Goal: Information Seeking & Learning: Check status

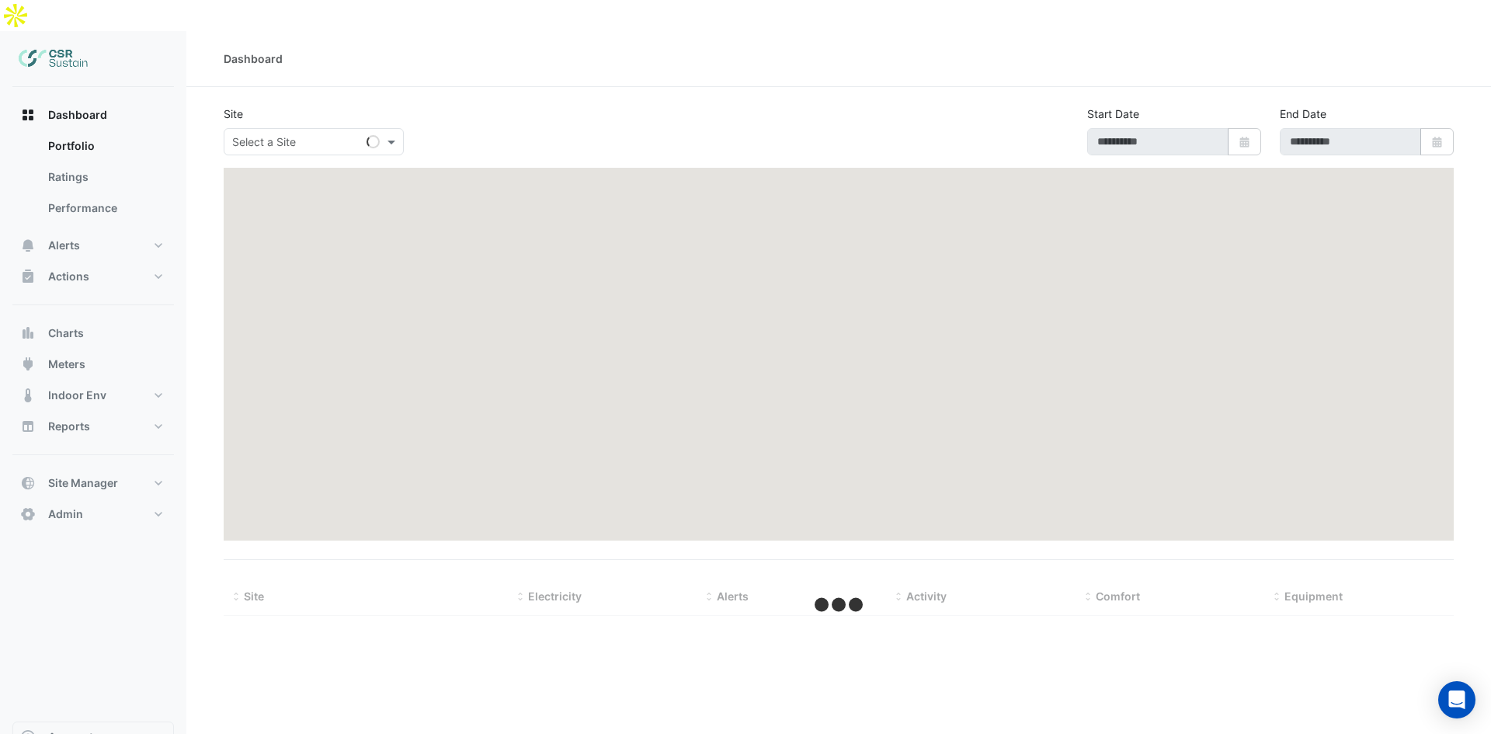
type input "**********"
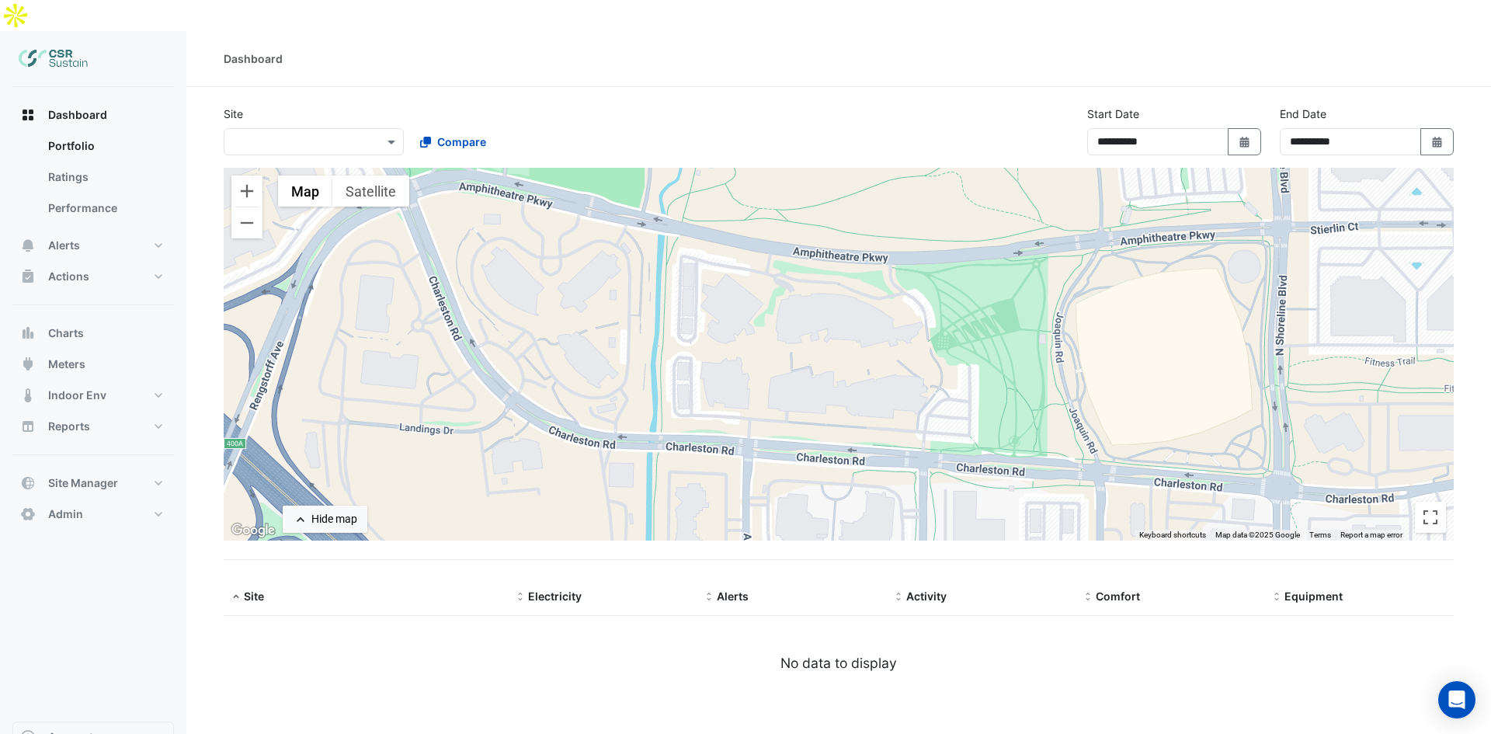
click at [301, 134] on input "text" at bounding box center [298, 142] width 132 height 16
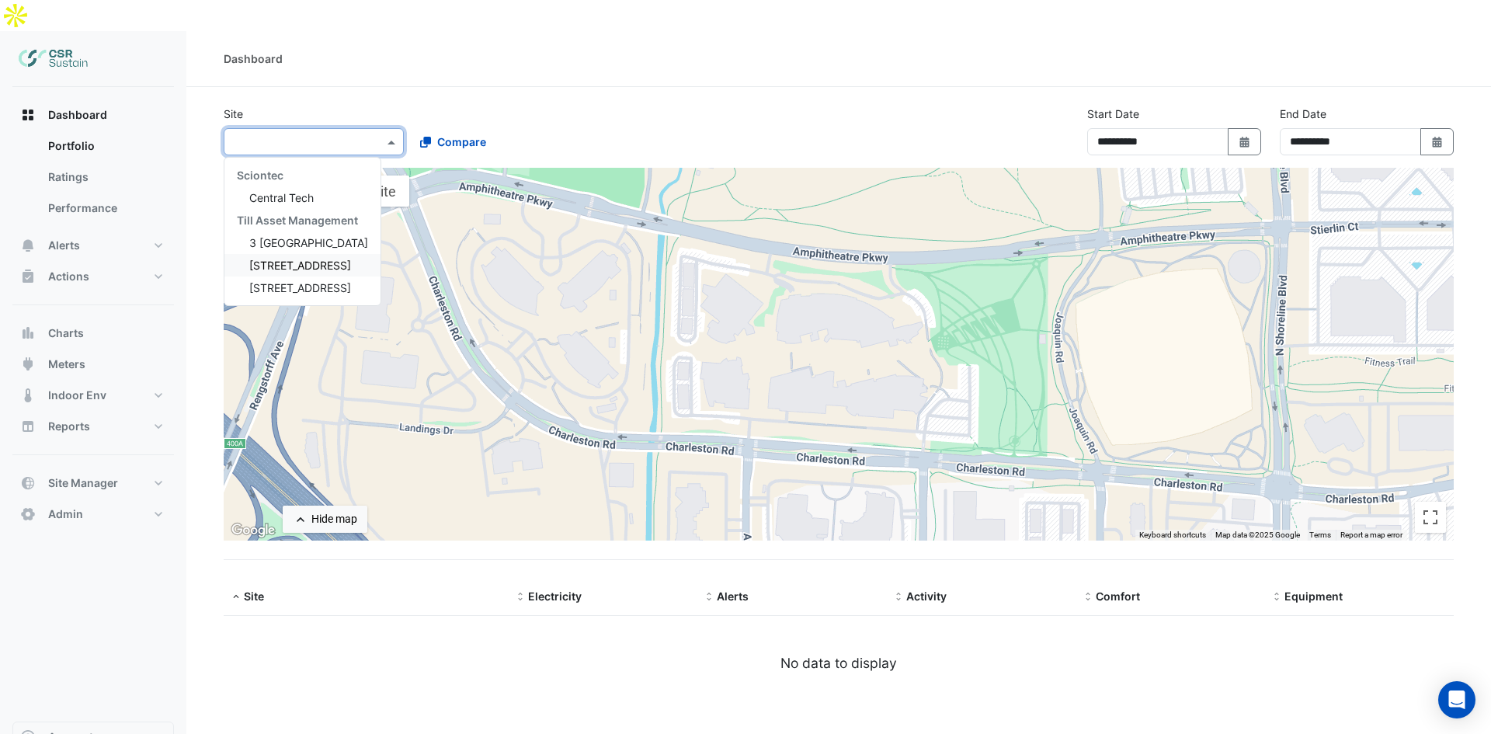
click at [286, 259] on span "[STREET_ADDRESS]" at bounding box center [300, 265] width 102 height 13
select select "**"
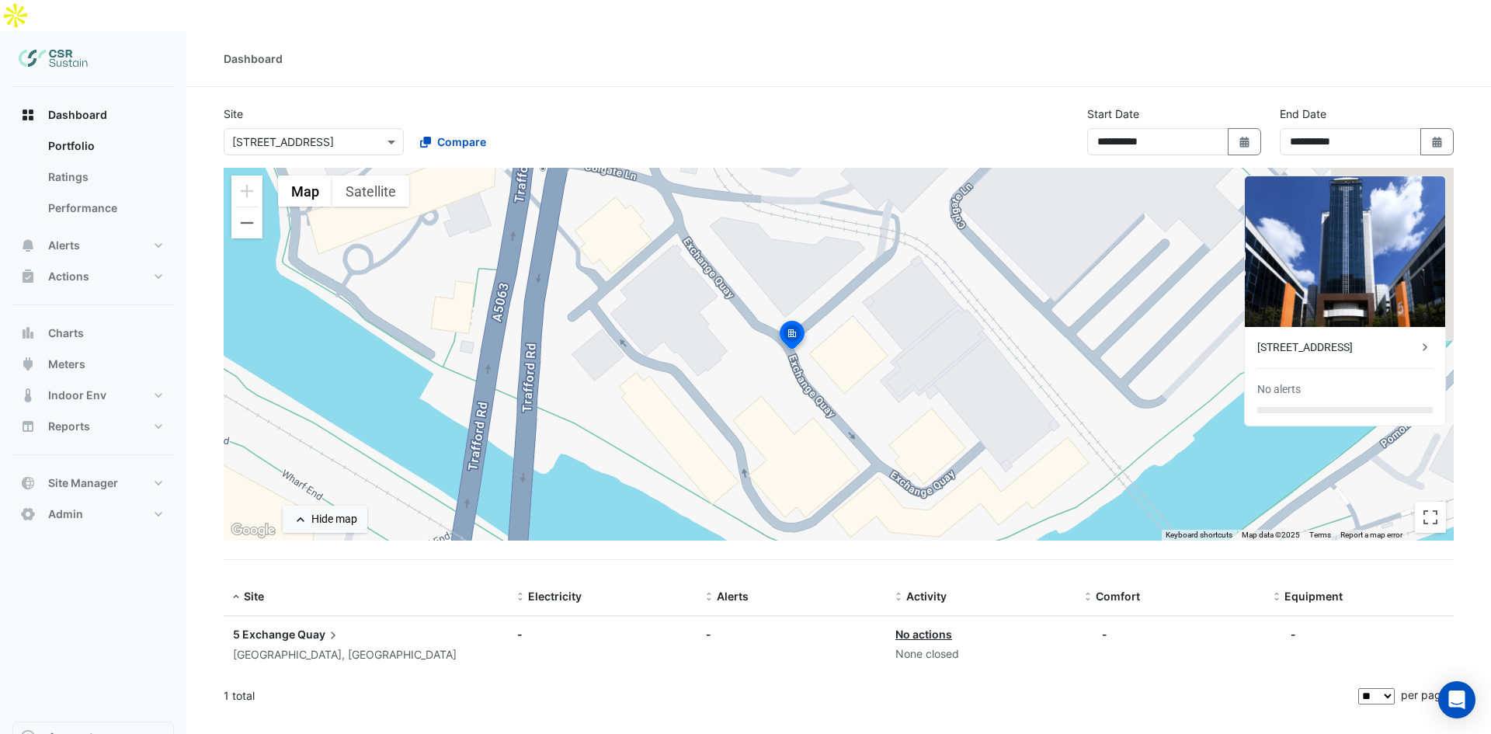
drag, startPoint x: 925, startPoint y: 286, endPoint x: 863, endPoint y: 289, distance: 62.9
click at [863, 289] on div "To activate drag with keyboard, press Alt + Enter. Once in keyboard drag state,…" at bounding box center [839, 354] width 1230 height 373
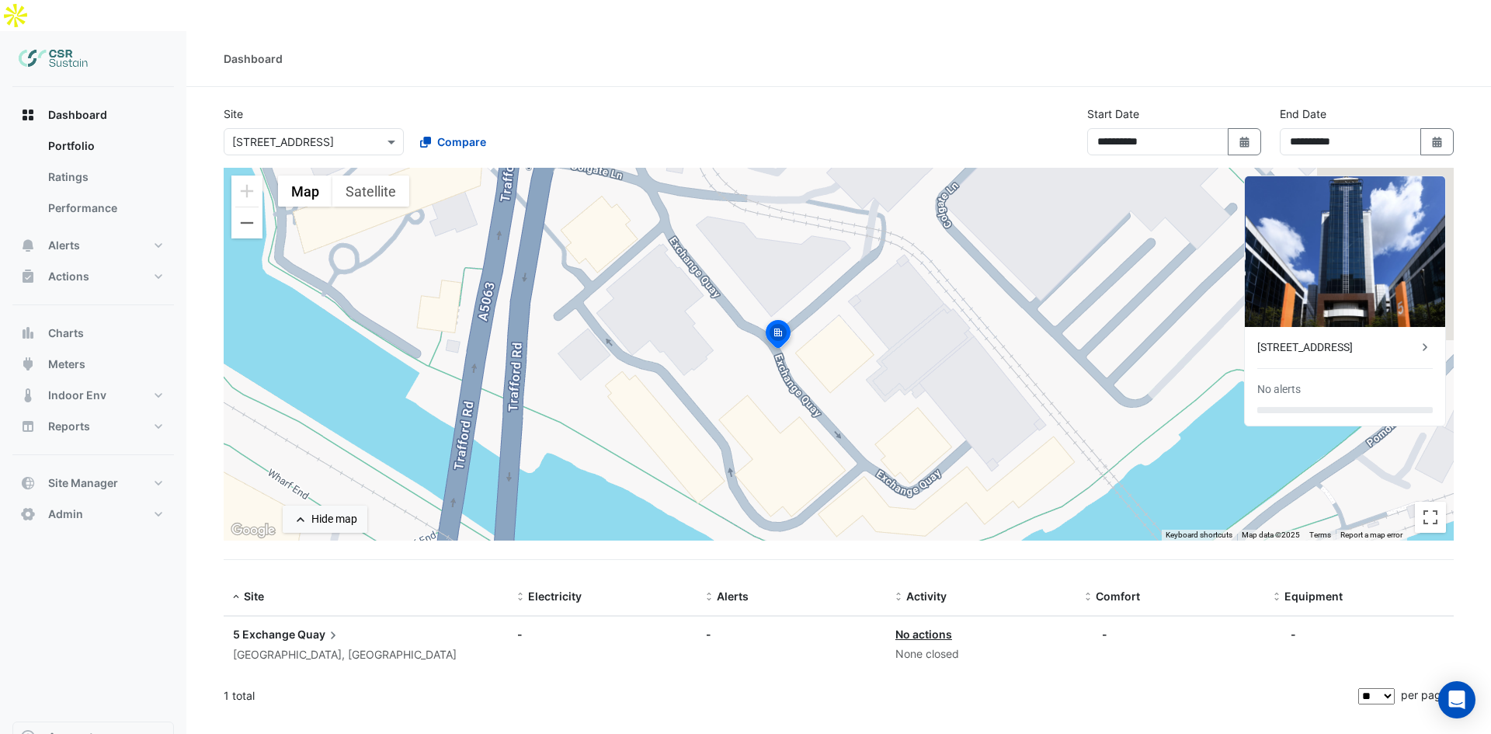
click at [1329, 327] on div "5 Exchange Quay No alerts" at bounding box center [1345, 376] width 200 height 99
click at [1317, 339] on div "[STREET_ADDRESS]" at bounding box center [1337, 347] width 160 height 16
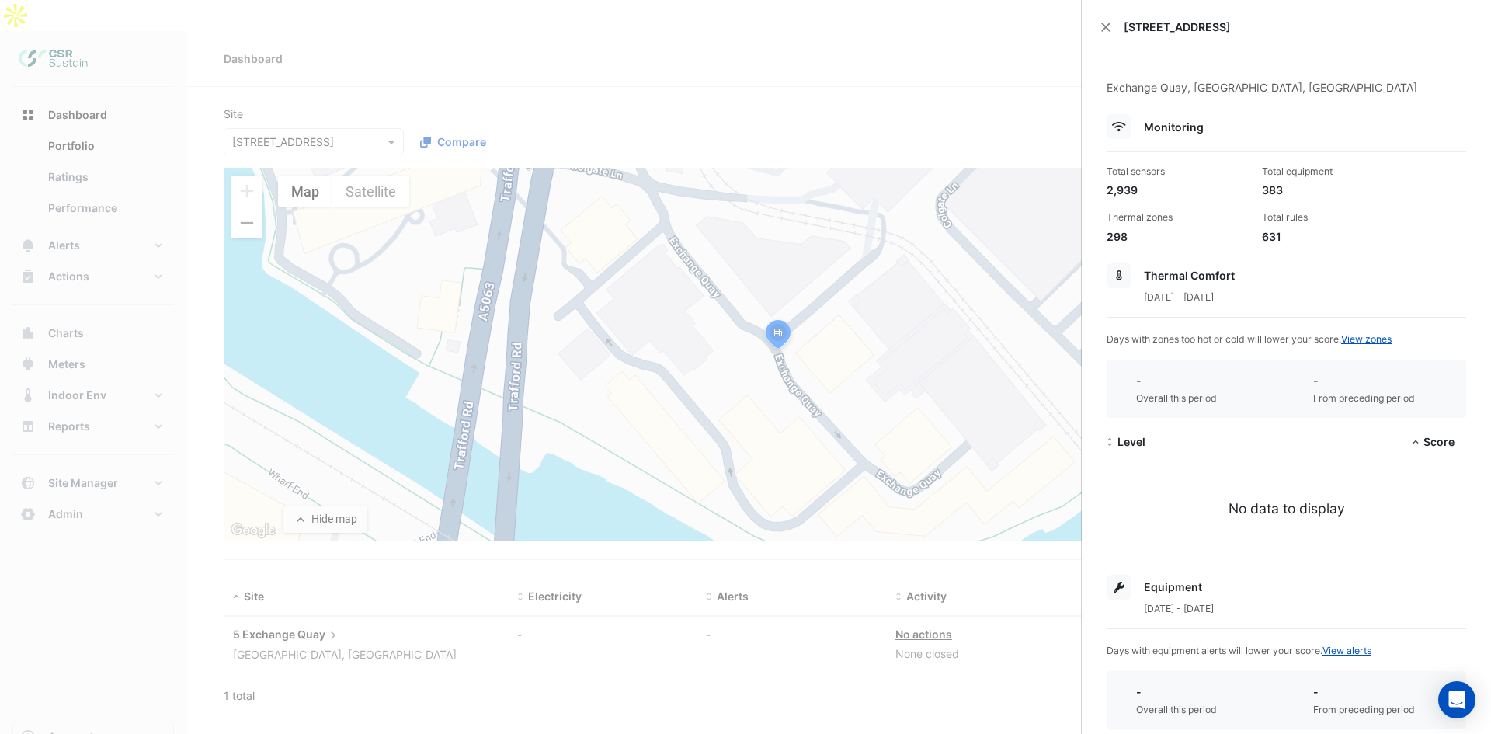
click at [465, 463] on ngb-offcanvas-backdrop at bounding box center [745, 367] width 1491 height 734
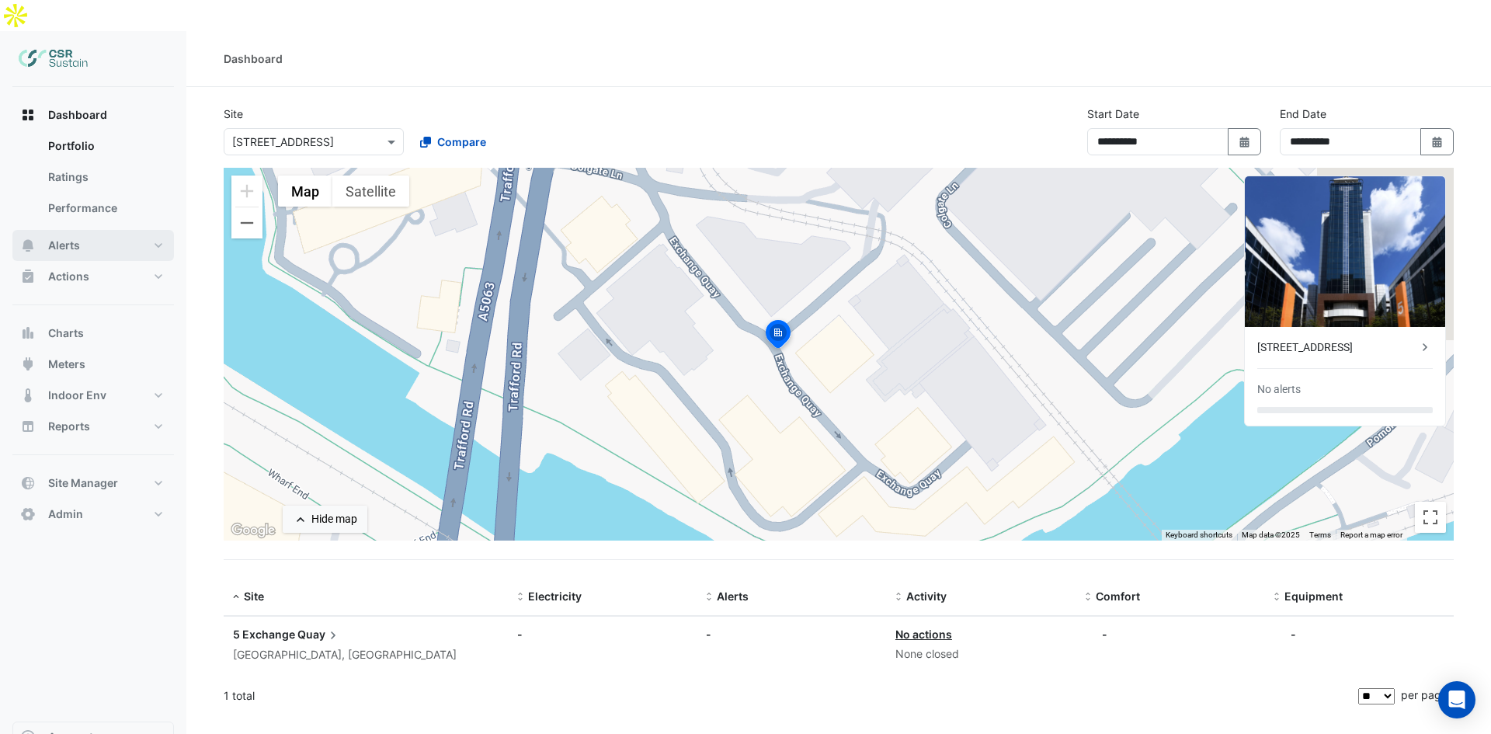
click at [121, 230] on button "Alerts" at bounding box center [92, 245] width 161 height 31
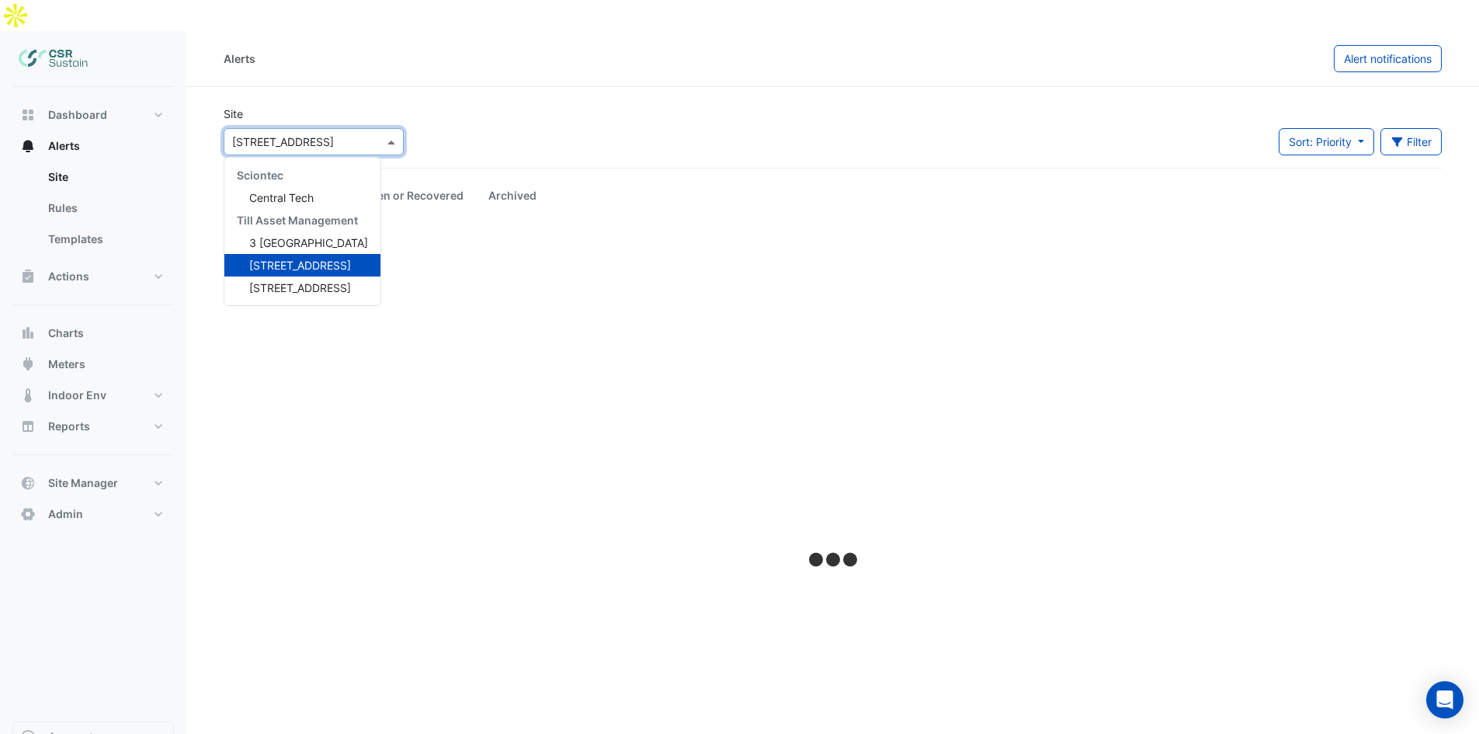
click at [326, 134] on input "text" at bounding box center [298, 142] width 132 height 16
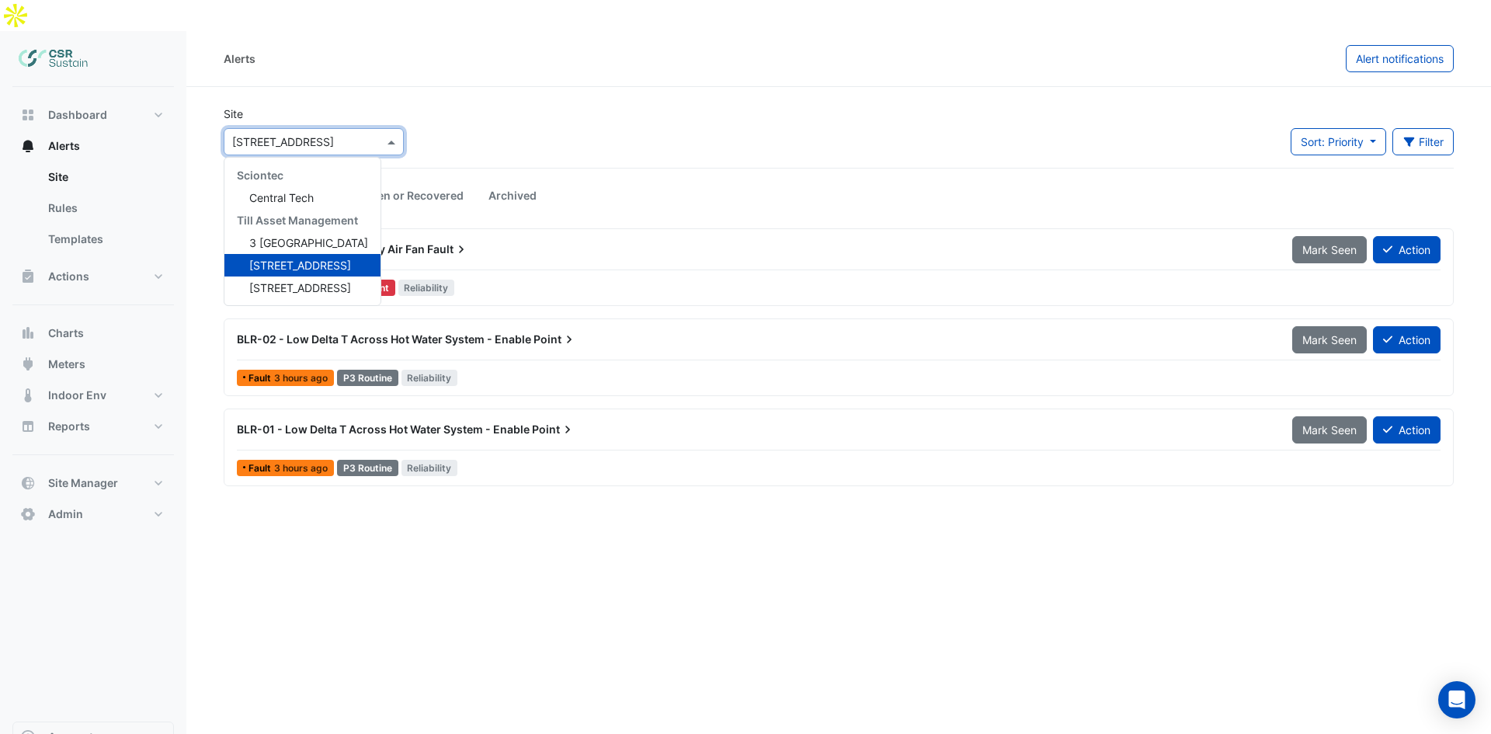
click at [309, 259] on span "[STREET_ADDRESS]" at bounding box center [300, 265] width 102 height 13
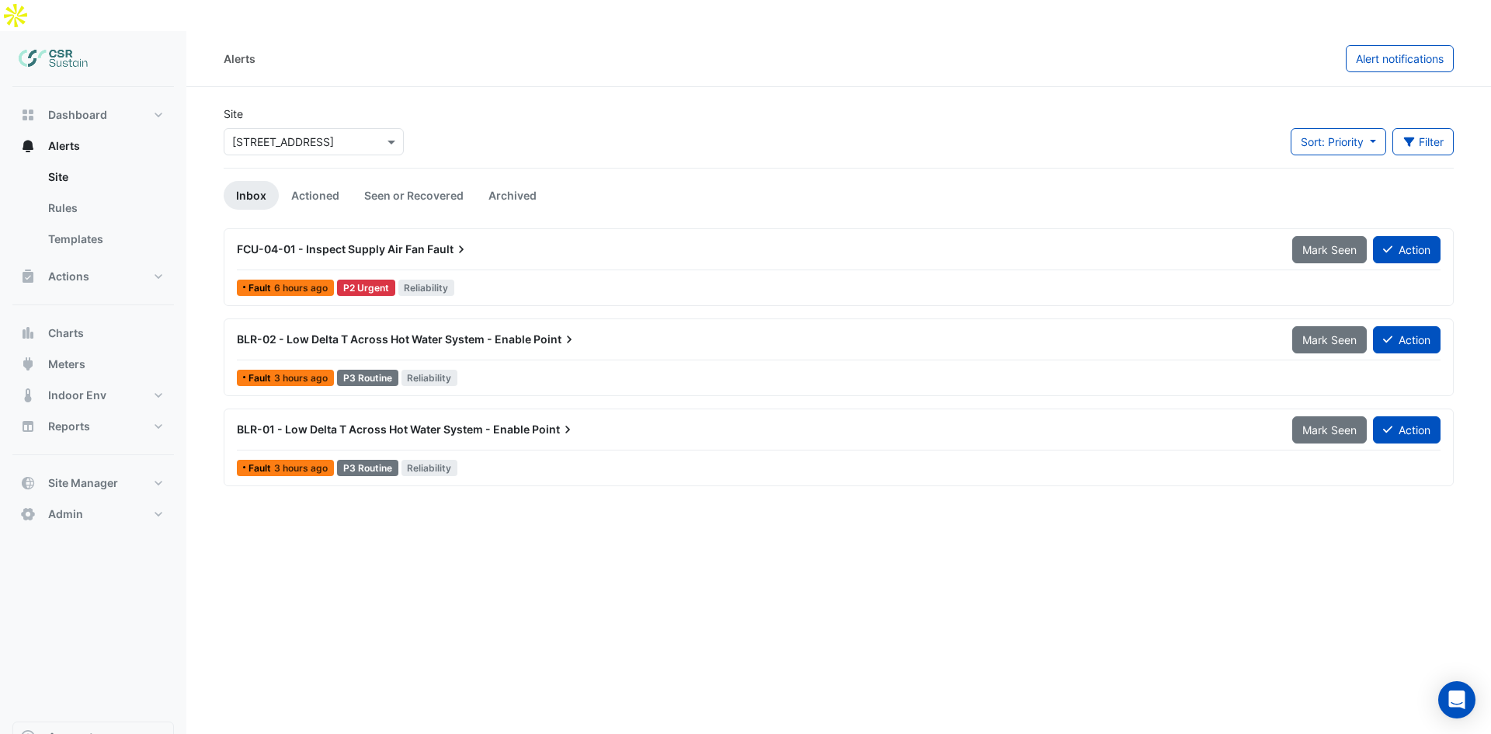
click at [245, 125] on div "Site Select a Site × 5 Exchange Quay" at bounding box center [313, 137] width 199 height 62
click at [255, 134] on input "text" at bounding box center [298, 142] width 132 height 16
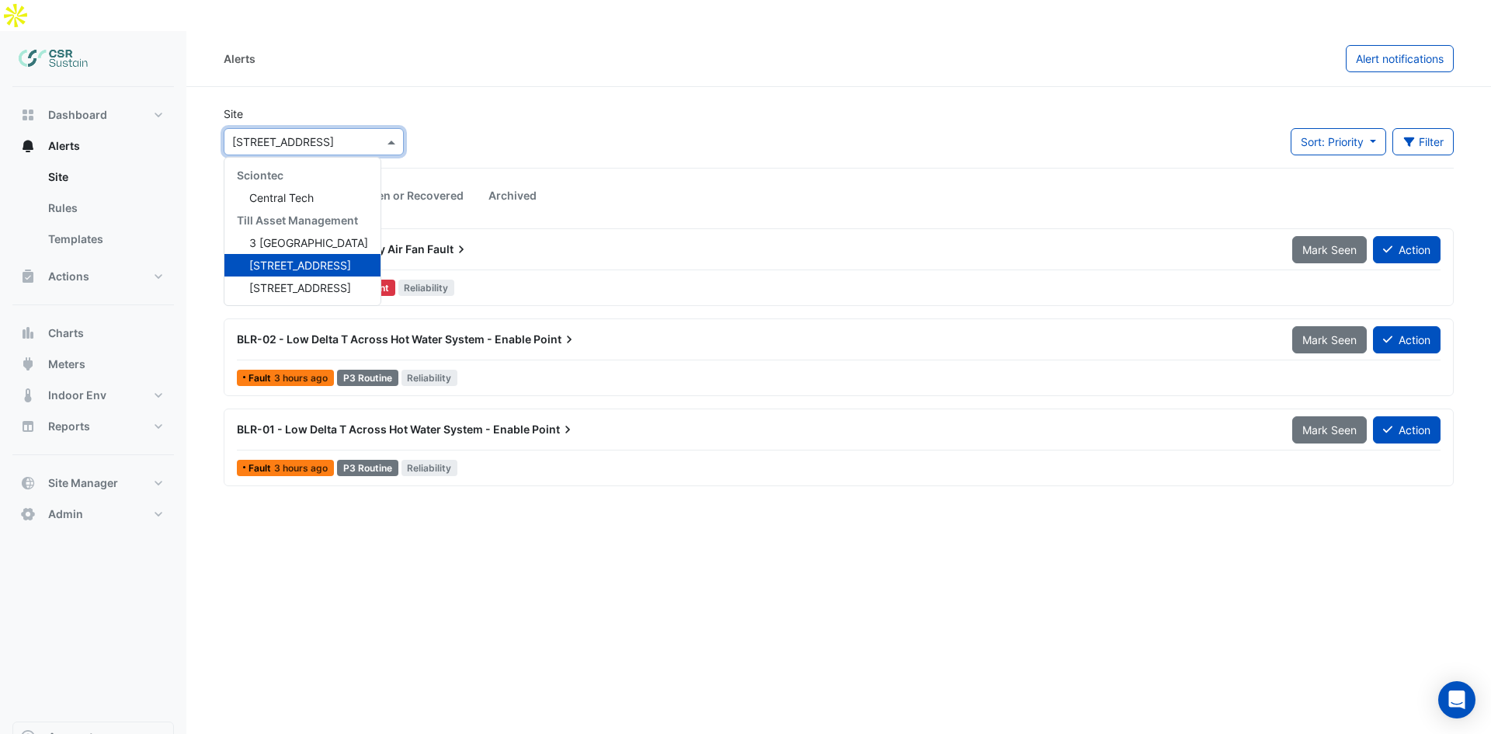
click at [277, 254] on div "[STREET_ADDRESS]" at bounding box center [302, 265] width 156 height 23
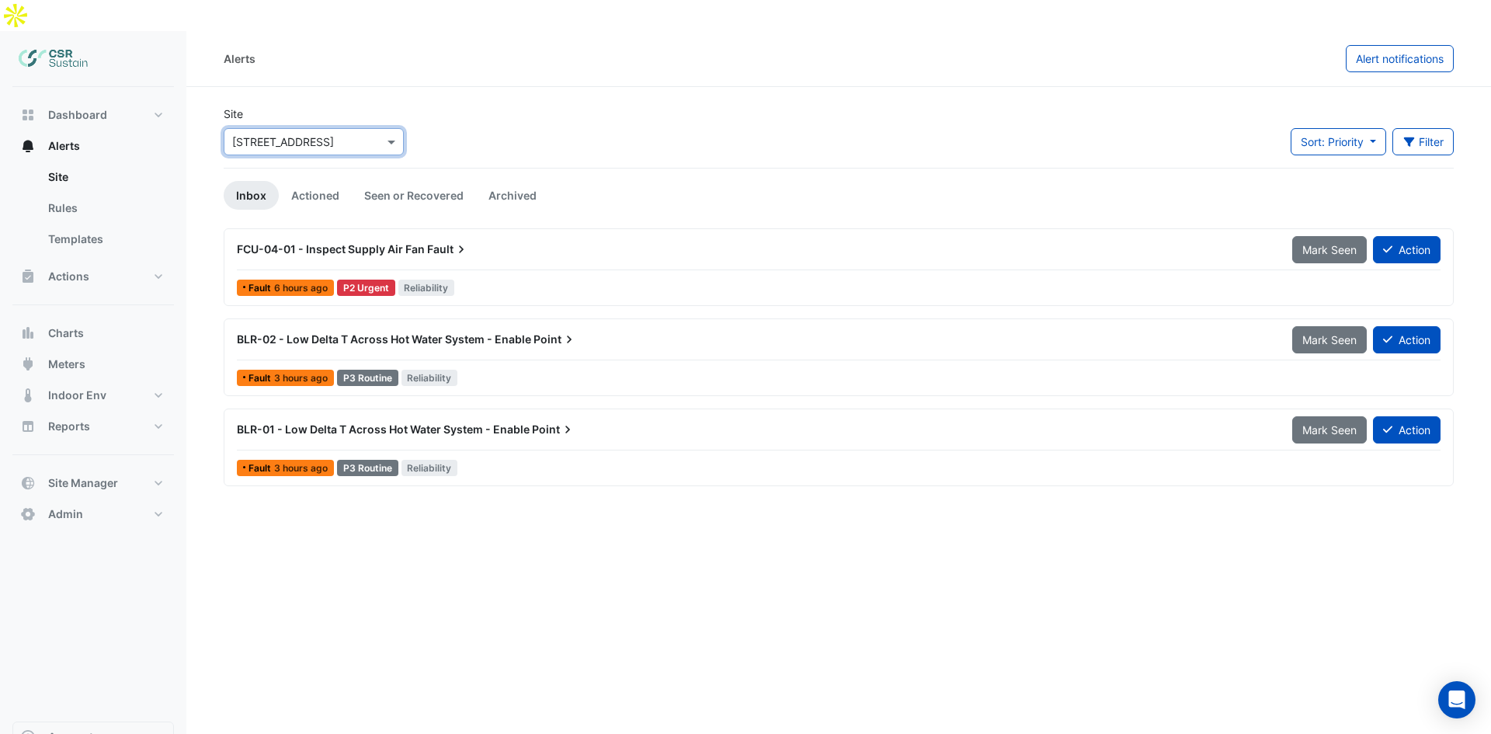
click at [277, 282] on span "6 hours ago" at bounding box center [301, 288] width 54 height 12
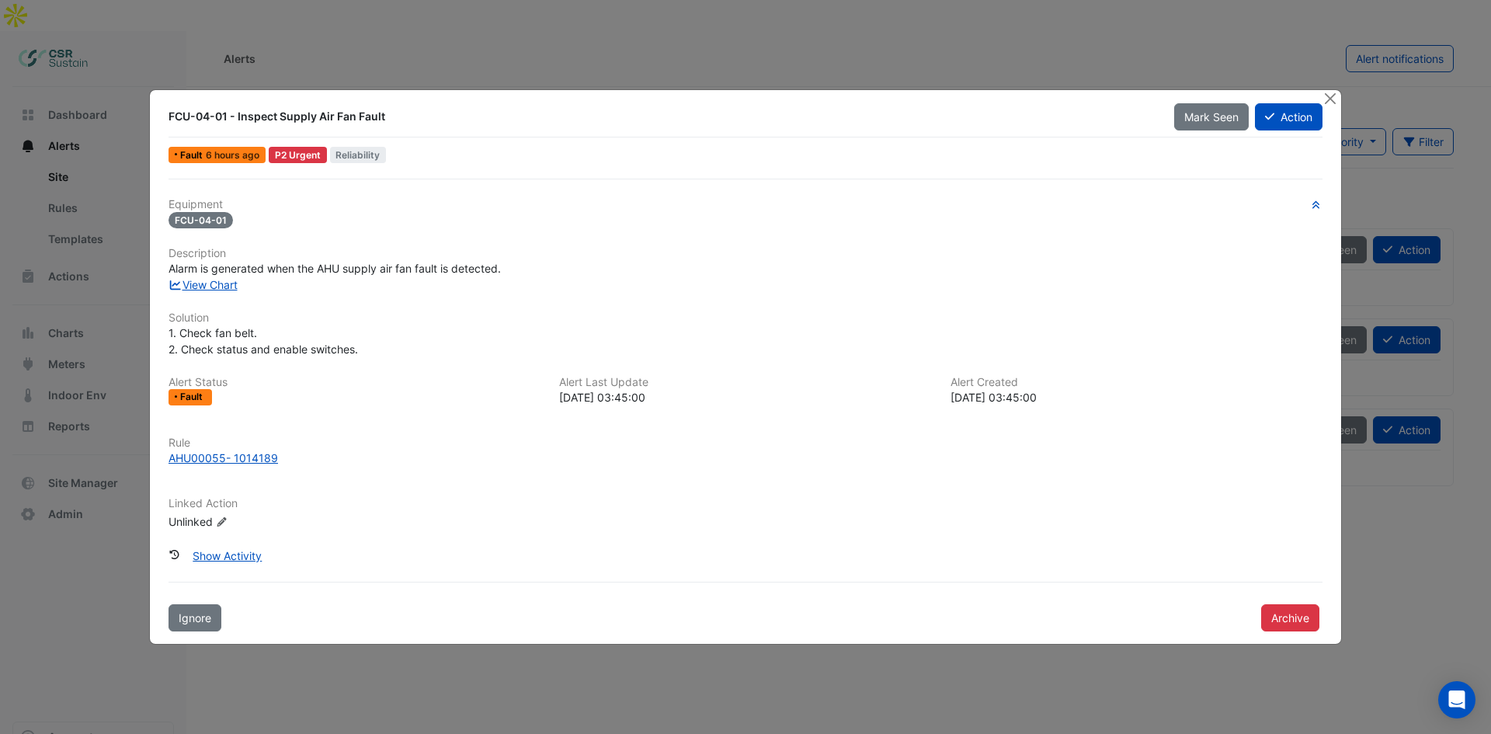
click at [505, 51] on ngb-modal-window "FCU-04-01 - Inspect Supply Air Fan Fault Mark Seen Action Fault 6 hours ago P2 …" at bounding box center [745, 367] width 1491 height 734
drag, startPoint x: 623, startPoint y: 43, endPoint x: 803, endPoint y: 62, distance: 180.3
click at [682, 40] on ngb-modal-window "FCU-04-01 - Inspect Supply Air Fan Fault Mark Seen Action Fault 6 hours ago P2 …" at bounding box center [745, 367] width 1491 height 734
click at [1330, 101] on button "Close" at bounding box center [1329, 98] width 16 height 16
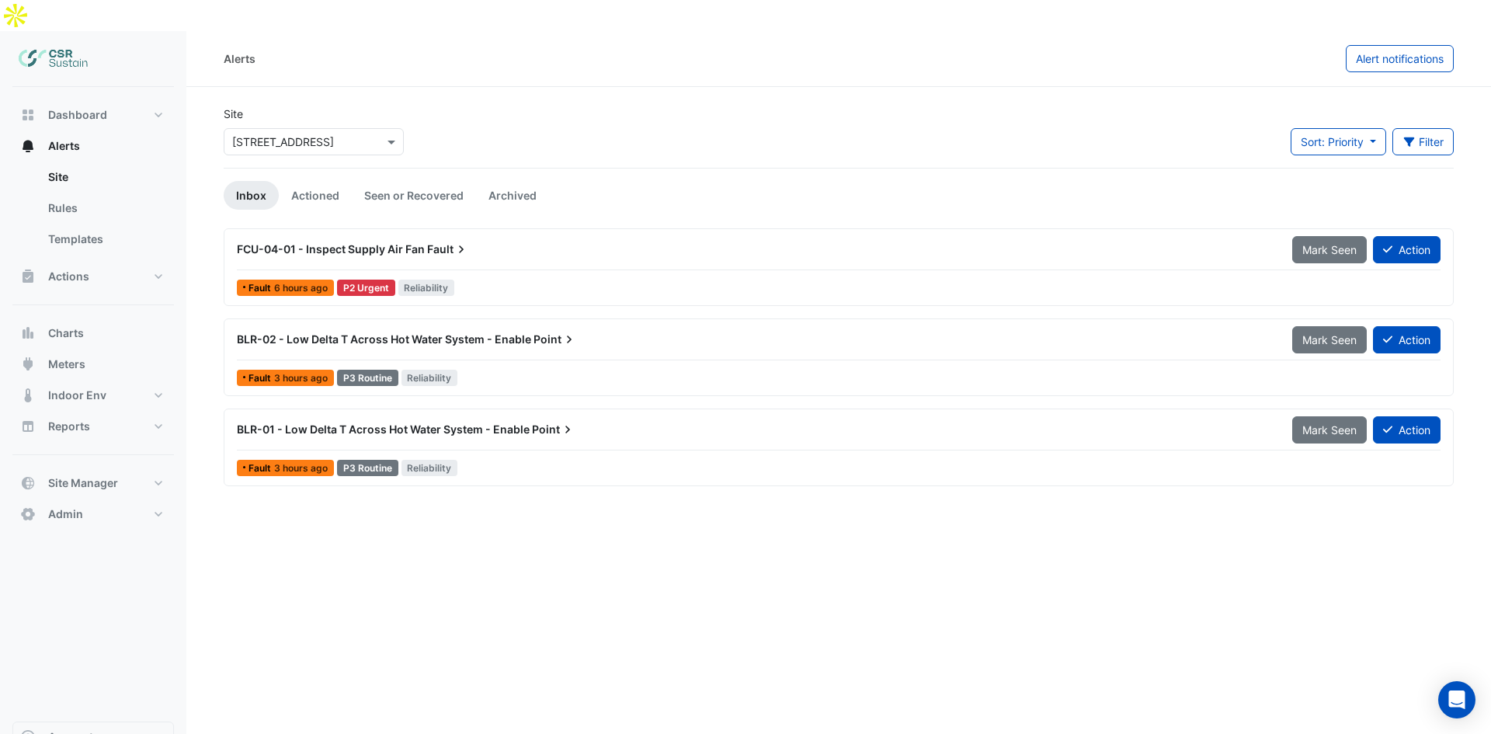
click at [337, 128] on div "Select a Site × 5 Exchange Quay" at bounding box center [314, 141] width 180 height 27
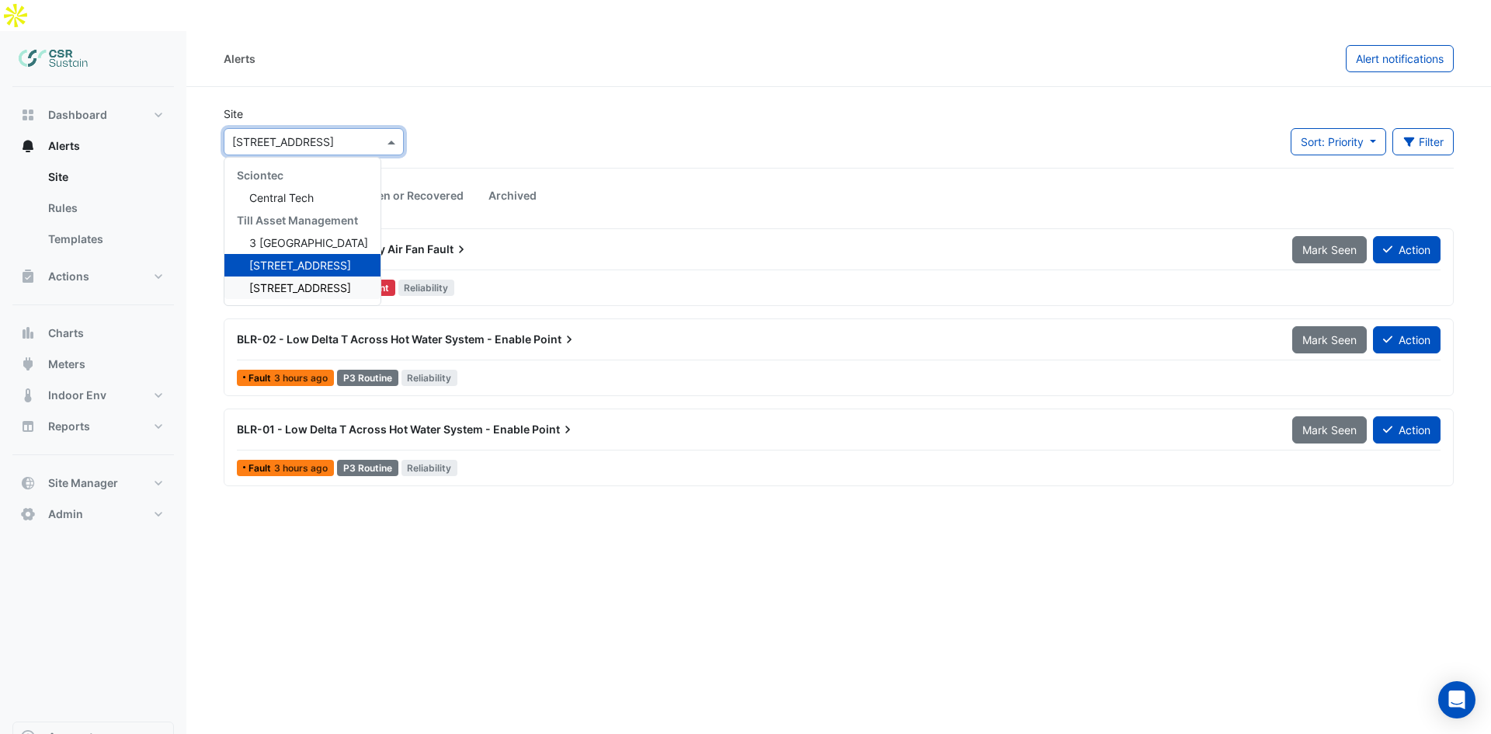
click at [296, 281] on span "8 Exchange Quay" at bounding box center [300, 287] width 102 height 13
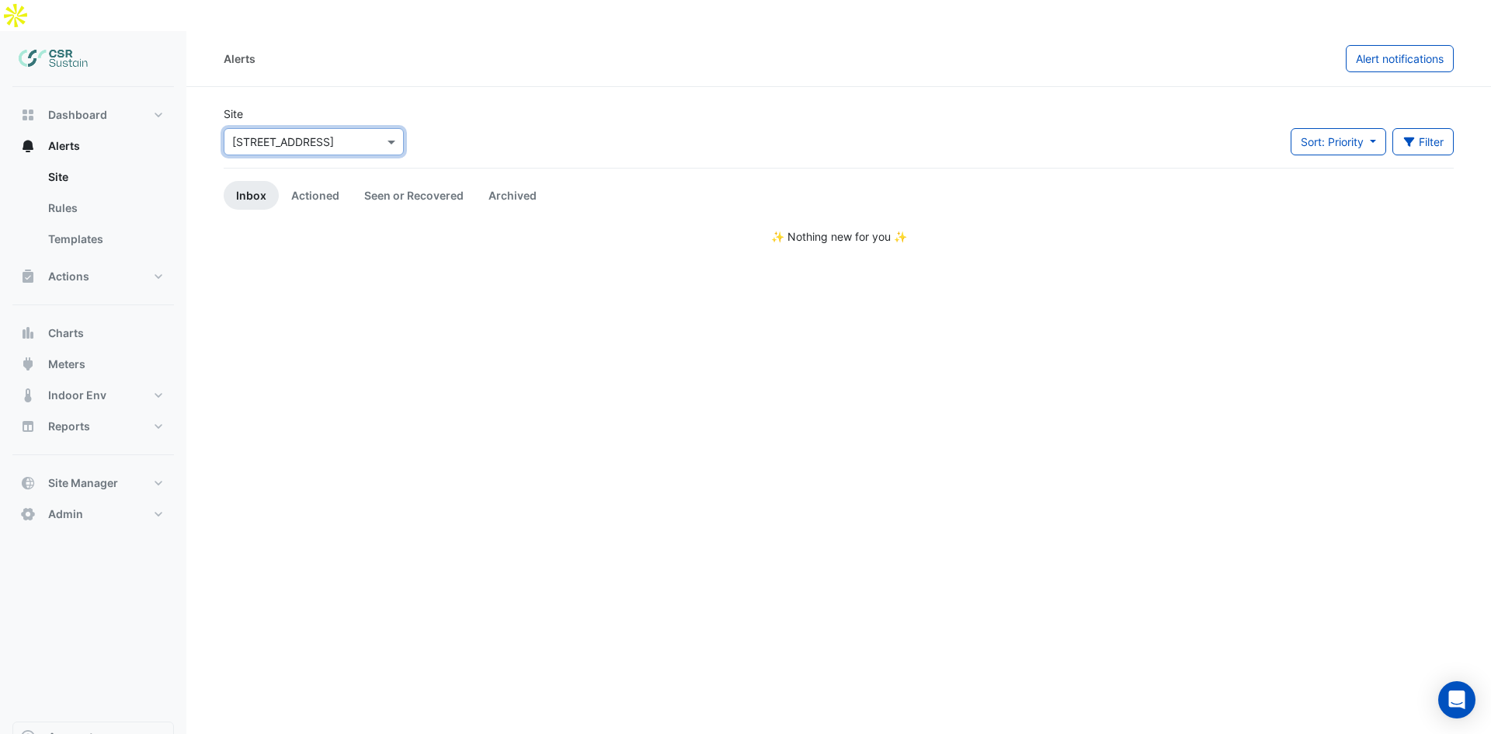
click at [275, 134] on input "text" at bounding box center [298, 142] width 132 height 16
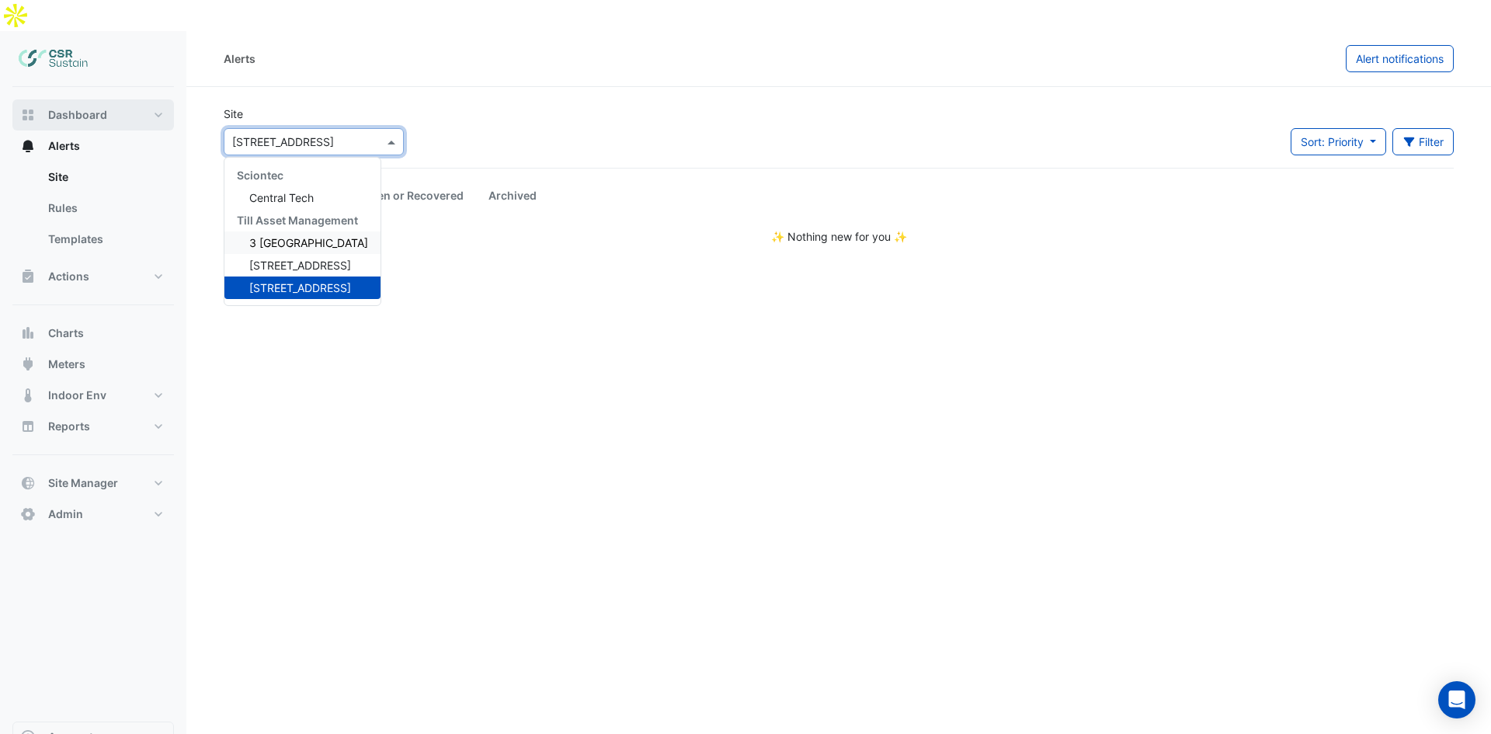
click at [109, 99] on button "Dashboard" at bounding box center [92, 114] width 161 height 31
select select "**"
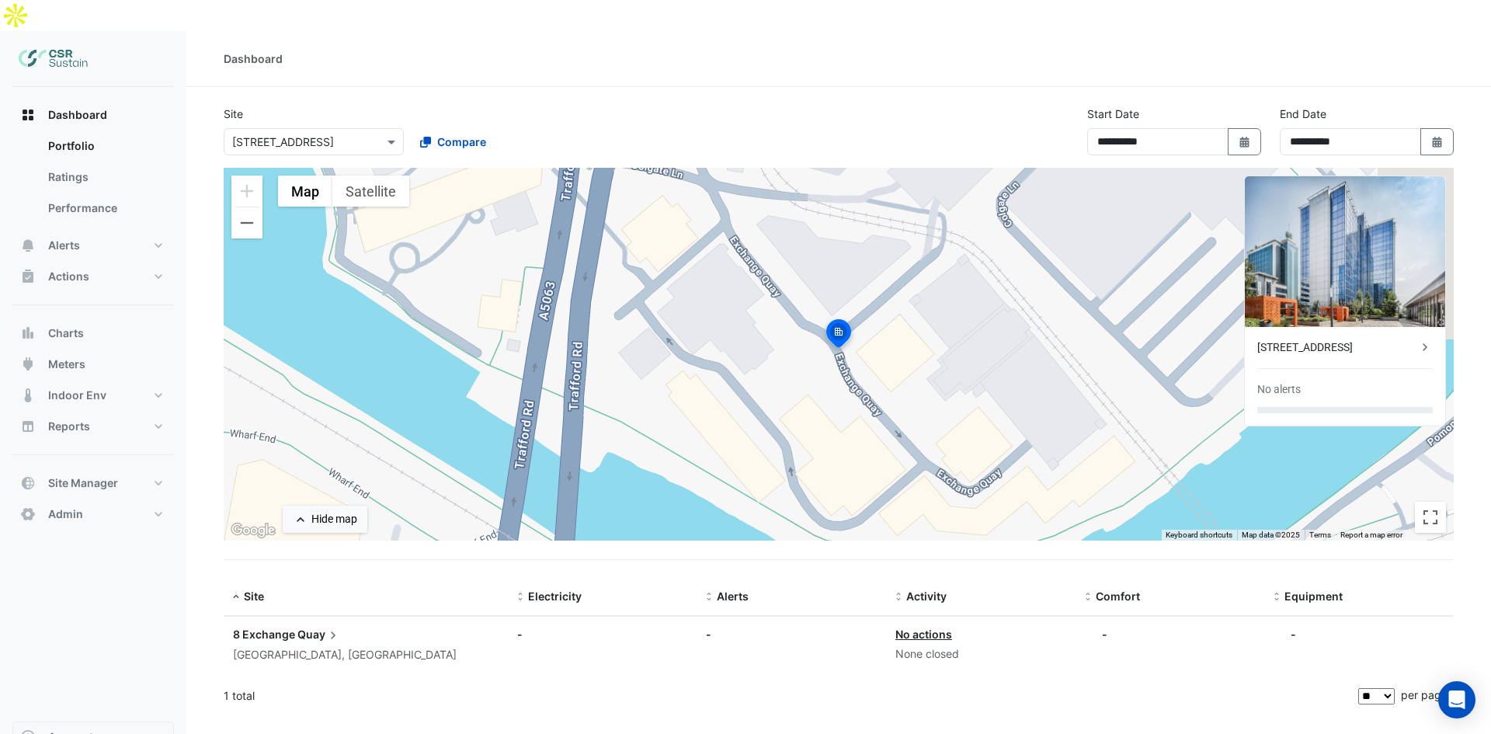
click at [1294, 339] on div "8 Exchange Quay" at bounding box center [1337, 347] width 160 height 16
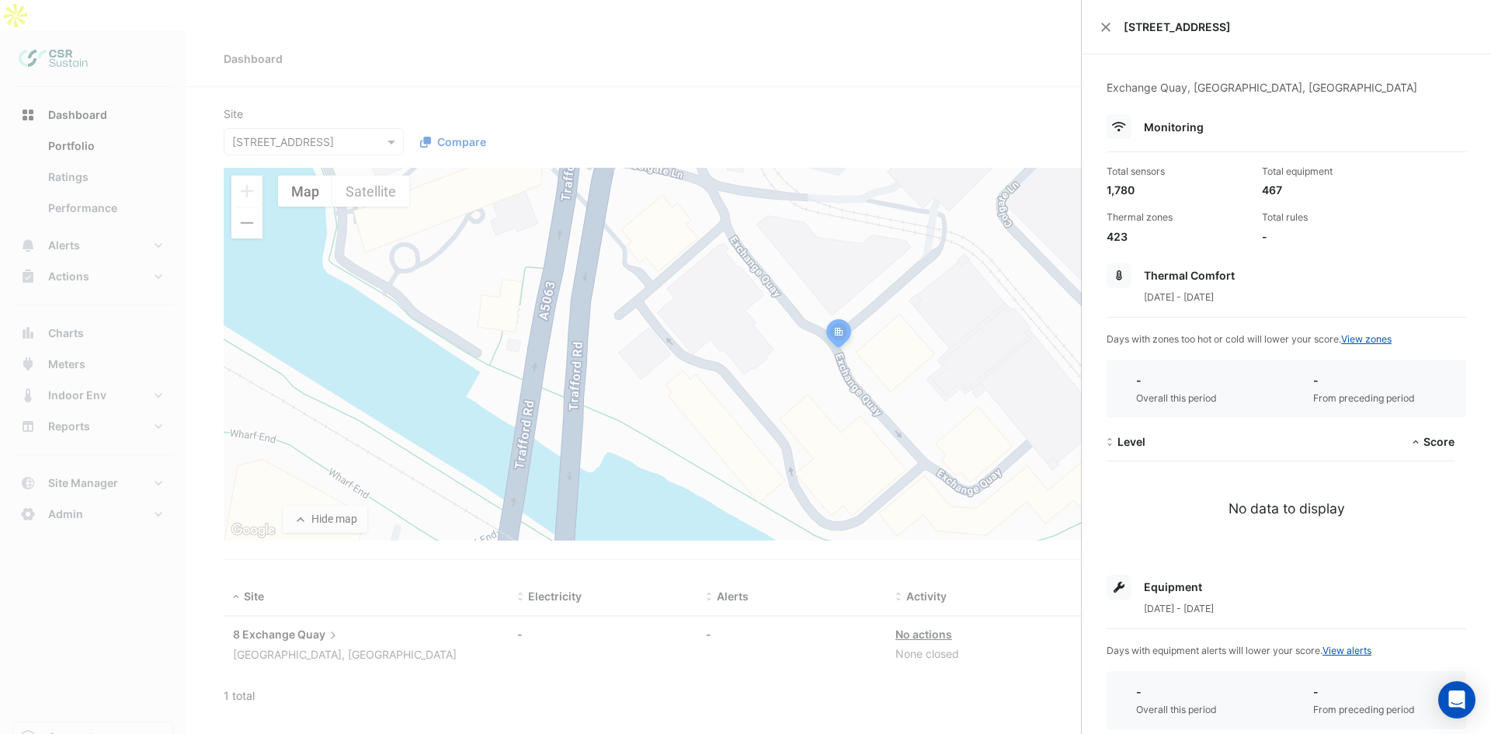
click at [861, 314] on ngb-offcanvas-backdrop at bounding box center [745, 367] width 1491 height 734
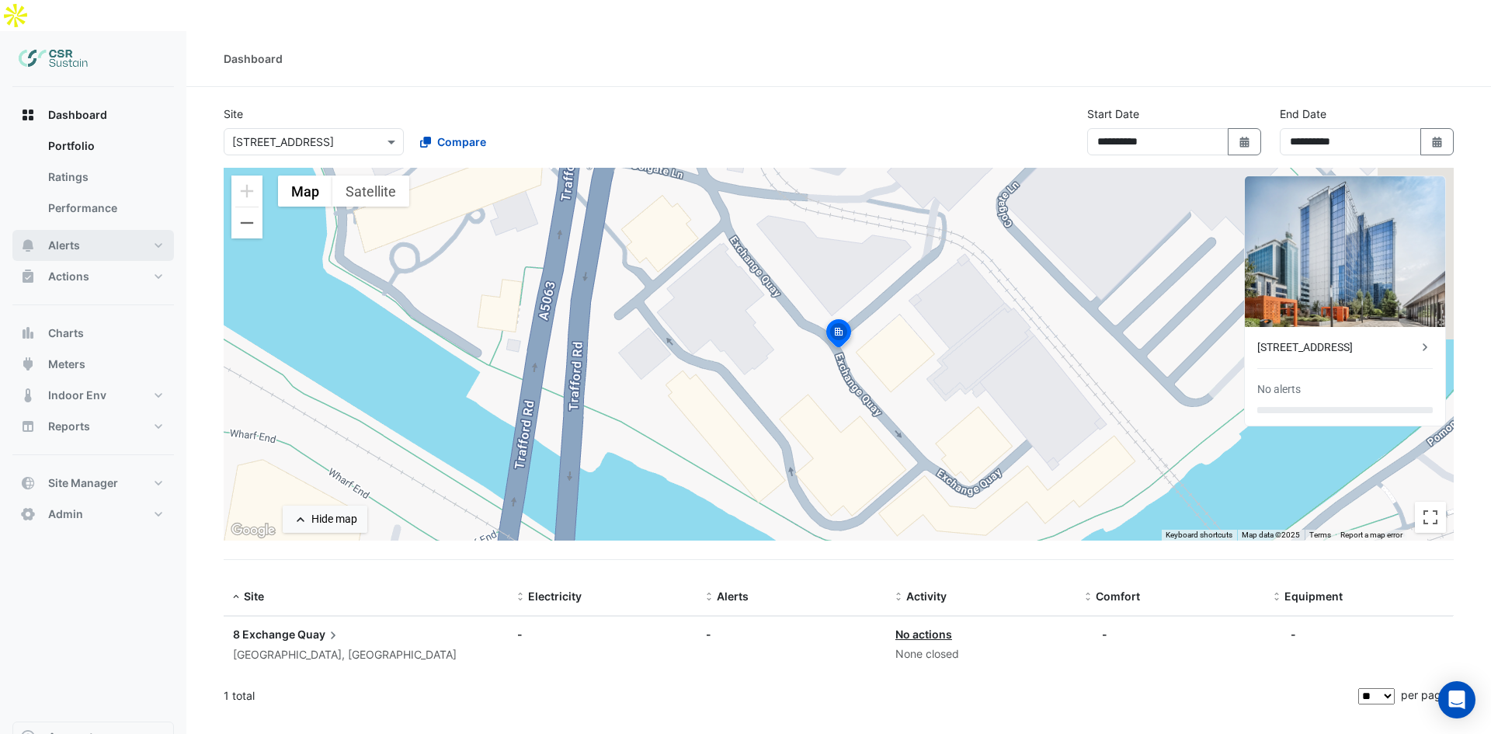
click at [106, 230] on button "Alerts" at bounding box center [92, 245] width 161 height 31
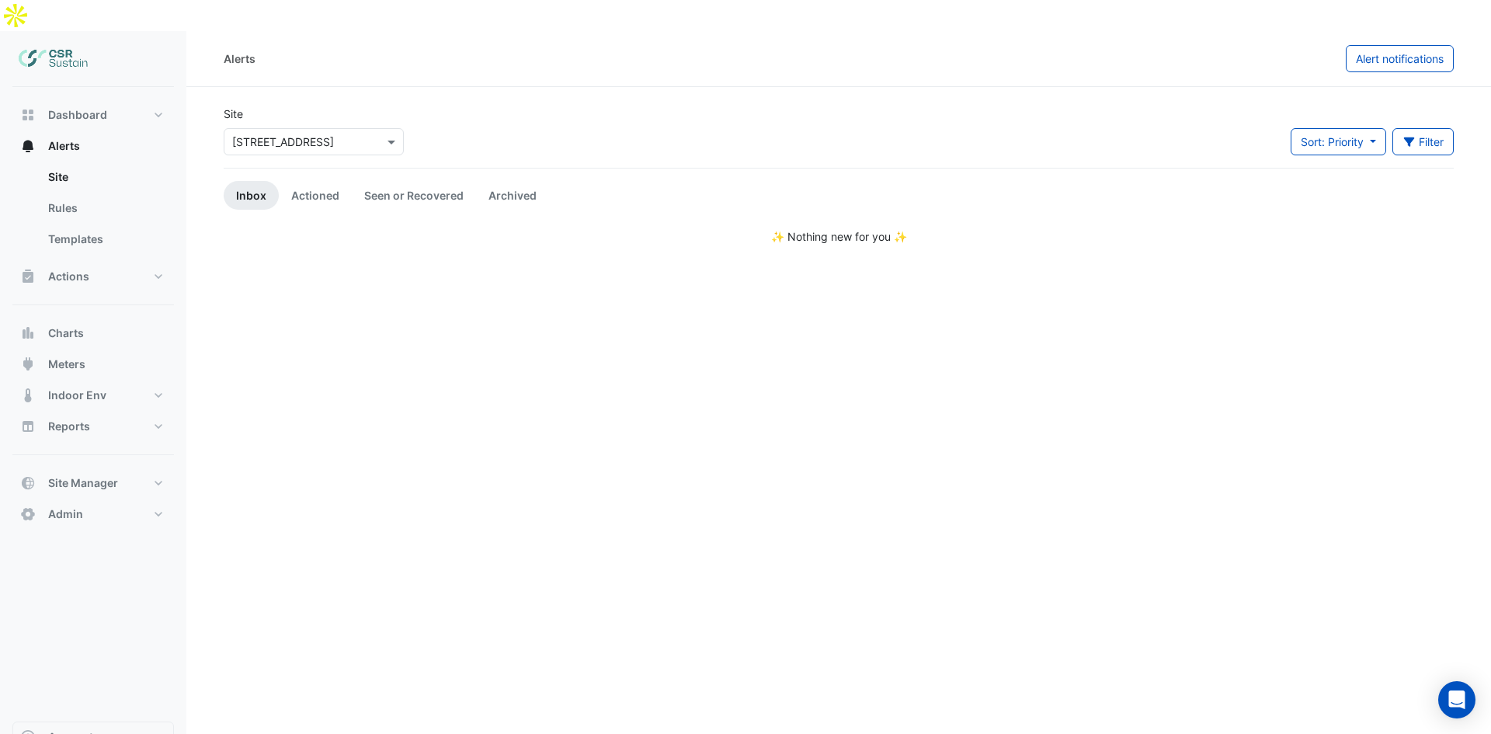
click at [312, 134] on input "text" at bounding box center [298, 142] width 132 height 16
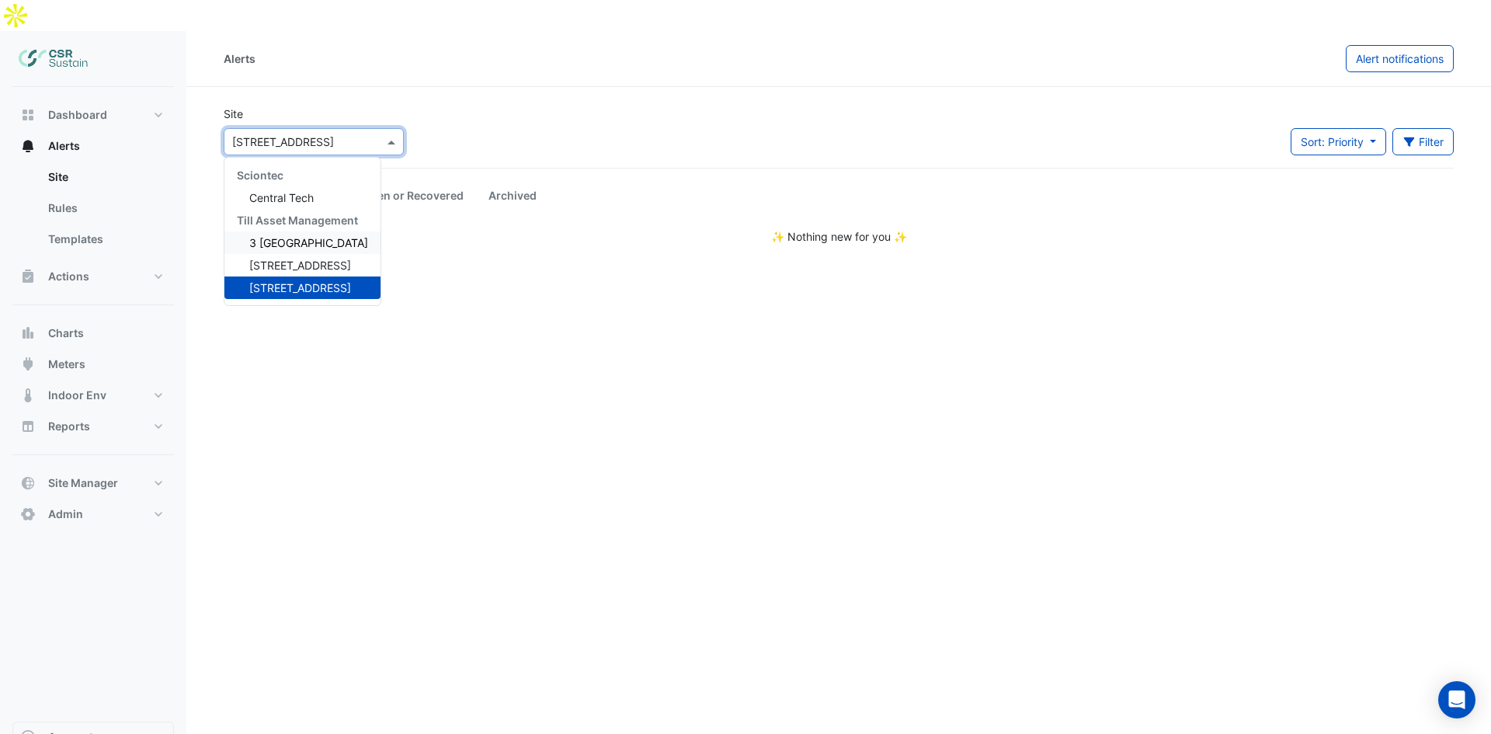
click at [283, 236] on span "3 St. Paul's Place" at bounding box center [308, 242] width 119 height 13
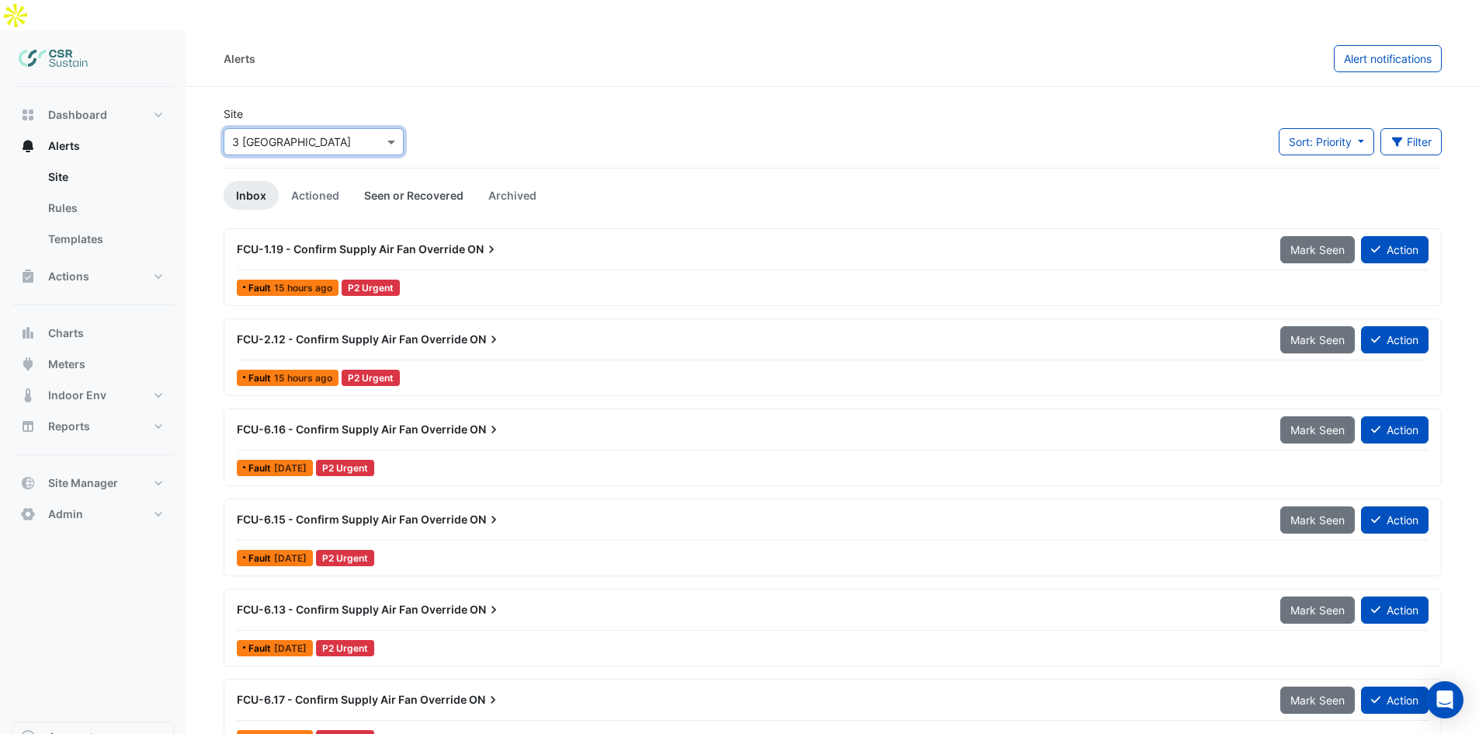
click at [409, 181] on link "Seen or Recovered" at bounding box center [414, 195] width 124 height 29
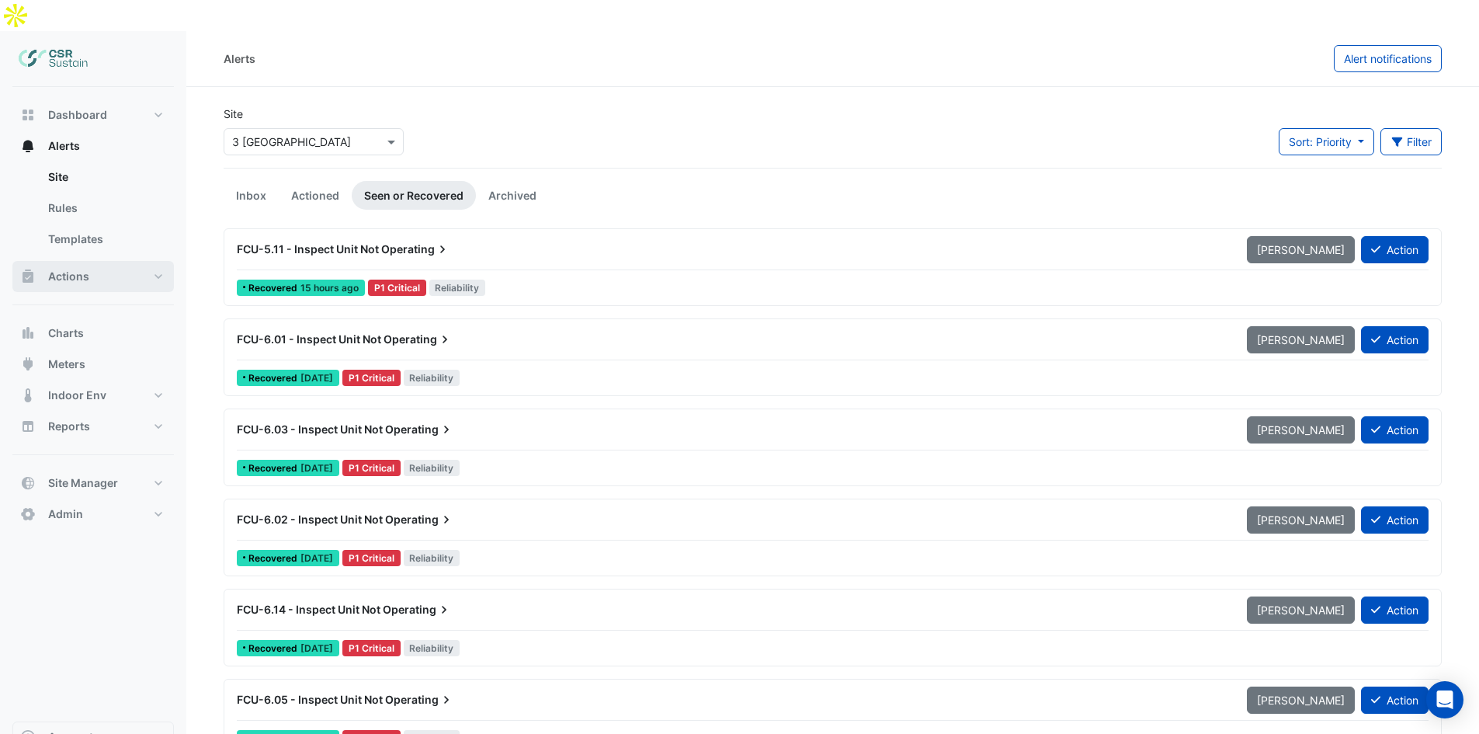
click at [106, 261] on button "Actions" at bounding box center [92, 276] width 161 height 31
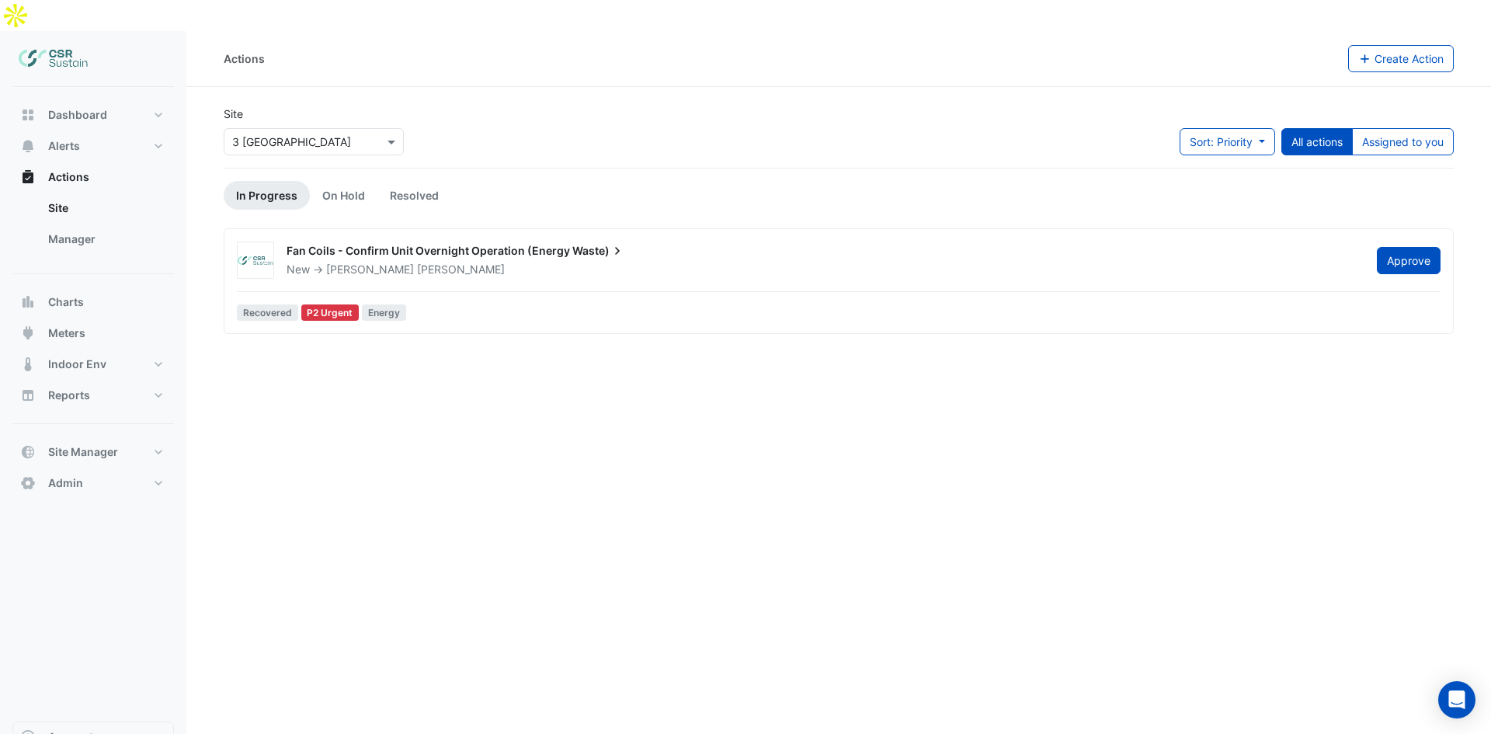
click at [428, 244] on span "Fan Coils - Confirm Unit Overnight Operation (Energy" at bounding box center [427, 250] width 283 height 13
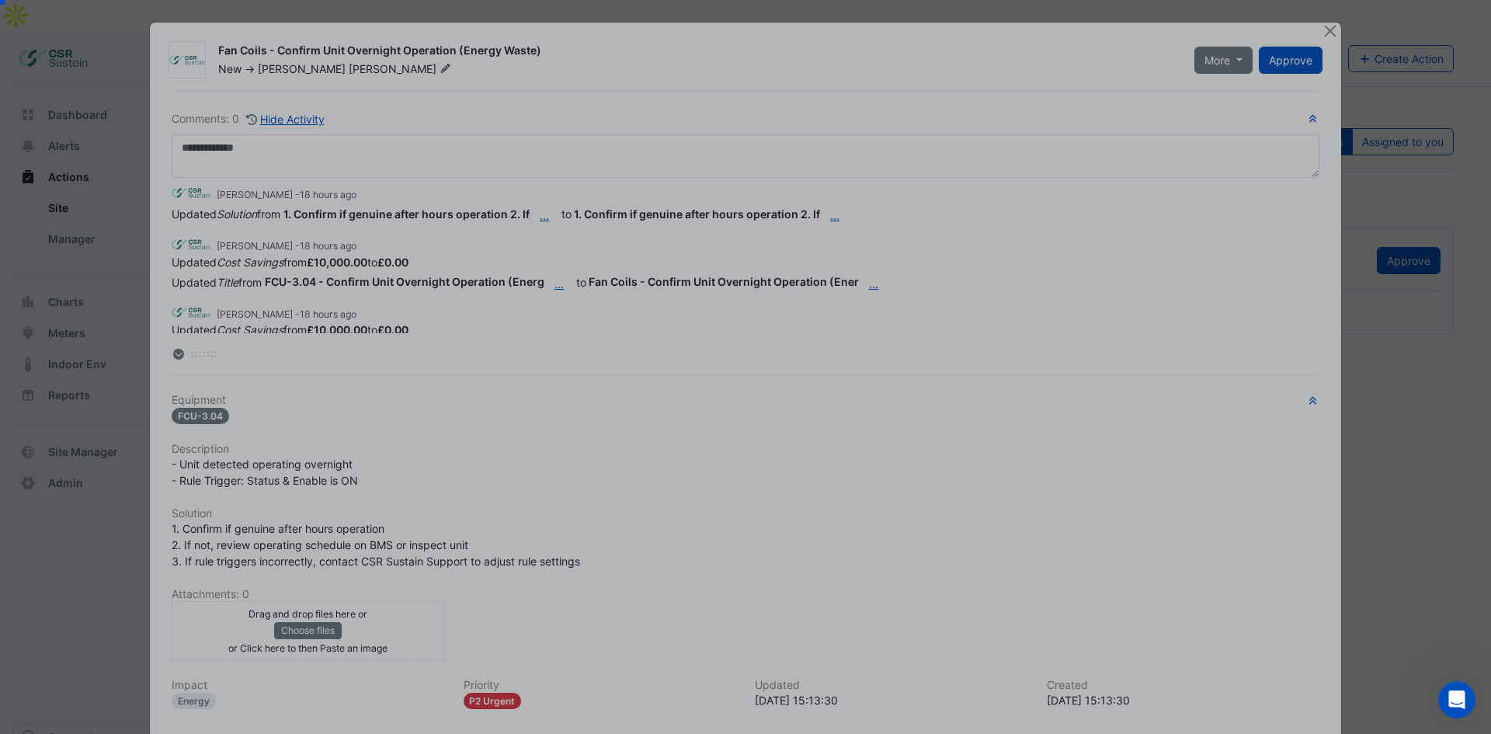
click at [630, 506] on div "Product tour overlay" at bounding box center [745, 367] width 1491 height 734
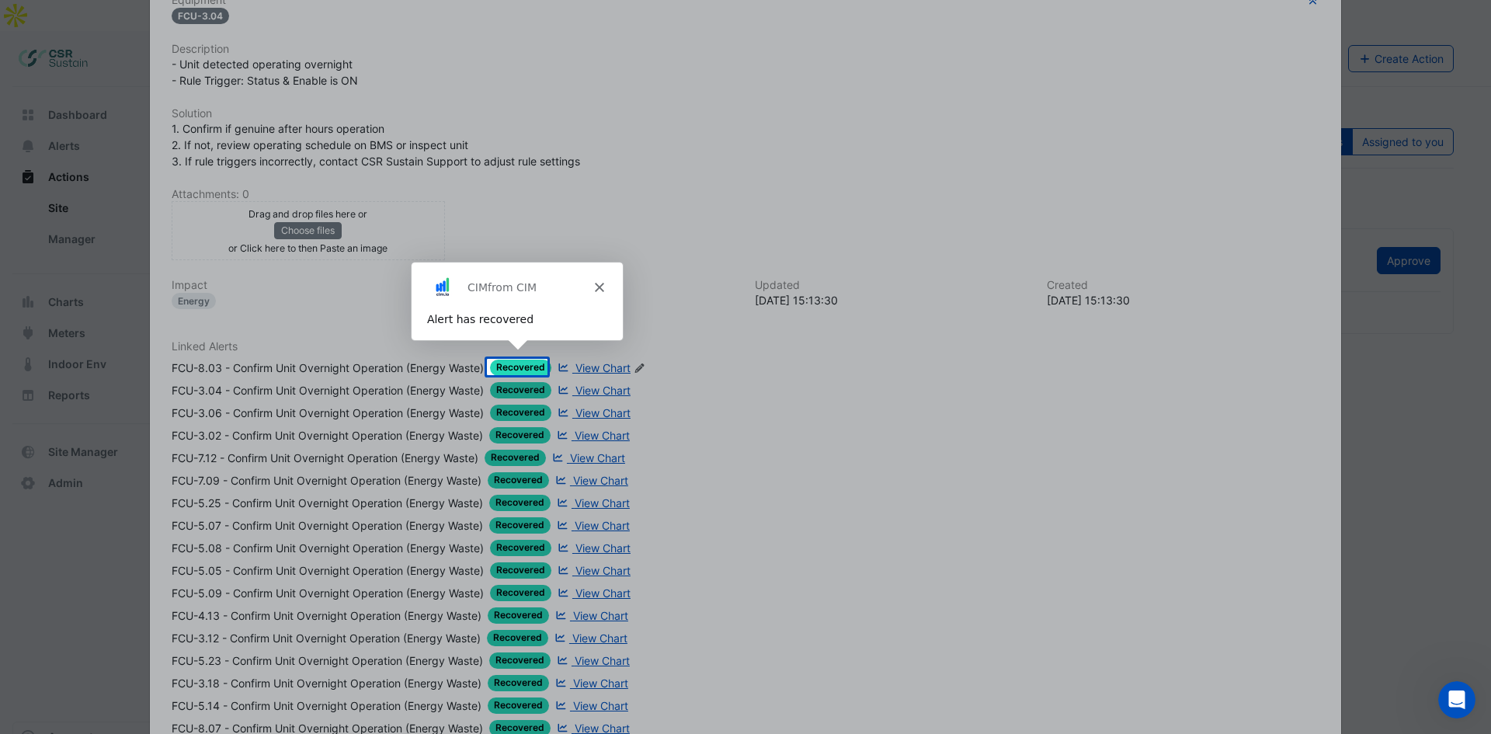
scroll to position [401, 0]
click at [599, 283] on icon "Close" at bounding box center [597, 286] width 9 height 9
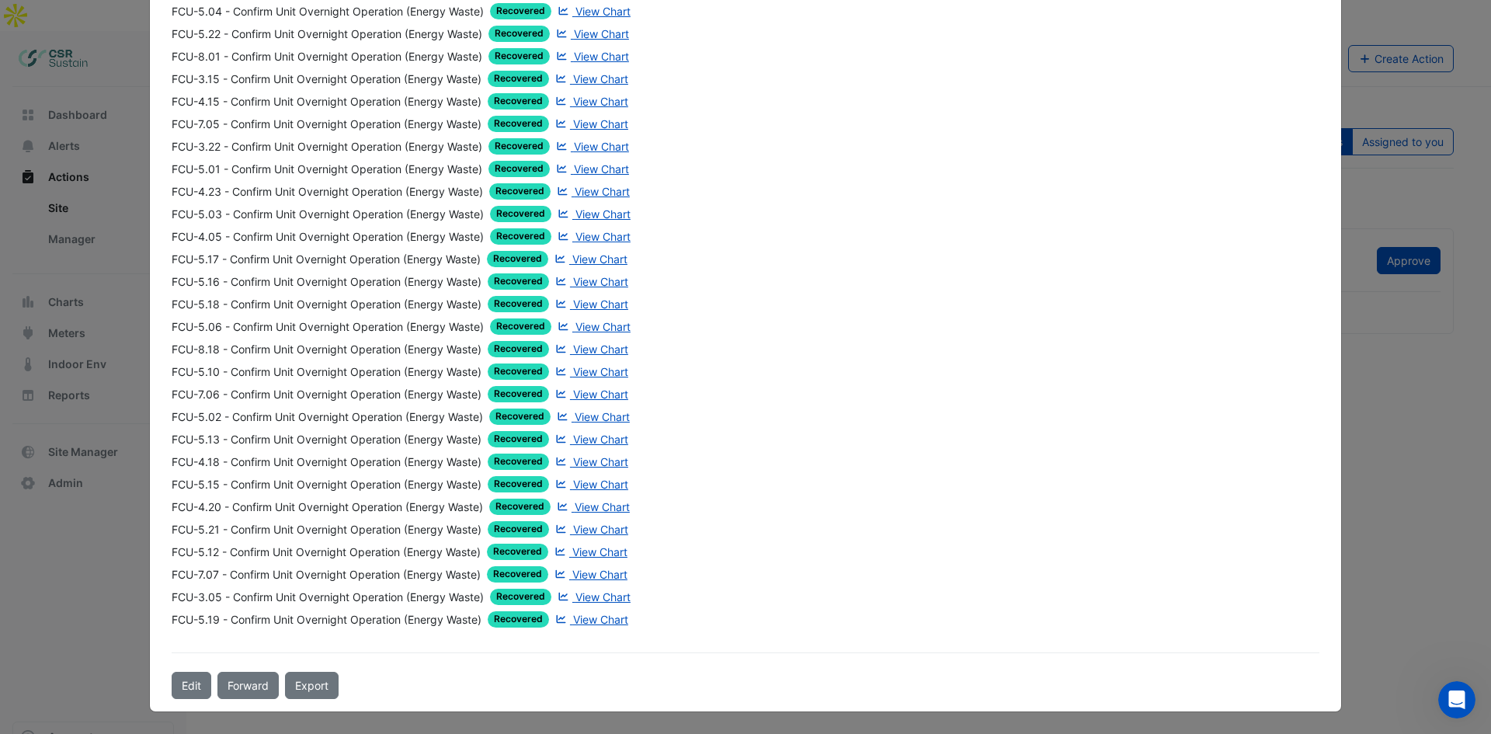
drag, startPoint x: 849, startPoint y: 325, endPoint x: 897, endPoint y: 478, distance: 160.6
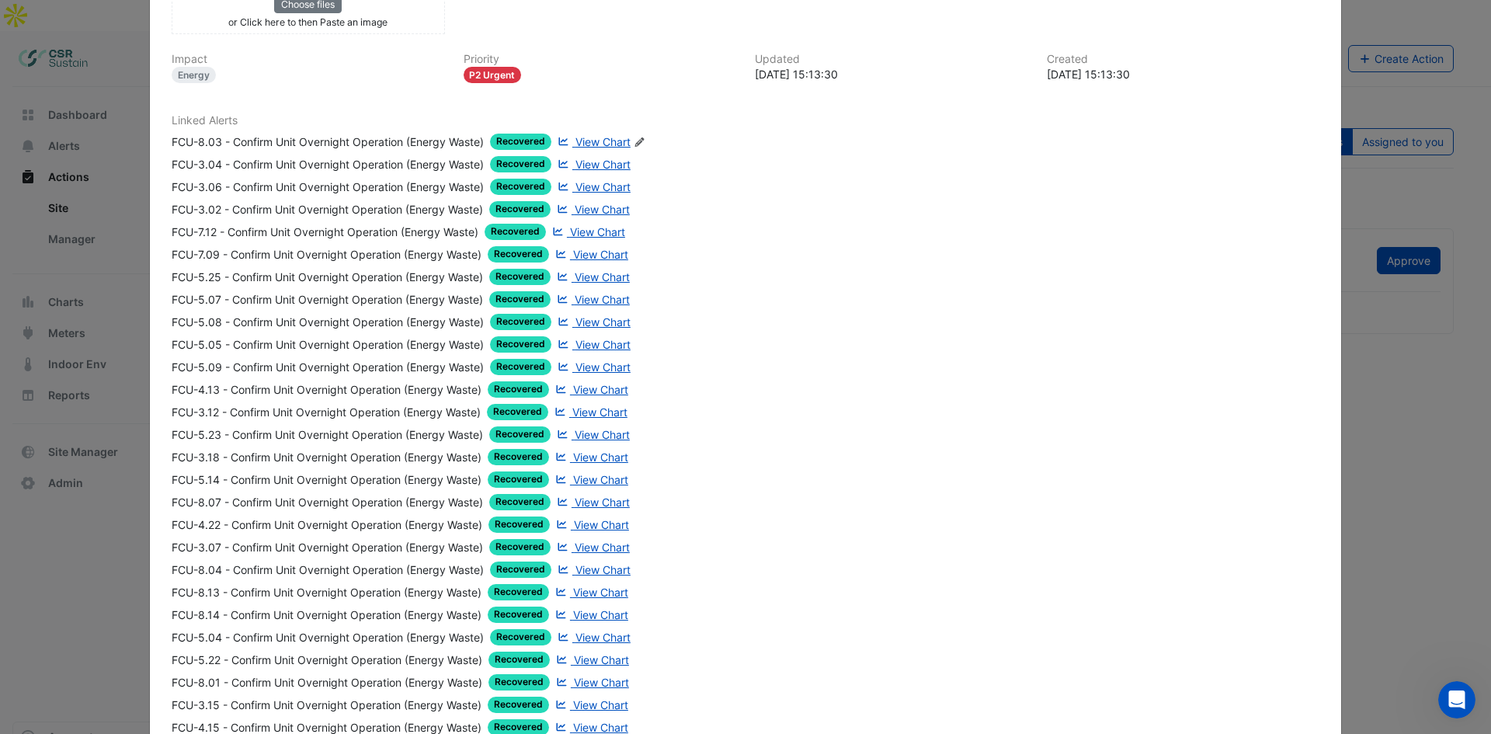
scroll to position [0, 0]
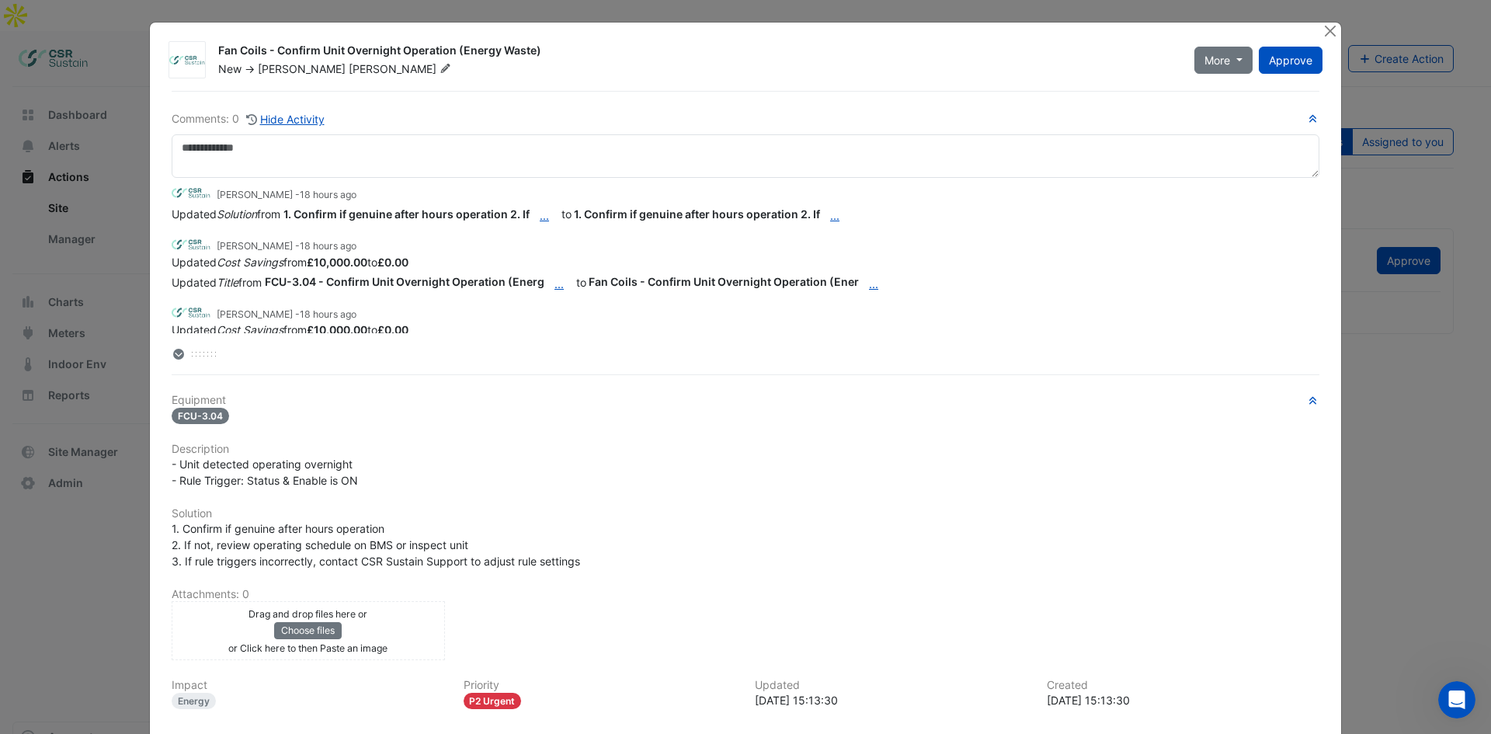
drag, startPoint x: 887, startPoint y: 484, endPoint x: 865, endPoint y: 329, distance: 156.8
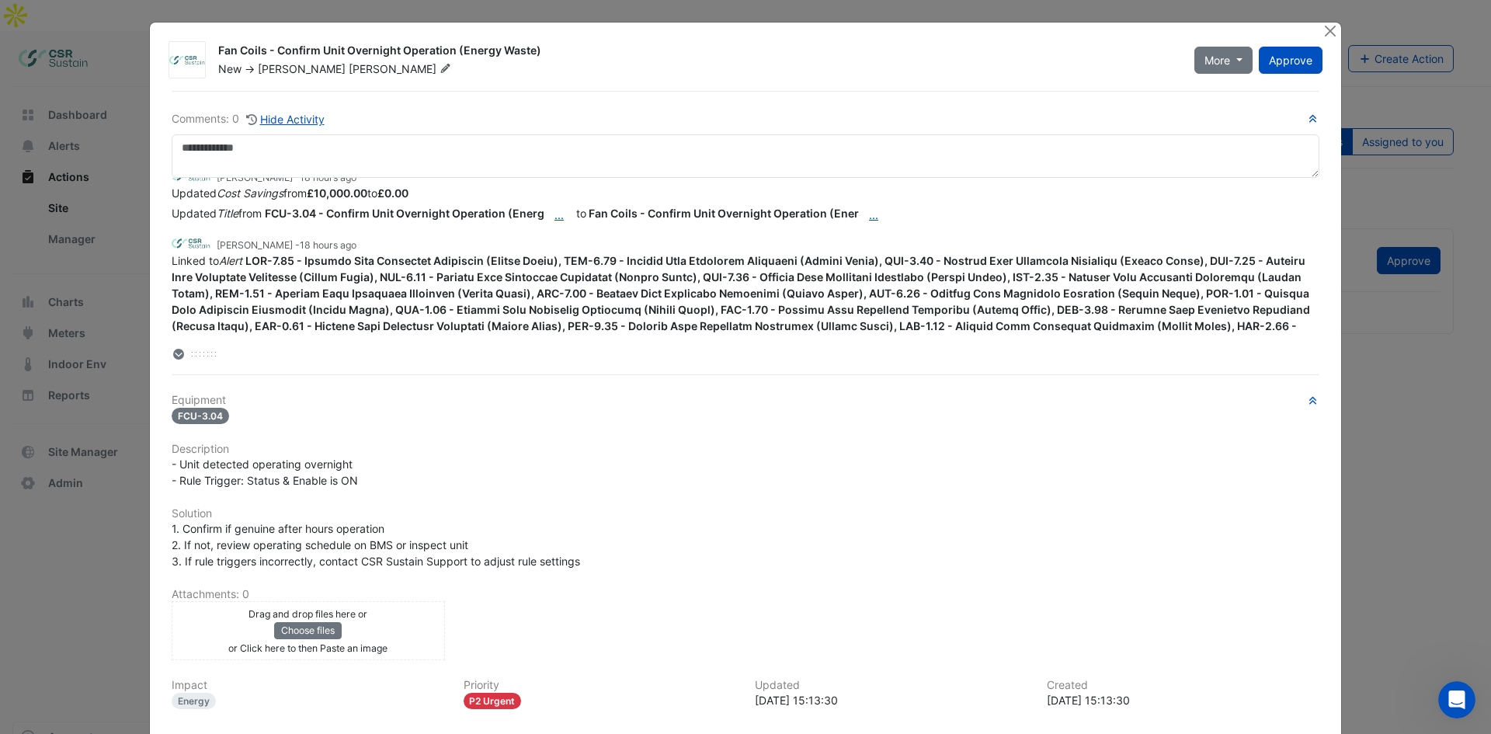
scroll to position [422, 0]
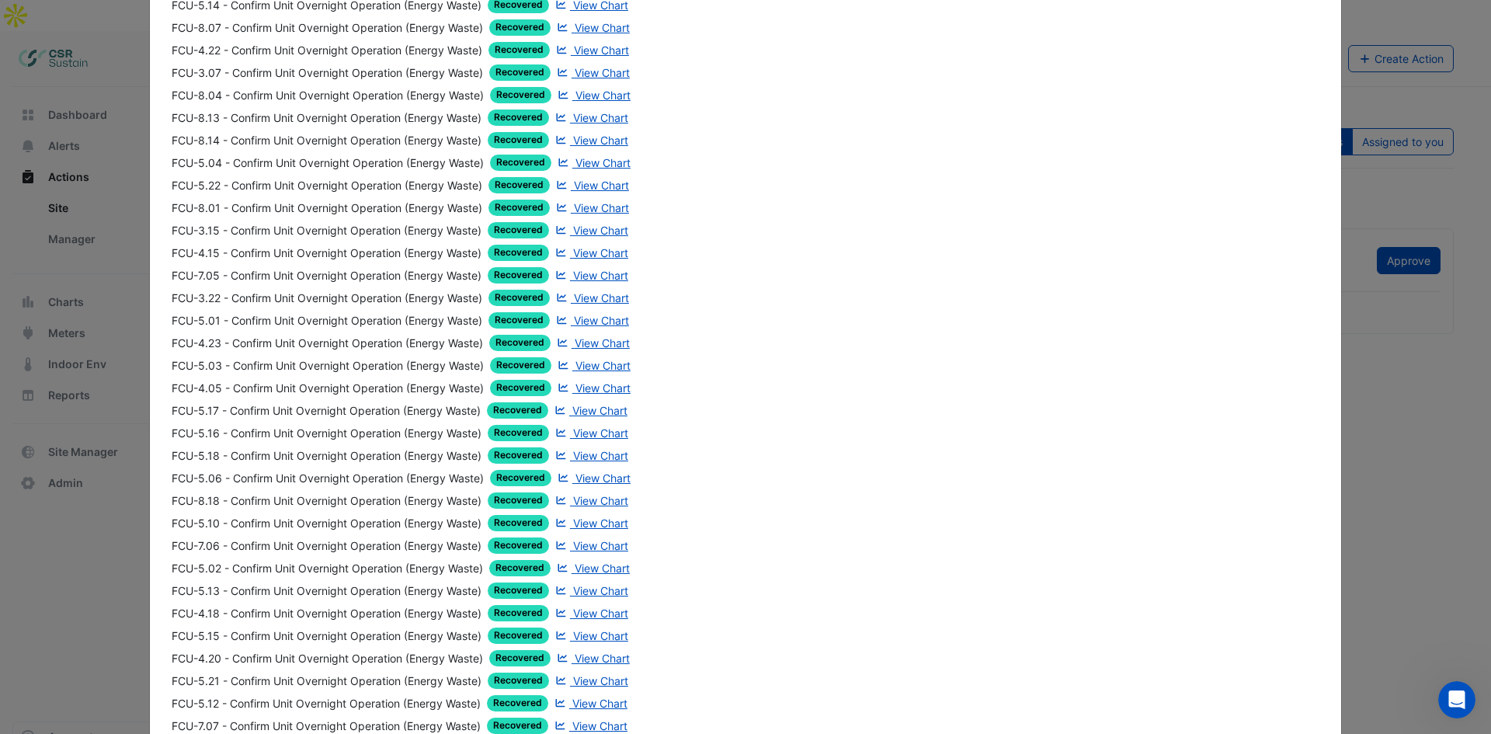
drag, startPoint x: 772, startPoint y: 498, endPoint x: 799, endPoint y: 623, distance: 127.9
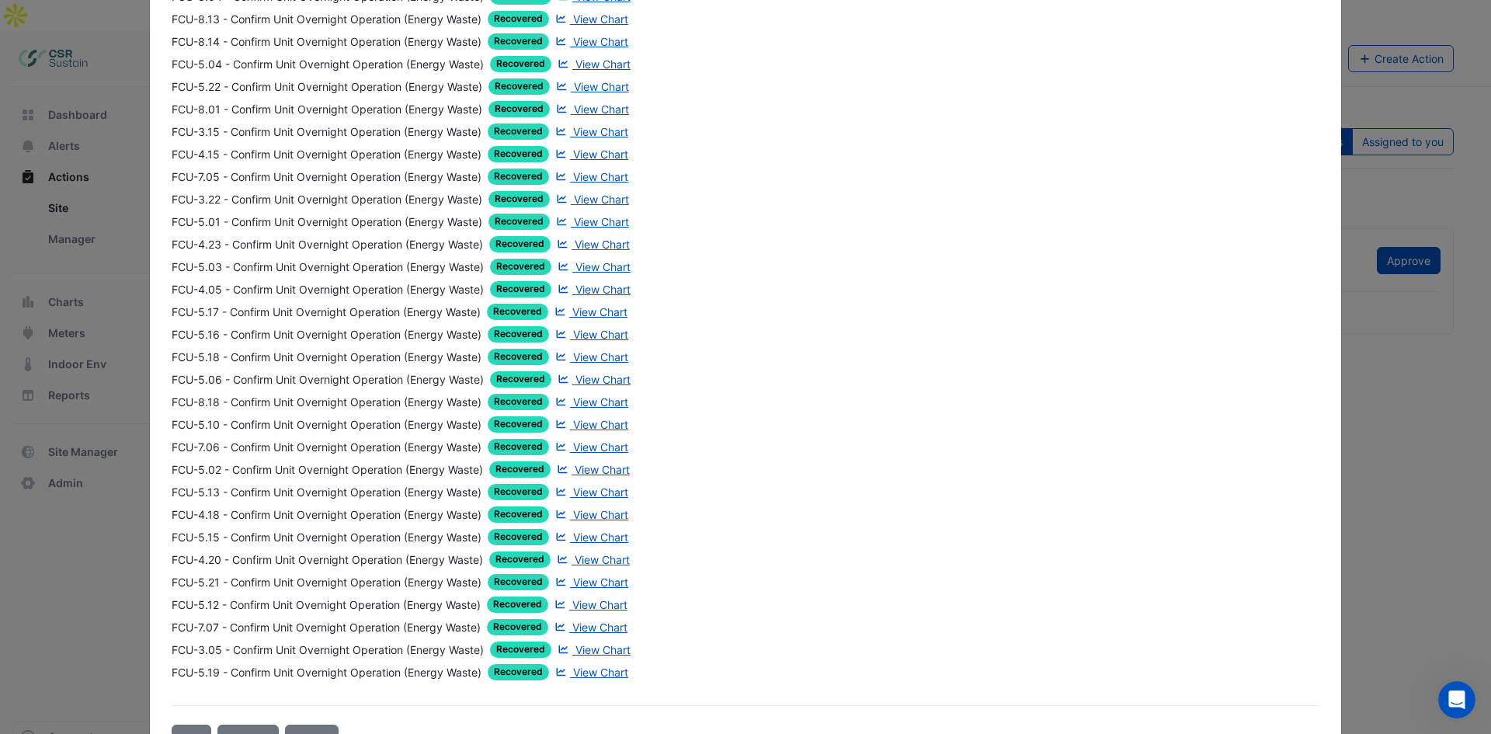
drag, startPoint x: 790, startPoint y: 488, endPoint x: 774, endPoint y: 449, distance: 42.1
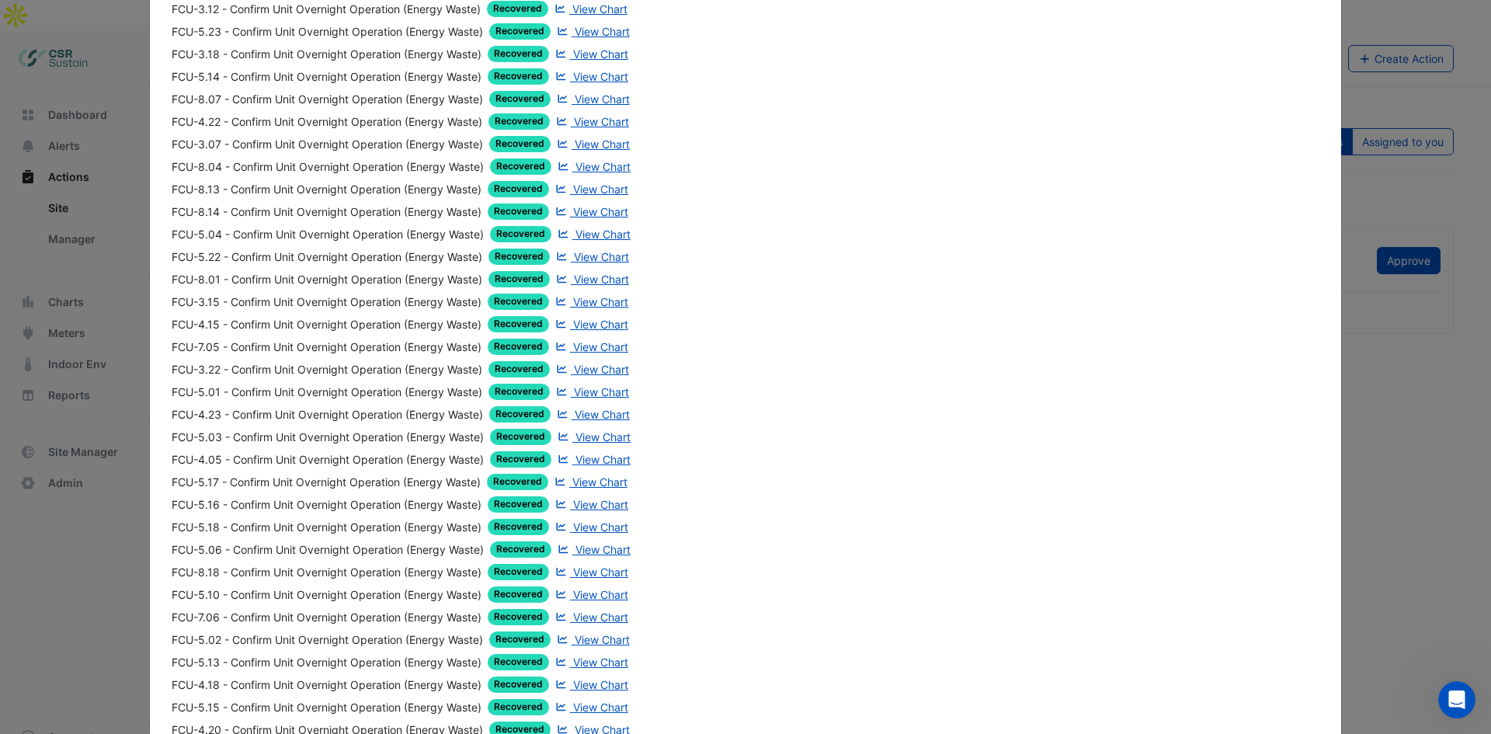
drag, startPoint x: 774, startPoint y: 446, endPoint x: 752, endPoint y: 366, distance: 83.8
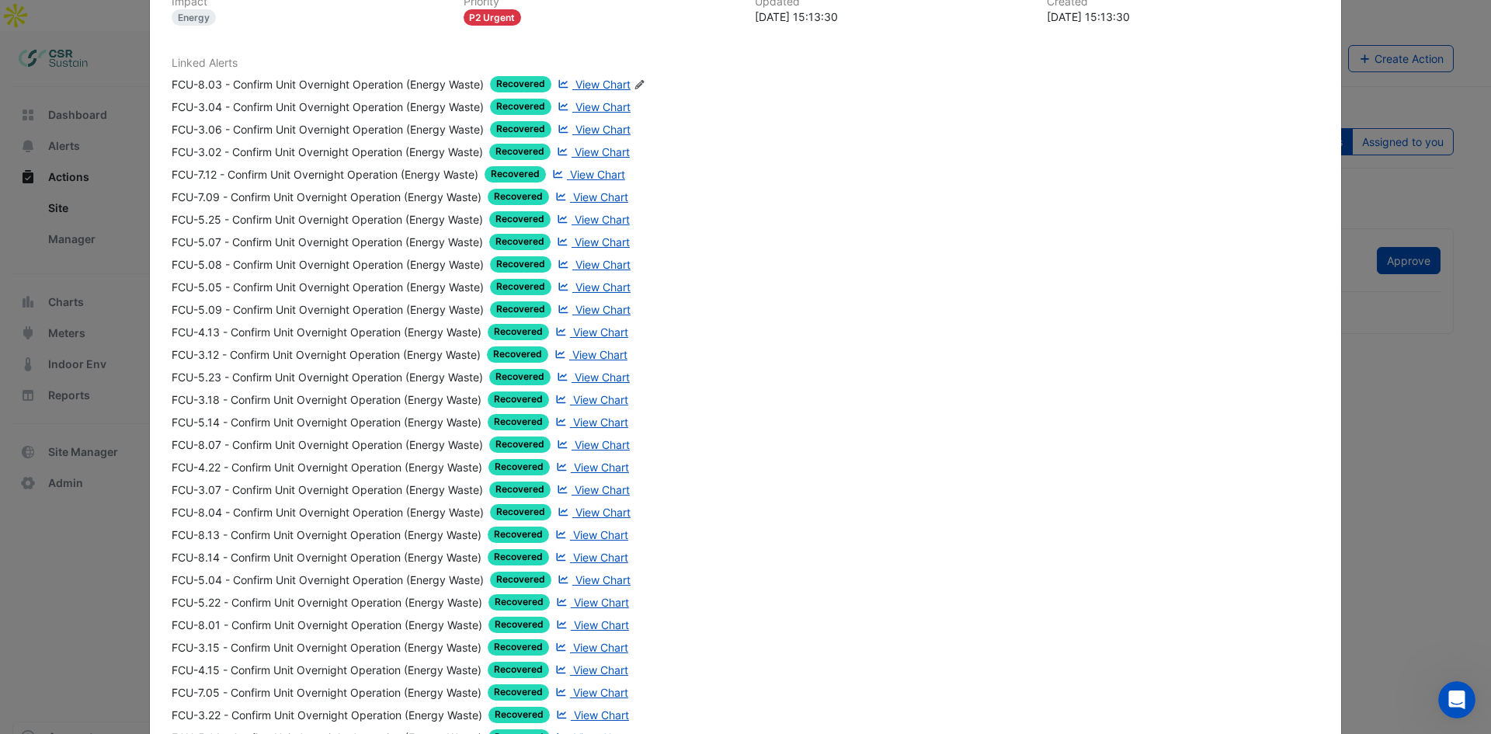
scroll to position [0, 0]
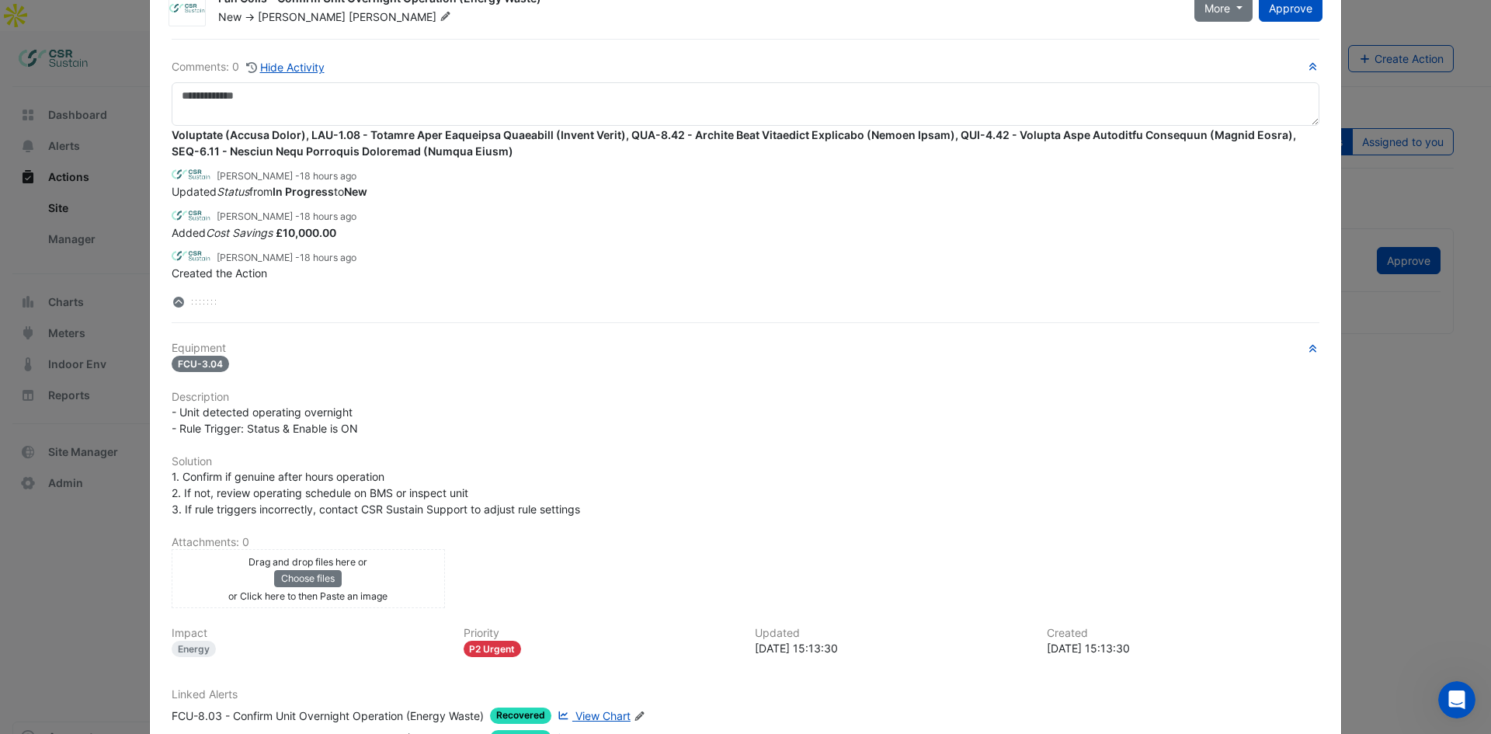
drag, startPoint x: 769, startPoint y: 488, endPoint x: 772, endPoint y: 323, distance: 164.6
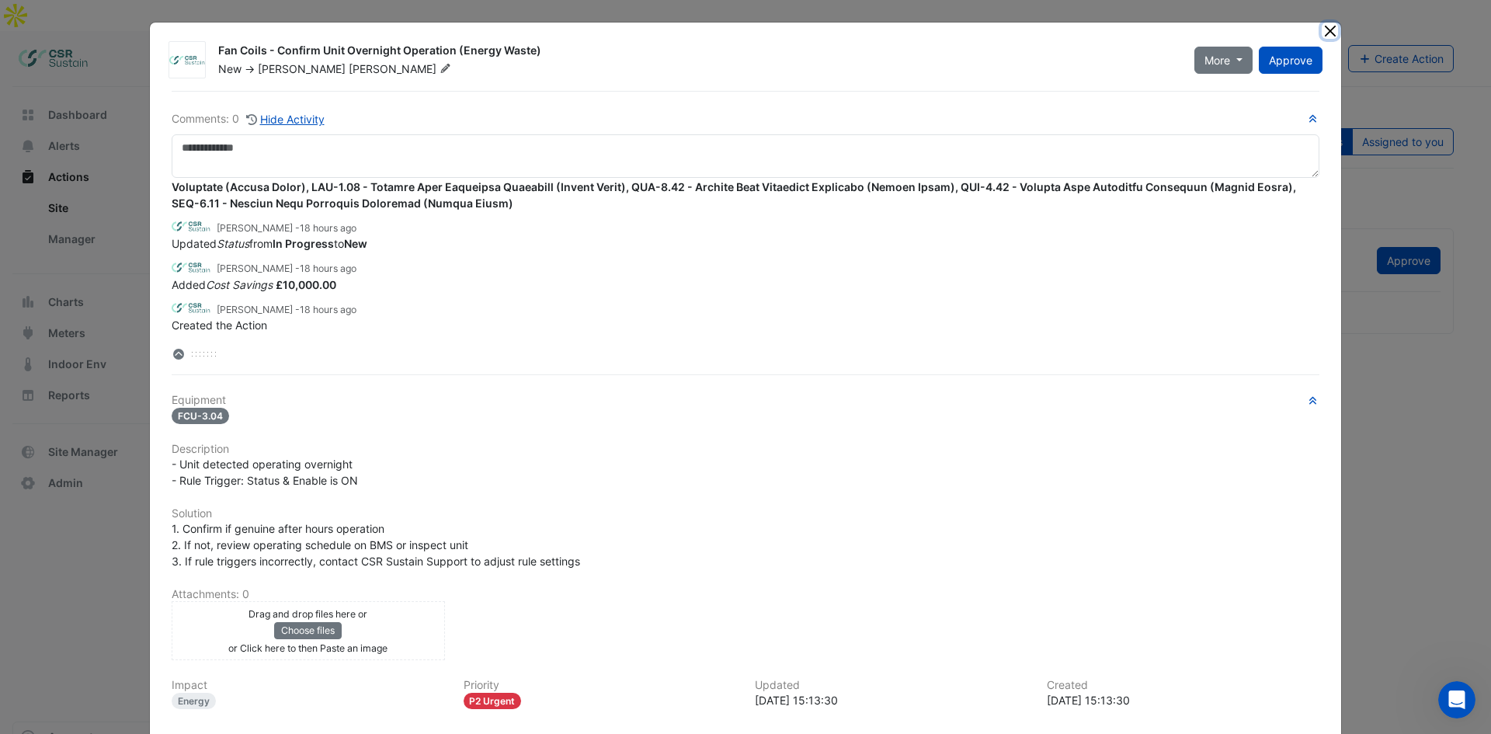
click at [1321, 33] on button "Close" at bounding box center [1329, 31] width 16 height 16
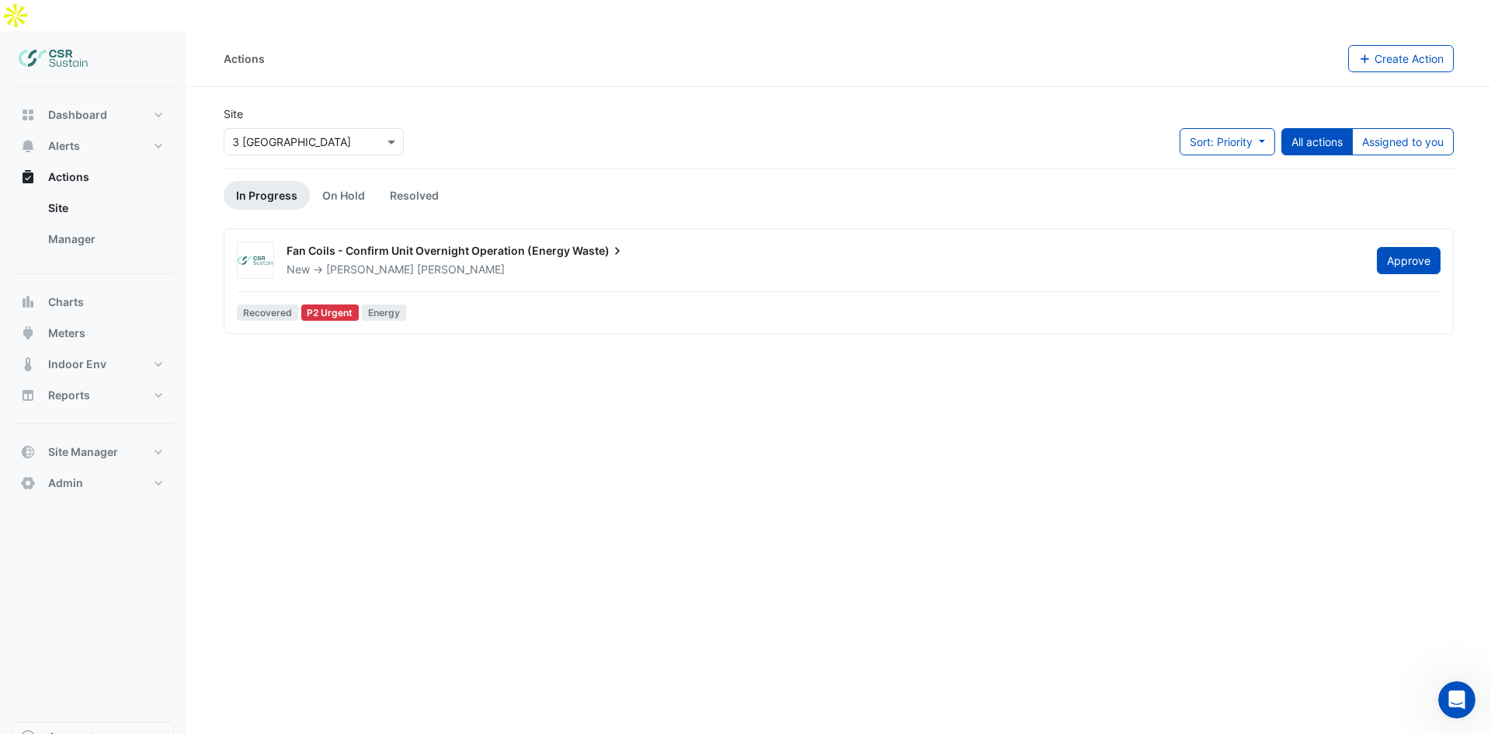
click at [489, 244] on span "Fan Coils - Confirm Unit Overnight Operation (Energy" at bounding box center [427, 250] width 283 height 13
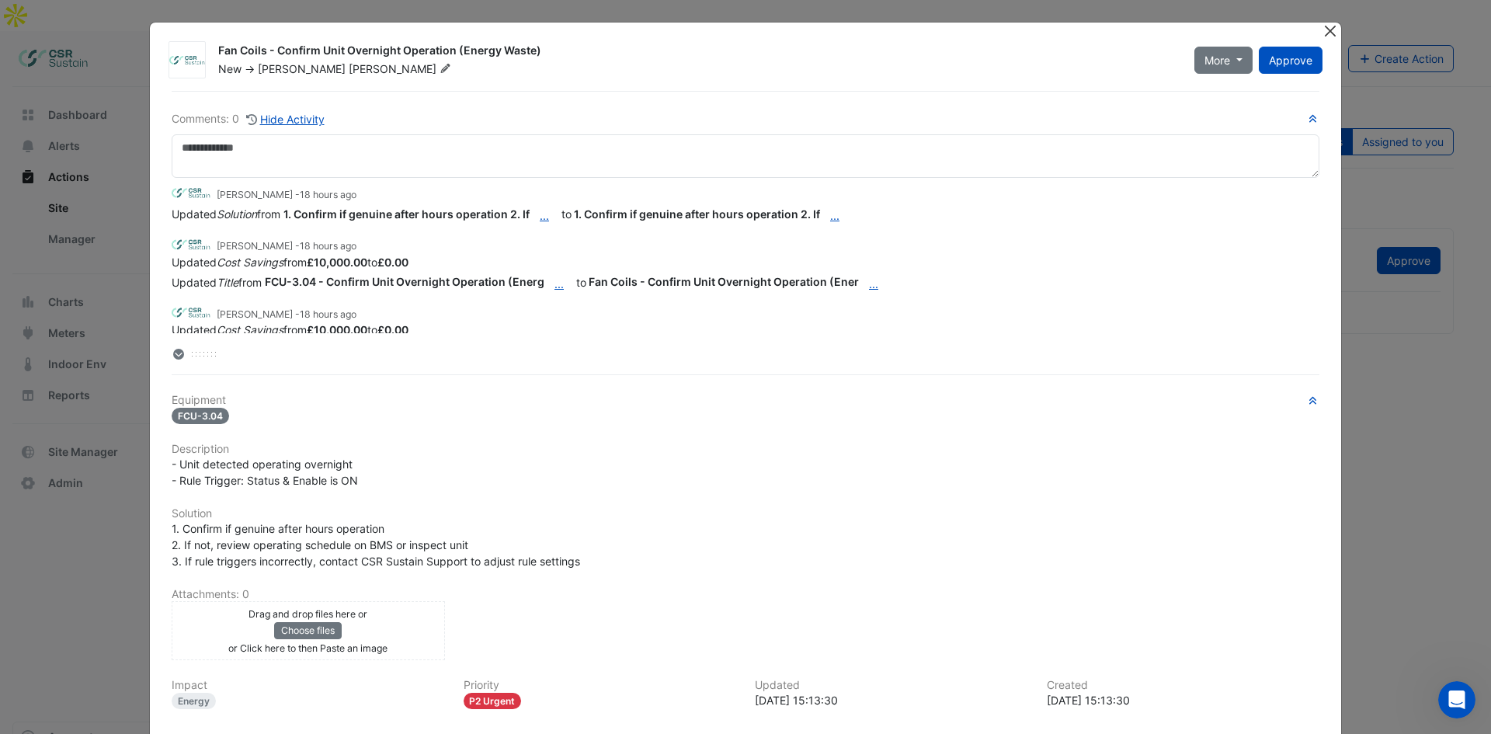
drag, startPoint x: 1331, startPoint y: 32, endPoint x: 1358, endPoint y: 72, distance: 48.2
click at [1331, 32] on button "Close" at bounding box center [1329, 31] width 16 height 16
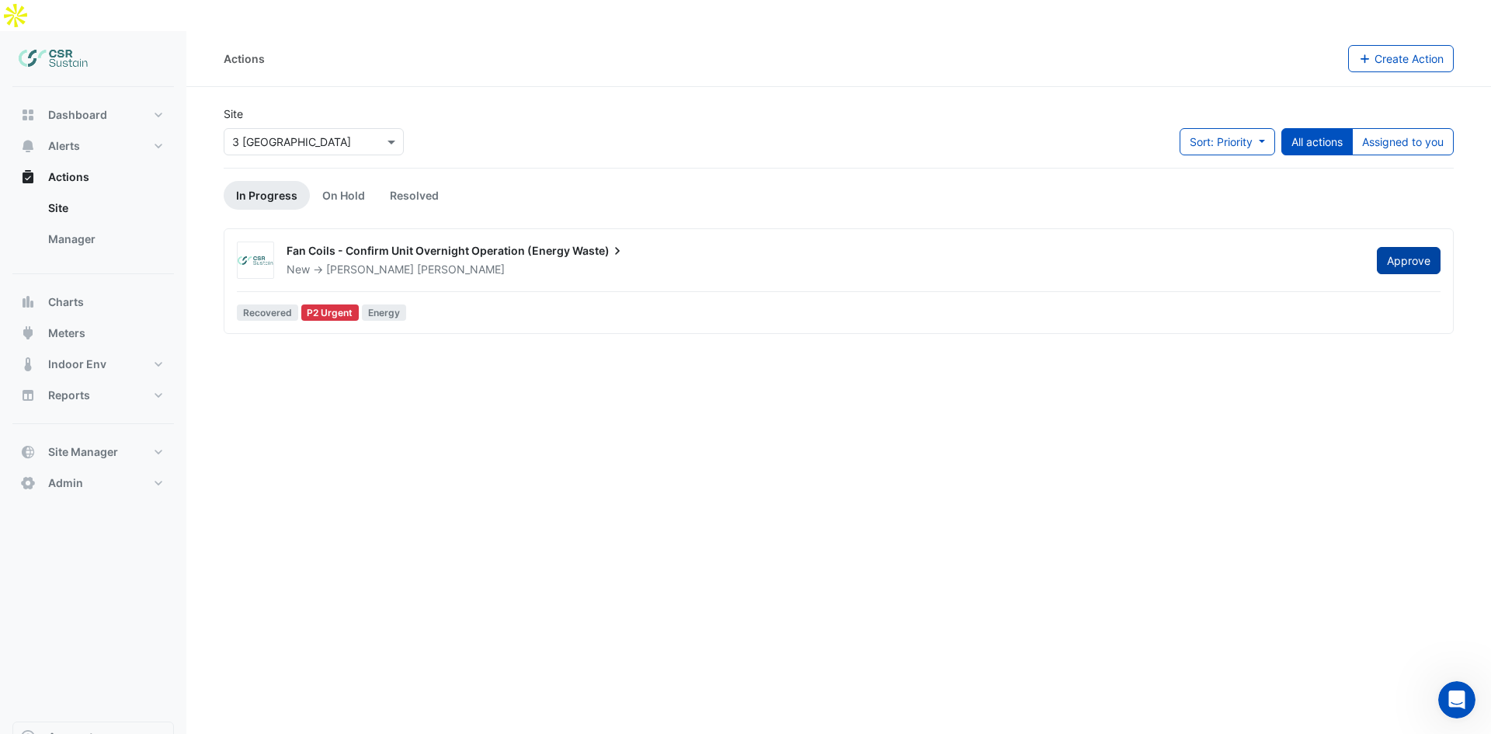
click at [1418, 247] on button "Approve" at bounding box center [1408, 260] width 64 height 27
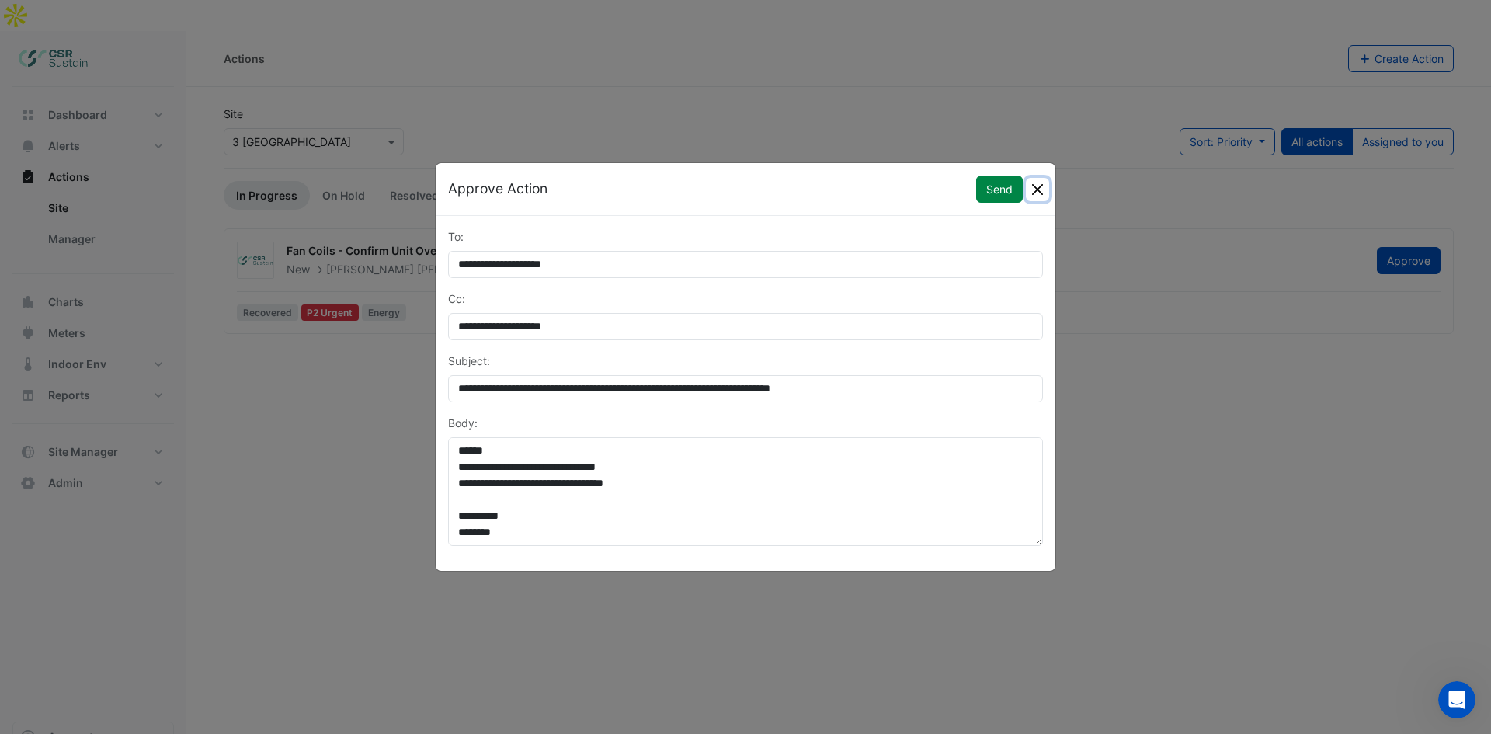
click at [1043, 189] on button "Close" at bounding box center [1037, 189] width 23 height 23
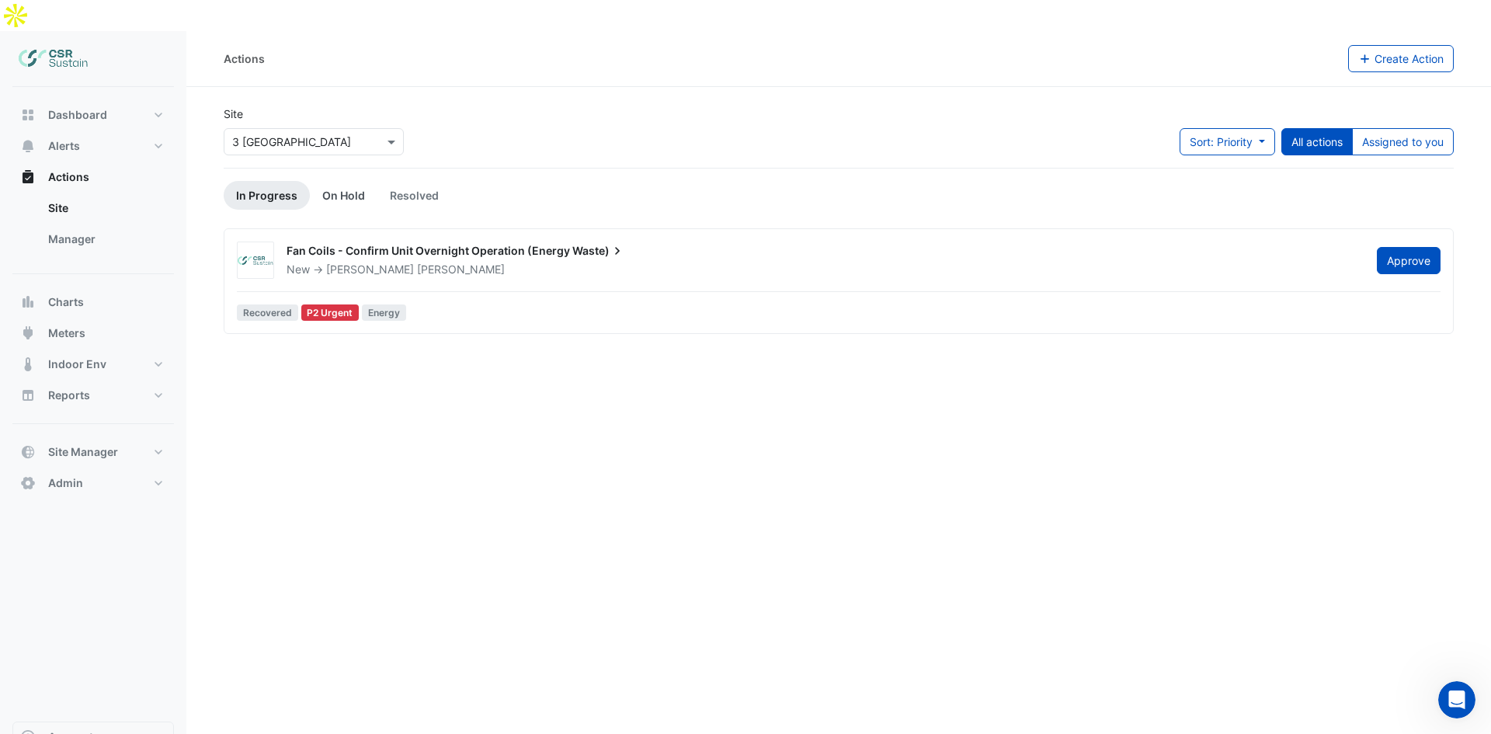
click at [317, 181] on link "On Hold" at bounding box center [344, 195] width 68 height 29
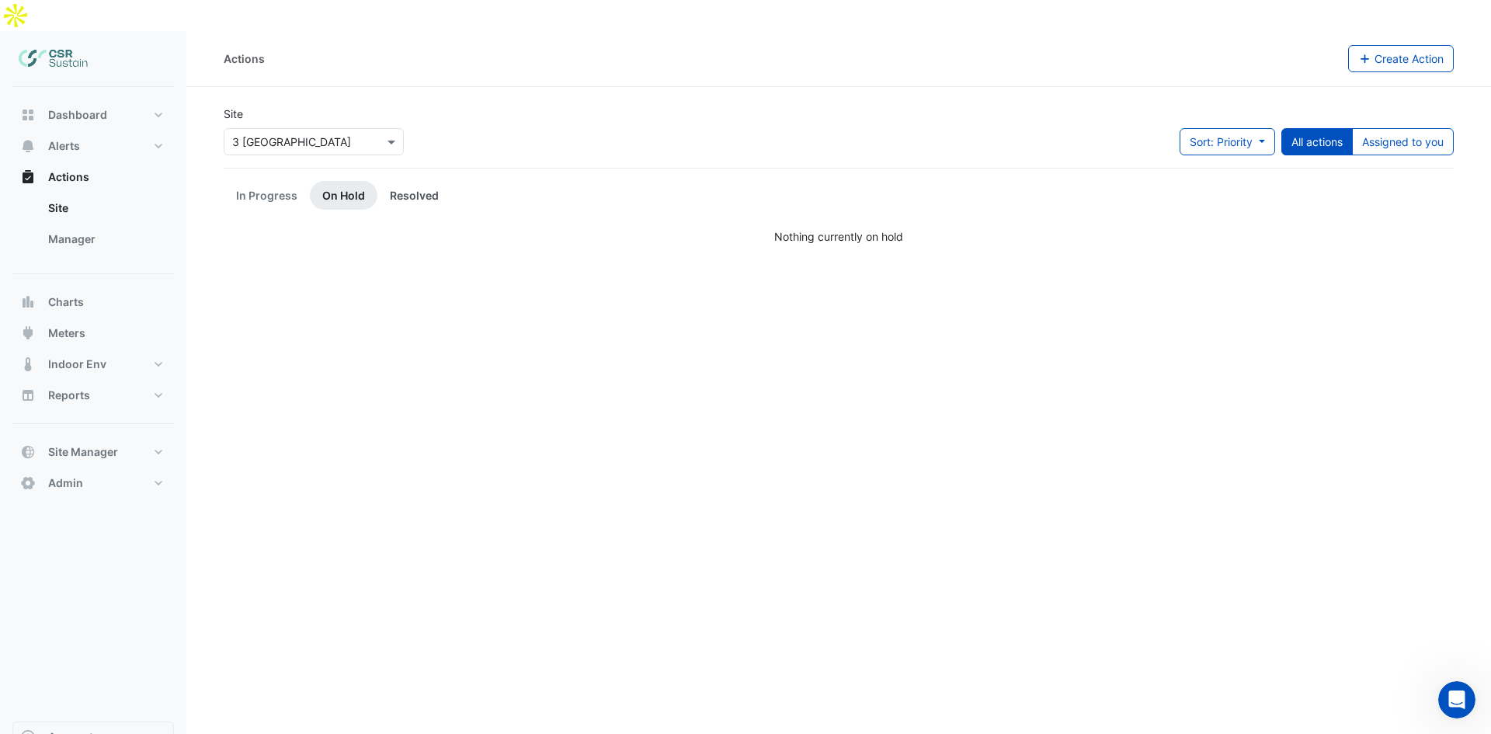
click at [391, 181] on link "Resolved" at bounding box center [414, 195] width 74 height 29
click at [359, 181] on link "On Hold" at bounding box center [344, 195] width 68 height 29
click at [248, 181] on link "In Progress" at bounding box center [267, 195] width 86 height 29
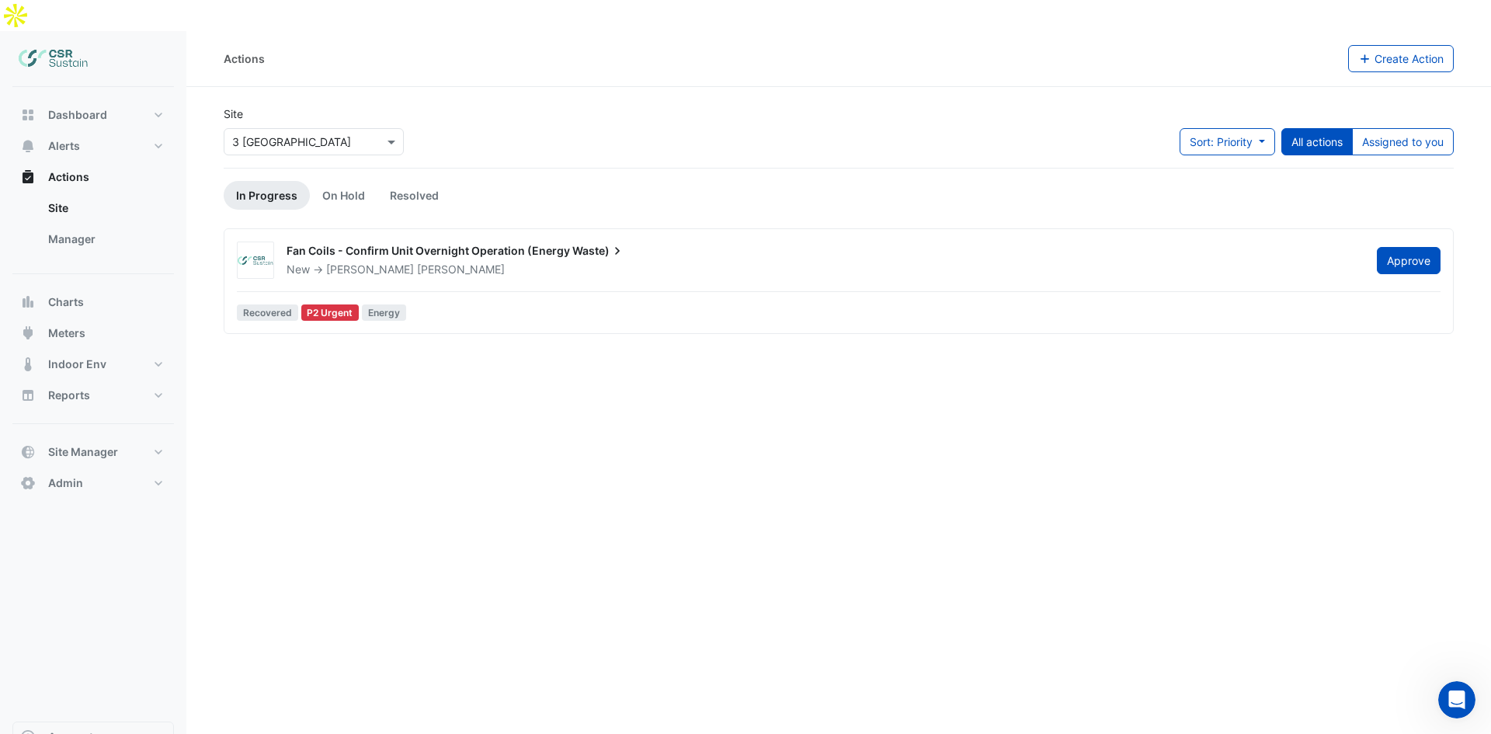
drag, startPoint x: 1193, startPoint y: 212, endPoint x: 1126, endPoint y: 217, distance: 67.8
click at [1126, 243] on div "Fan Coils - Confirm Unit Overnight Operation (Energy Waste)" at bounding box center [821, 252] width 1071 height 19
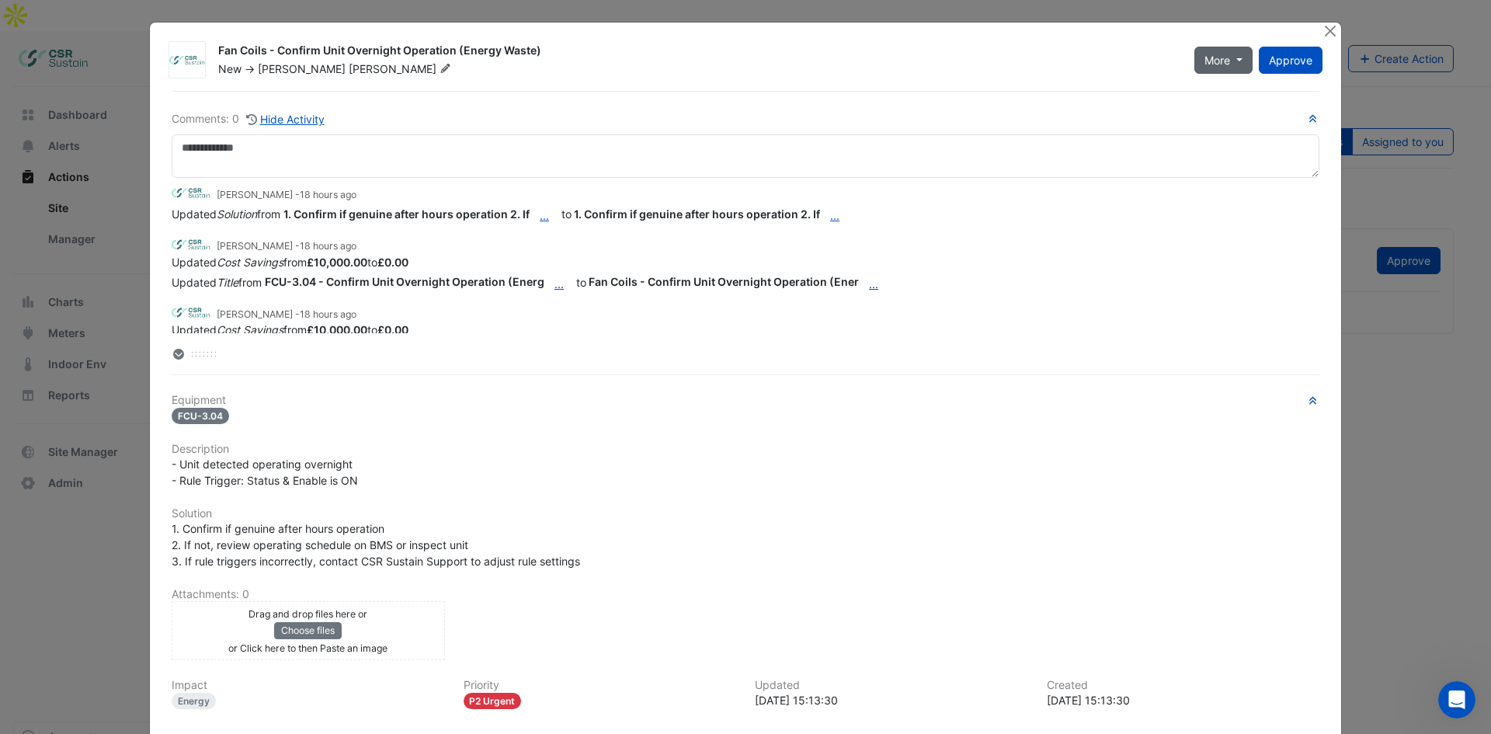
click at [1237, 56] on button "More" at bounding box center [1223, 60] width 58 height 27
click at [1322, 30] on button "Close" at bounding box center [1329, 31] width 16 height 16
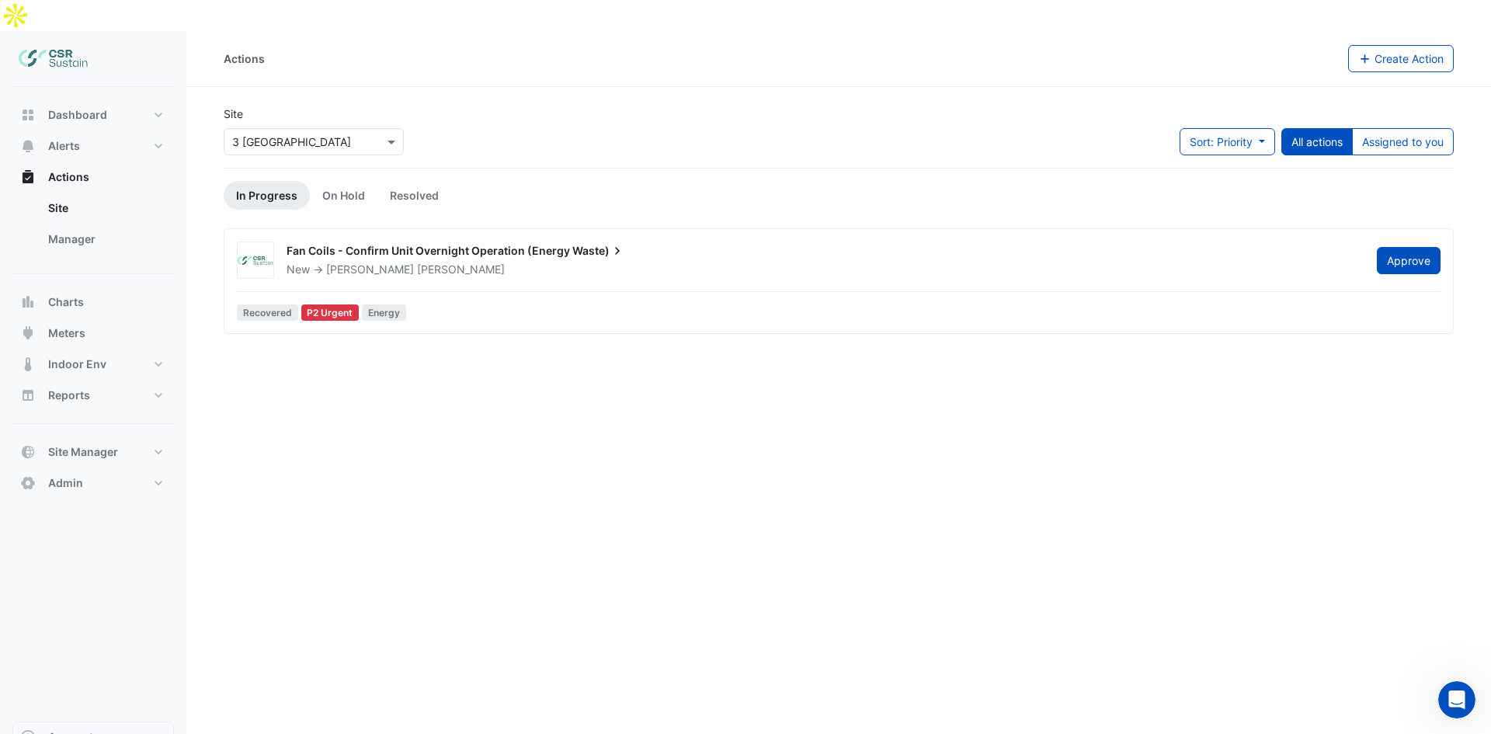
click at [434, 244] on span "Fan Coils - Confirm Unit Overnight Operation (Energy" at bounding box center [427, 250] width 283 height 13
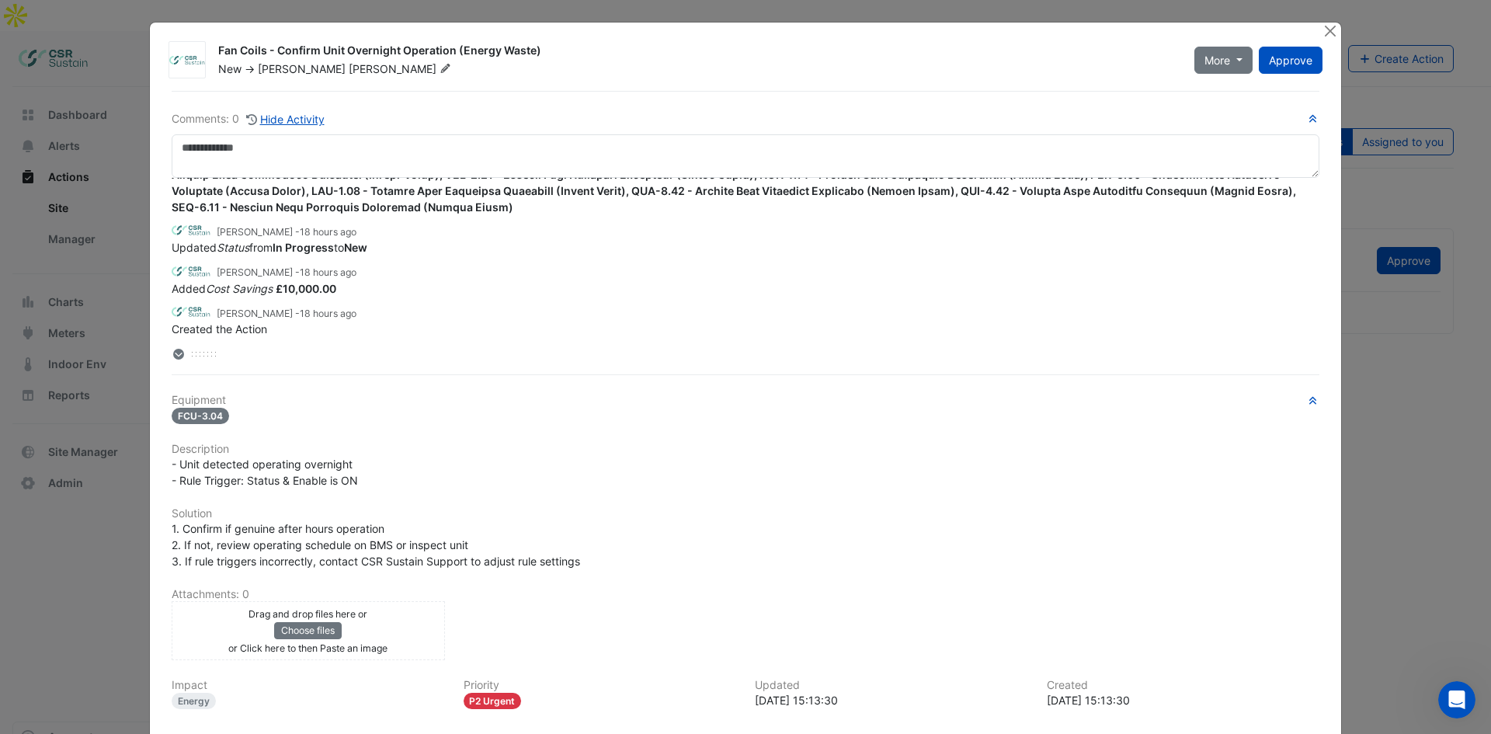
scroll to position [422, 0]
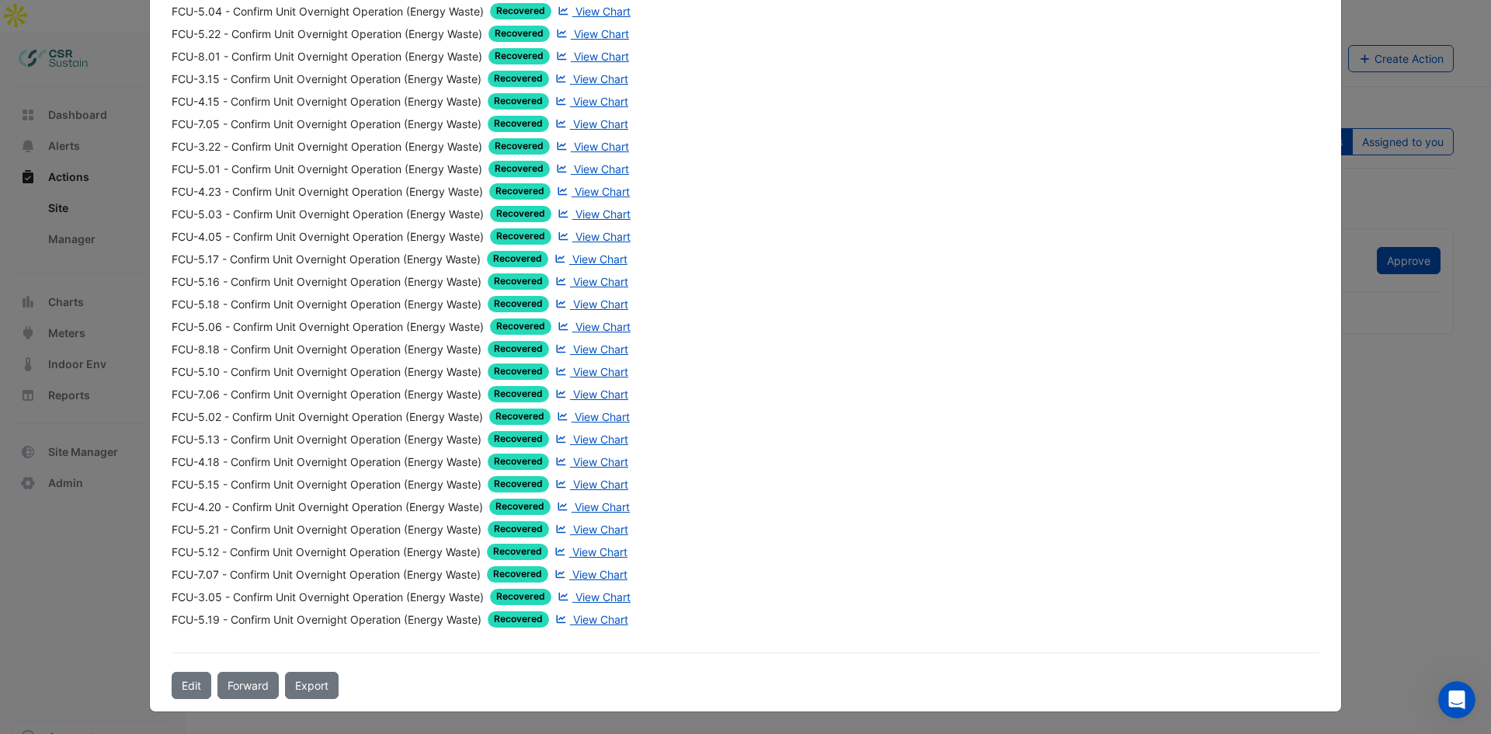
drag, startPoint x: 849, startPoint y: 380, endPoint x: 904, endPoint y: 557, distance: 186.1
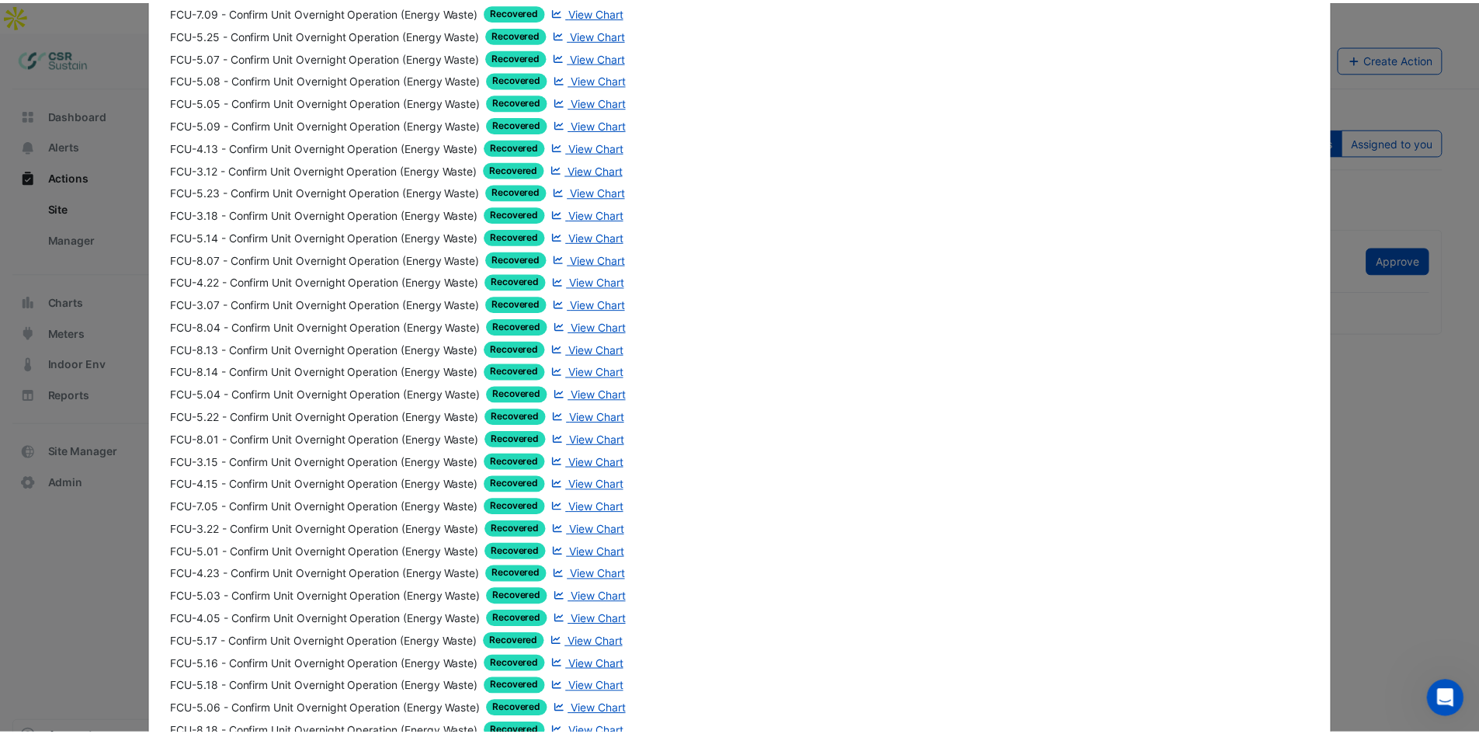
scroll to position [0, 0]
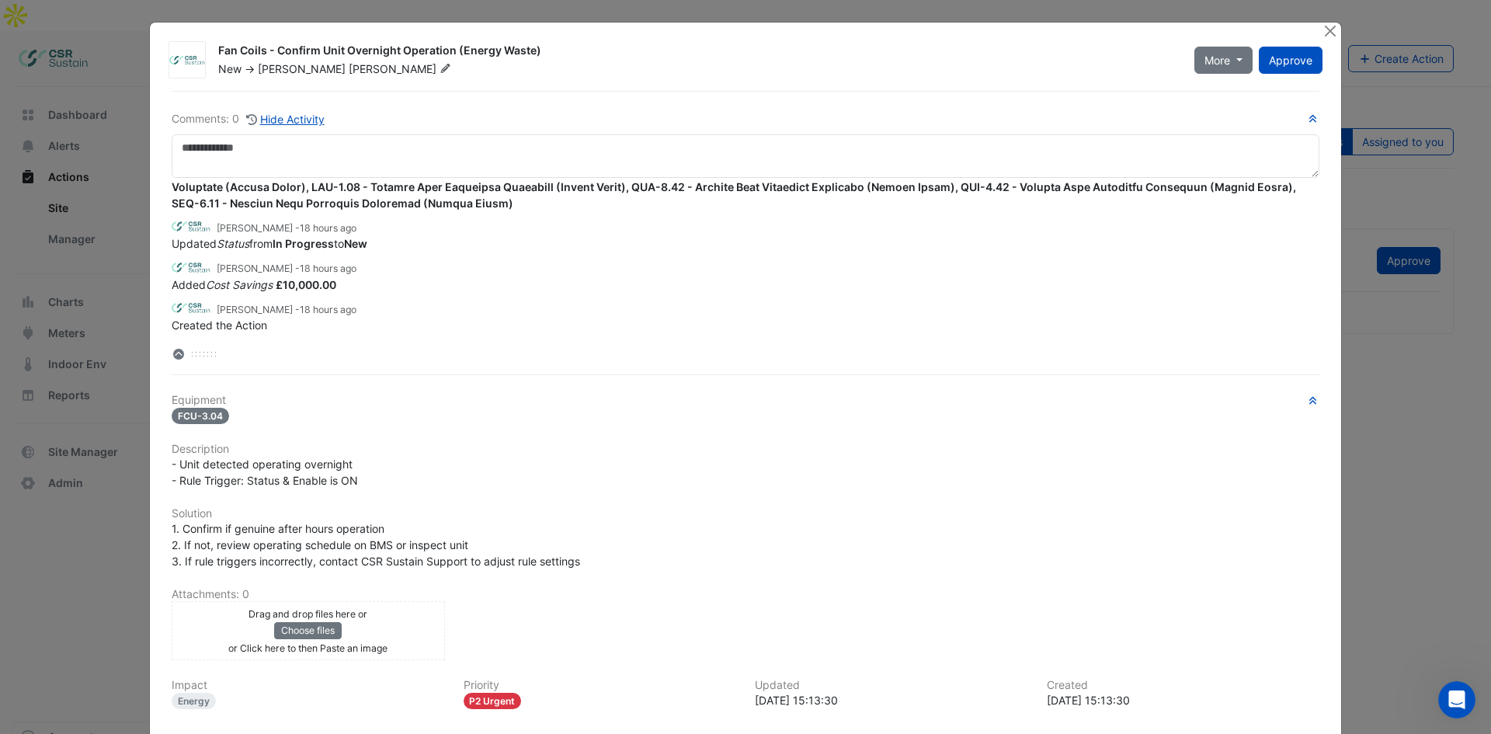
drag, startPoint x: 841, startPoint y: 387, endPoint x: 831, endPoint y: 259, distance: 128.5
click at [1321, 26] on button "Close" at bounding box center [1329, 31] width 16 height 16
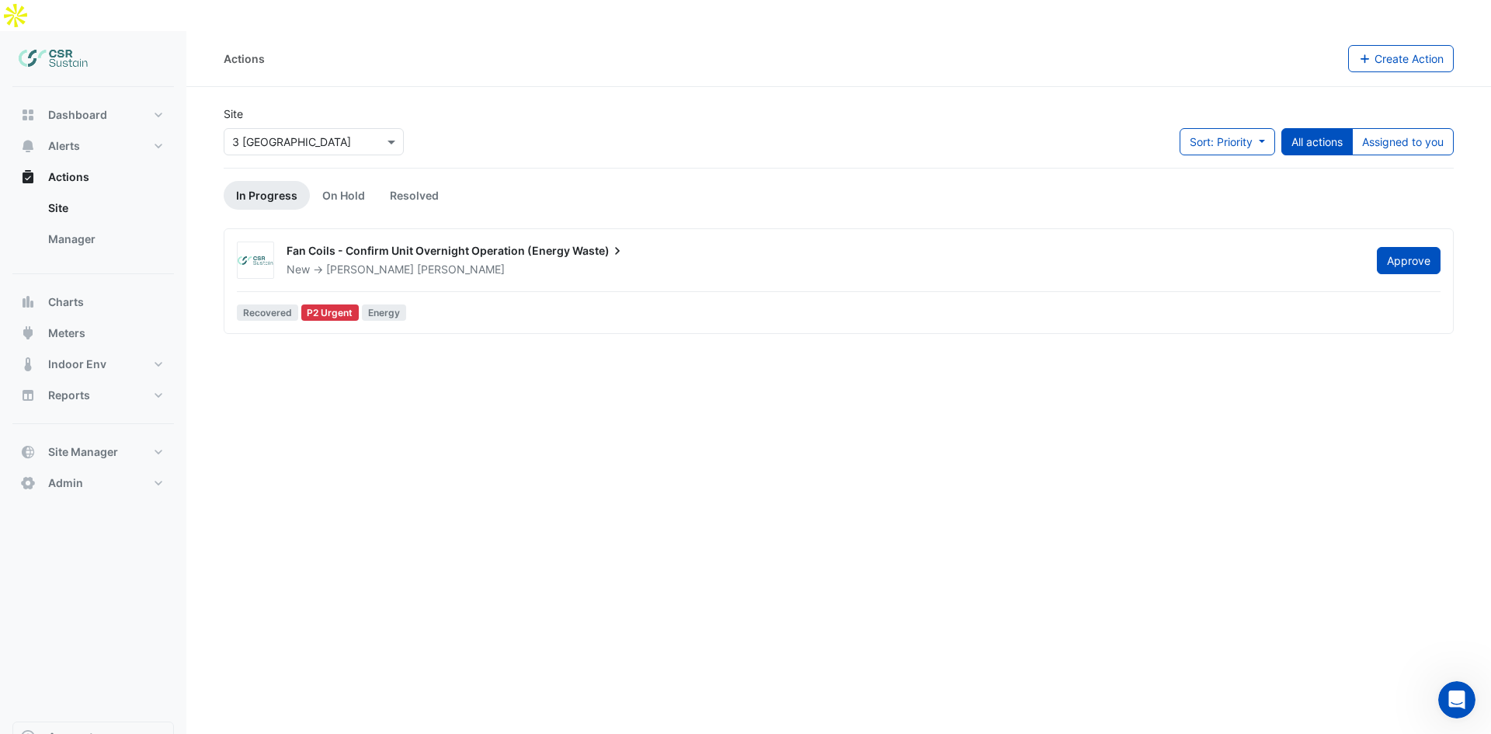
click at [472, 418] on div "Actions Create Action Site Select a Site × 3 St. Paul's Place Sort: Priority Pr…" at bounding box center [838, 398] width 1304 height 734
click at [110, 349] on button "Indoor Env" at bounding box center [92, 364] width 161 height 31
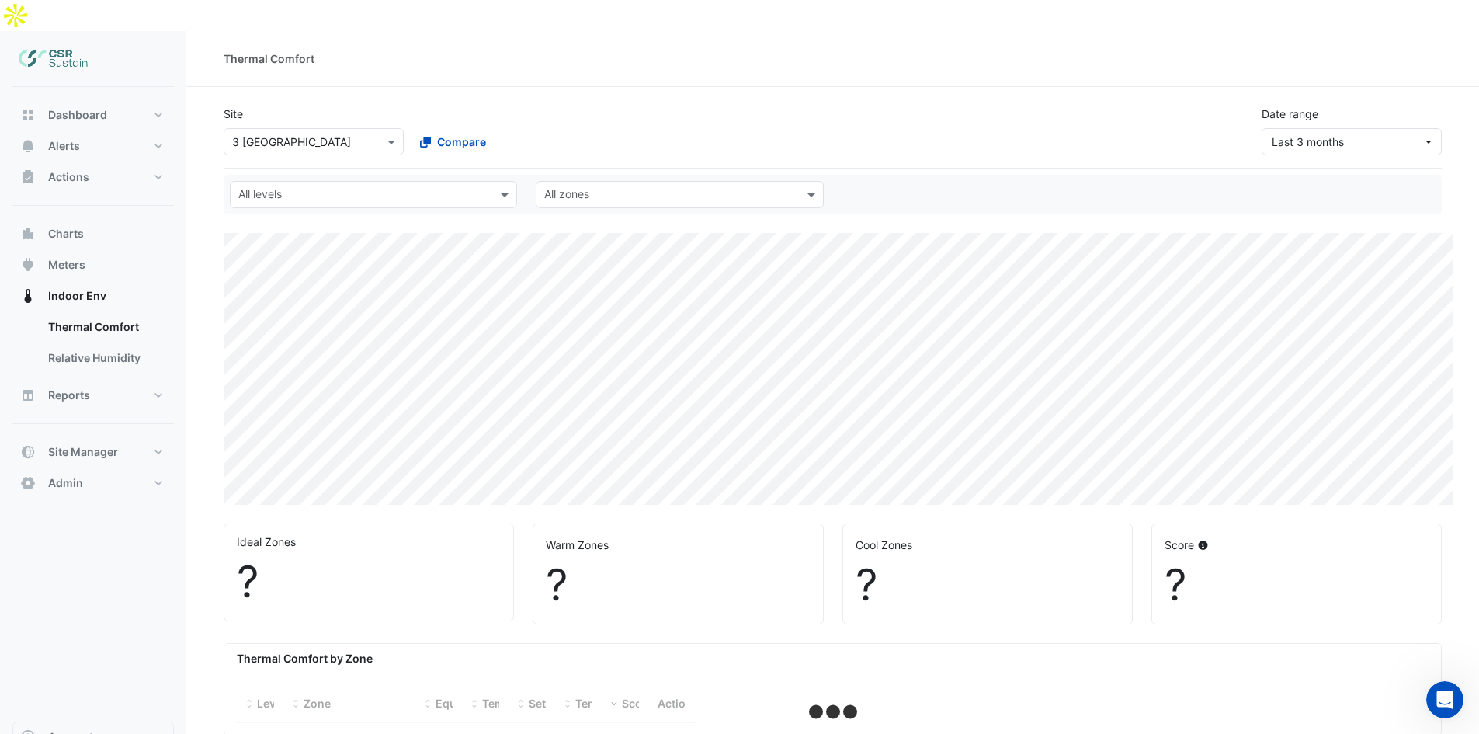
click at [292, 134] on input "text" at bounding box center [298, 142] width 132 height 16
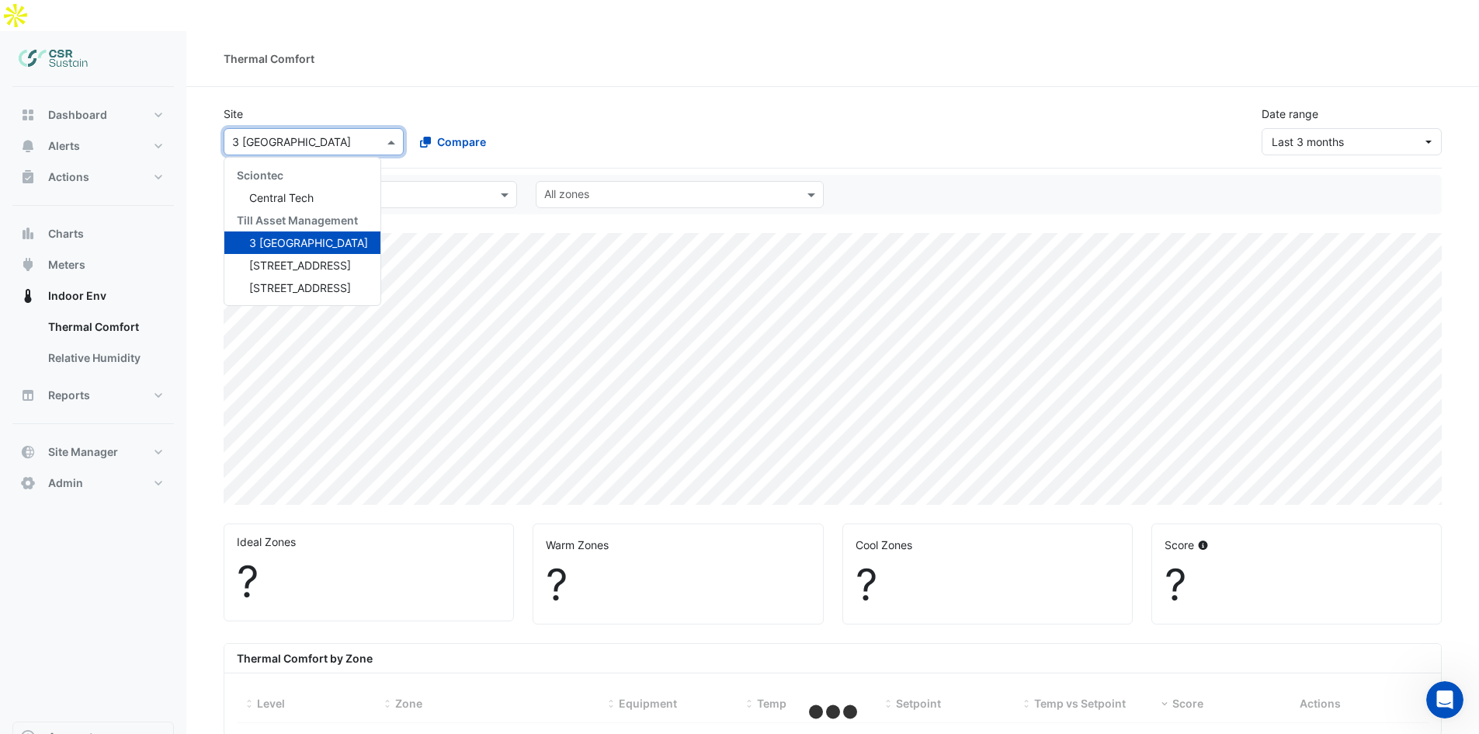
click at [506, 93] on div "Site Select a Site × 3 St. Paul's Place Sciontec Central Tech Till Asset Manage…" at bounding box center [832, 124] width 1237 height 62
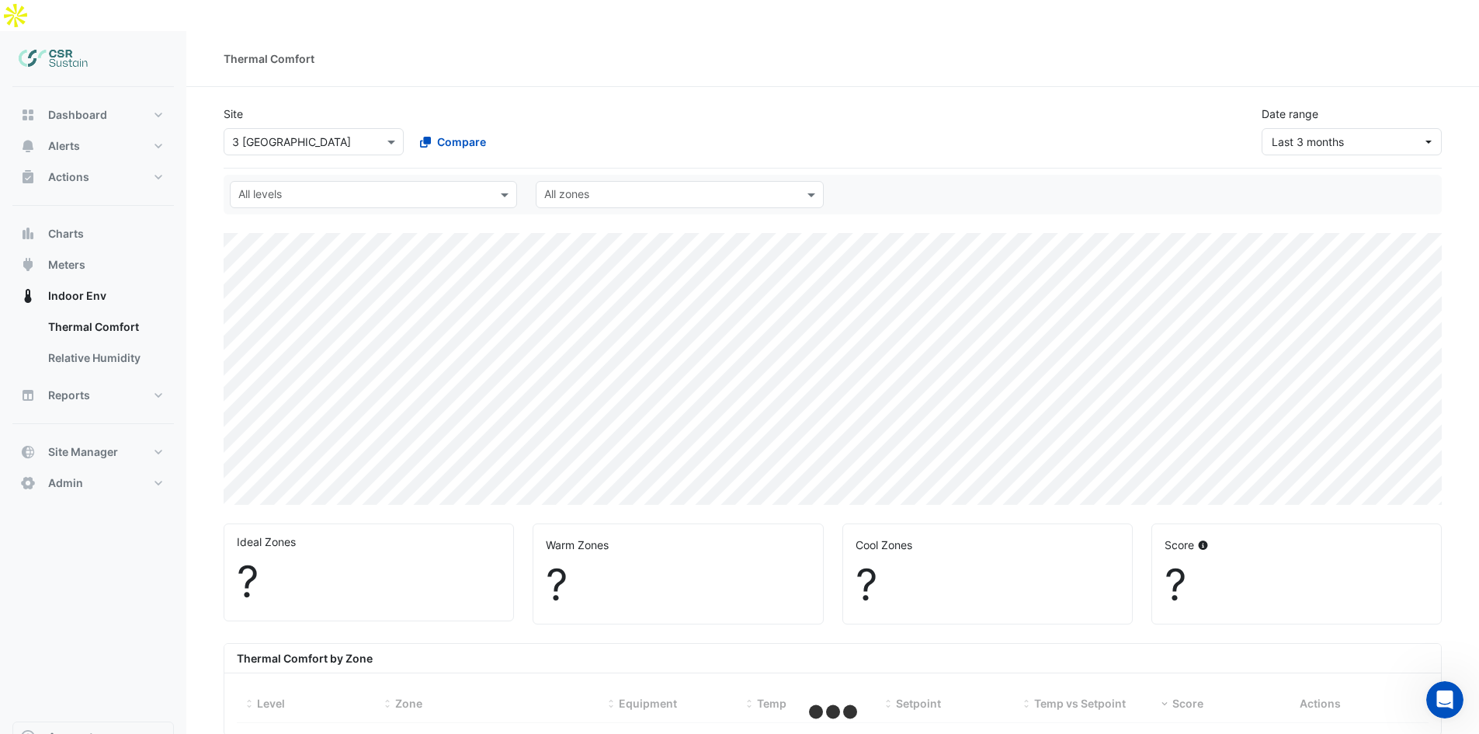
select select "**"
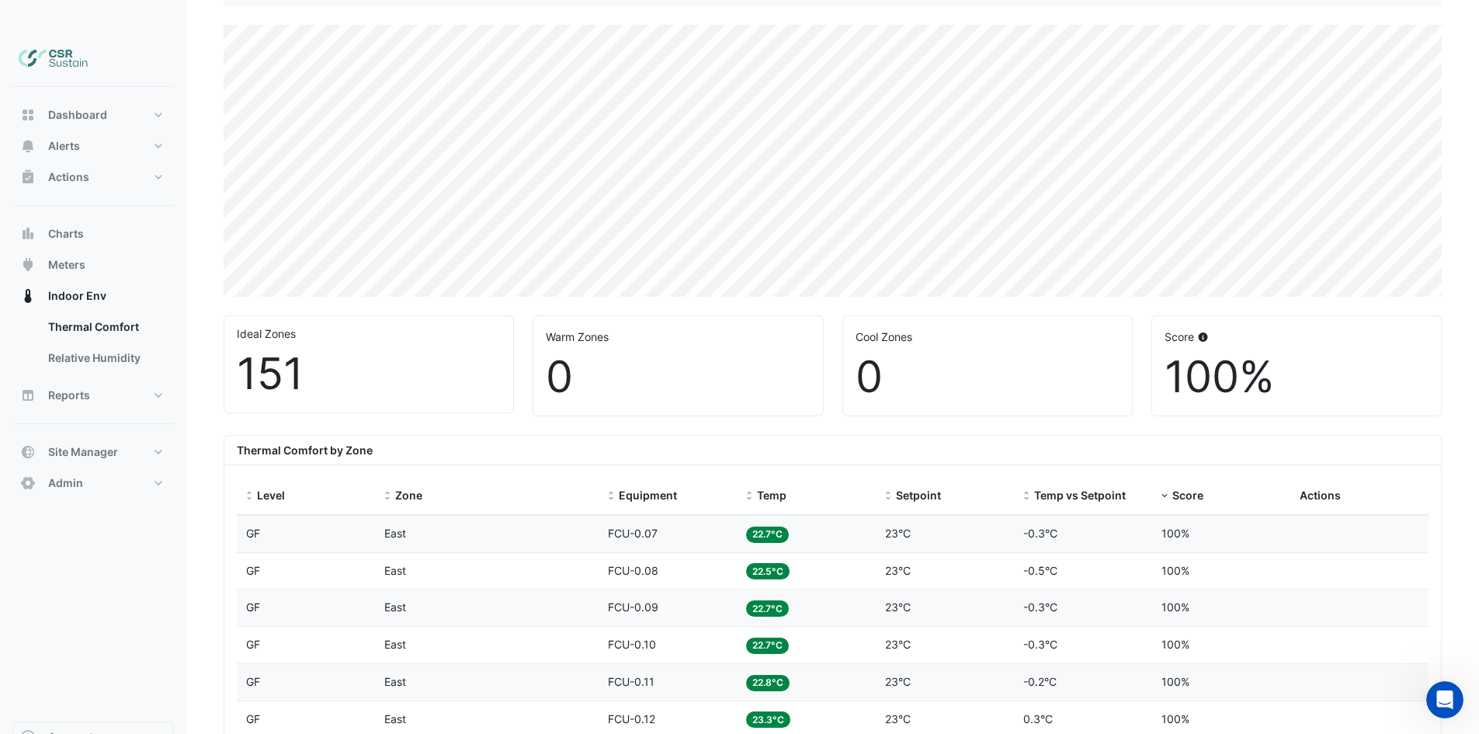
scroll to position [233, 0]
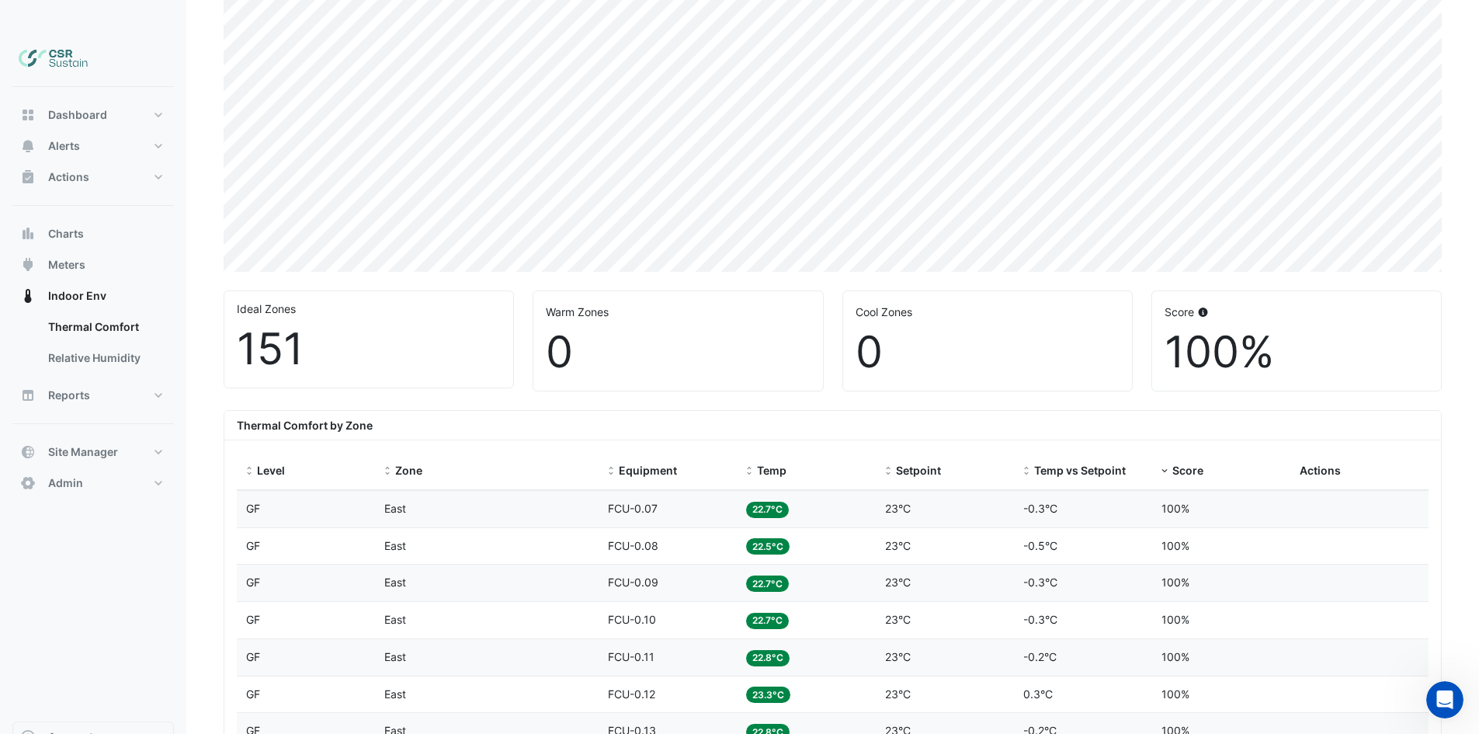
click at [347, 500] on div "Level GF" at bounding box center [306, 509] width 120 height 18
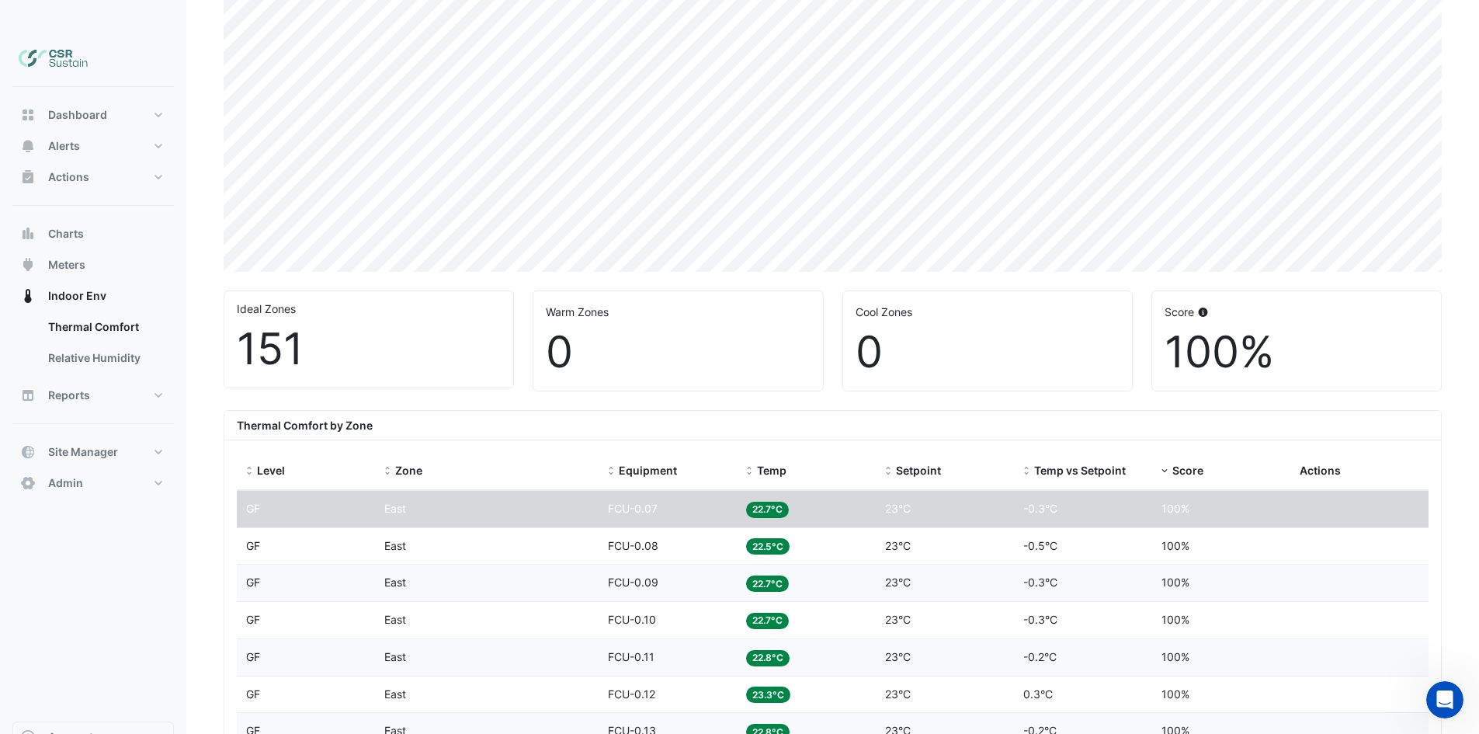
click at [443, 500] on div "Zone East" at bounding box center [486, 509] width 205 height 18
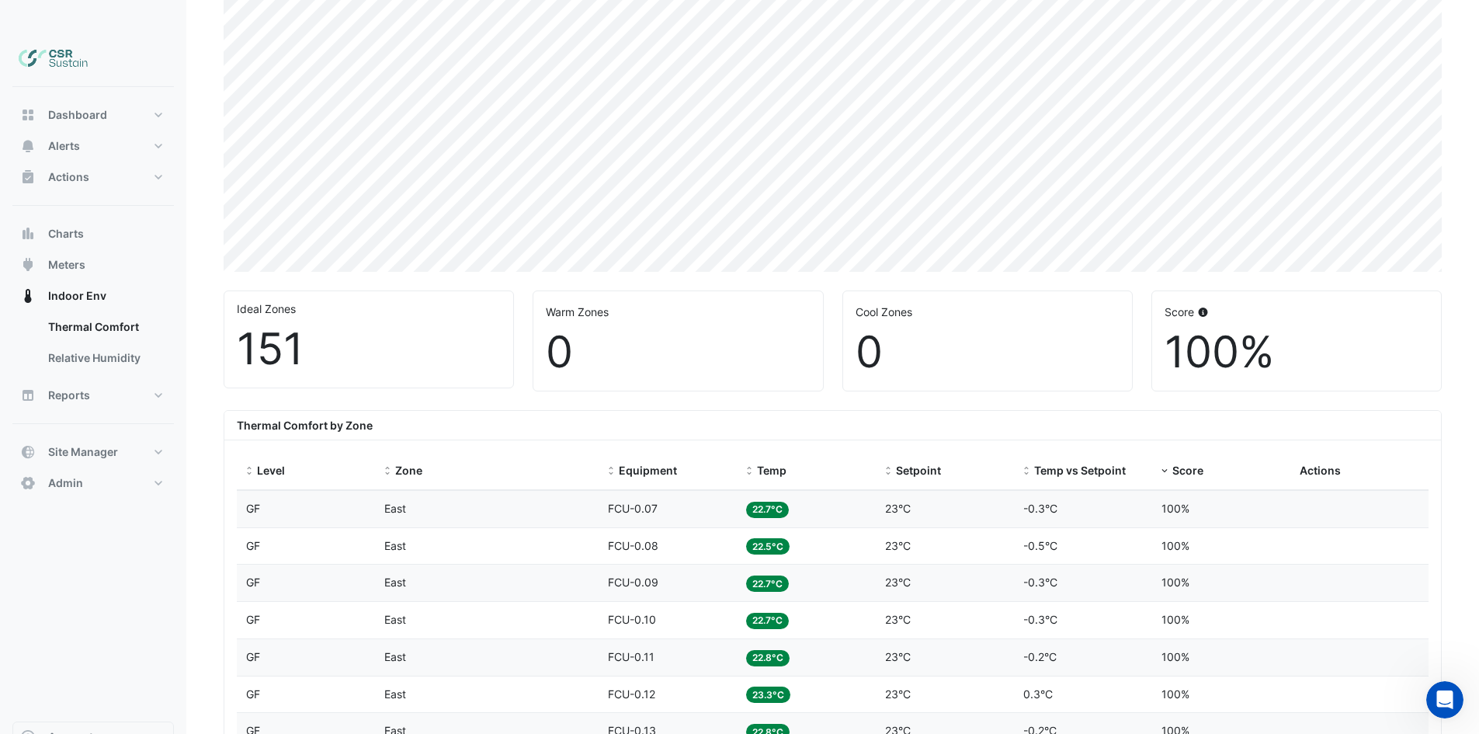
click at [444, 500] on div "Zone East" at bounding box center [486, 509] width 205 height 18
drag, startPoint x: 739, startPoint y: 477, endPoint x: 763, endPoint y: 477, distance: 24.1
click at [742, 491] on datatable-body-cell "Temp 22.7°C" at bounding box center [806, 509] width 138 height 36
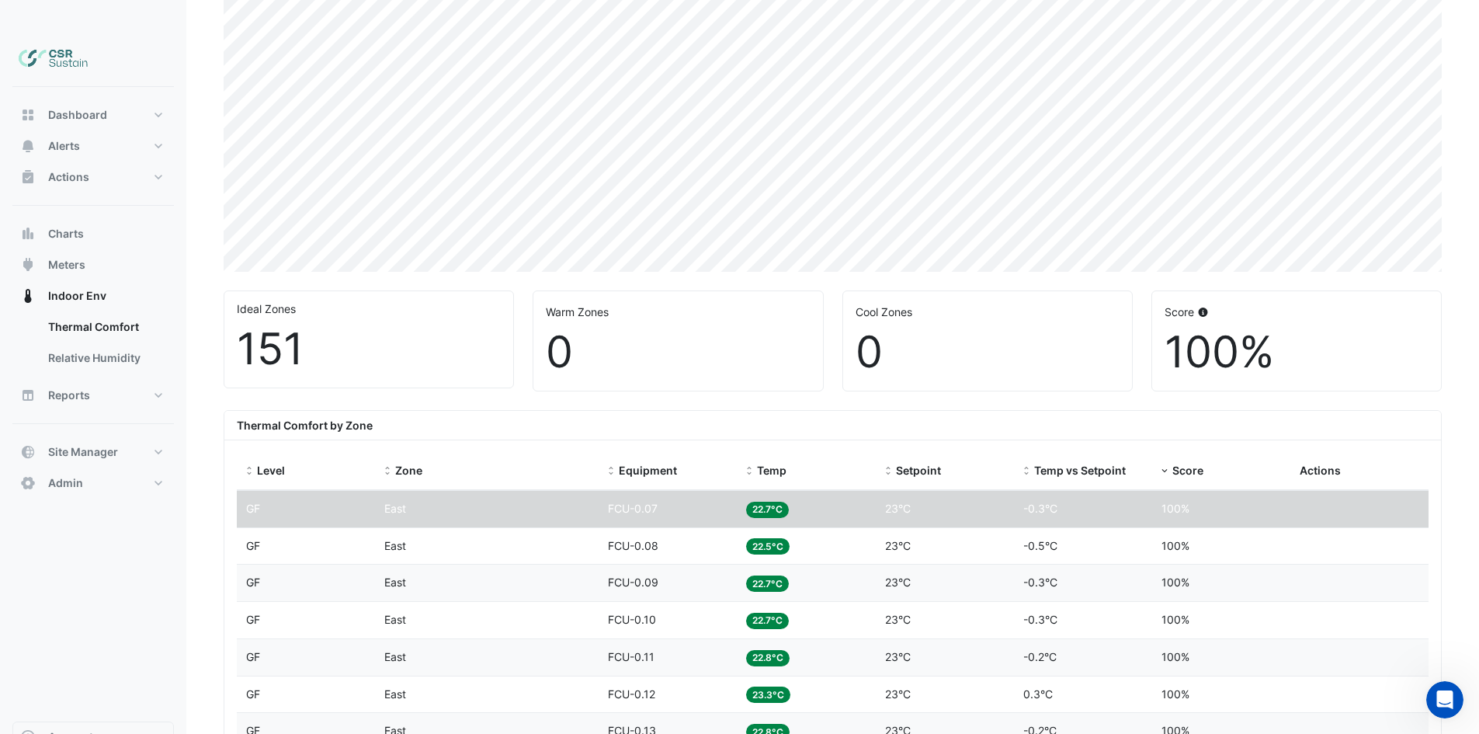
click at [887, 502] on span "23°C" at bounding box center [898, 508] width 26 height 13
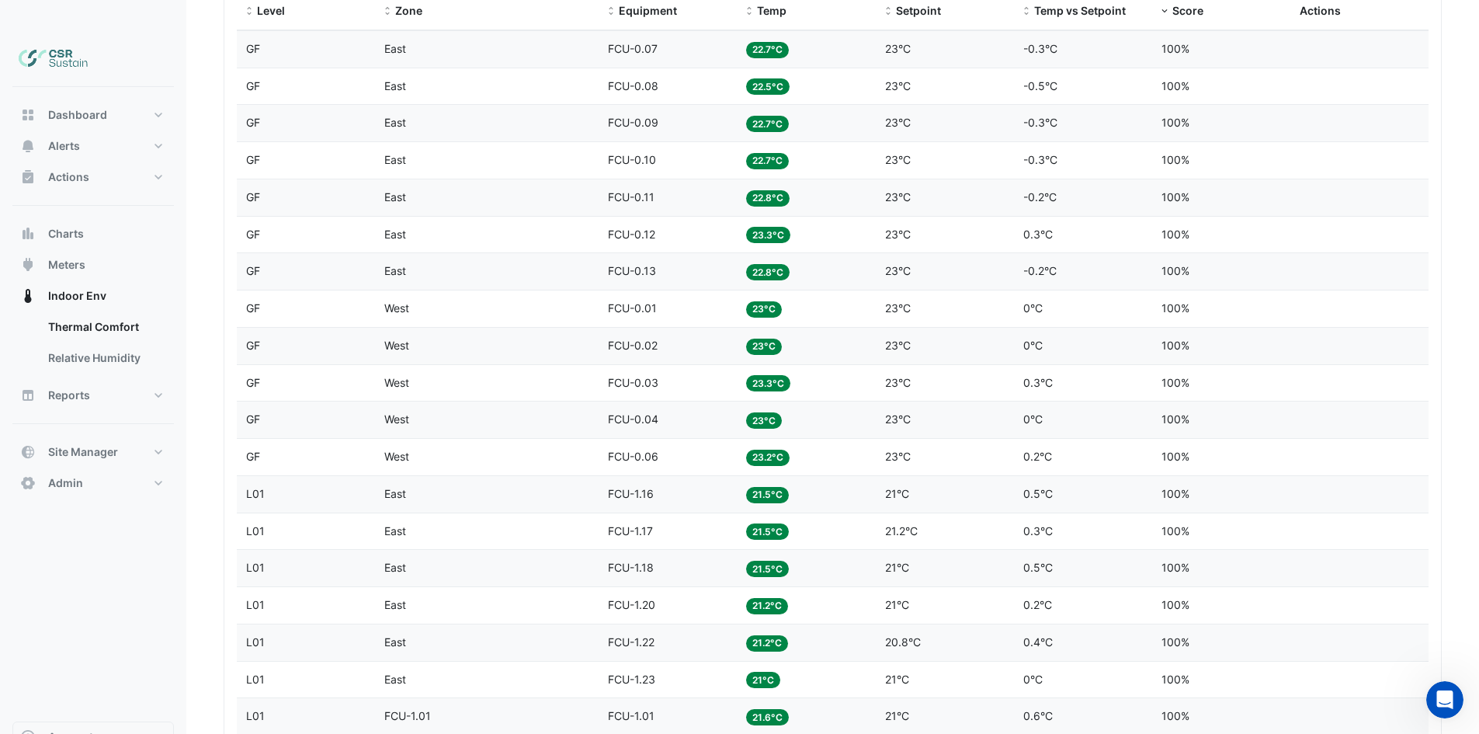
scroll to position [0, 0]
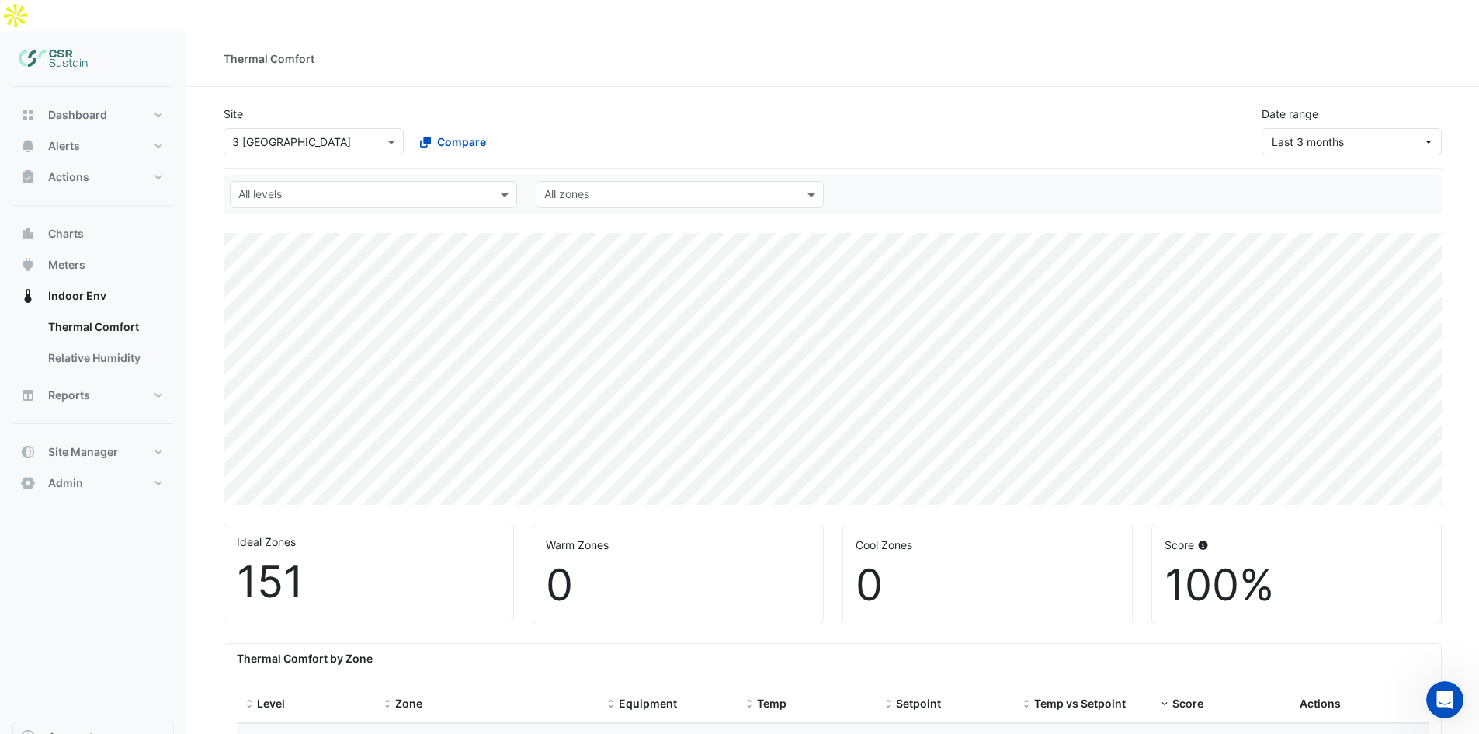
drag, startPoint x: 701, startPoint y: 193, endPoint x: 717, endPoint y: 125, distance: 70.2
click at [69, 226] on span "Charts" at bounding box center [66, 234] width 36 height 16
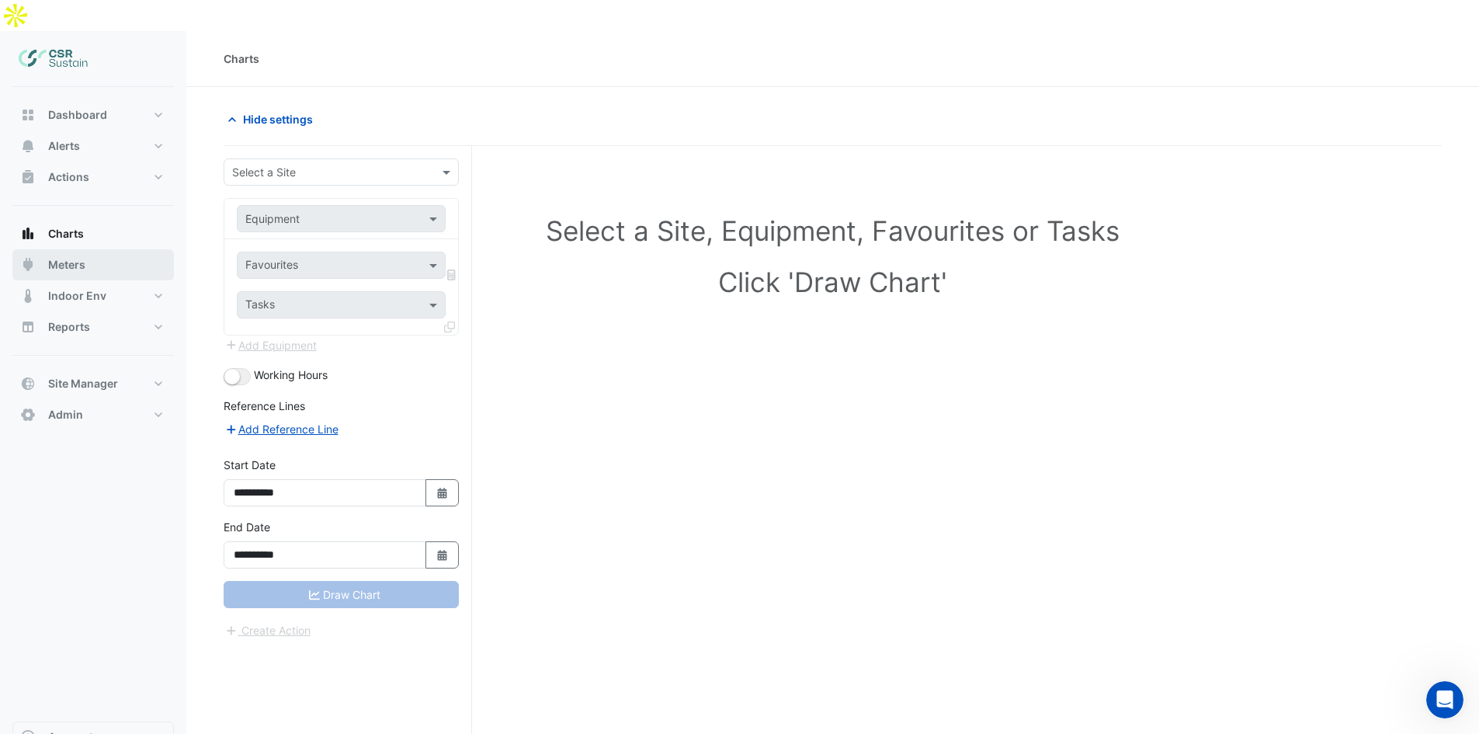
click at [59, 257] on span "Meters" at bounding box center [66, 265] width 37 height 16
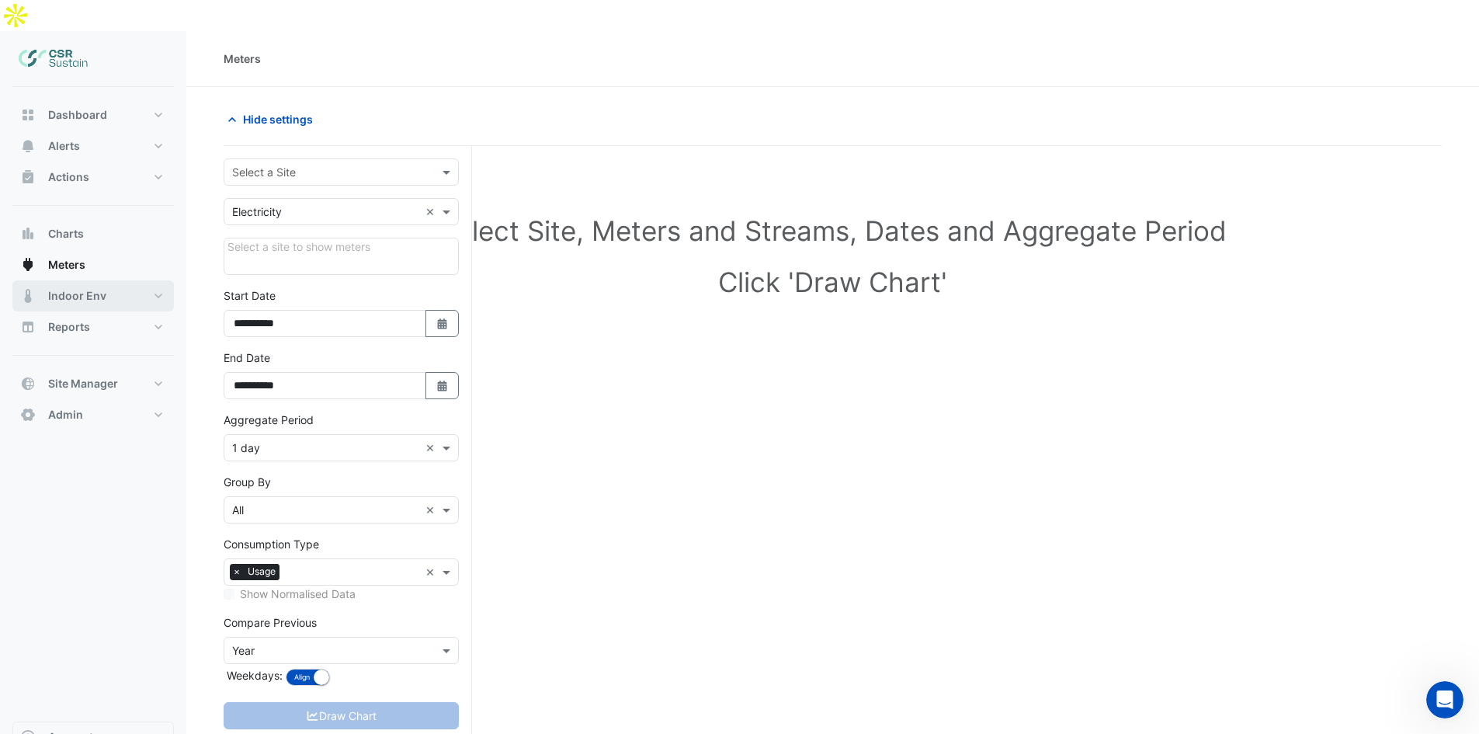
click at [77, 280] on button "Indoor Env" at bounding box center [92, 295] width 161 height 31
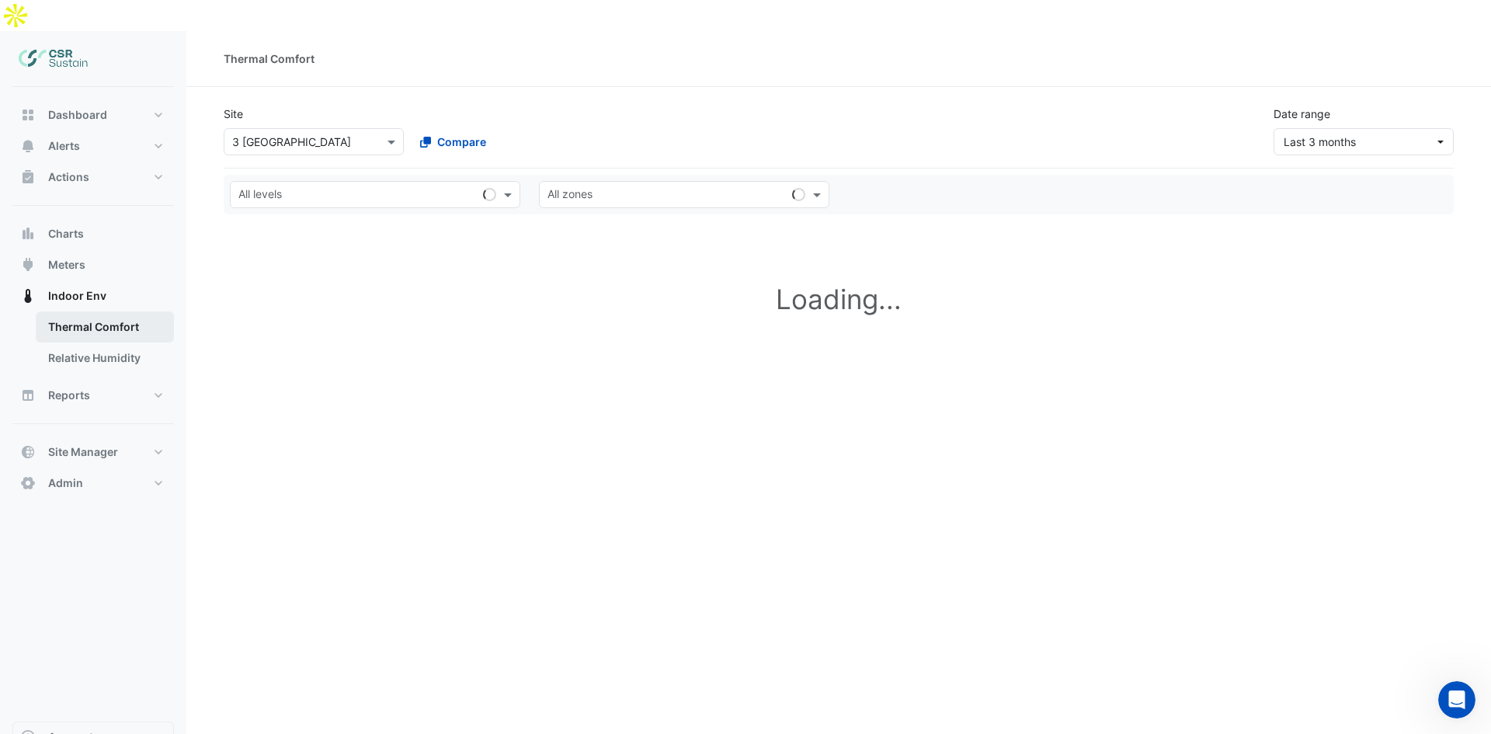
click at [80, 311] on link "Thermal Comfort" at bounding box center [105, 326] width 138 height 31
click at [89, 380] on button "Reports" at bounding box center [92, 395] width 161 height 31
select select "**"
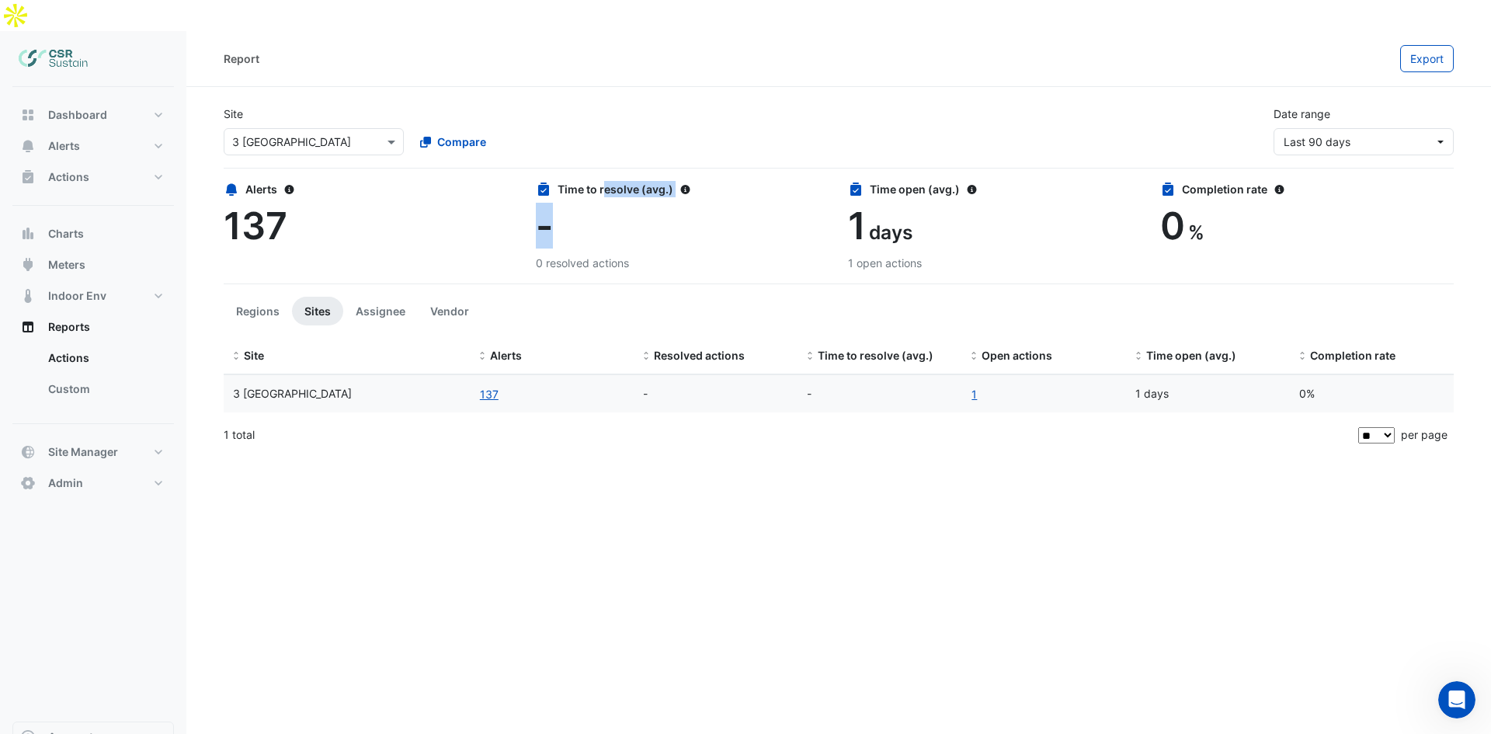
drag, startPoint x: 553, startPoint y: 196, endPoint x: 536, endPoint y: 151, distance: 48.6
click at [536, 181] on div "Time to resolve (avg.) - 0 resolved actions" at bounding box center [682, 226] width 293 height 90
click at [516, 181] on div "Alerts" at bounding box center [370, 189] width 293 height 16
drag, startPoint x: 224, startPoint y: 160, endPoint x: 279, endPoint y: 186, distance: 61.1
click at [279, 186] on div "Alerts 137" at bounding box center [370, 215] width 293 height 68
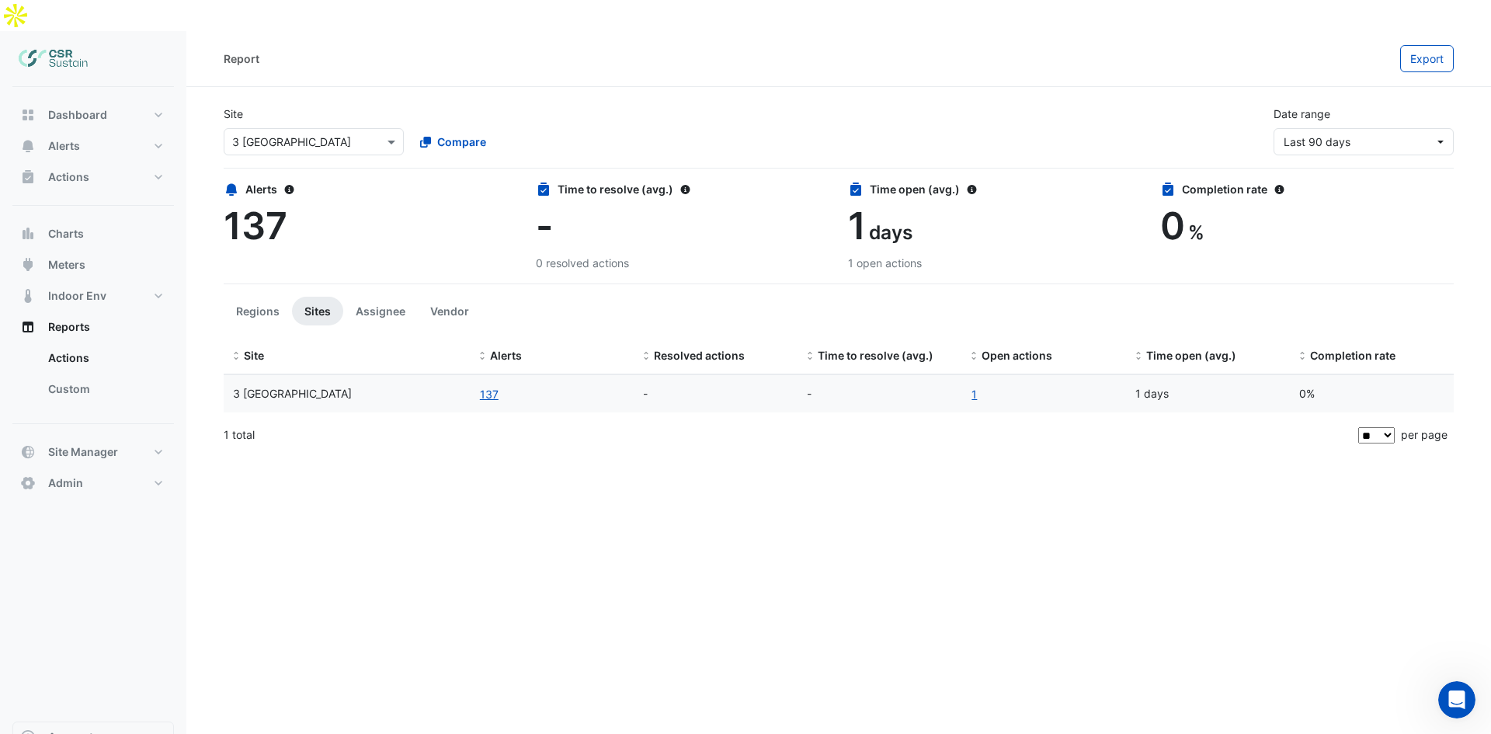
click at [279, 203] on span "137" at bounding box center [256, 226] width 64 height 46
click at [70, 226] on span "Charts" at bounding box center [66, 234] width 36 height 16
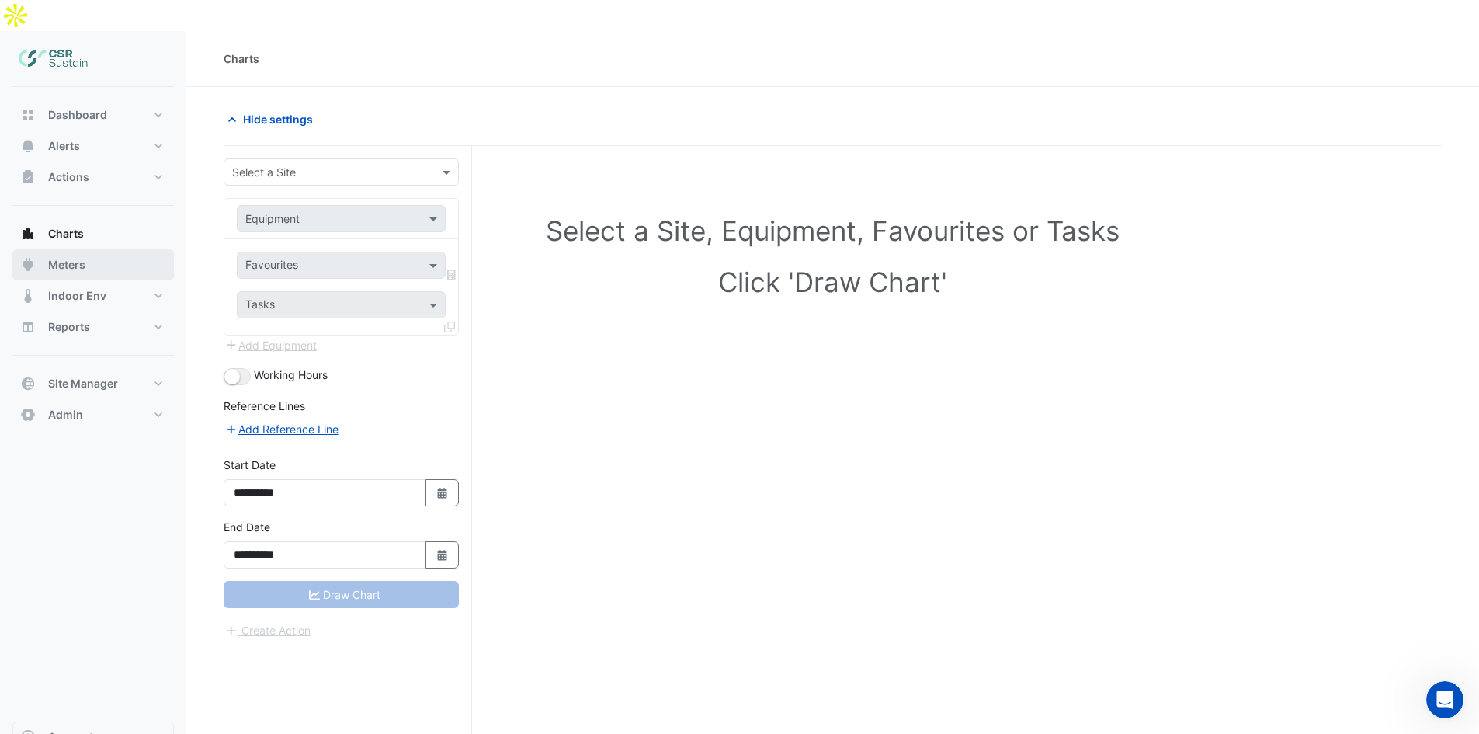
click at [117, 249] on button "Meters" at bounding box center [92, 264] width 161 height 31
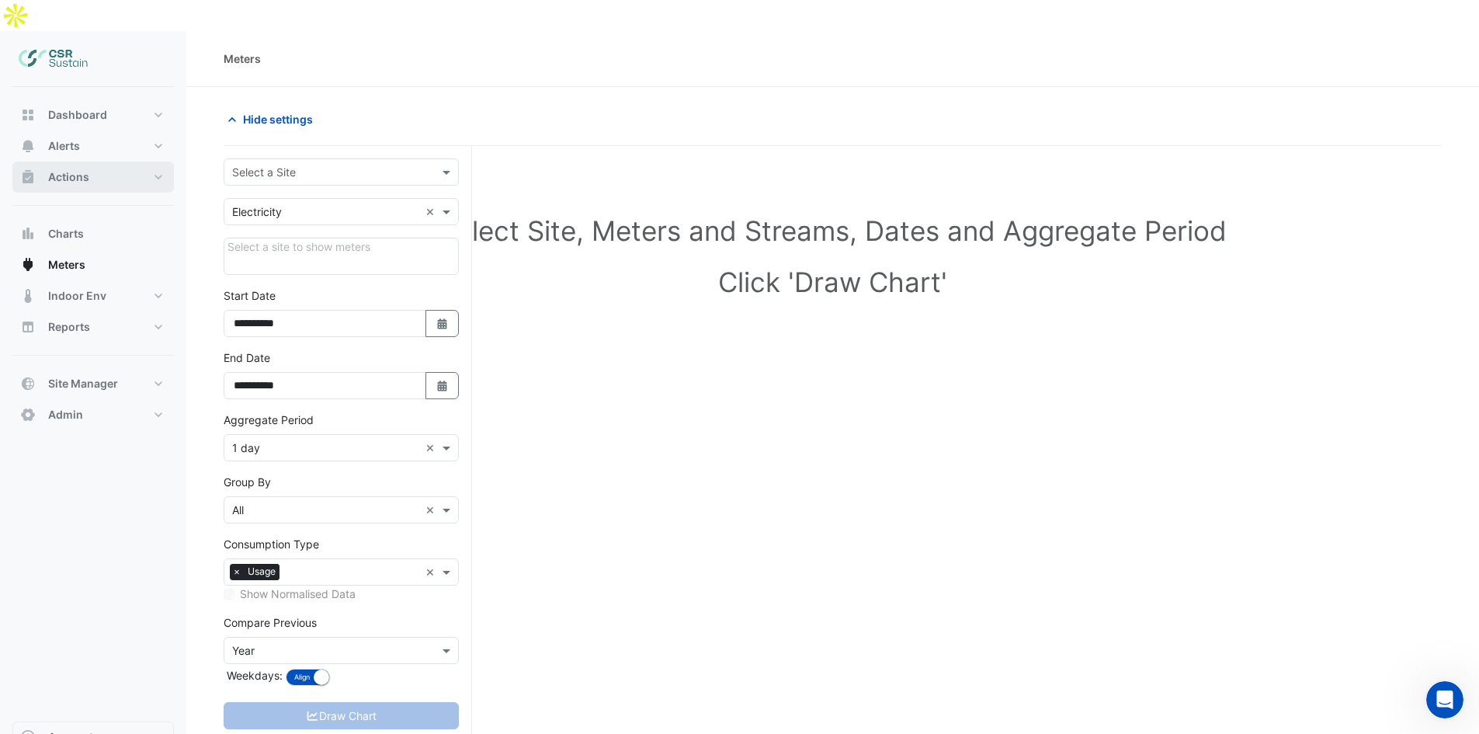
click at [98, 161] on button "Actions" at bounding box center [92, 176] width 161 height 31
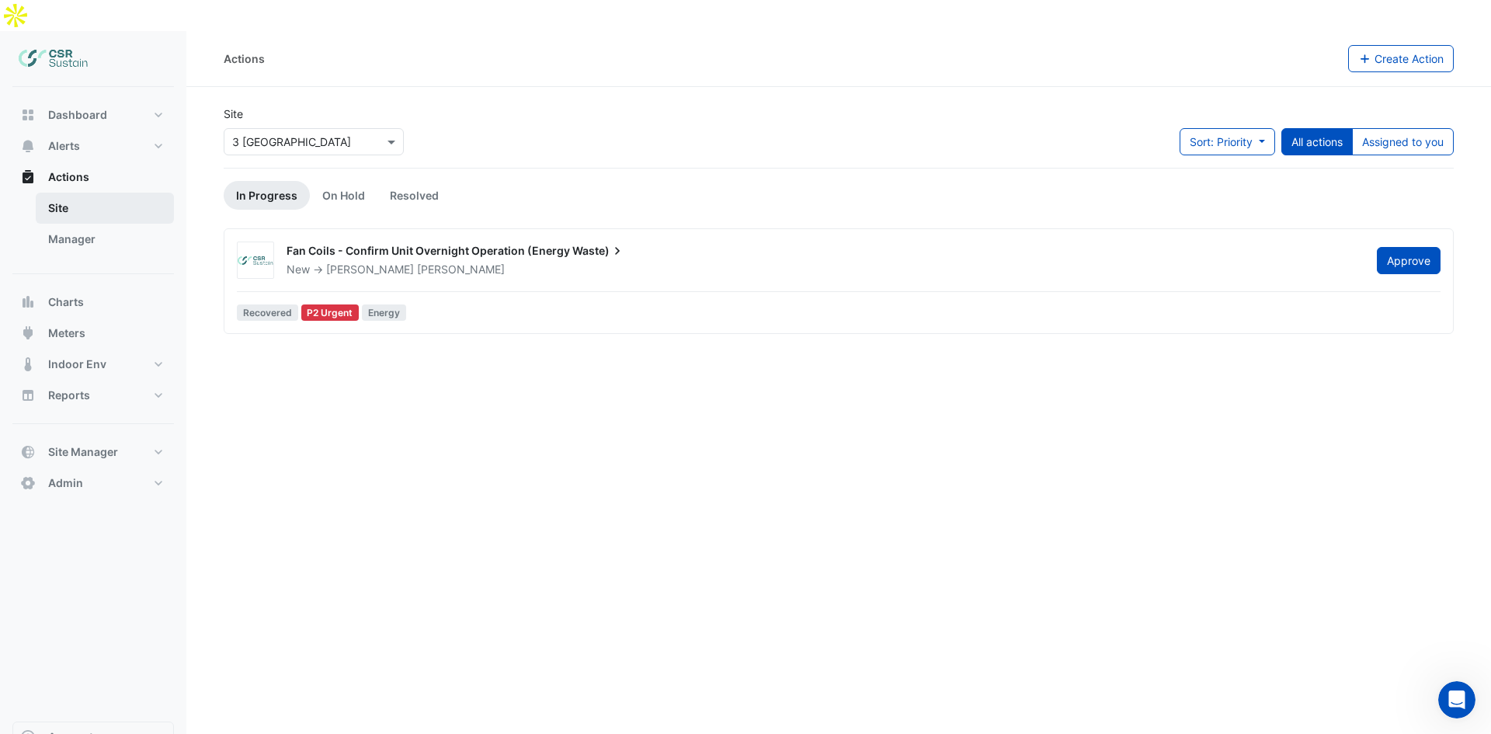
click at [100, 193] on link "Site" at bounding box center [105, 208] width 138 height 31
click at [89, 130] on button "Alerts" at bounding box center [92, 145] width 161 height 31
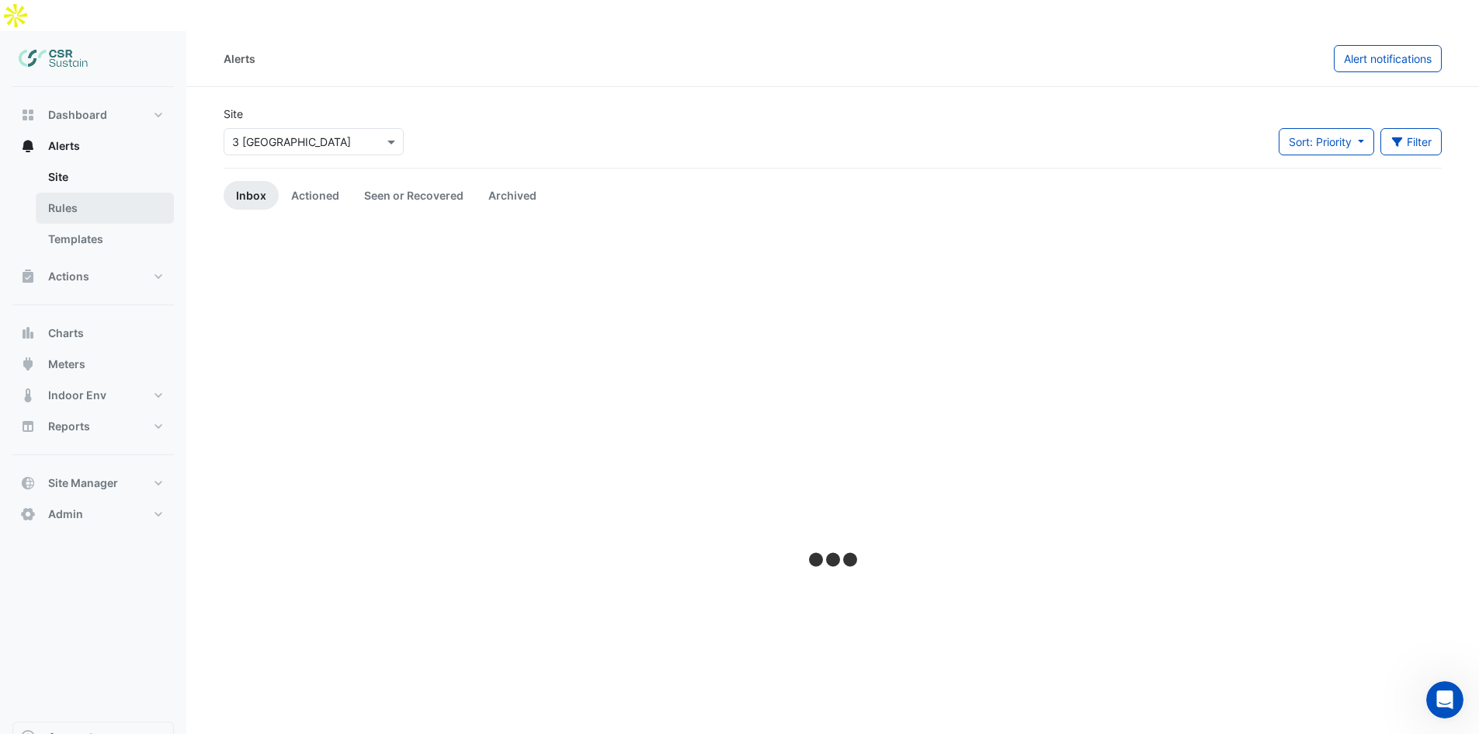
click at [93, 193] on link "Rules" at bounding box center [105, 208] width 138 height 31
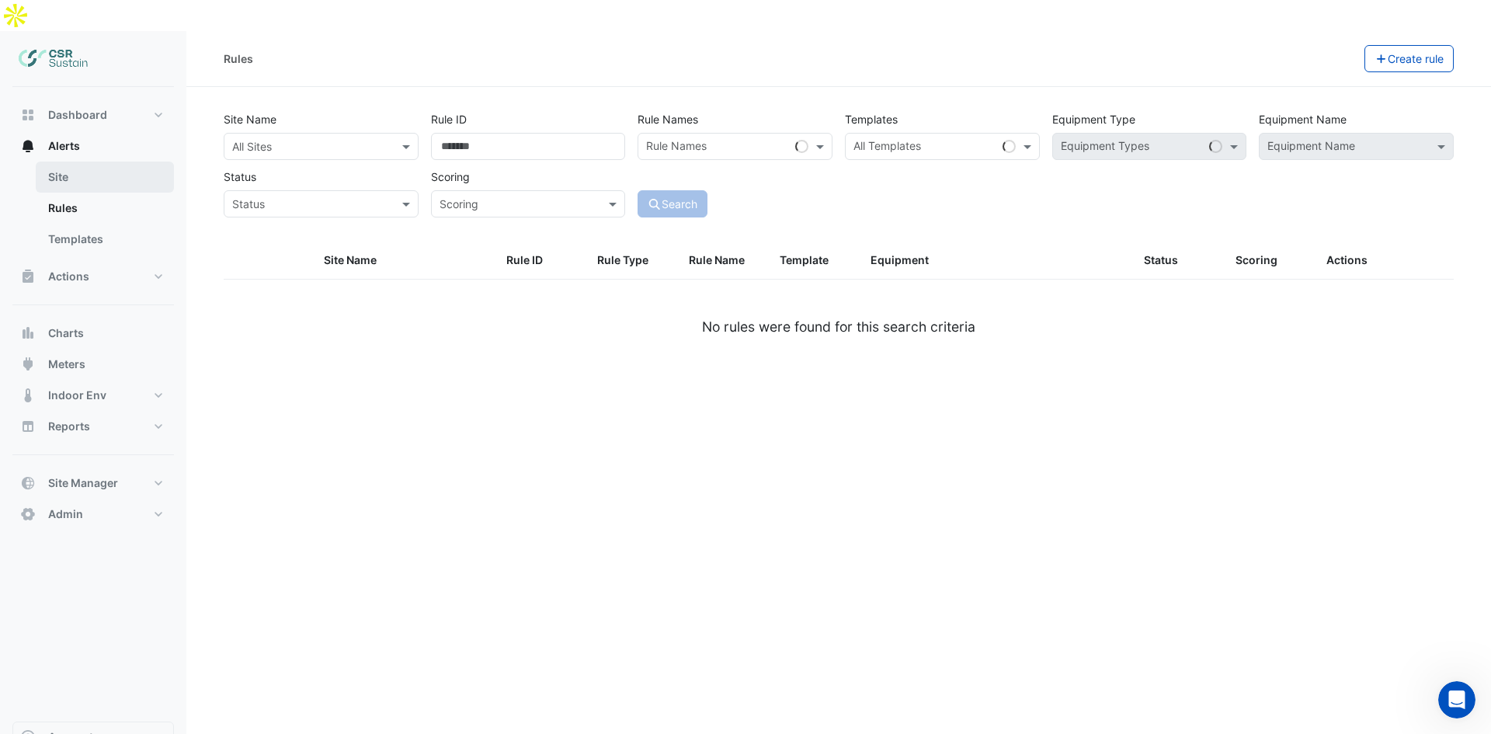
click at [98, 161] on link "Site" at bounding box center [105, 176] width 138 height 31
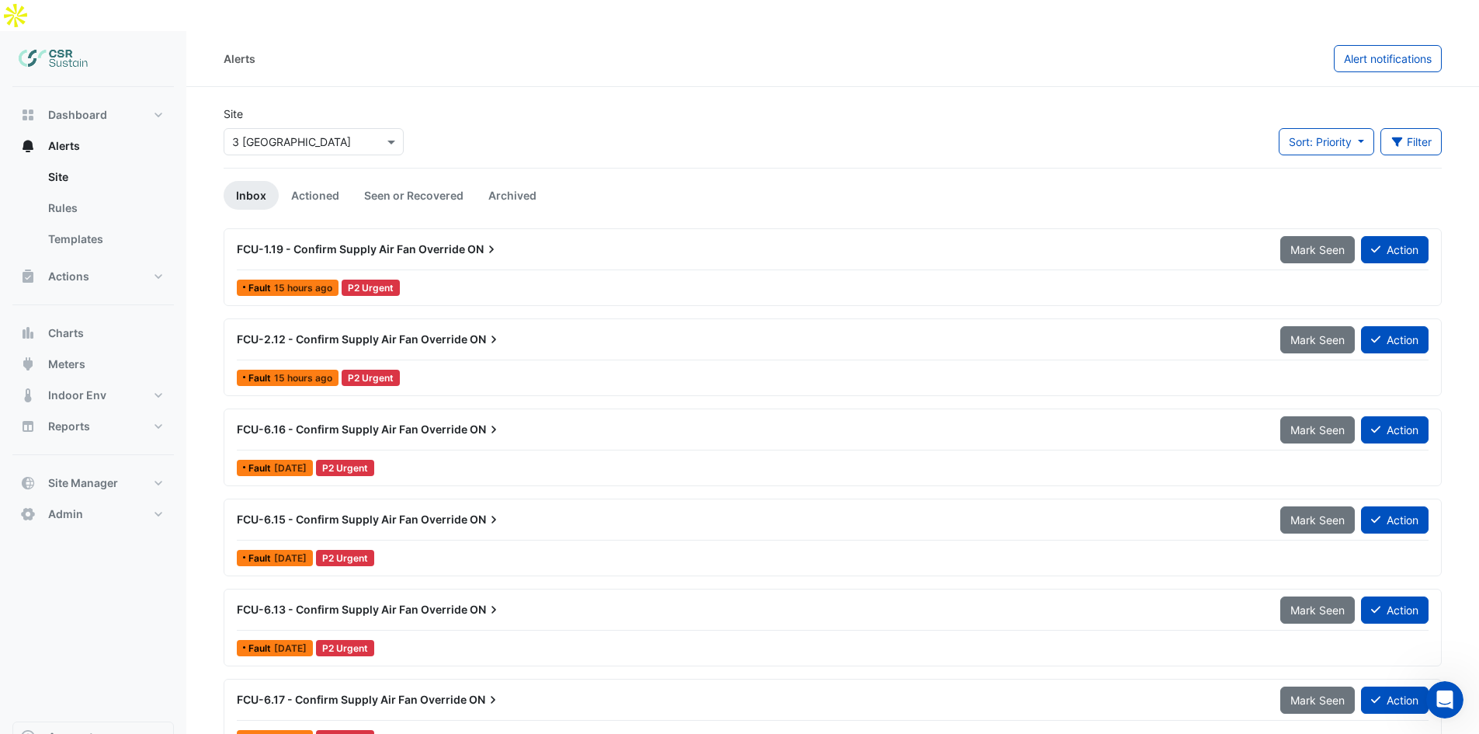
scroll to position [4, 0]
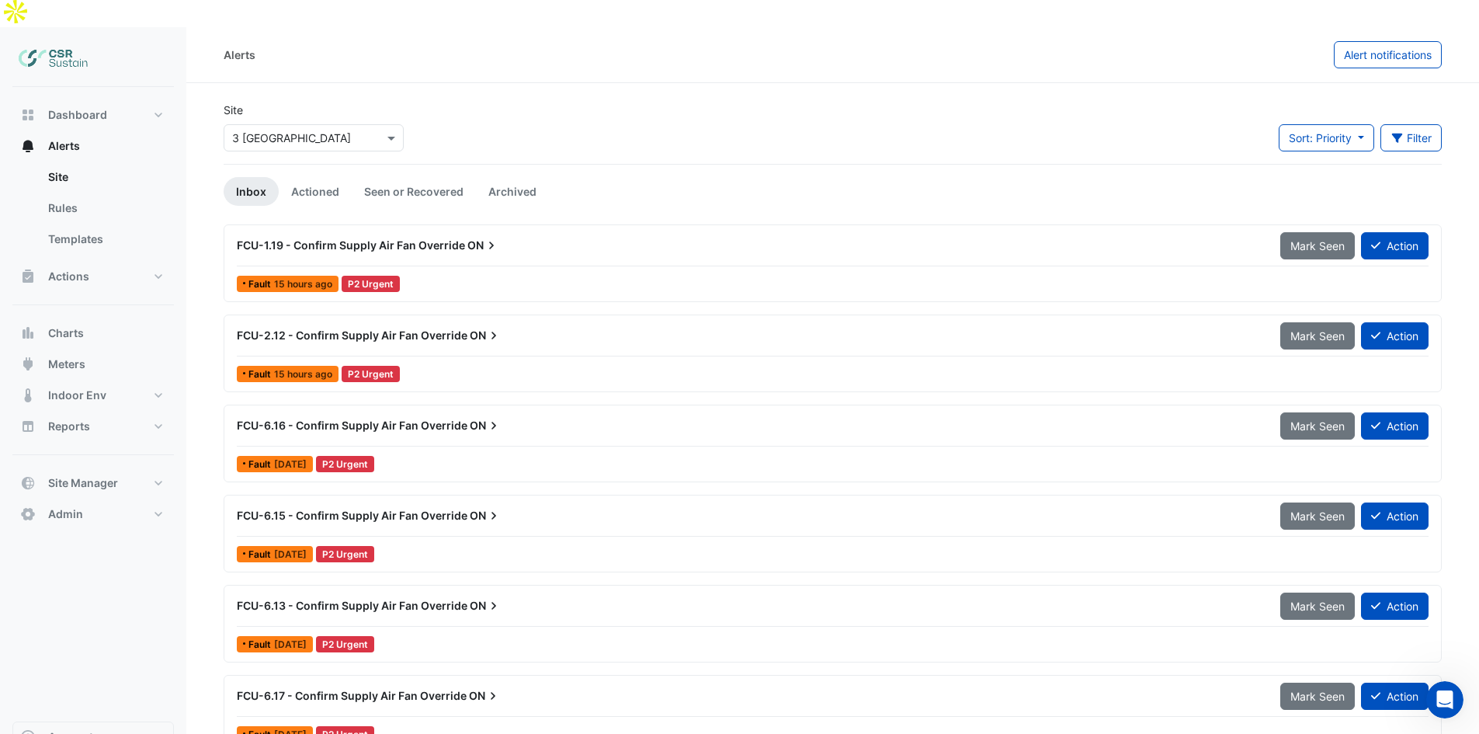
drag, startPoint x: 631, startPoint y: 500, endPoint x: 629, endPoint y: 561, distance: 61.4
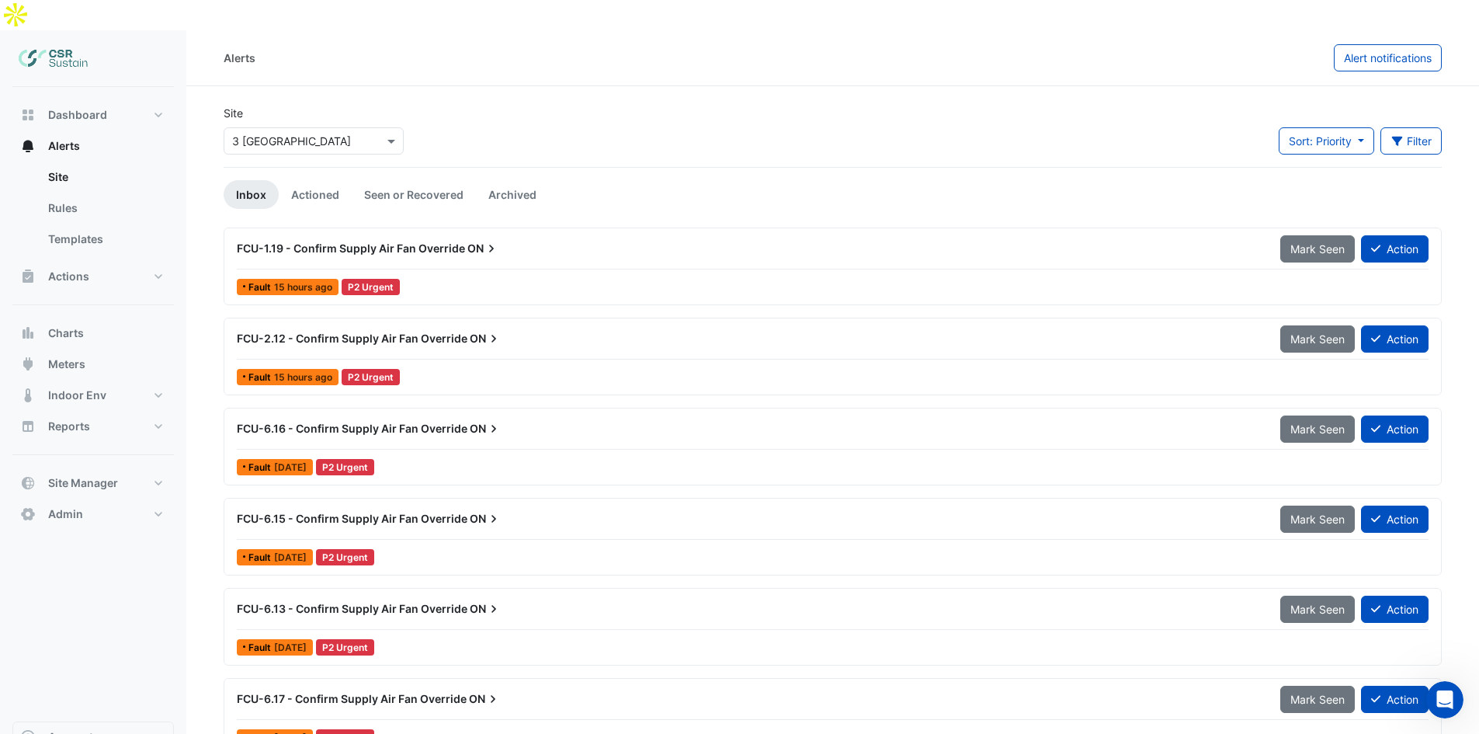
scroll to position [0, 0]
drag, startPoint x: 629, startPoint y: 489, endPoint x: 593, endPoint y: 201, distance: 290.2
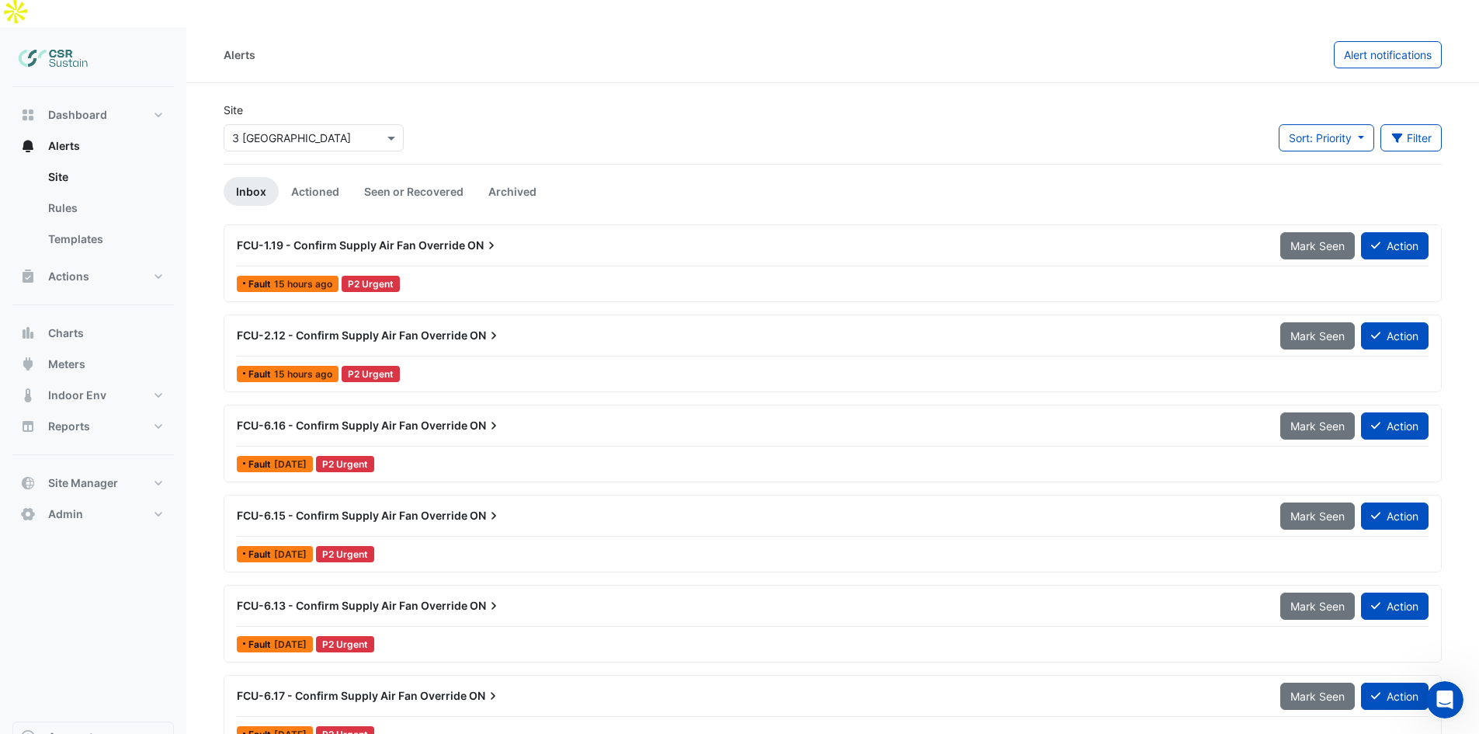
drag, startPoint x: 902, startPoint y: 371, endPoint x: 763, endPoint y: 505, distance: 193.3
click at [80, 325] on span "Charts" at bounding box center [66, 333] width 36 height 16
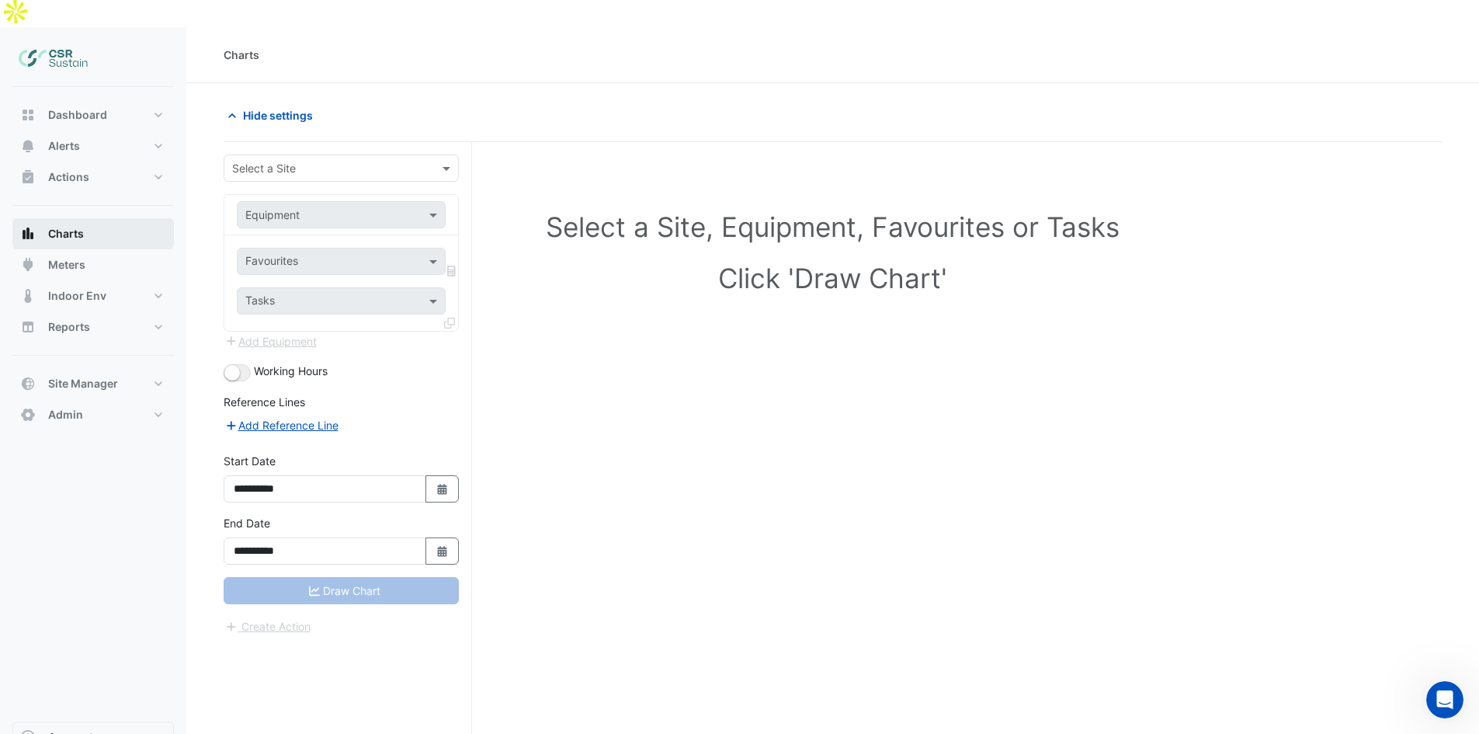
scroll to position [9, 0]
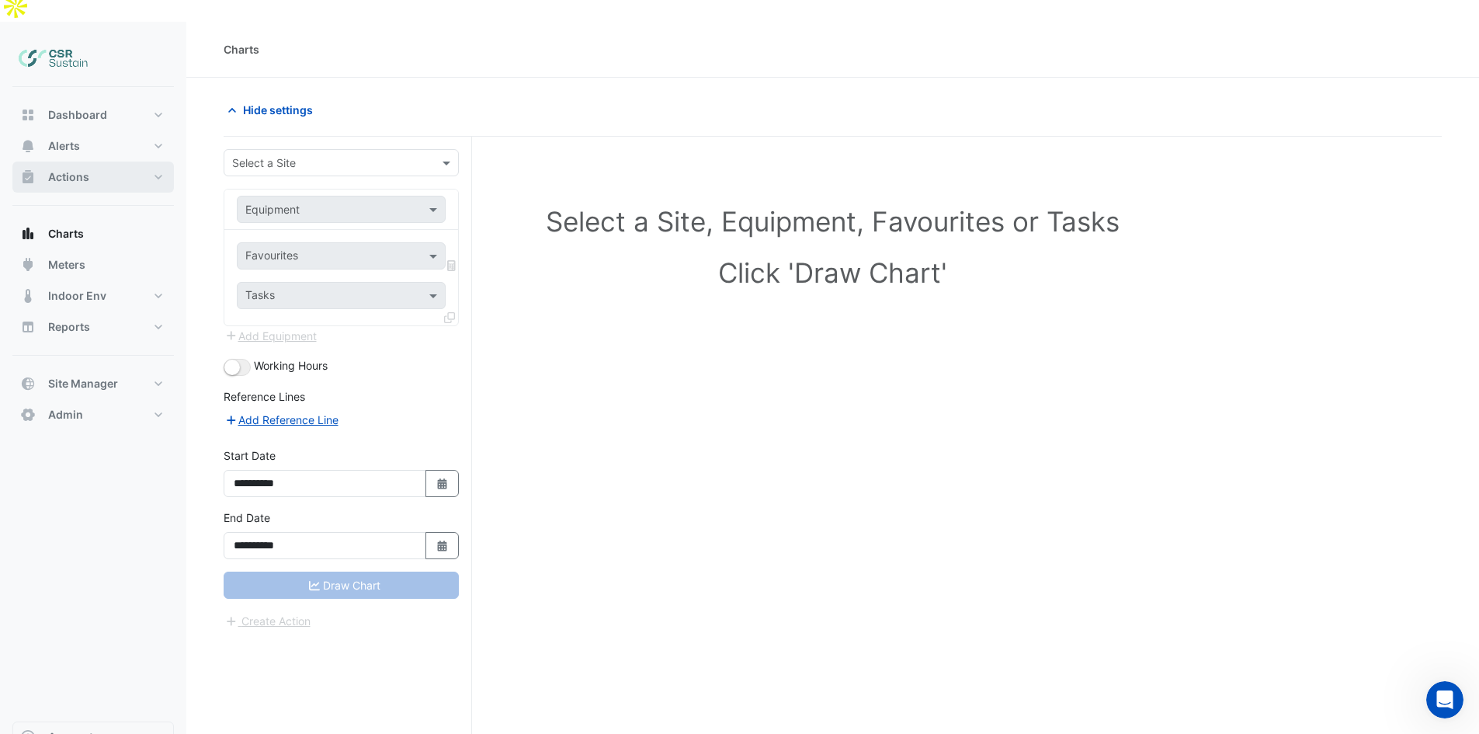
click at [92, 161] on button "Actions" at bounding box center [92, 176] width 161 height 31
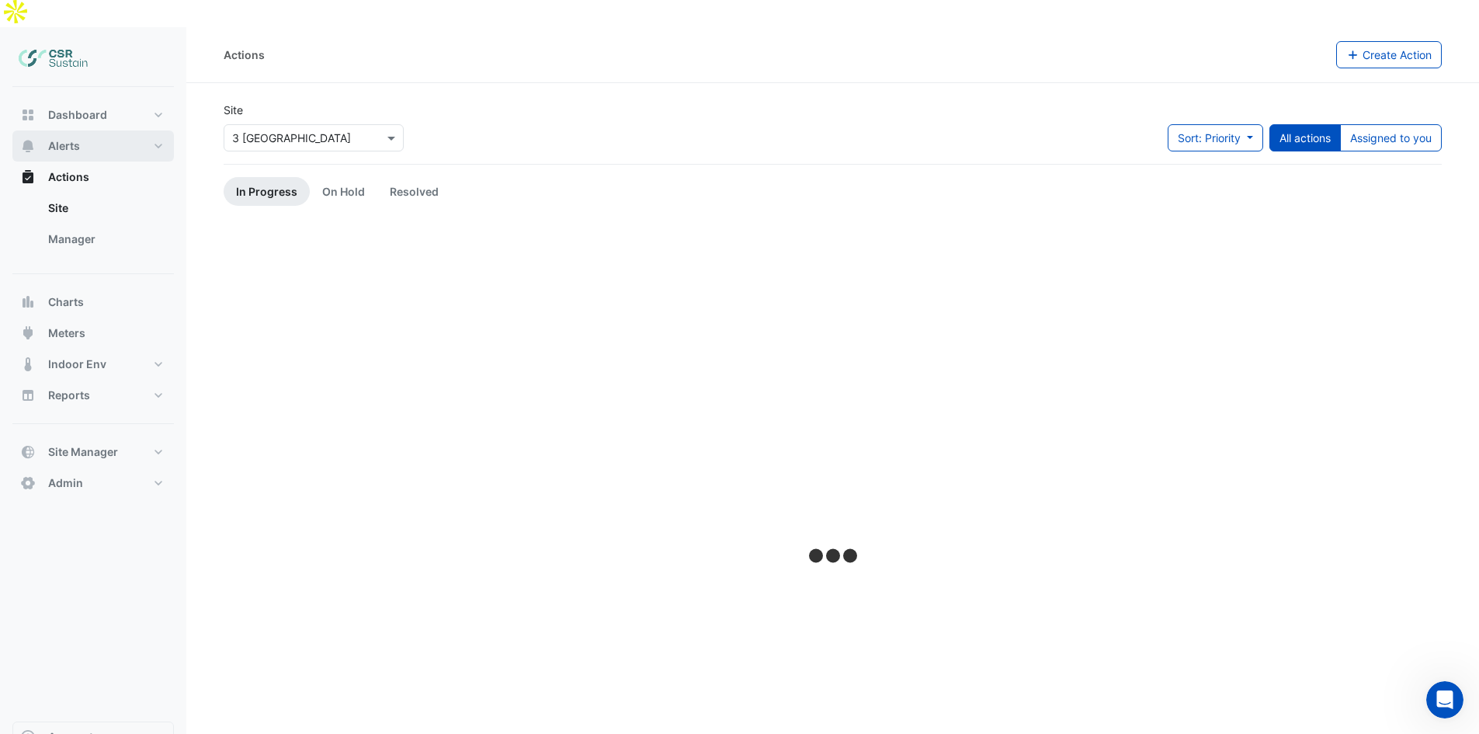
click at [102, 130] on button "Alerts" at bounding box center [92, 145] width 161 height 31
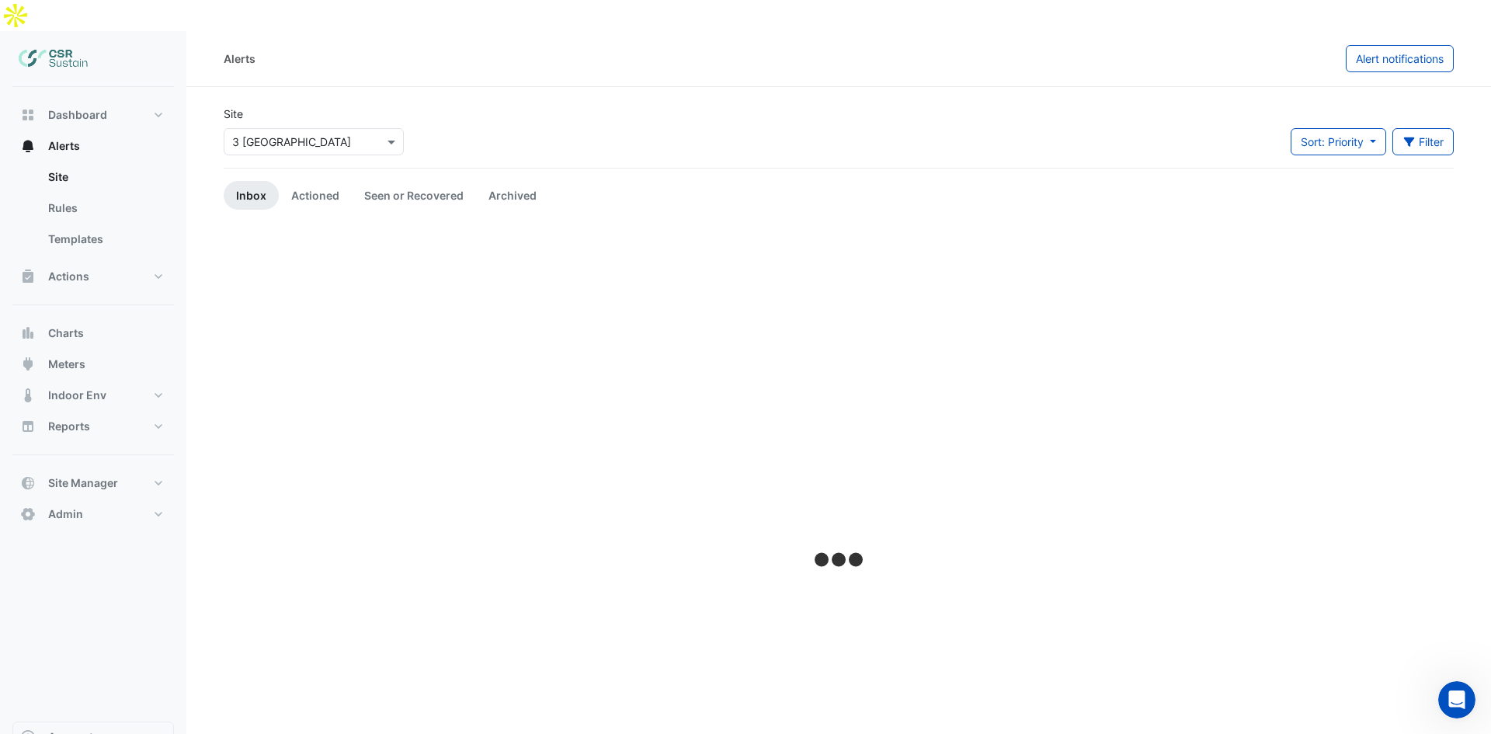
click at [335, 134] on input "text" at bounding box center [298, 142] width 132 height 16
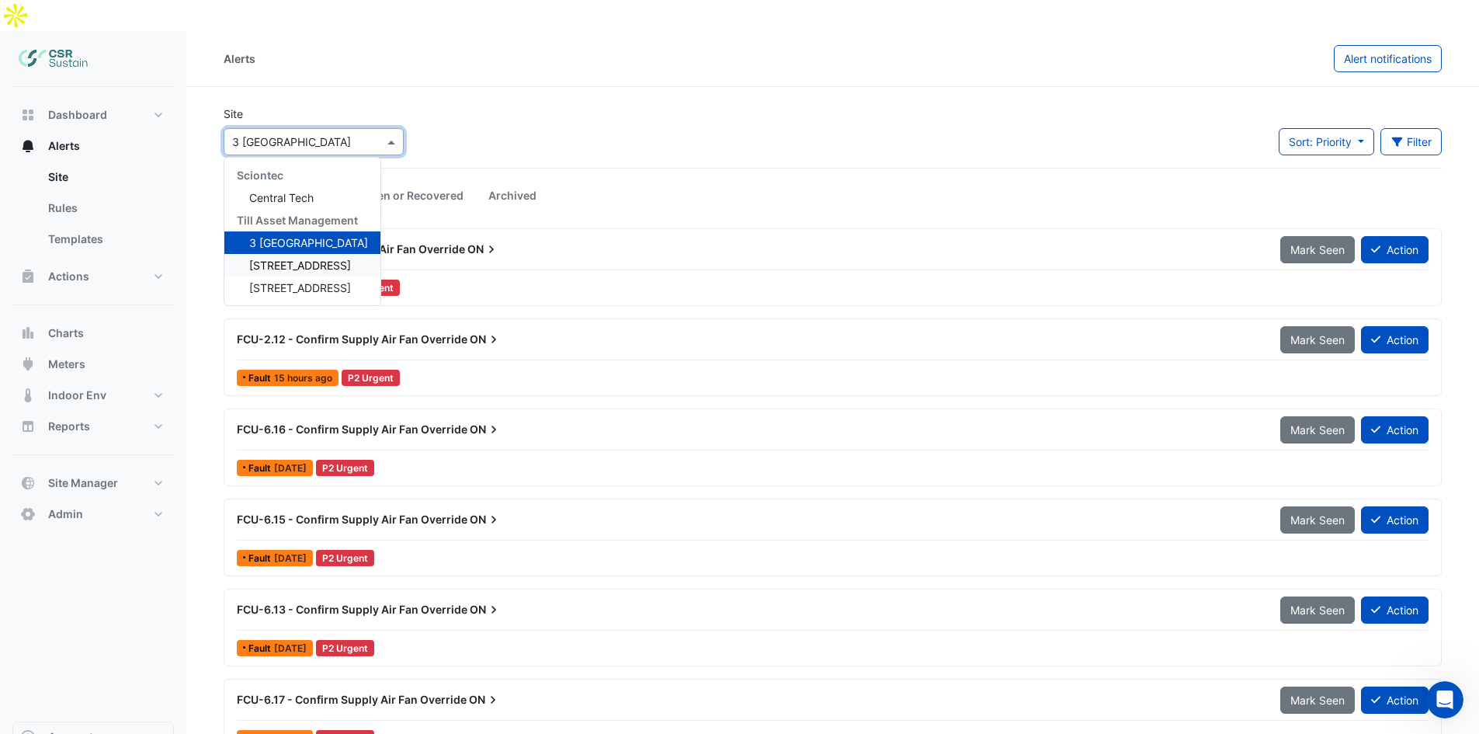
click at [284, 259] on span "[STREET_ADDRESS]" at bounding box center [300, 265] width 102 height 13
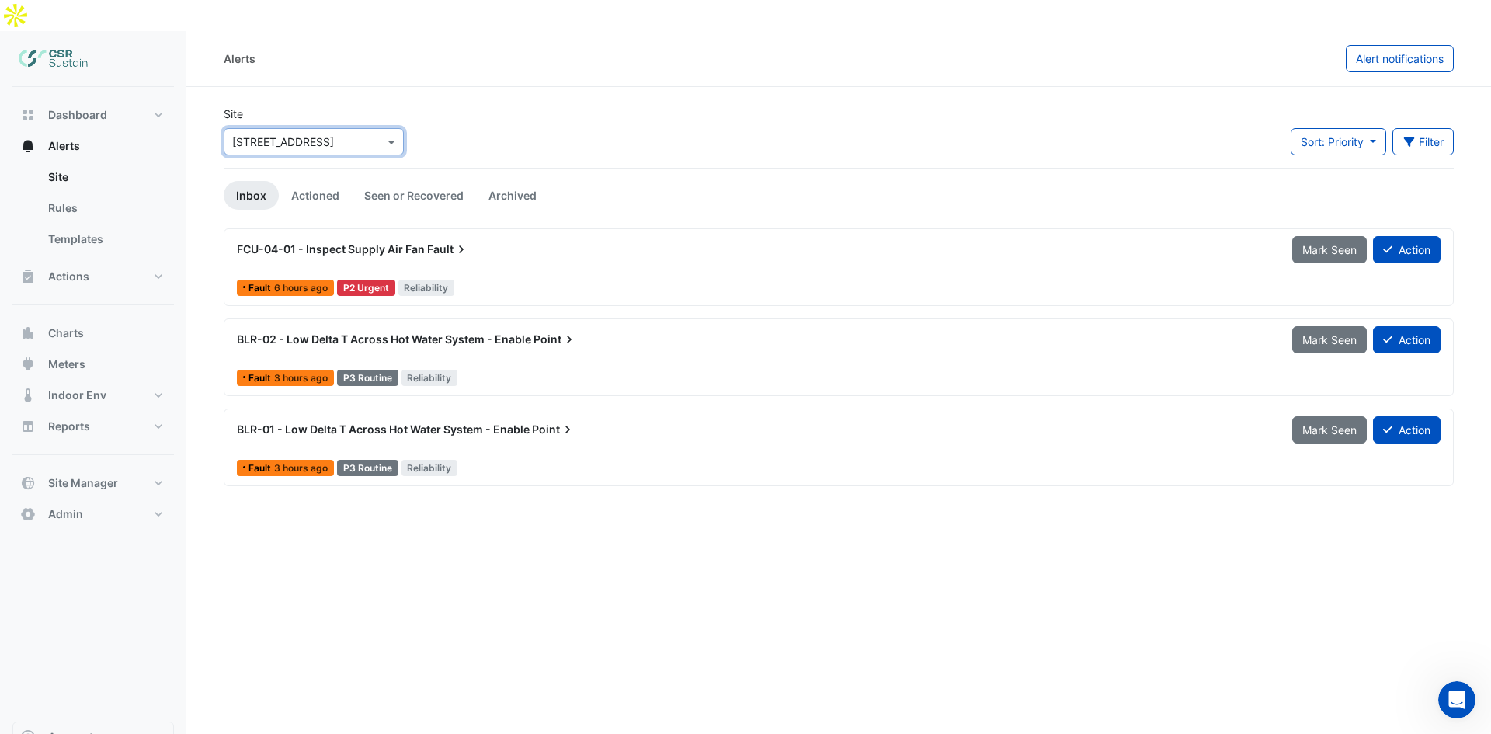
click at [373, 332] on span "BLR-02 - Low Delta T Across Hot Water System - Enable" at bounding box center [384, 338] width 294 height 13
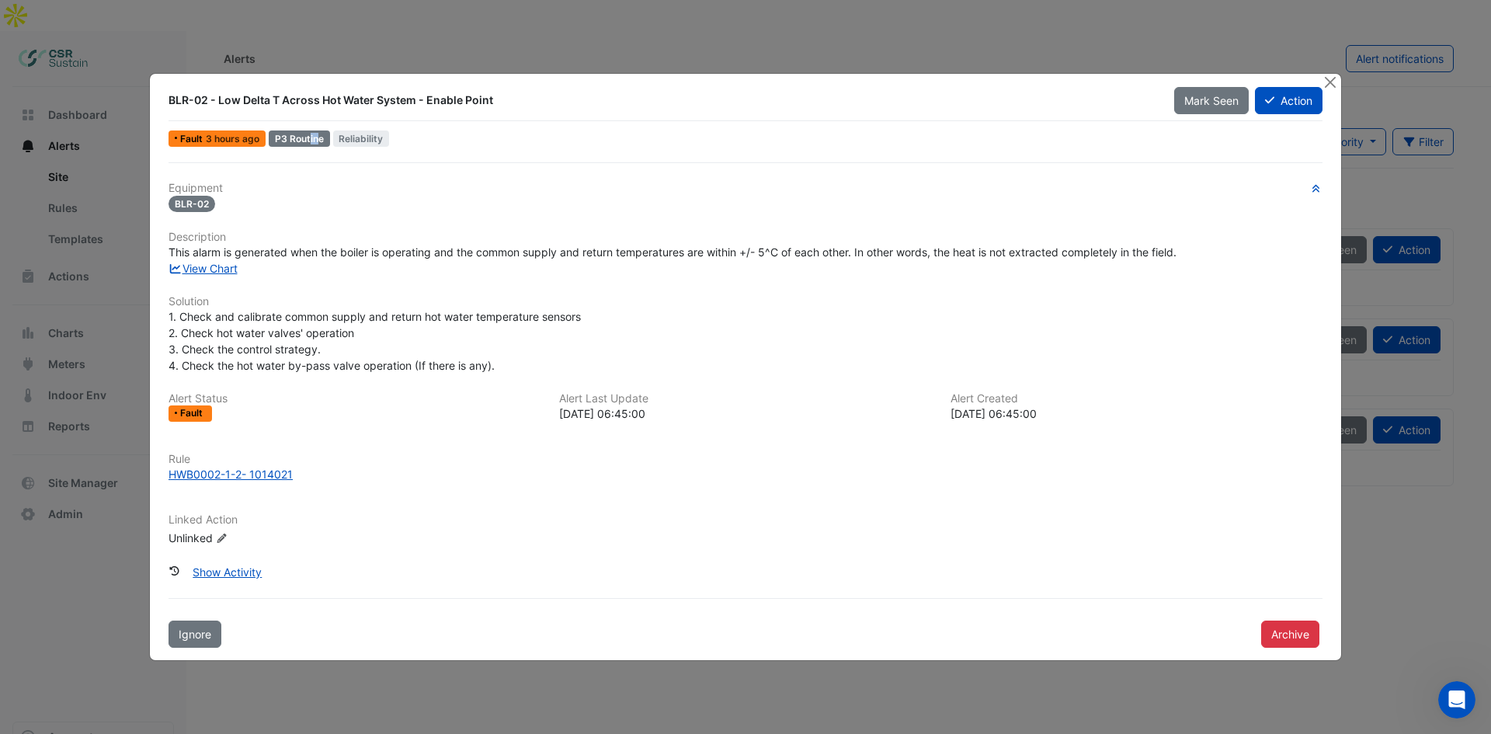
click at [297, 140] on div "P3 Routine" at bounding box center [299, 138] width 61 height 16
drag, startPoint x: 216, startPoint y: 255, endPoint x: 327, endPoint y: 249, distance: 111.2
click at [327, 249] on span "This alarm is generated when the boiler is operating and the common supply and …" at bounding box center [672, 251] width 1008 height 13
click at [325, 297] on div "Equipment BLR-02 Description This alarm is generated when the boiler is operati…" at bounding box center [745, 370] width 1154 height 377
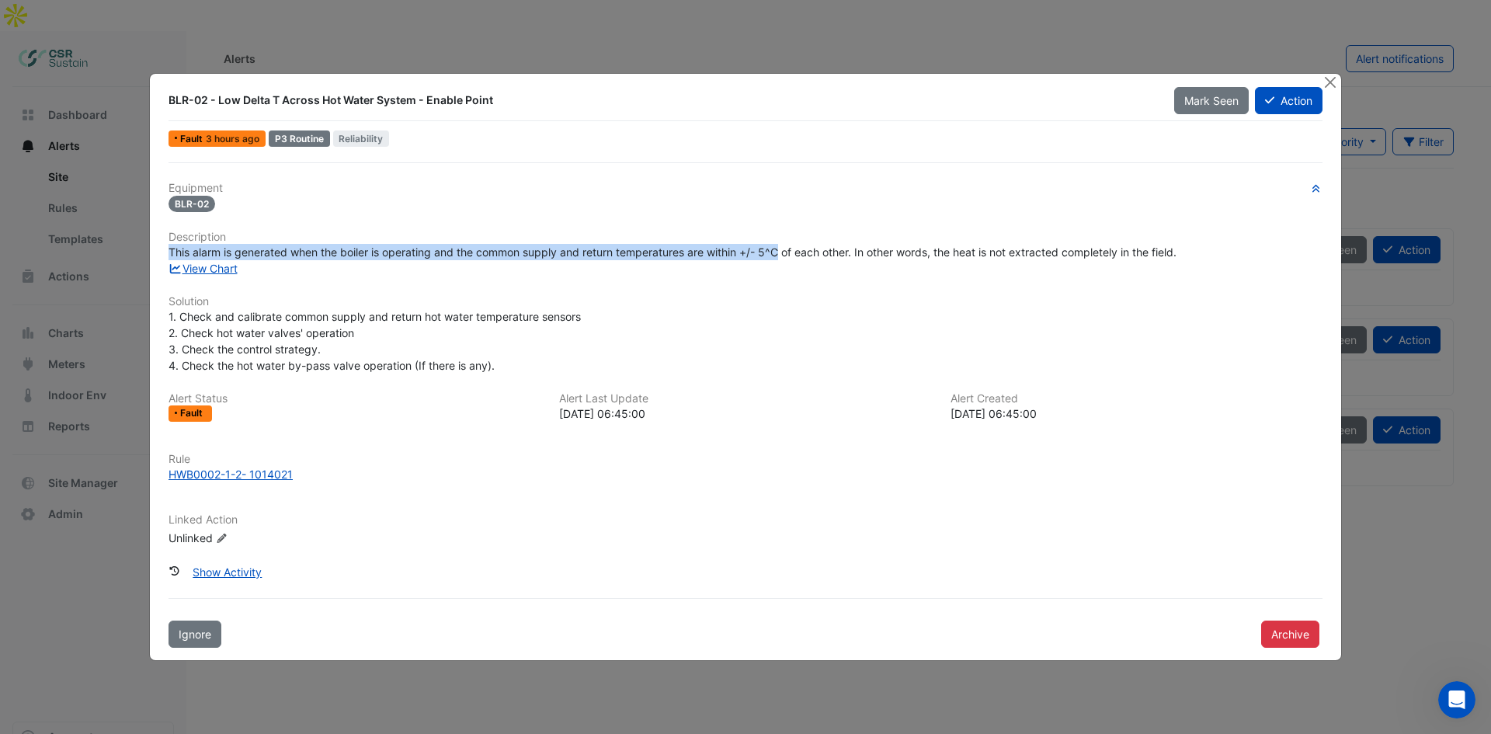
drag, startPoint x: 432, startPoint y: 246, endPoint x: 786, endPoint y: 252, distance: 354.1
click at [786, 252] on div "Equipment BLR-02 Description This alarm is generated when the boiler is operati…" at bounding box center [745, 370] width 1154 height 377
click at [786, 253] on span "This alarm is generated when the boiler is operating and the common supply and …" at bounding box center [672, 251] width 1008 height 13
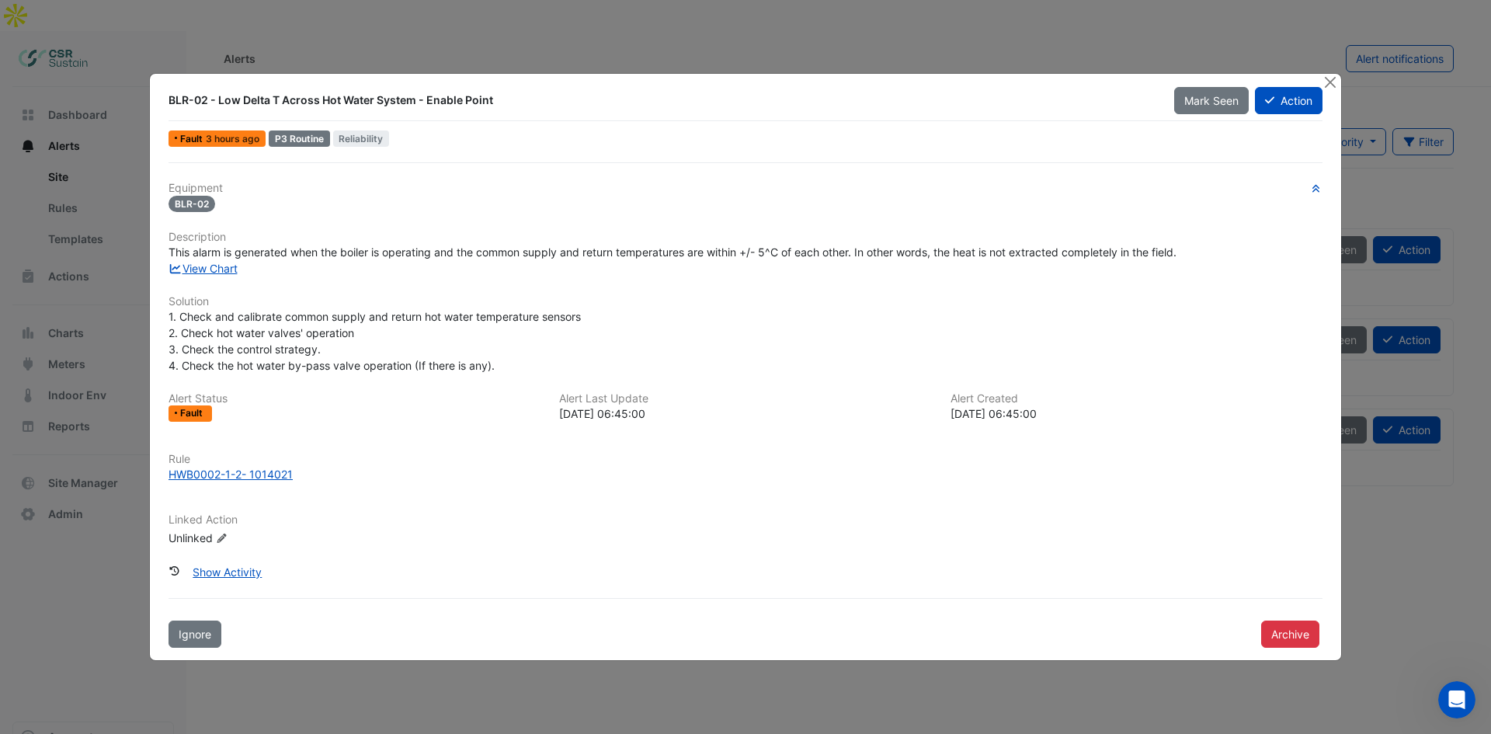
click at [828, 259] on span "This alarm is generated when the boiler is operating and the common supply and …" at bounding box center [672, 251] width 1008 height 13
drag, startPoint x: 198, startPoint y: 314, endPoint x: 280, endPoint y: 317, distance: 82.4
click at [279, 318] on span "1. Check and calibrate common supply and return hot water temperature sensors 2…" at bounding box center [374, 341] width 412 height 62
click at [344, 323] on span "1. Check and calibrate common supply and return hot water temperature sensors 2…" at bounding box center [374, 341] width 412 height 62
drag, startPoint x: 188, startPoint y: 338, endPoint x: 307, endPoint y: 335, distance: 118.8
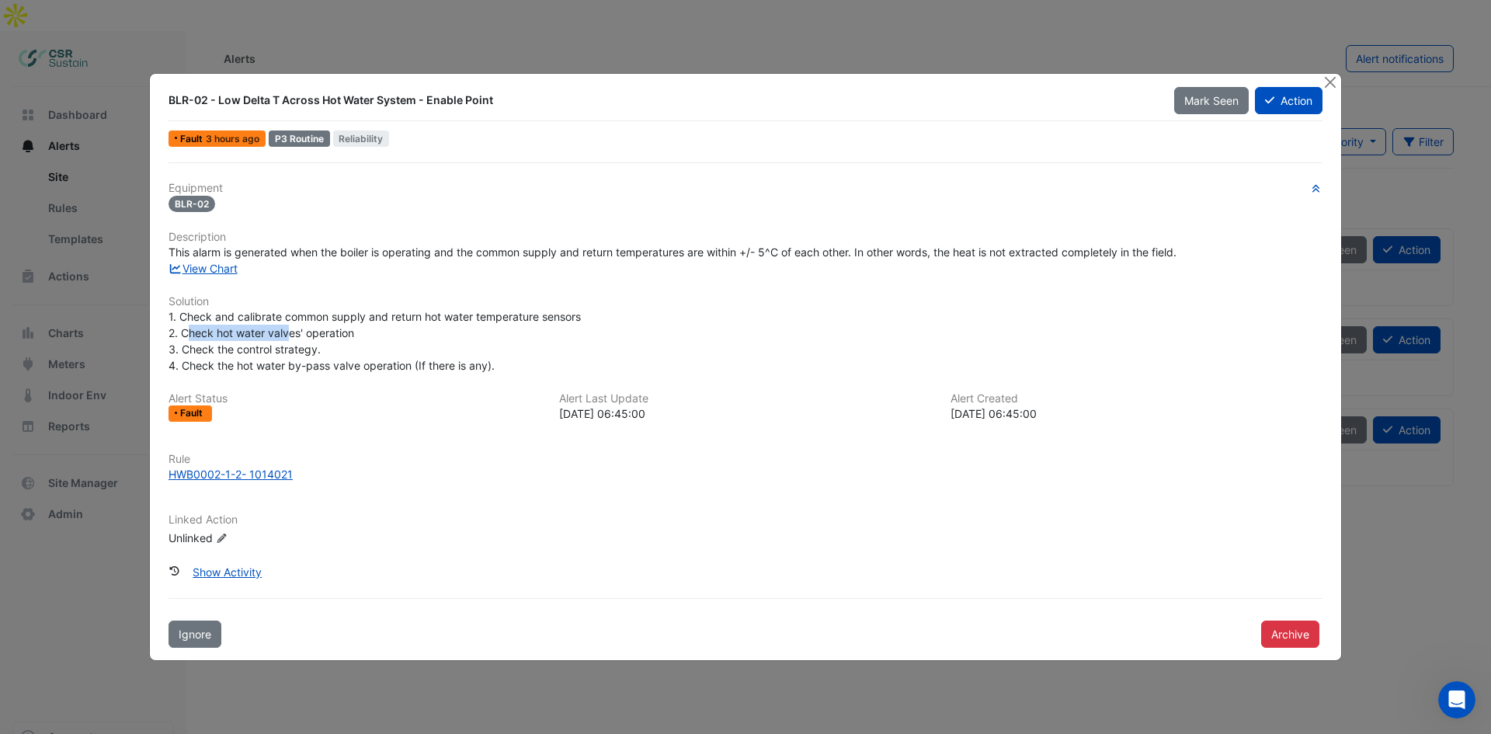
click at [298, 335] on span "1. Check and calibrate common supply and return hot water temperature sensors 2…" at bounding box center [374, 341] width 412 height 62
click at [321, 335] on span "1. Check and calibrate common supply and return hot water temperature sensors 2…" at bounding box center [374, 341] width 412 height 62
drag, startPoint x: 204, startPoint y: 351, endPoint x: 319, endPoint y: 349, distance: 114.9
click at [319, 349] on span "1. Check and calibrate common supply and return hot water temperature sensors 2…" at bounding box center [374, 341] width 412 height 62
click at [217, 352] on span "1. Check and calibrate common supply and return hot water temperature sensors 2…" at bounding box center [374, 341] width 412 height 62
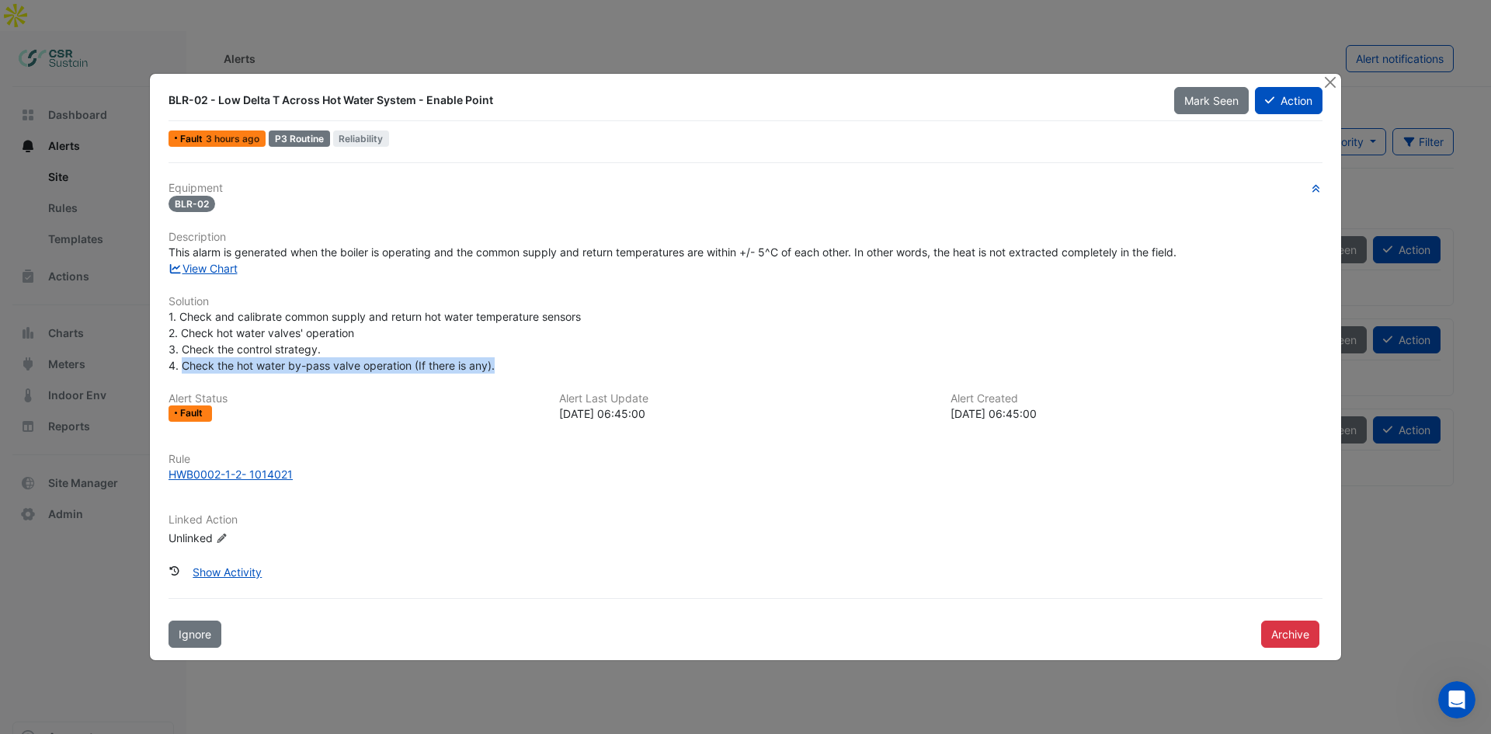
drag, startPoint x: 183, startPoint y: 366, endPoint x: 498, endPoint y: 363, distance: 314.4
click at [498, 363] on div "1. Check and calibrate common supply and return hot water temperature sensors 2…" at bounding box center [745, 340] width 1154 height 65
click at [210, 267] on link "View Chart" at bounding box center [202, 268] width 69 height 13
click at [1328, 79] on button "Close" at bounding box center [1329, 82] width 16 height 16
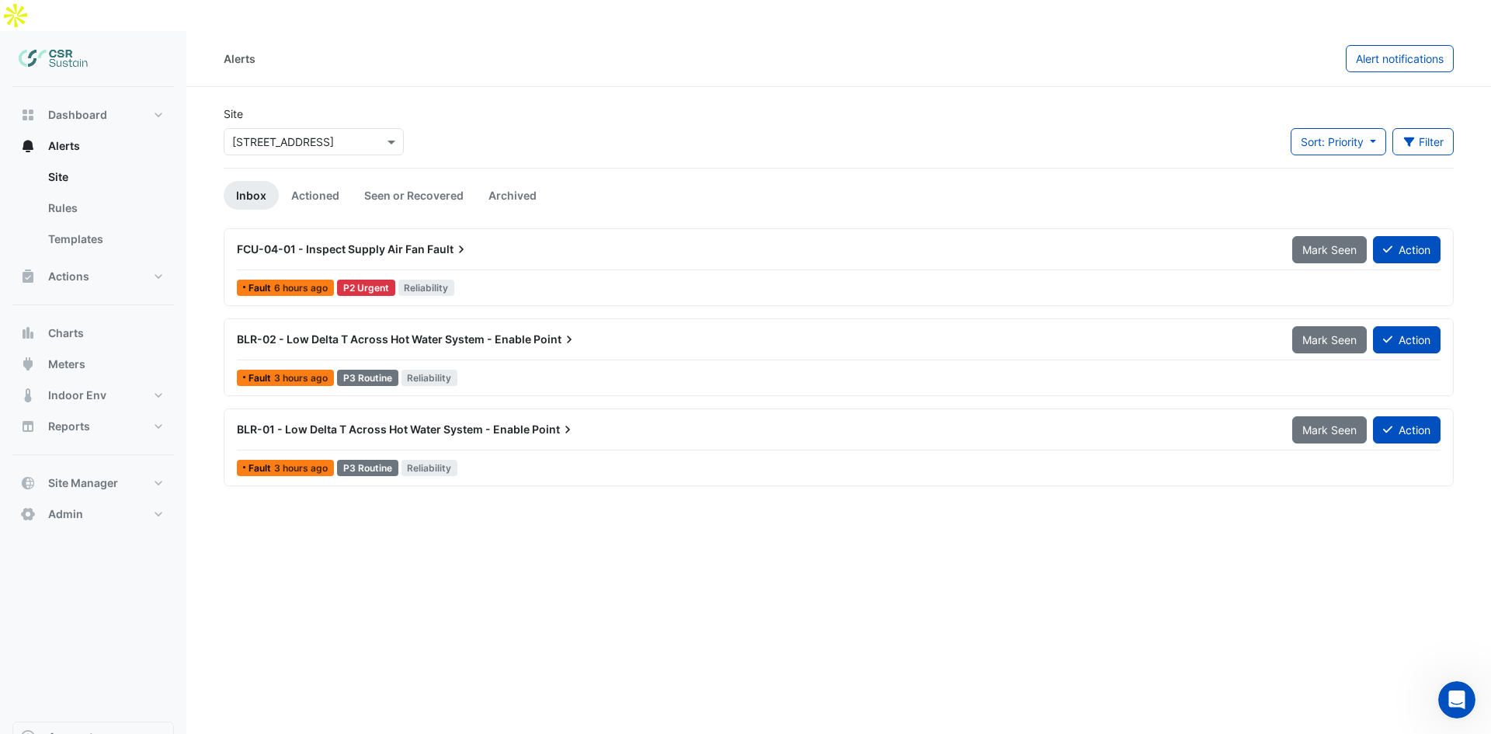
click at [456, 241] on icon at bounding box center [461, 249] width 16 height 16
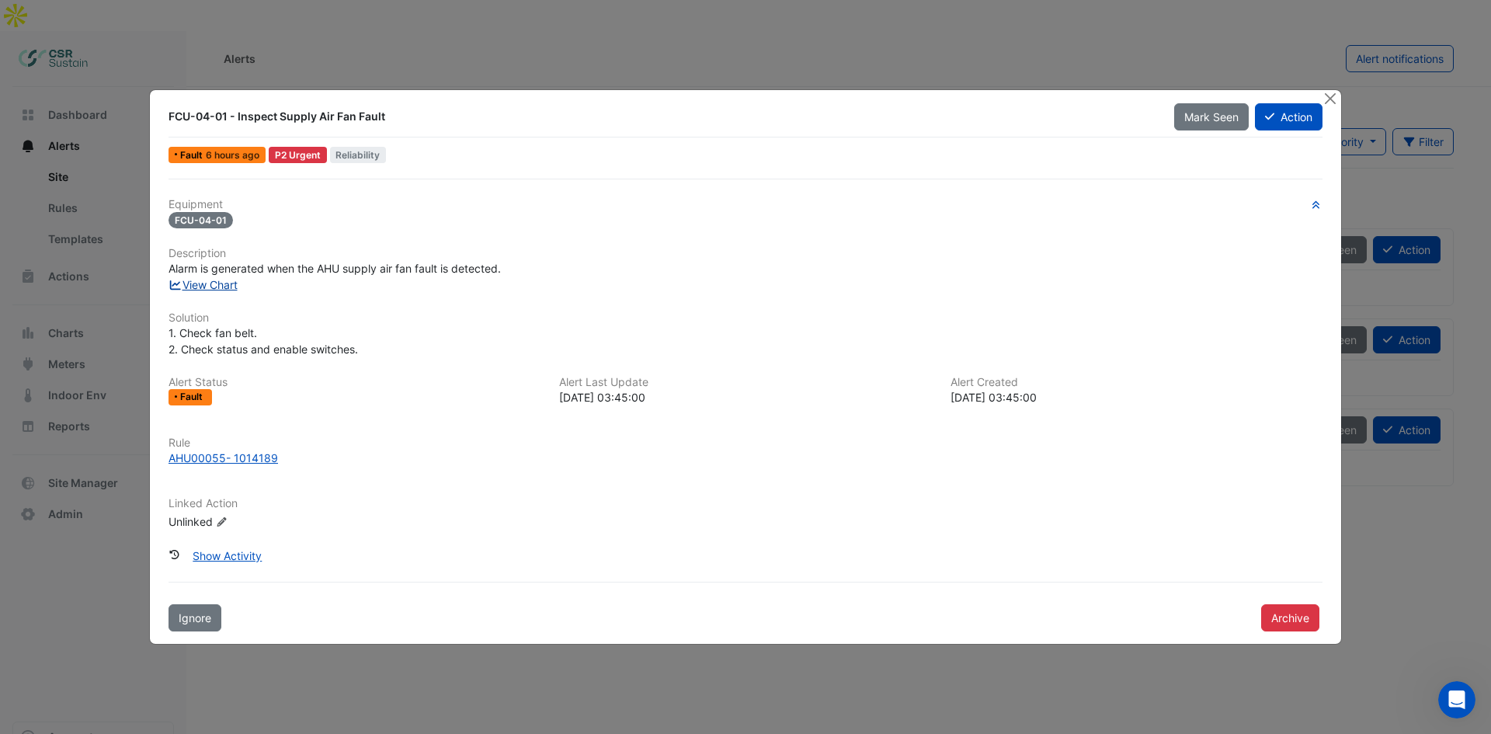
click at [216, 280] on link "View Chart" at bounding box center [202, 284] width 69 height 13
click at [555, 72] on ngb-modal-window "FCU-04-01 - Inspect Supply Air Fan Fault Mark Seen Action Fault 6 hours ago P2 …" at bounding box center [745, 367] width 1491 height 734
click at [1333, 96] on button "Close" at bounding box center [1329, 98] width 16 height 16
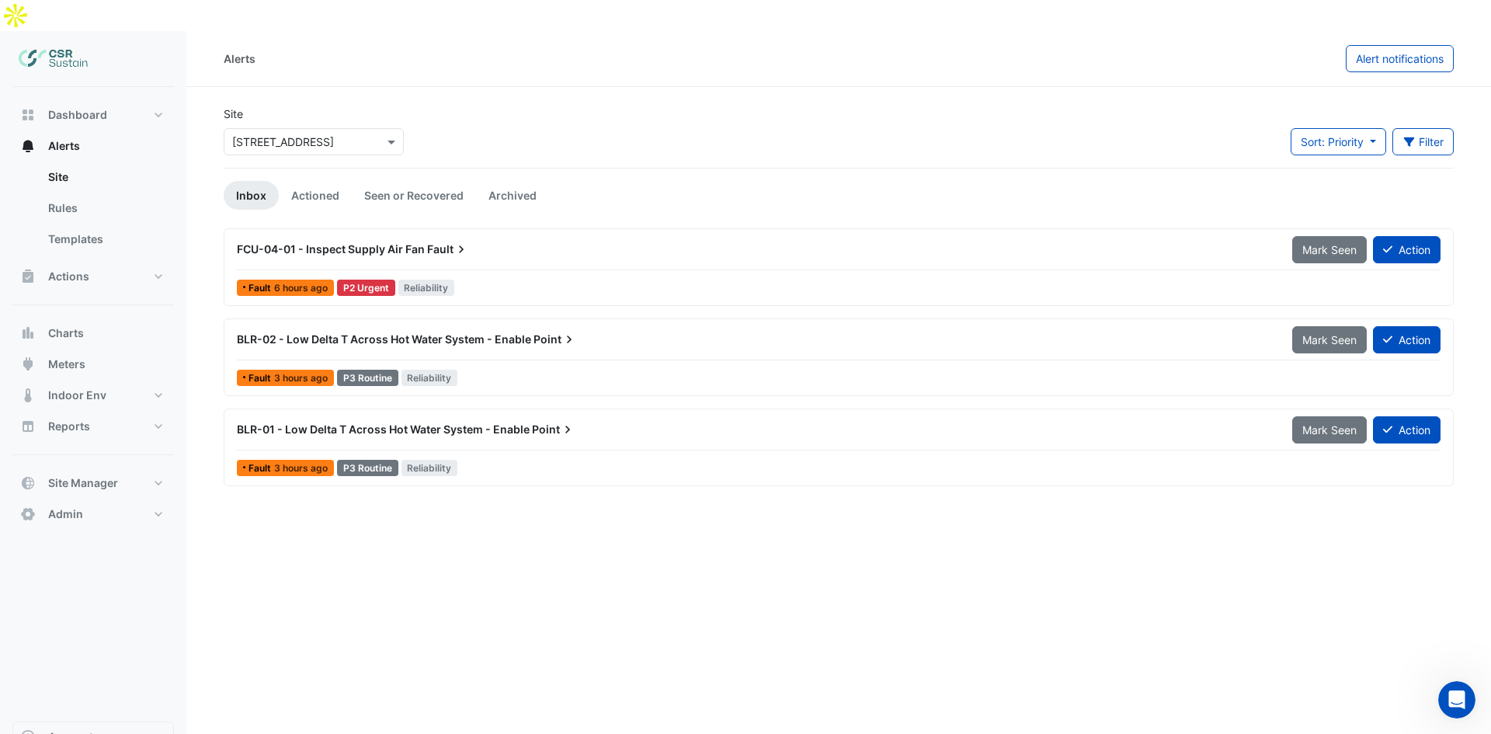
click at [414, 241] on div "FCU-04-01 - Inspect Supply Air Fan Fault" at bounding box center [755, 249] width 1036 height 16
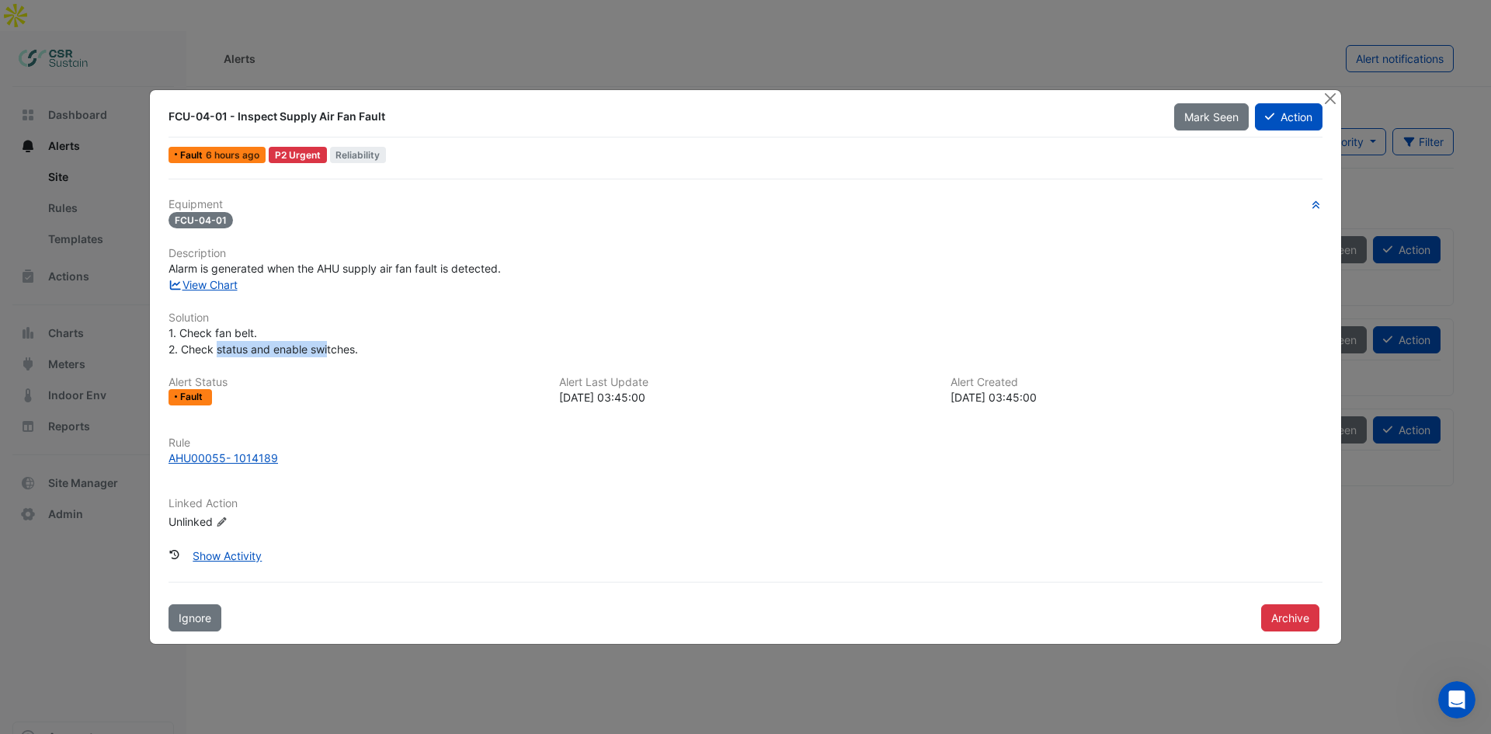
drag, startPoint x: 219, startPoint y: 349, endPoint x: 338, endPoint y: 349, distance: 119.6
click at [331, 349] on span "1. Check fan belt. 2. Check status and enable switches." at bounding box center [262, 341] width 189 height 30
click at [338, 349] on span "1. Check fan belt. 2. Check status and enable switches." at bounding box center [262, 341] width 189 height 30
click at [1328, 99] on button "Close" at bounding box center [1329, 98] width 16 height 16
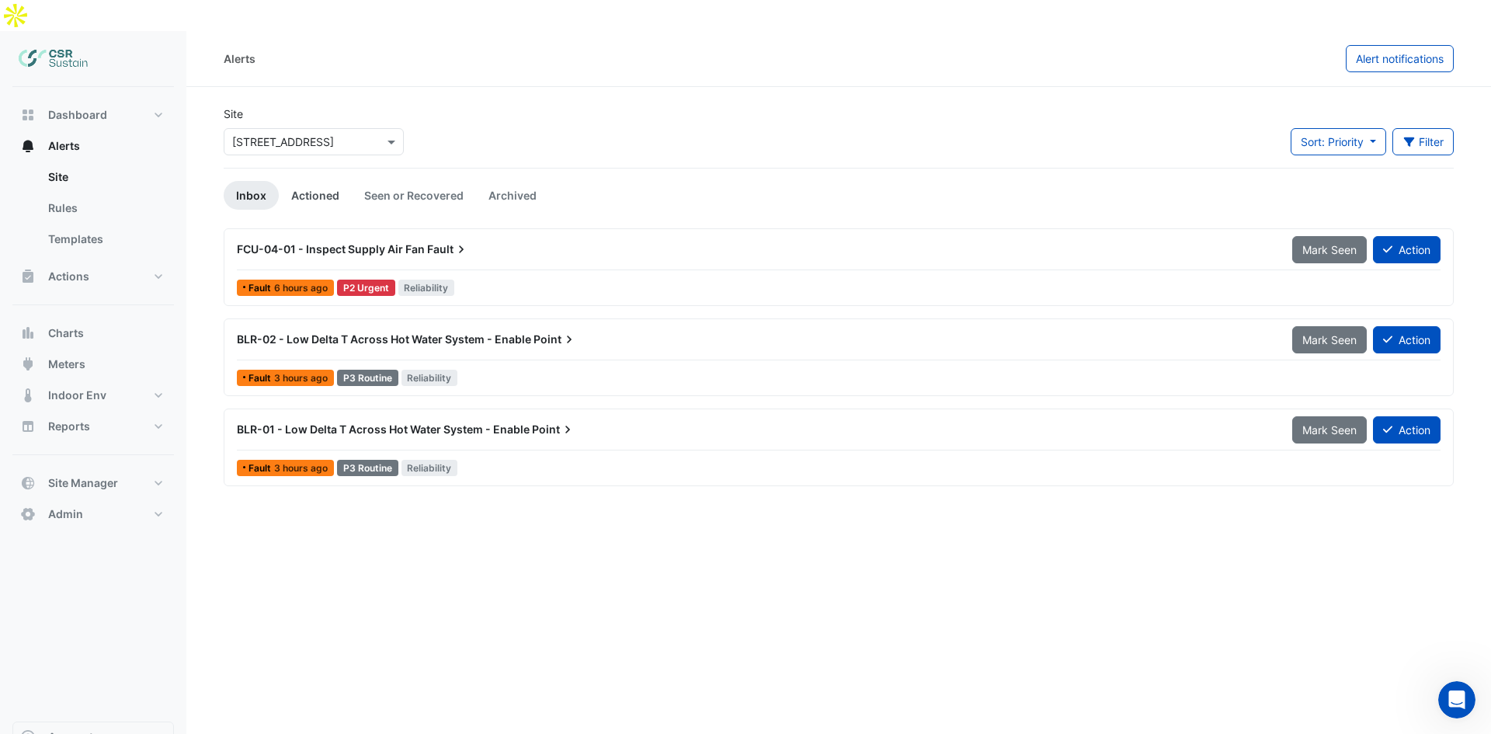
click at [316, 181] on link "Actioned" at bounding box center [315, 195] width 73 height 29
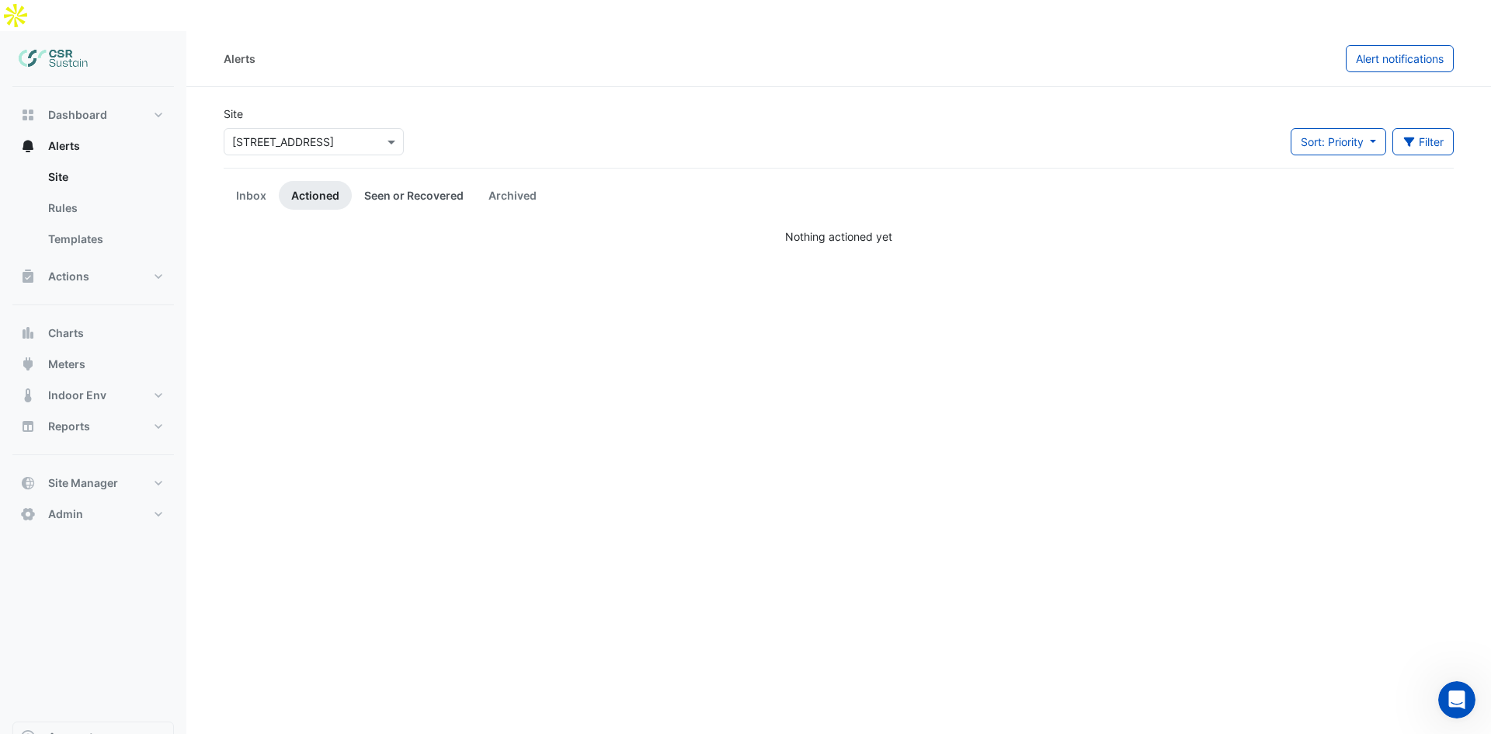
click at [394, 181] on link "Seen or Recovered" at bounding box center [414, 195] width 124 height 29
click at [515, 181] on link "Archived" at bounding box center [512, 195] width 73 height 29
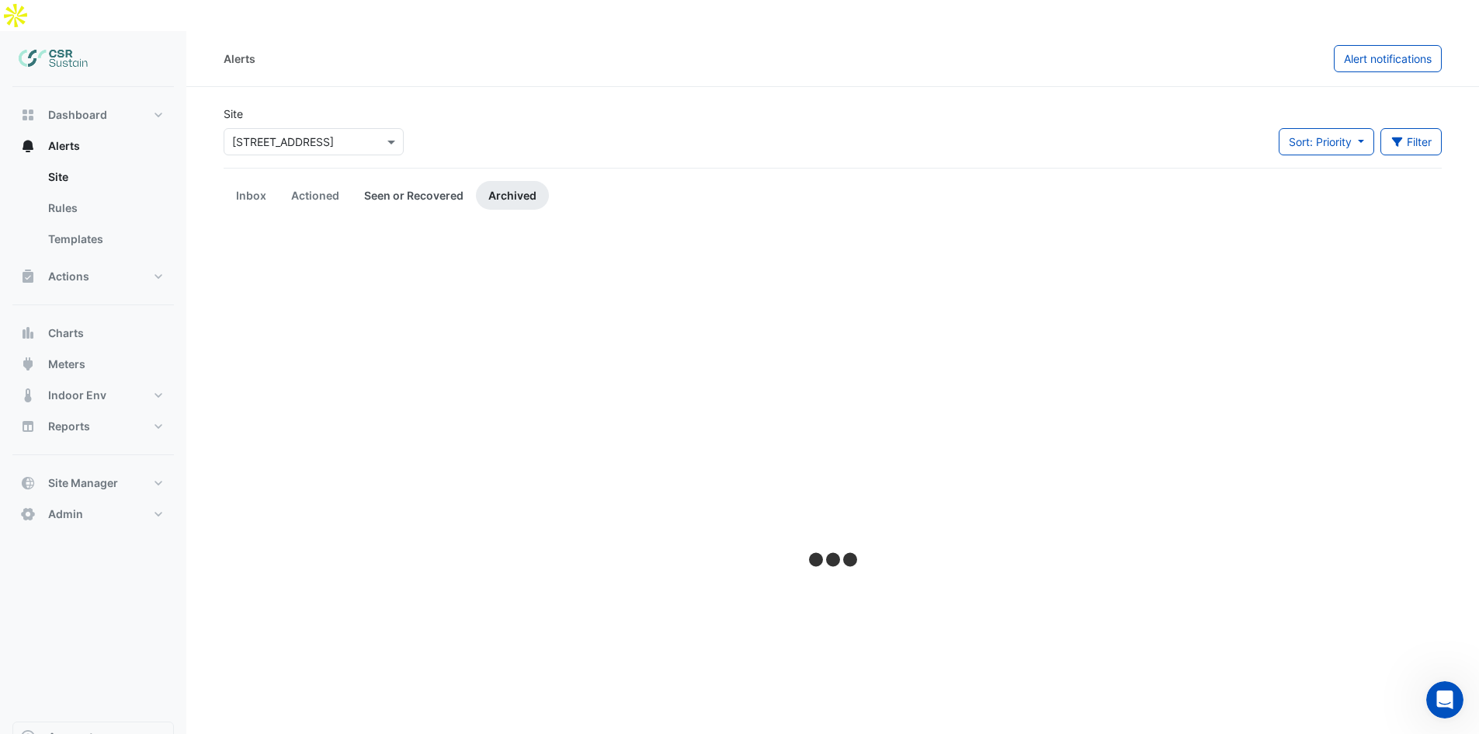
click at [442, 181] on link "Seen or Recovered" at bounding box center [414, 195] width 124 height 29
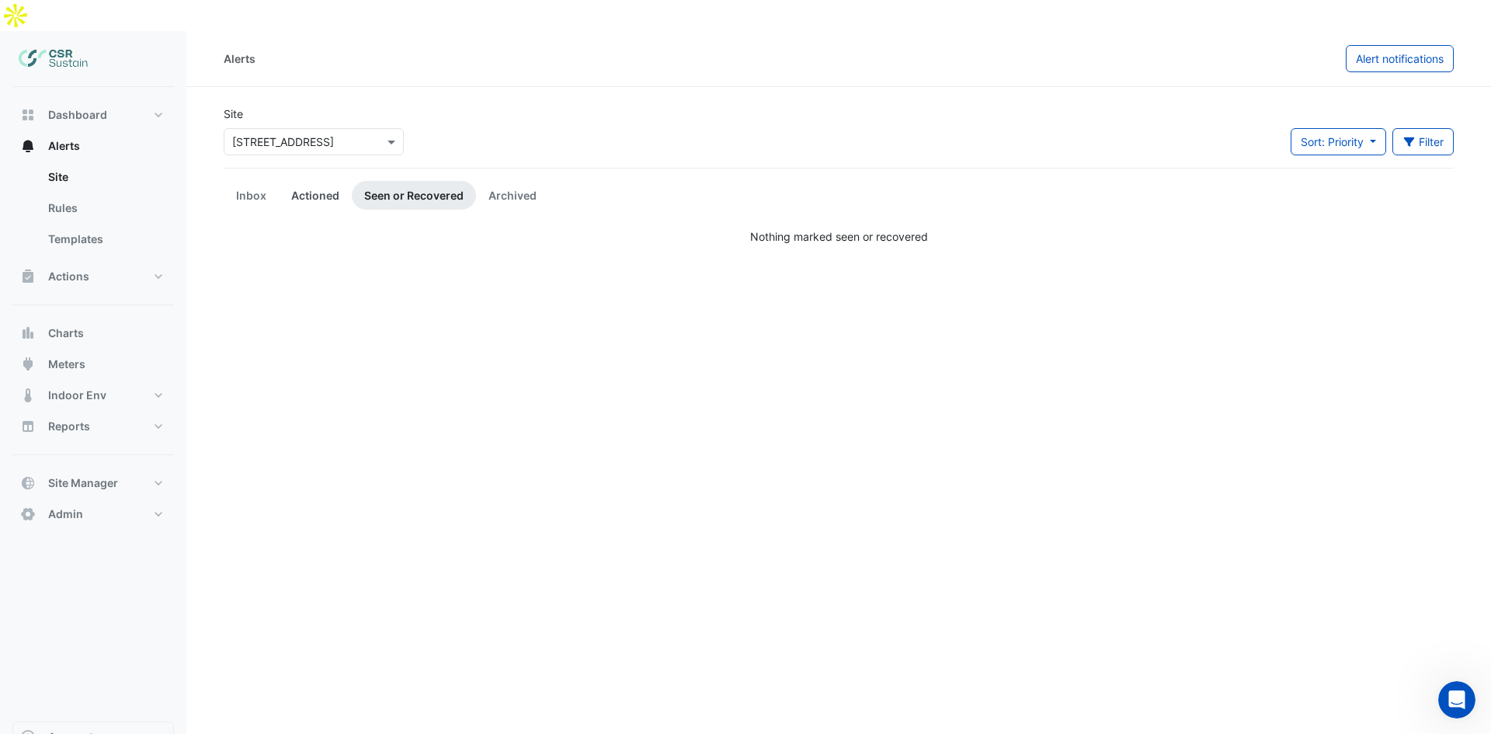
click at [330, 181] on link "Actioned" at bounding box center [315, 195] width 73 height 29
click at [265, 181] on link "Inbox" at bounding box center [251, 195] width 55 height 29
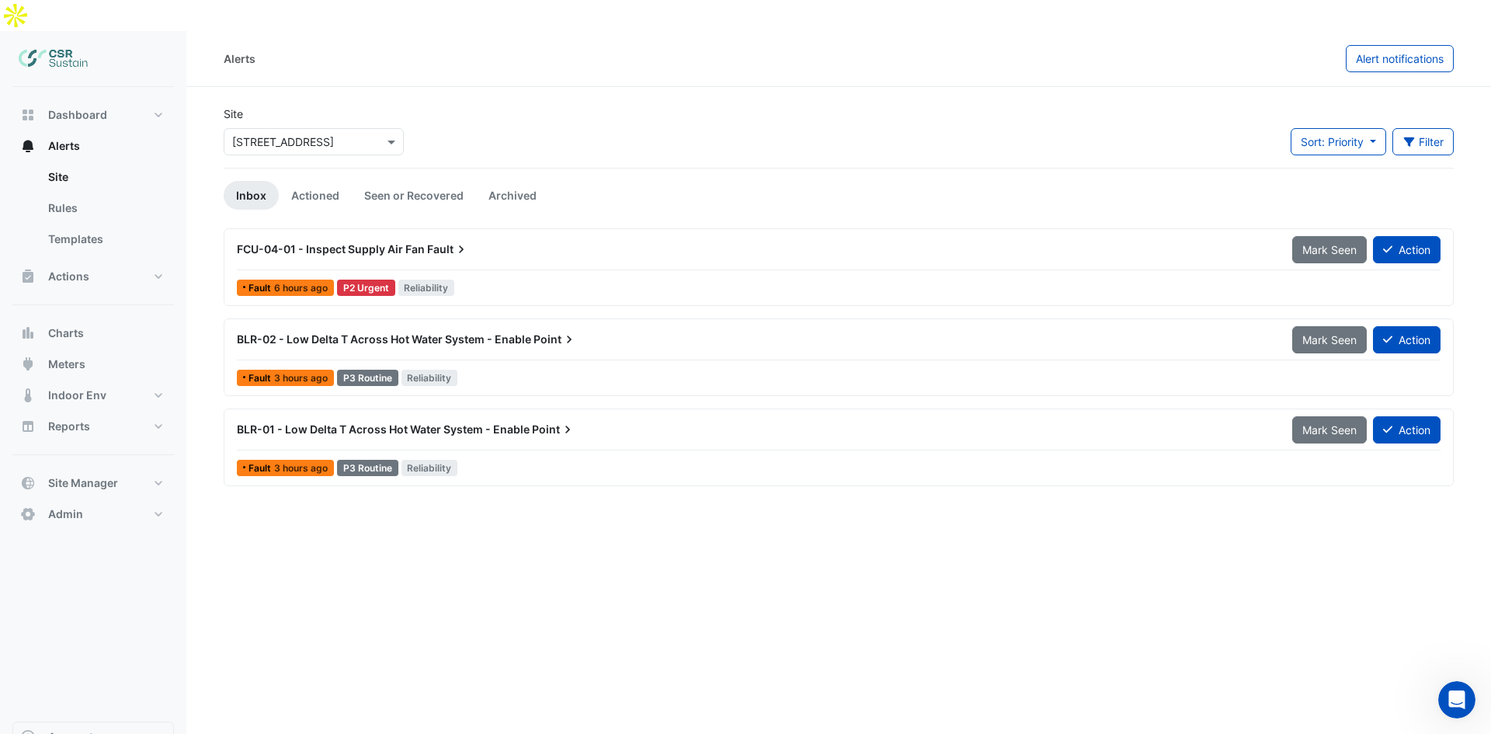
click at [557, 483] on div "Alerts Alert notifications Site Select a Site × 5 Exchange Quay Sort: Priority …" at bounding box center [838, 398] width 1304 height 734
drag, startPoint x: 220, startPoint y: 79, endPoint x: 251, endPoint y: 82, distance: 31.1
click at [251, 106] on div "Site Select a Site × 5 Exchange Quay" at bounding box center [313, 137] width 199 height 62
click at [251, 106] on div "Site Select a Site × 5 Exchange Quay" at bounding box center [314, 131] width 180 height 50
drag, startPoint x: 243, startPoint y: 78, endPoint x: 217, endPoint y: 81, distance: 25.7
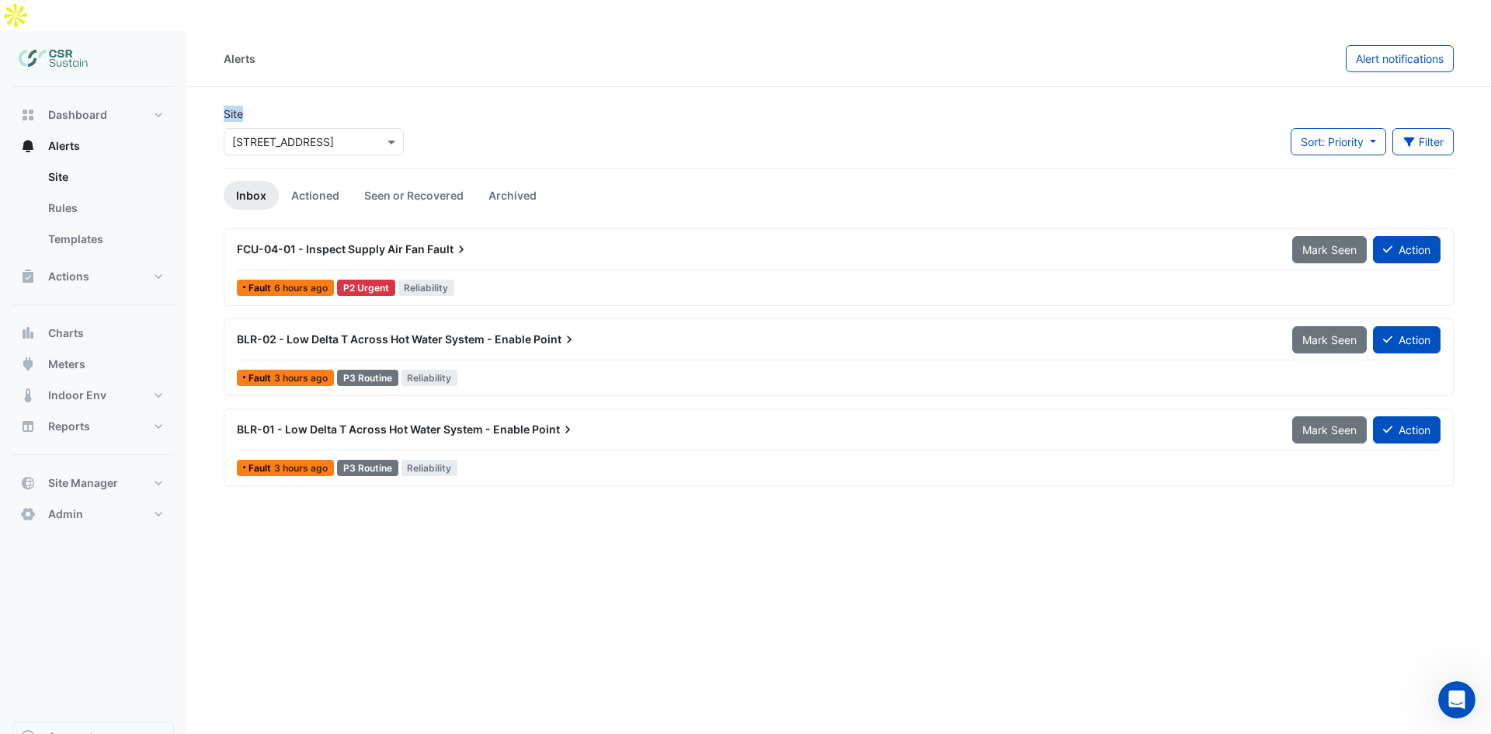
click at [217, 106] on div "Site Select a Site × 5 Exchange Quay" at bounding box center [313, 137] width 199 height 62
click at [224, 106] on label "Site" at bounding box center [233, 114] width 19 height 16
drag, startPoint x: 205, startPoint y: 76, endPoint x: 256, endPoint y: 85, distance: 52.1
click at [256, 87] on section "Site Select a Site × 5 Exchange Quay Sort: Priority Priority Updated Filter Tit…" at bounding box center [838, 286] width 1304 height 399
click at [255, 106] on div "Site Select a Site × 5 Exchange Quay" at bounding box center [314, 131] width 180 height 50
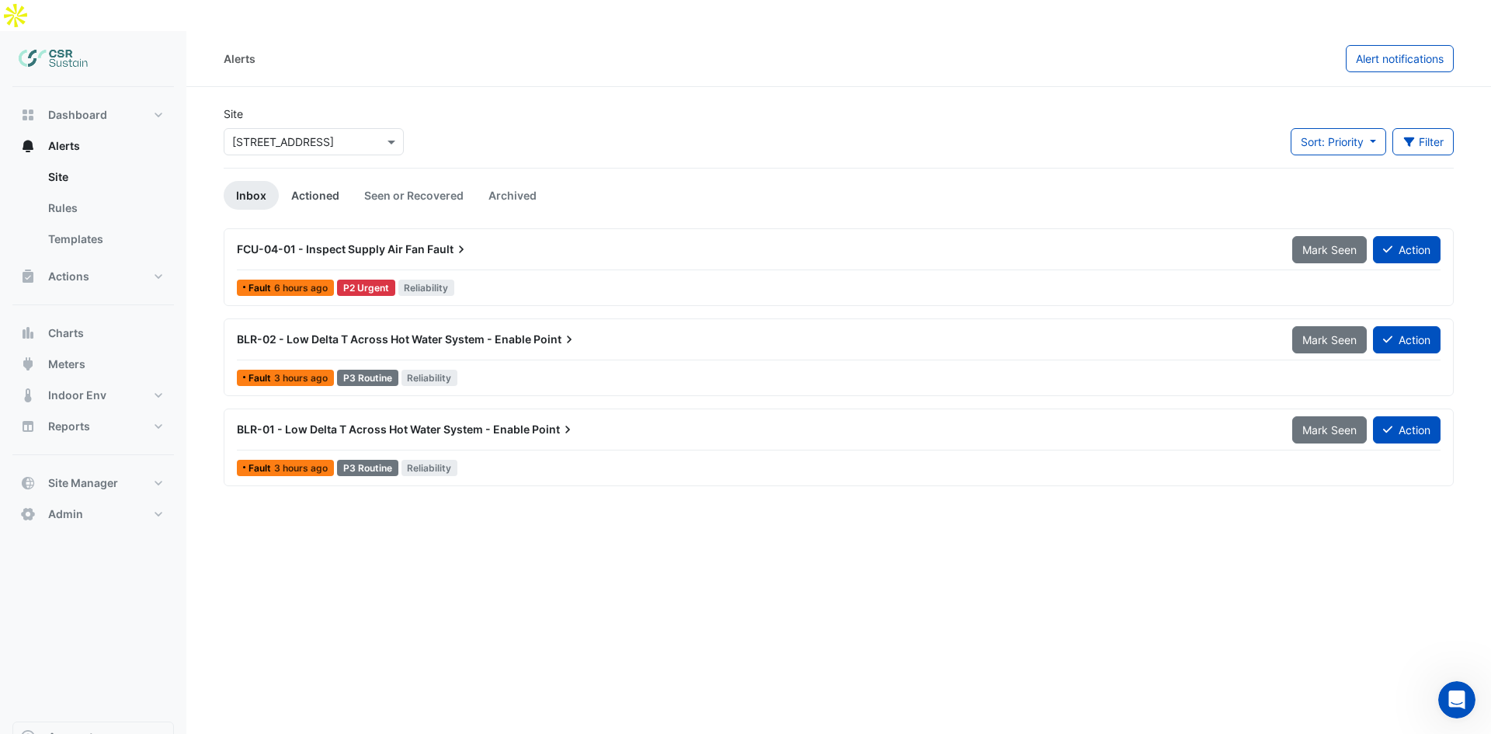
click at [341, 181] on link "Actioned" at bounding box center [315, 195] width 73 height 29
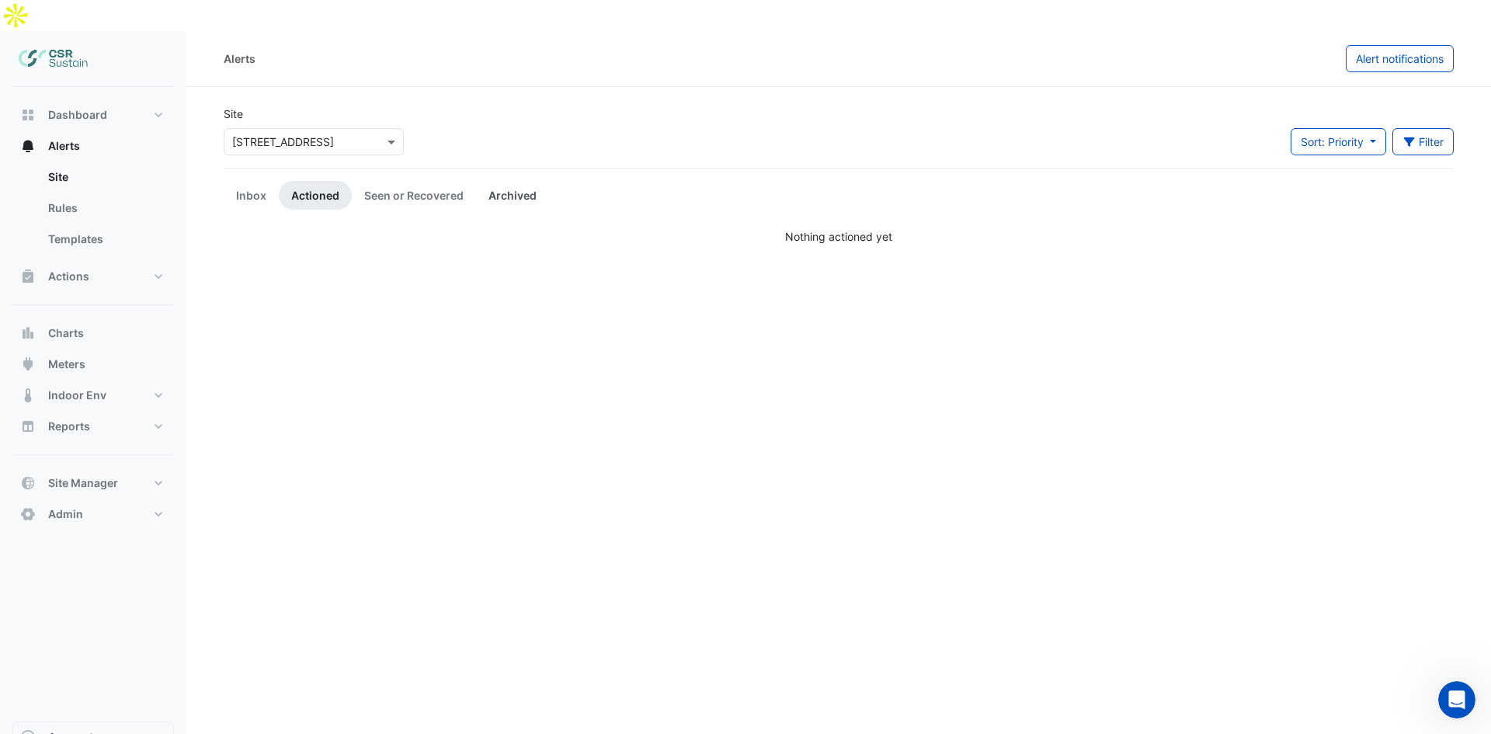
drag, startPoint x: 429, startPoint y: 172, endPoint x: 514, endPoint y: 168, distance: 85.5
click at [430, 181] on link "Seen or Recovered" at bounding box center [414, 195] width 124 height 29
click at [516, 181] on link "Archived" at bounding box center [512, 195] width 73 height 29
click at [120, 261] on button "Actions" at bounding box center [92, 276] width 161 height 31
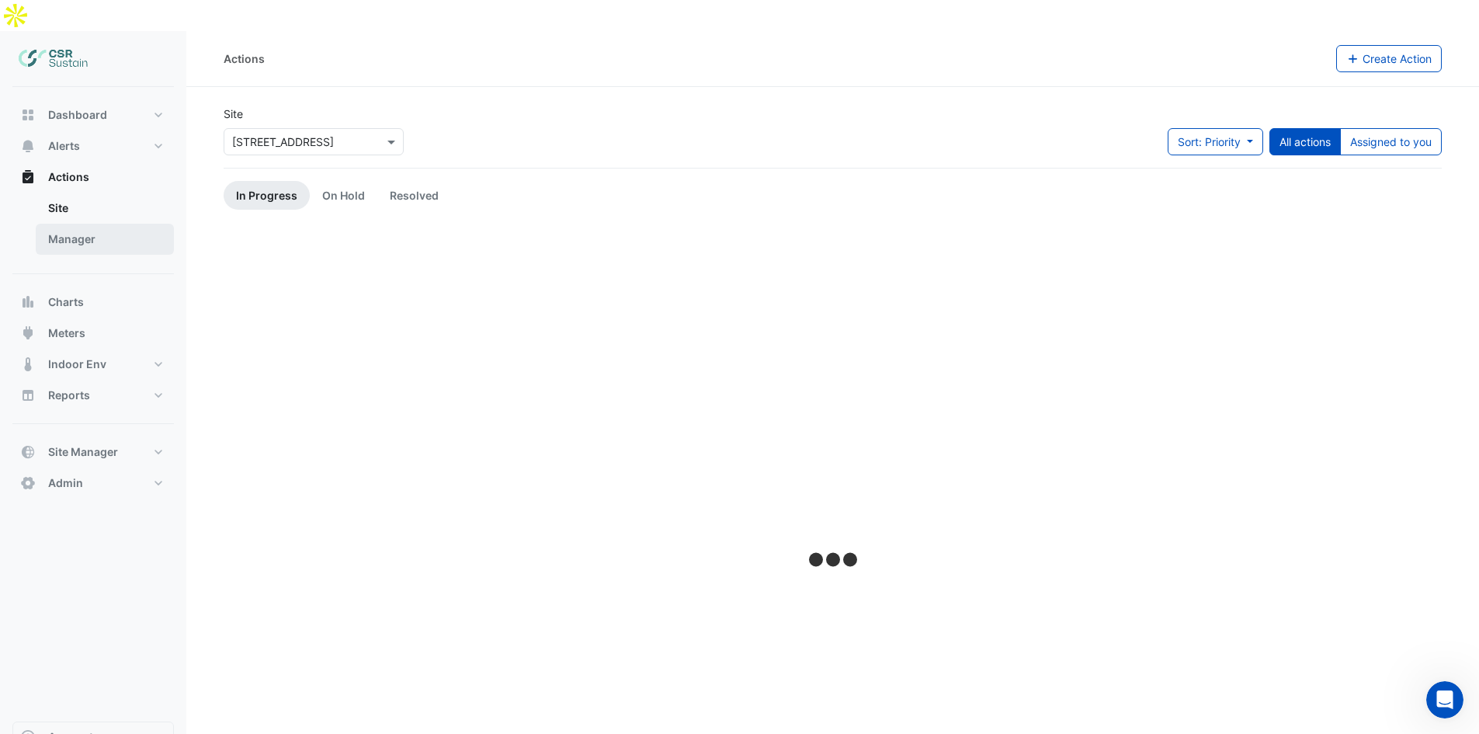
click at [106, 224] on link "Manager" at bounding box center [105, 239] width 138 height 31
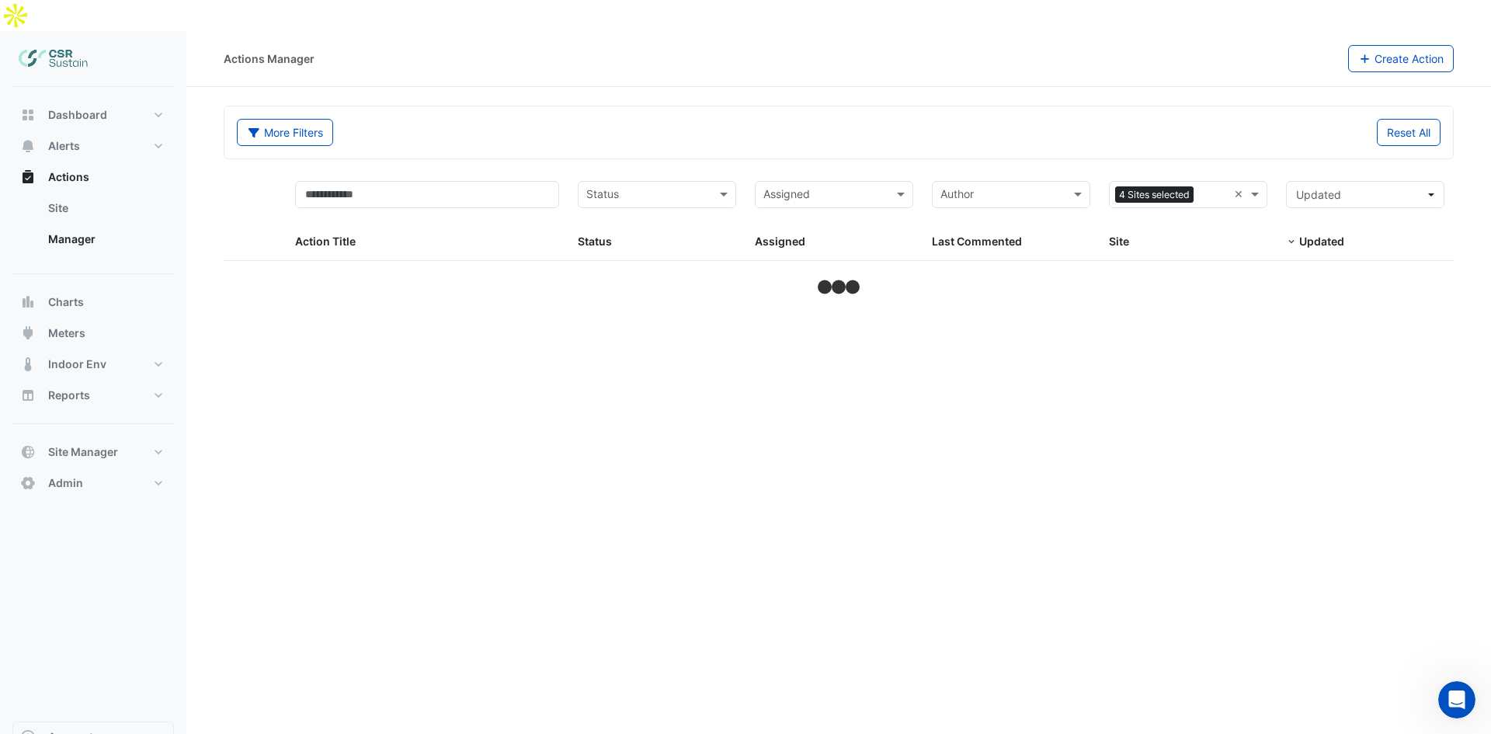
select select "**"
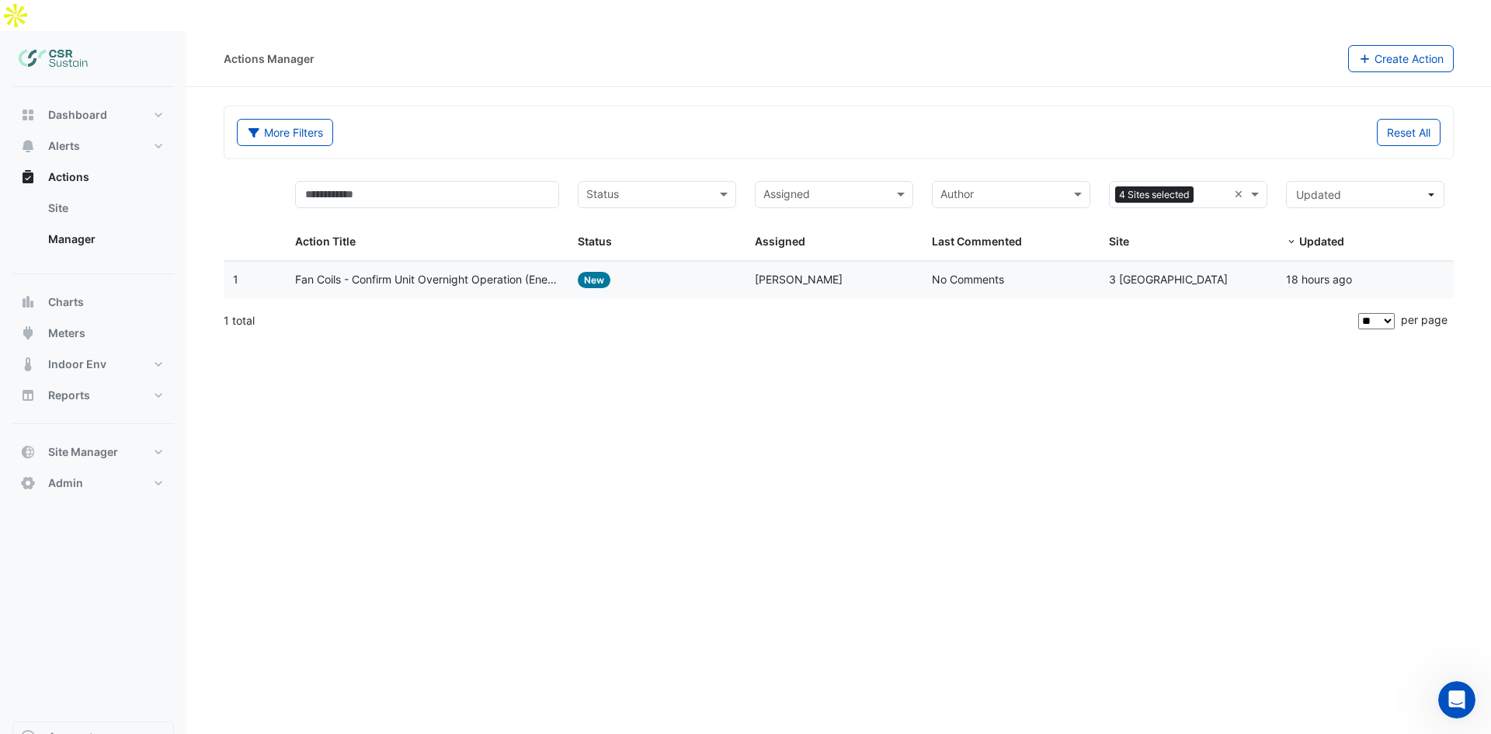
click at [345, 262] on datatable-body-cell "Action Title: Fan Coils - Confirm Unit Overnight Operation (Energy Waste)" at bounding box center [427, 280] width 283 height 36
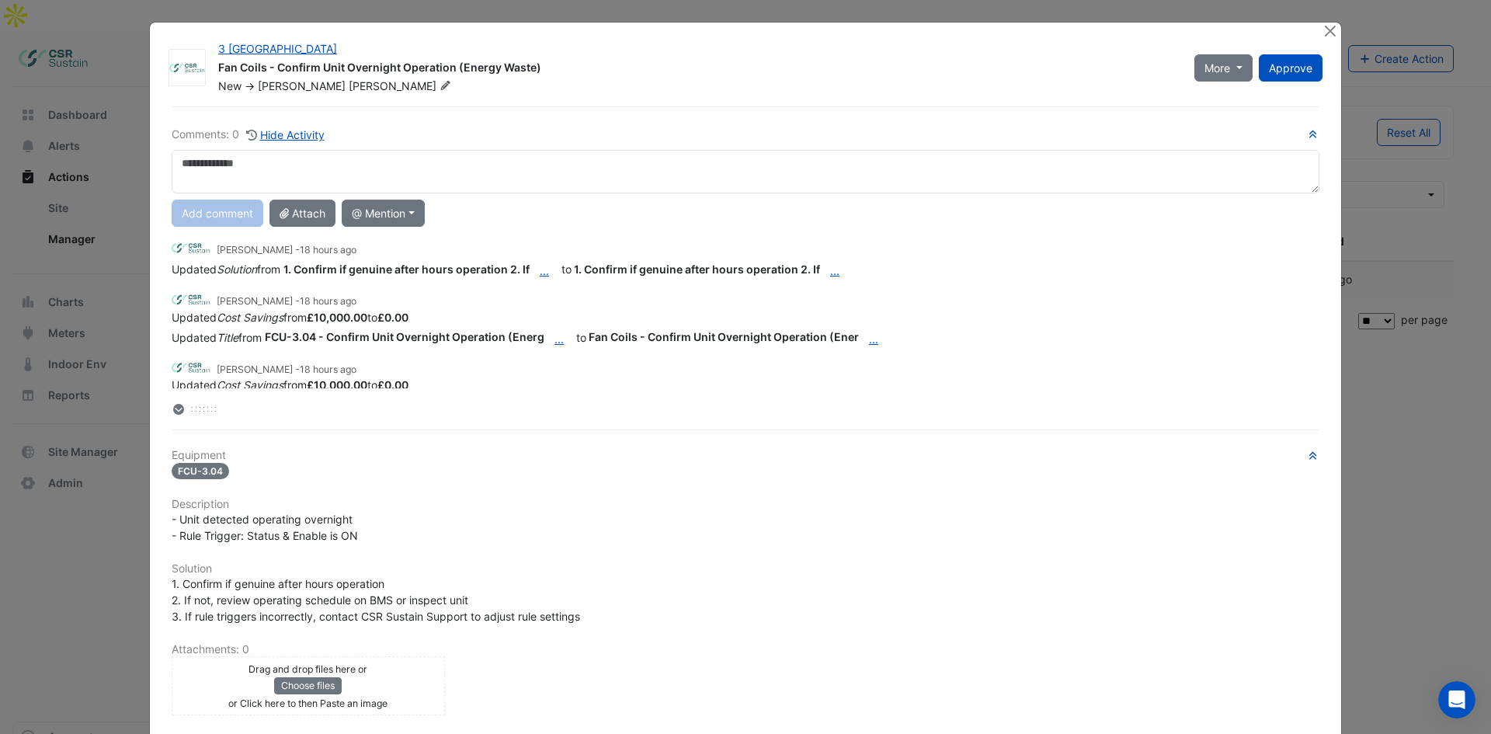
drag, startPoint x: 321, startPoint y: 314, endPoint x: 628, endPoint y: 314, distance: 306.7
click at [335, 314] on strong "£10,000.00" at bounding box center [337, 317] width 61 height 13
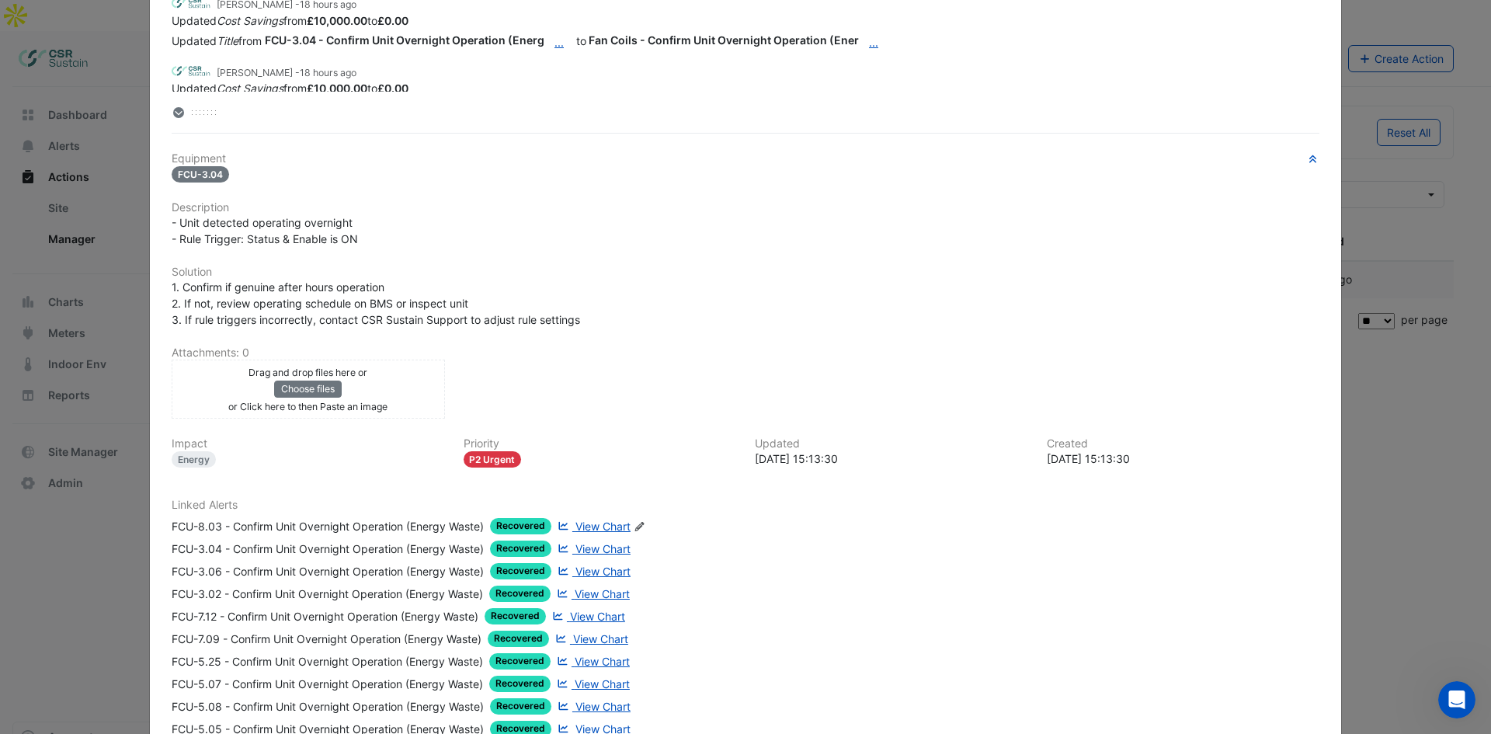
drag, startPoint x: 534, startPoint y: 689, endPoint x: 516, endPoint y: 691, distance: 18.0
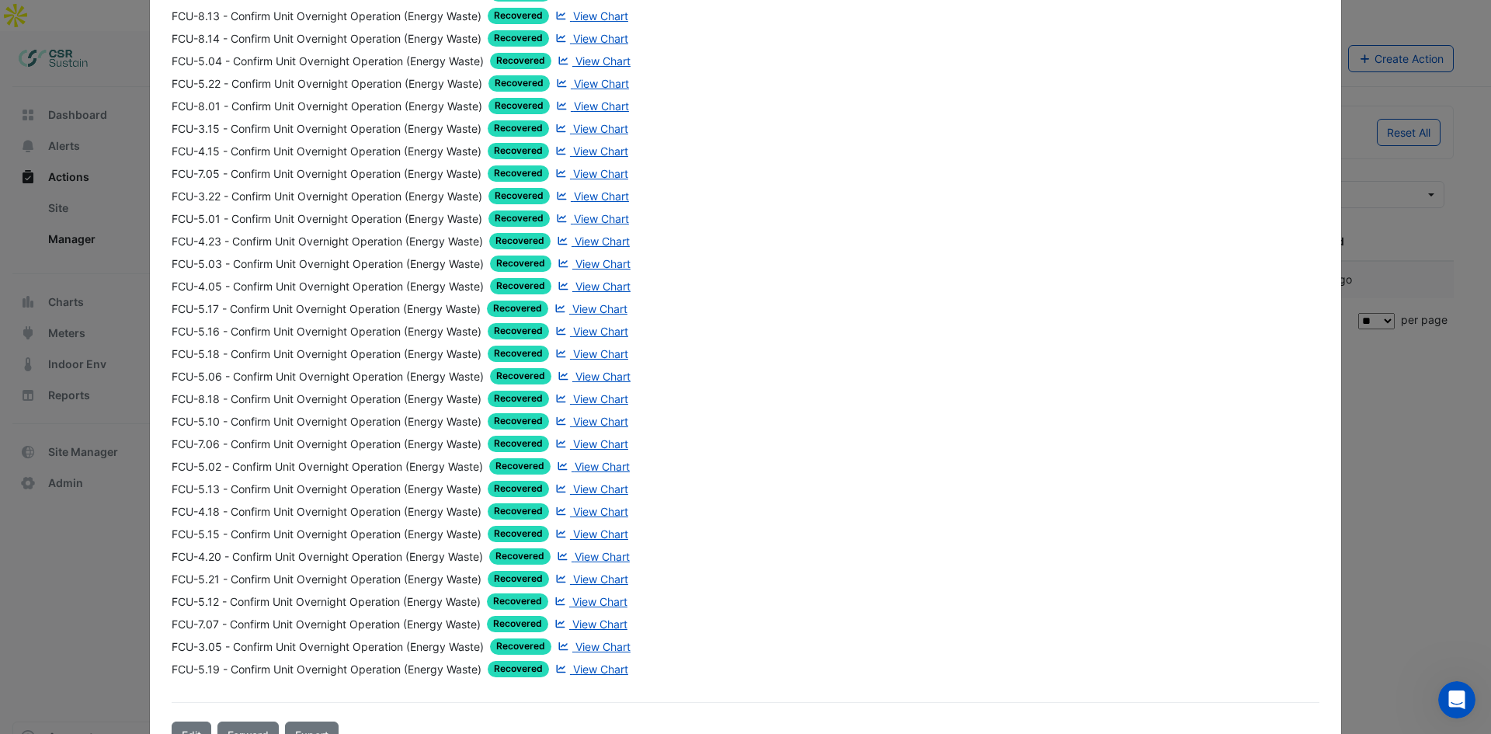
scroll to position [1267, 0]
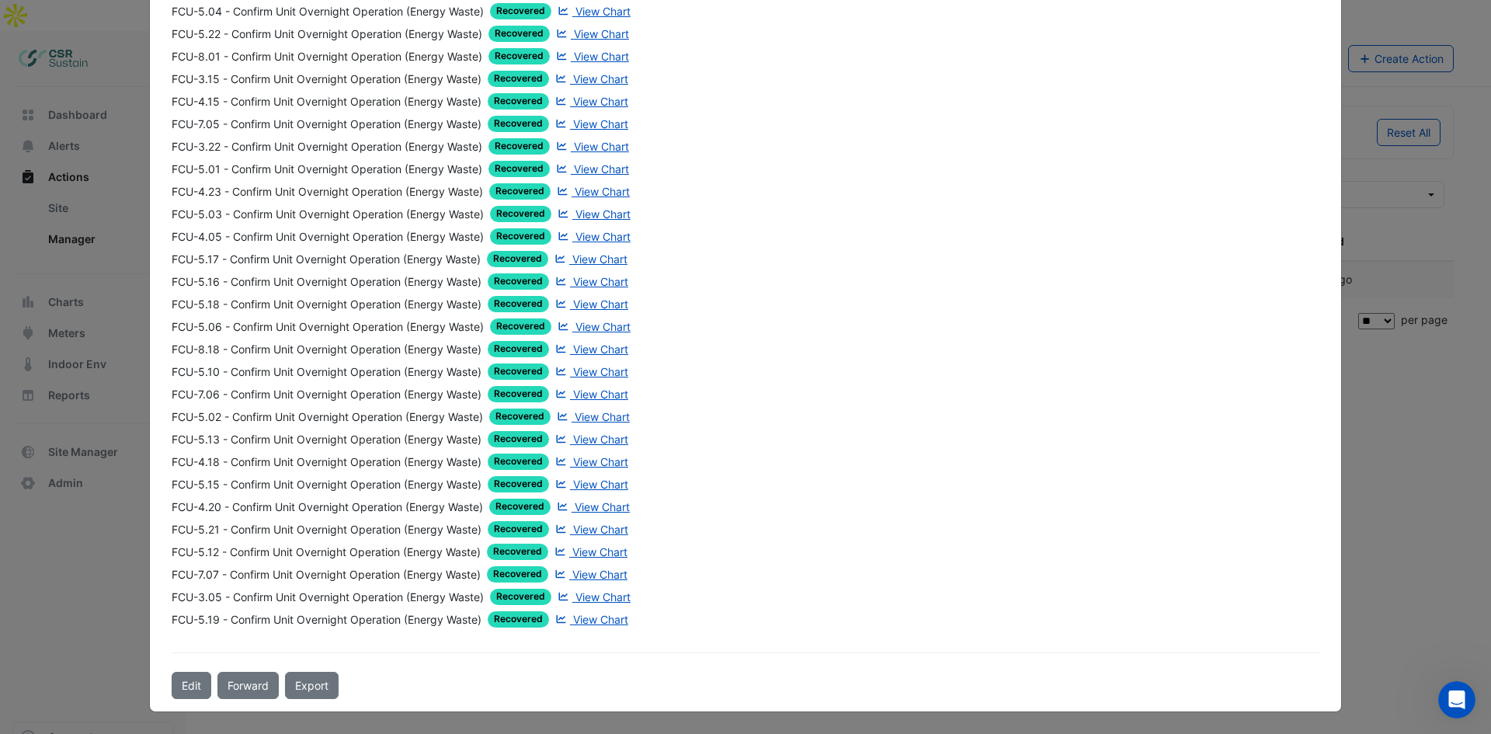
drag, startPoint x: 241, startPoint y: 643, endPoint x: 265, endPoint y: 712, distance: 73.2
click at [187, 680] on button "Edit" at bounding box center [192, 685] width 40 height 27
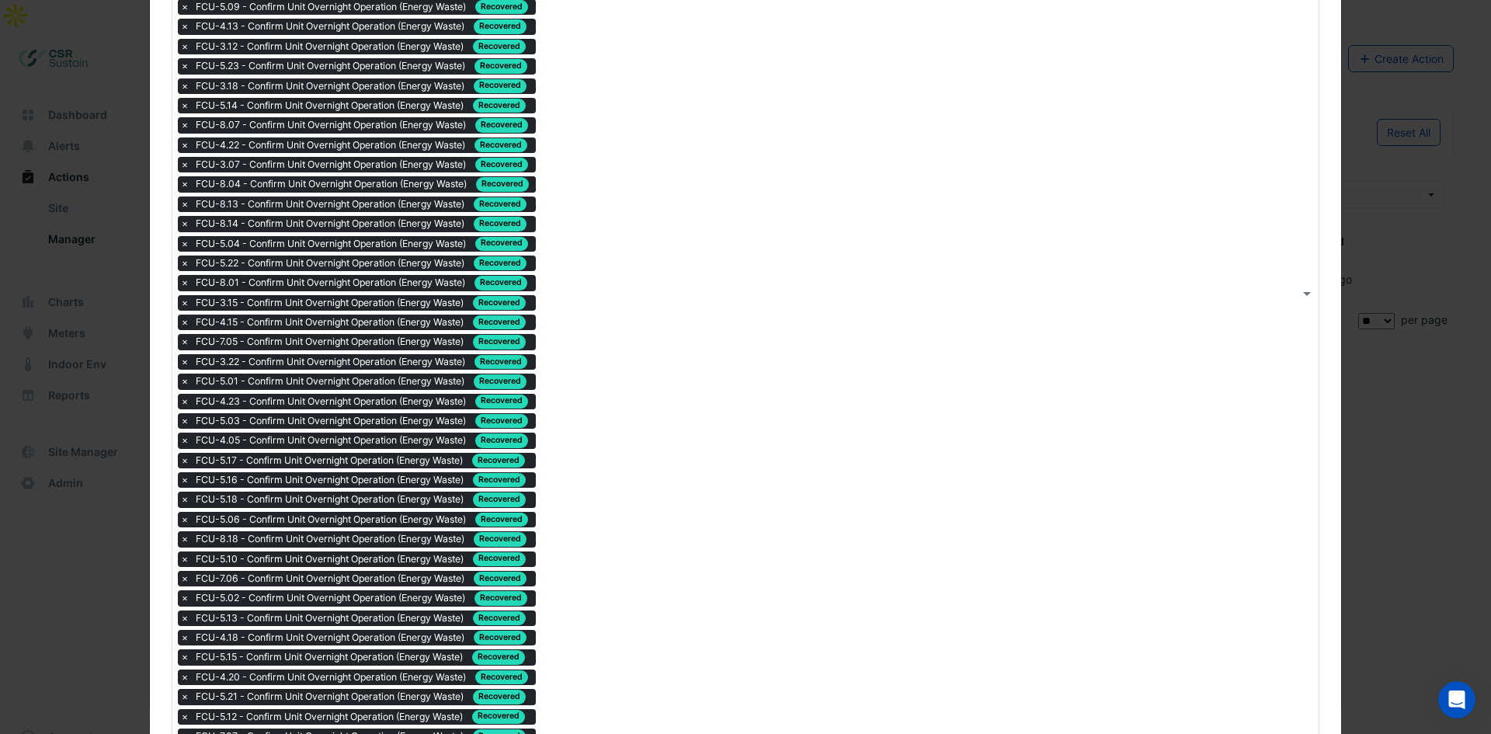
scroll to position [1147, 0]
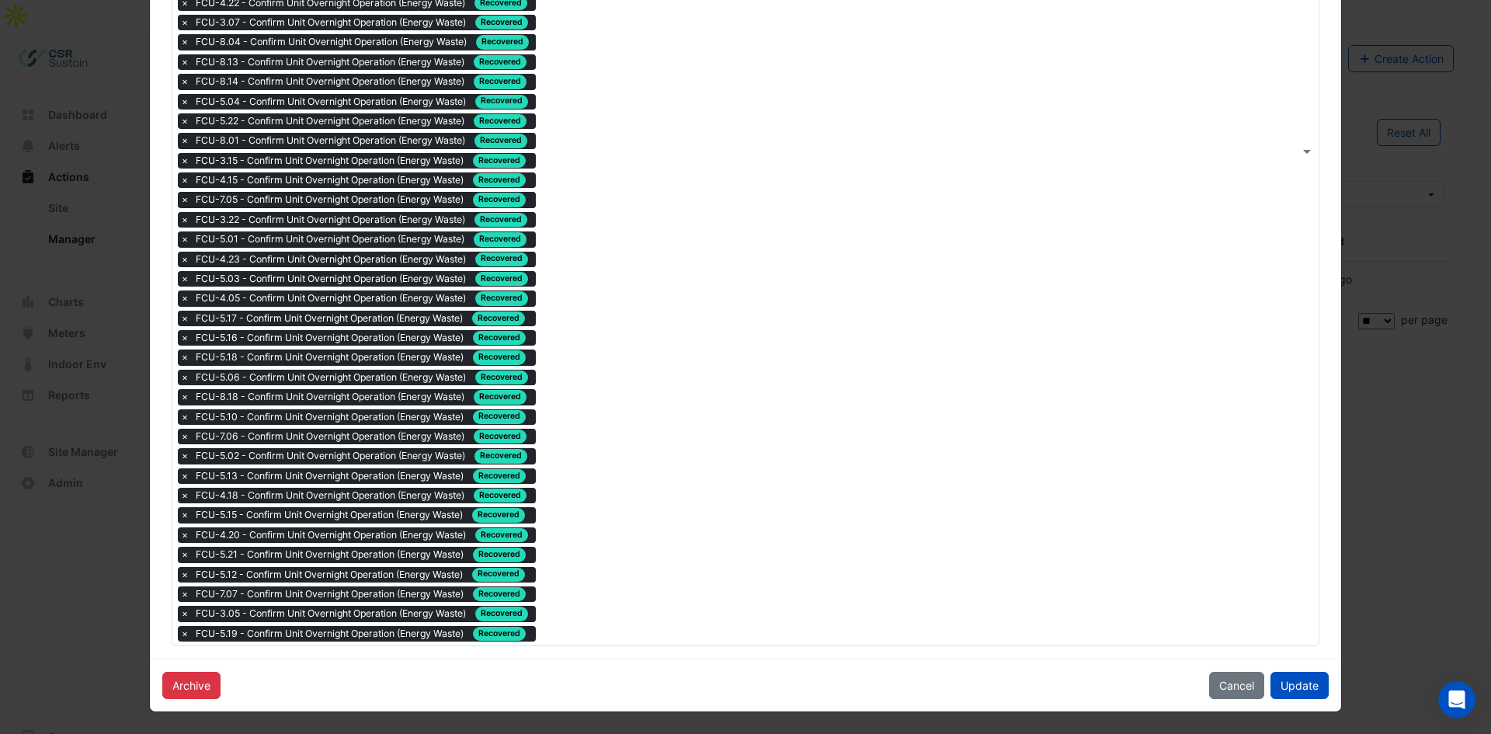
drag, startPoint x: 561, startPoint y: 460, endPoint x: 572, endPoint y: 533, distance: 73.0
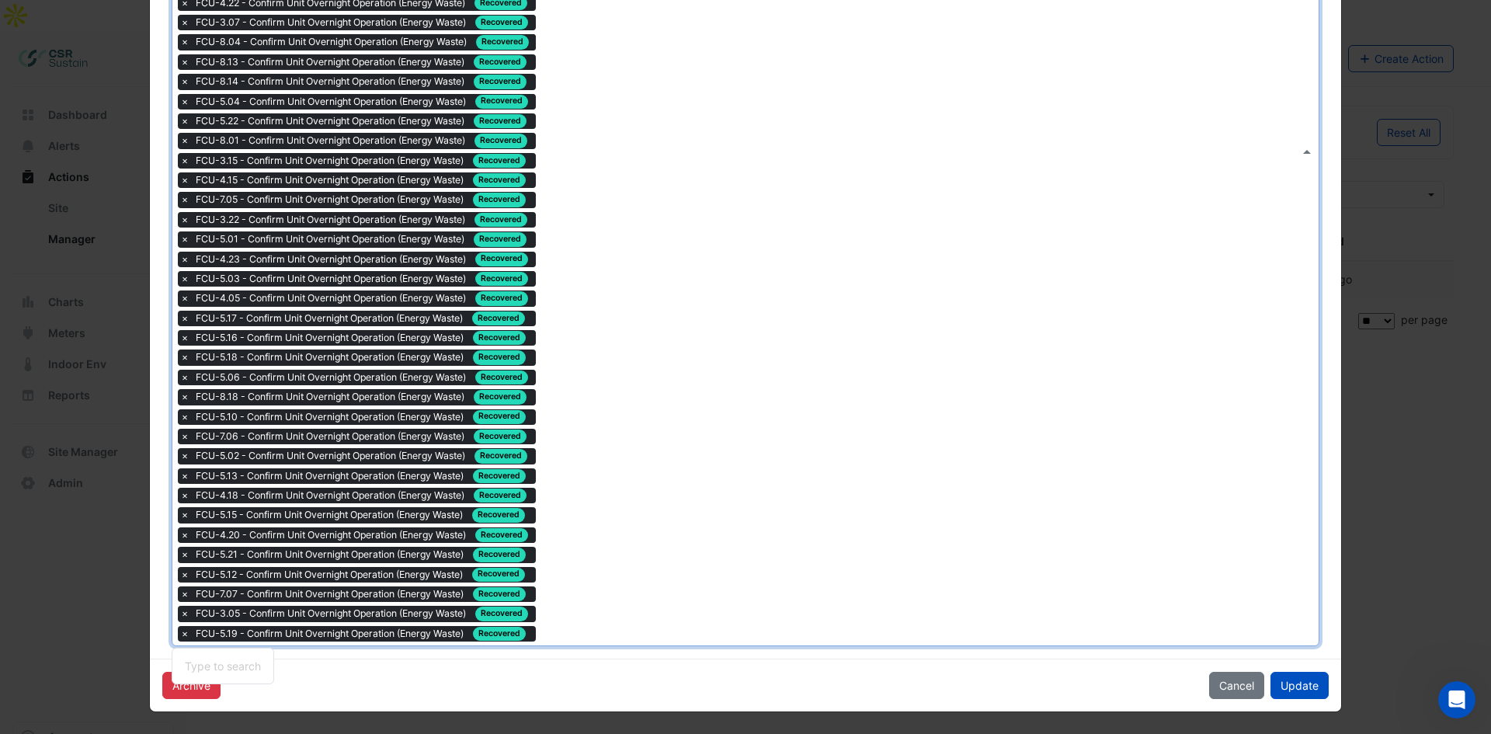
drag, startPoint x: 641, startPoint y: 539, endPoint x: 1056, endPoint y: 124, distance: 586.3
drag, startPoint x: 1215, startPoint y: 286, endPoint x: 1298, endPoint y: 58, distance: 242.2
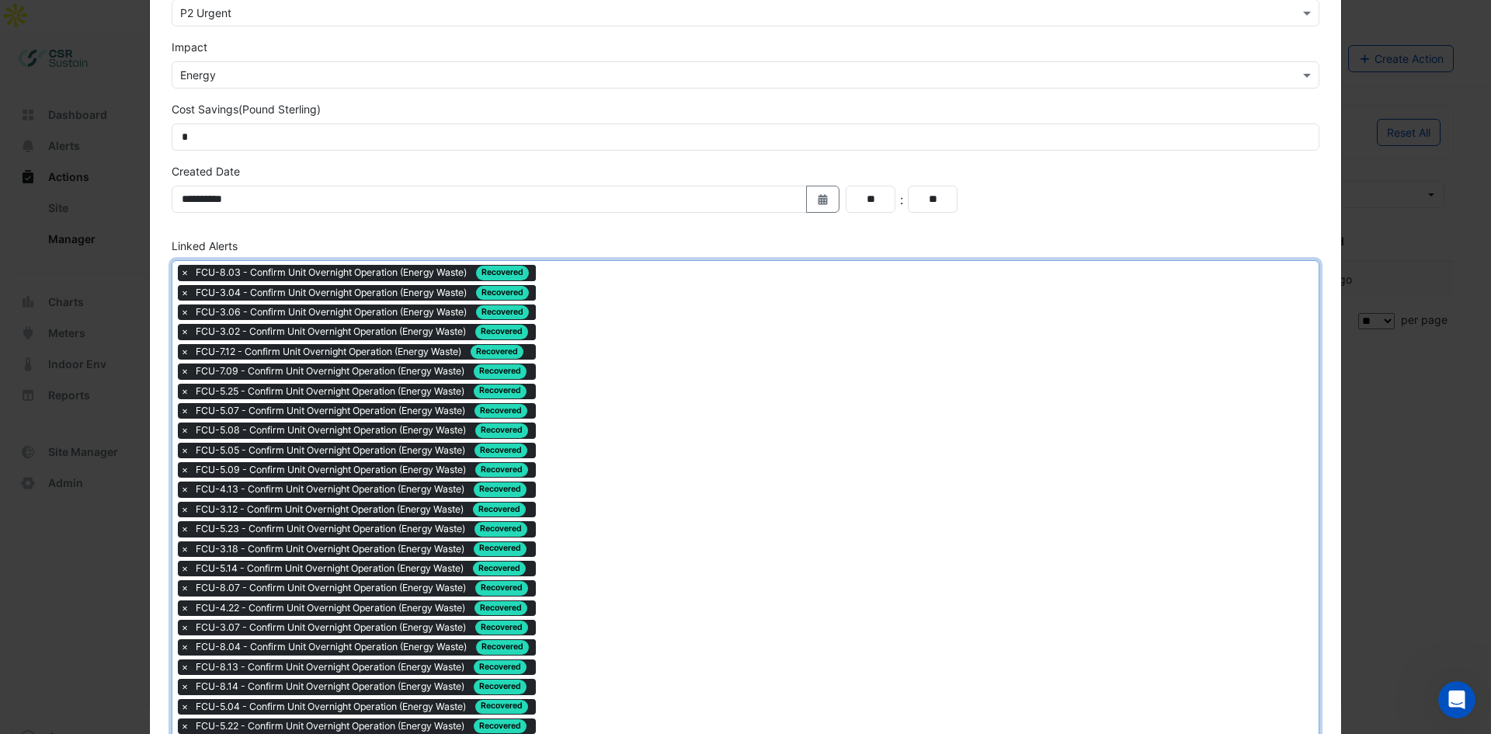
scroll to position [0, 0]
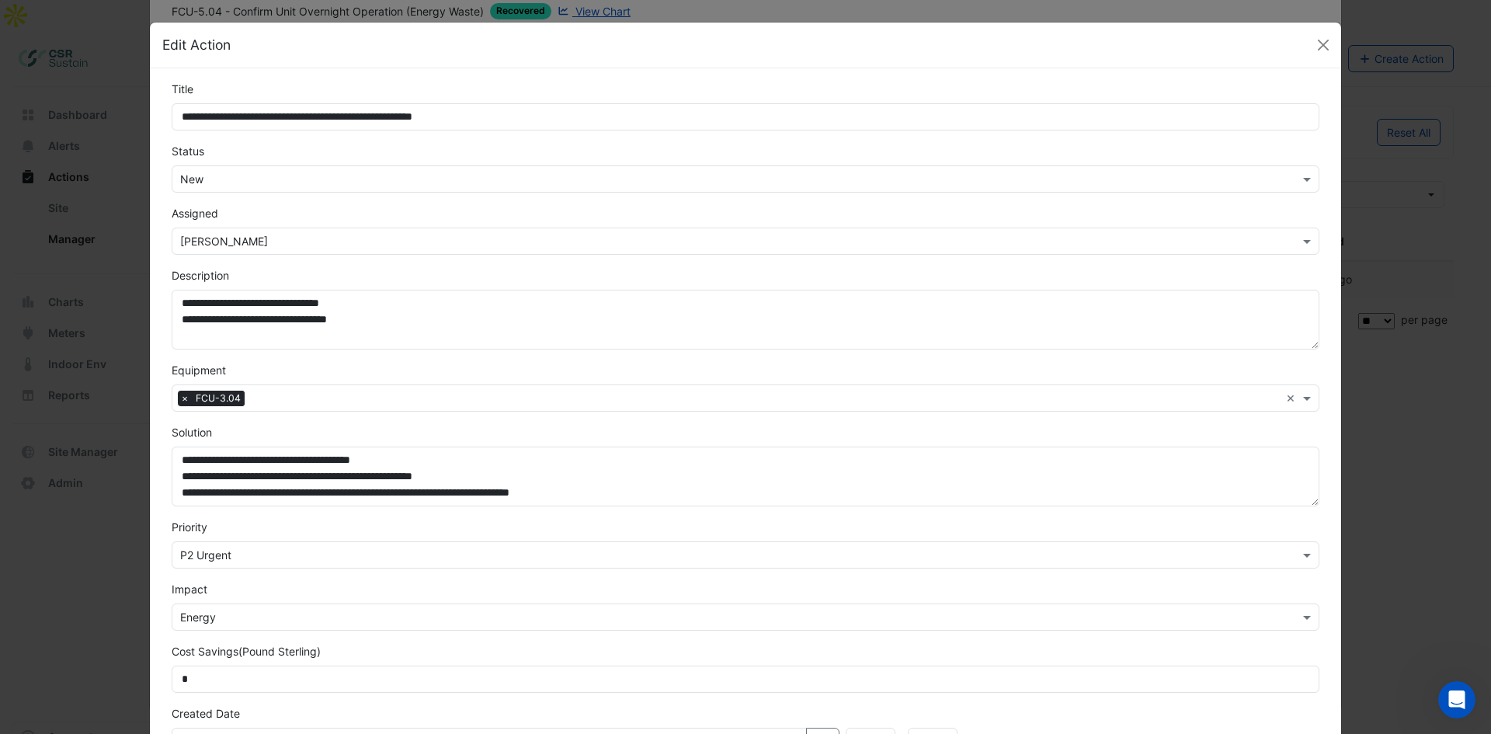
drag, startPoint x: 1387, startPoint y: 207, endPoint x: 1369, endPoint y: 37, distance: 171.0
click at [1321, 54] on button "Close" at bounding box center [1322, 44] width 23 height 23
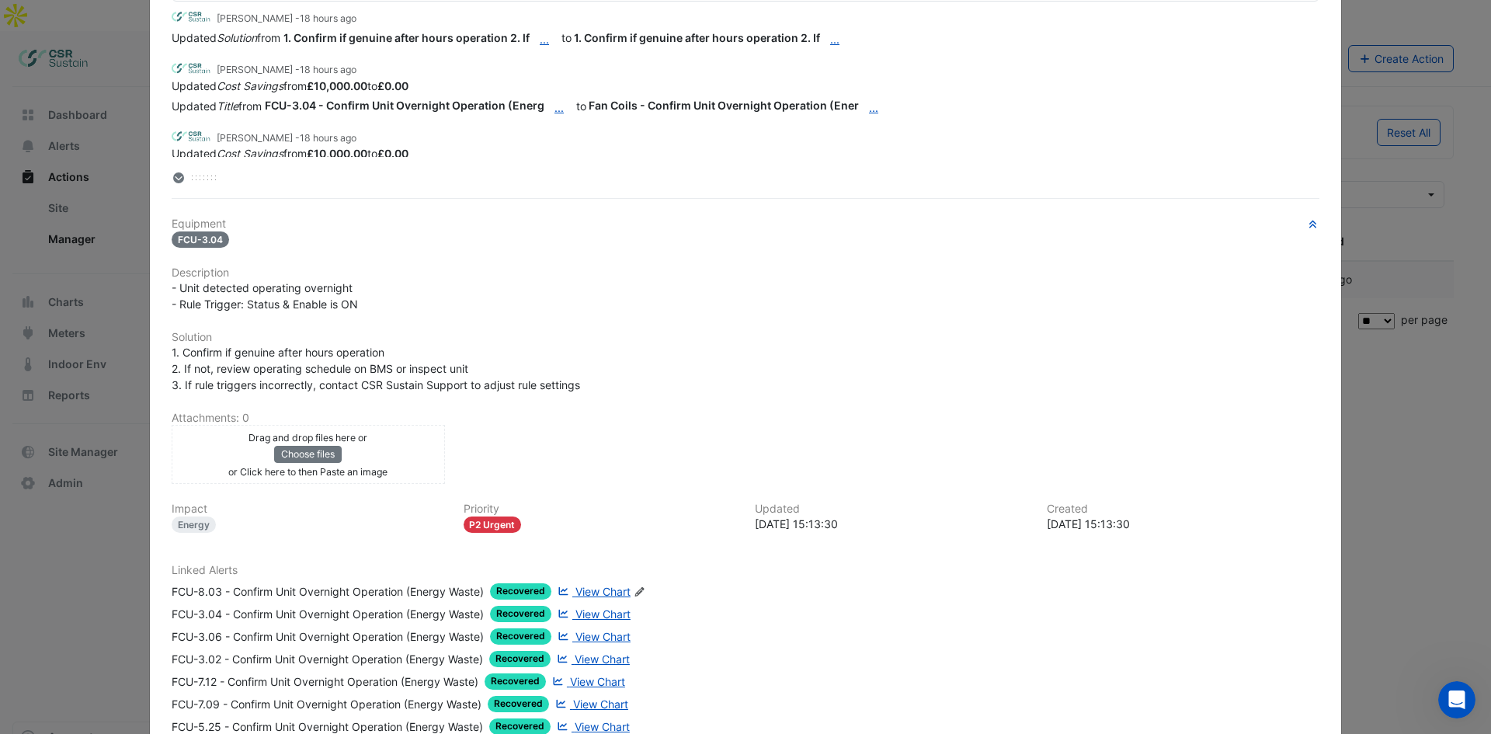
drag, startPoint x: 938, startPoint y: 466, endPoint x: 920, endPoint y: 219, distance: 247.5
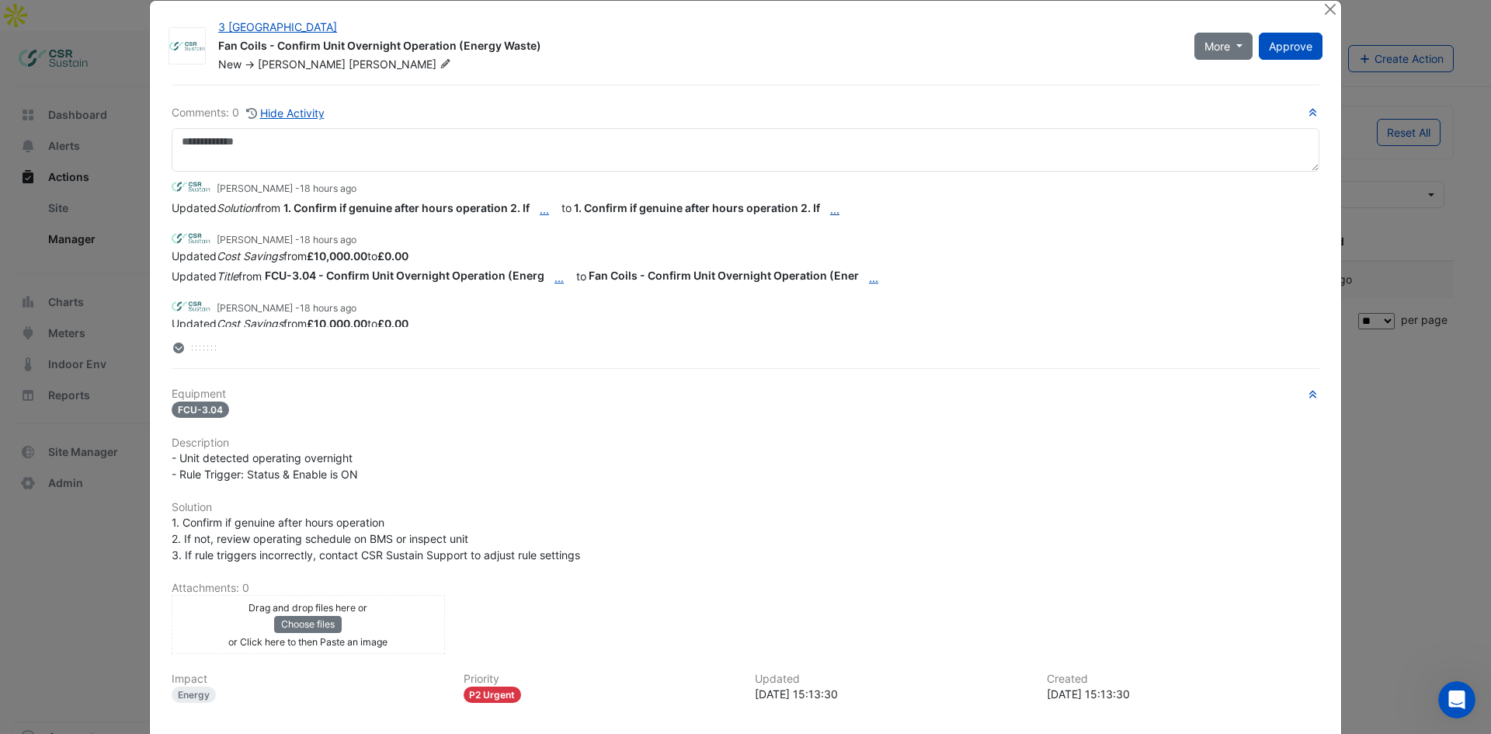
click at [844, 210] on button "..." at bounding box center [835, 209] width 30 height 27
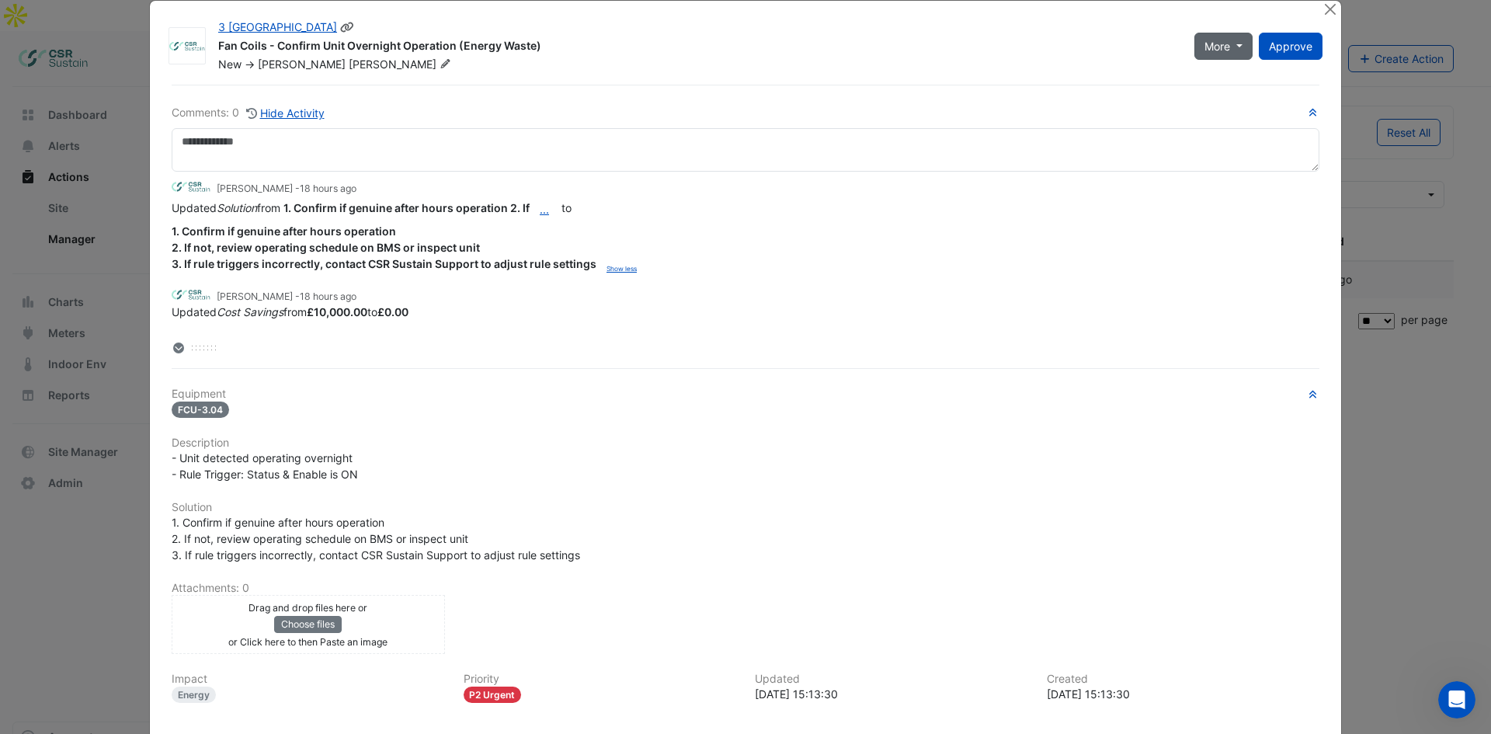
click at [1221, 50] on span "More" at bounding box center [1217, 46] width 26 height 16
click at [994, 52] on div "Fan Coils - Confirm Unit Overnight Operation (Energy Waste)" at bounding box center [696, 47] width 957 height 19
click at [1332, 10] on div at bounding box center [1330, 10] width 19 height 18
click at [1328, 9] on button "Close" at bounding box center [1329, 9] width 16 height 16
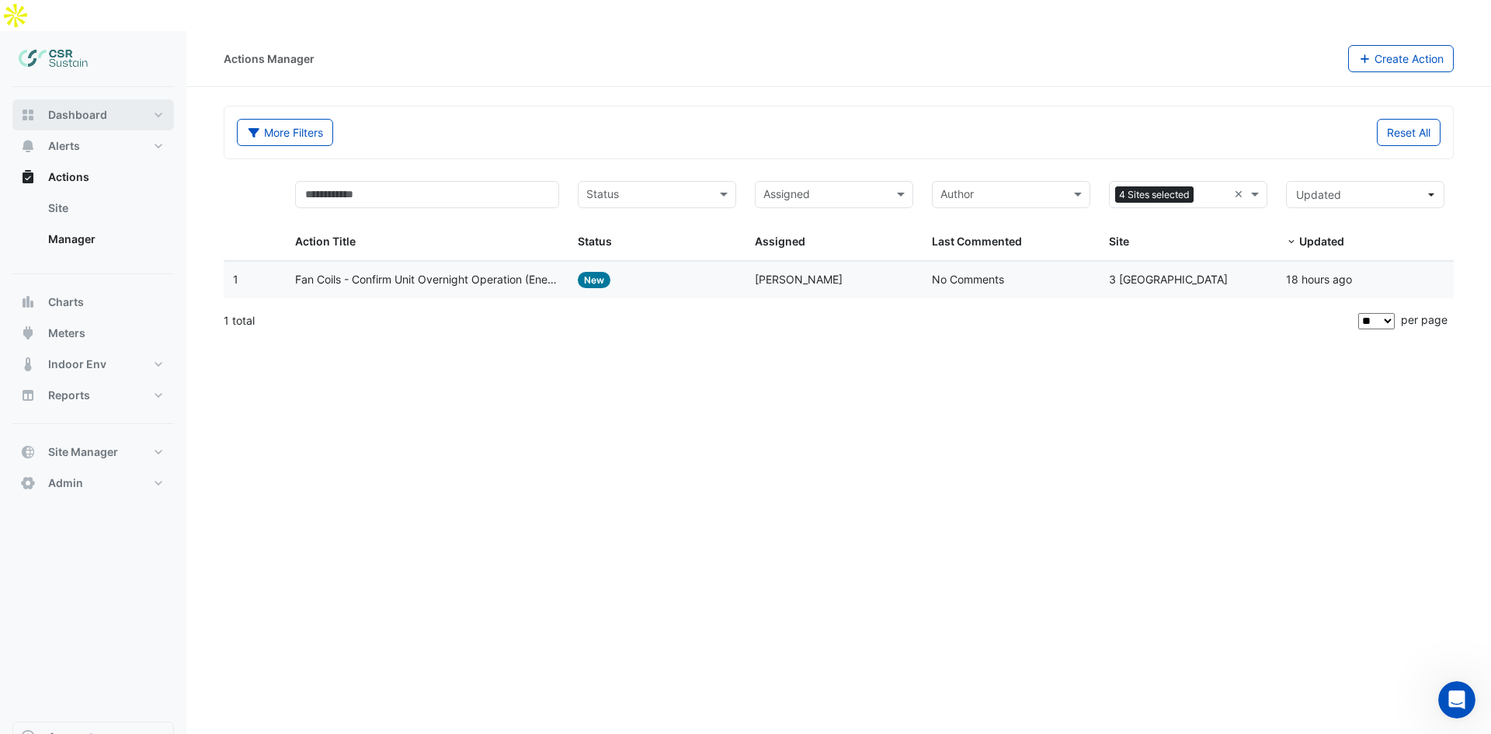
click at [108, 99] on button "Dashboard" at bounding box center [92, 114] width 161 height 31
select select "**"
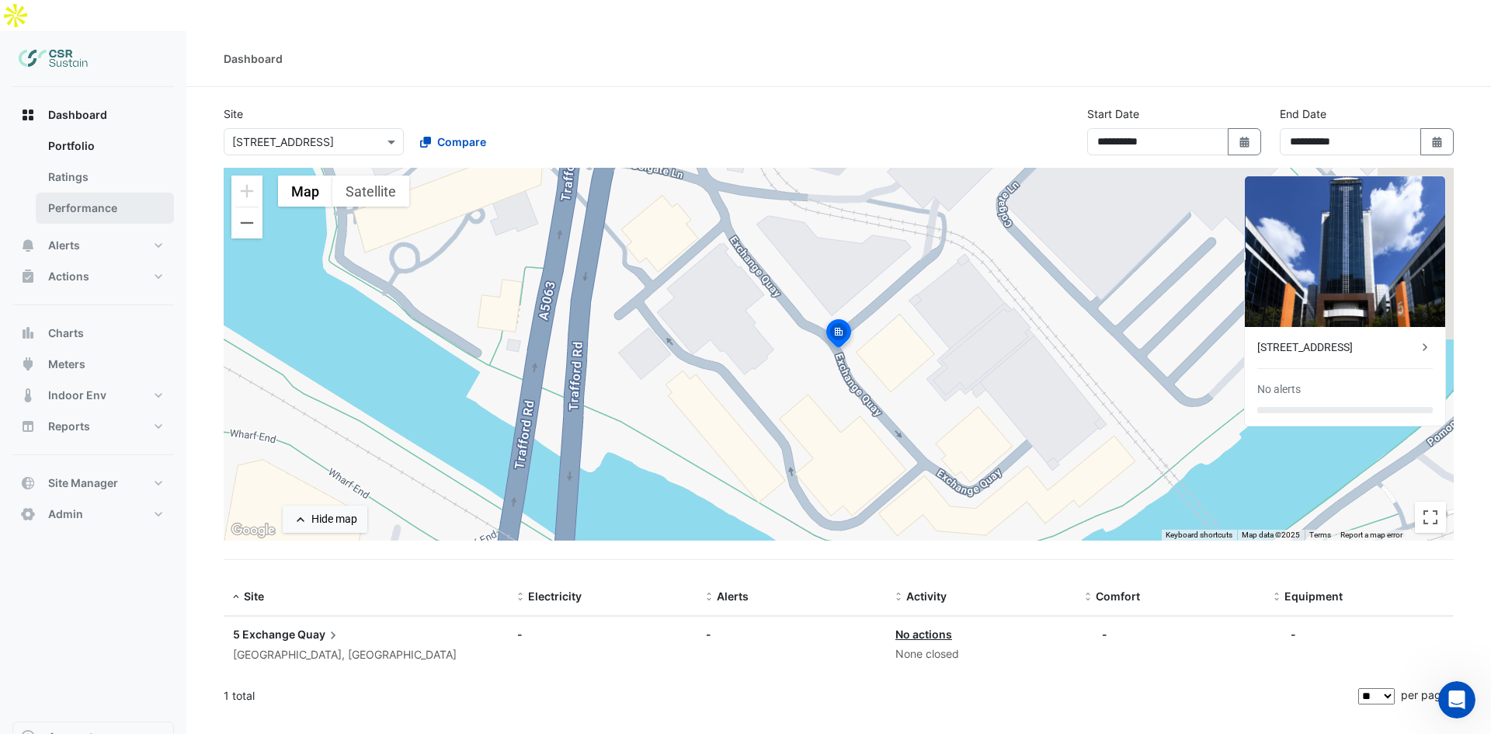
click at [133, 193] on link "Performance" at bounding box center [105, 208] width 138 height 31
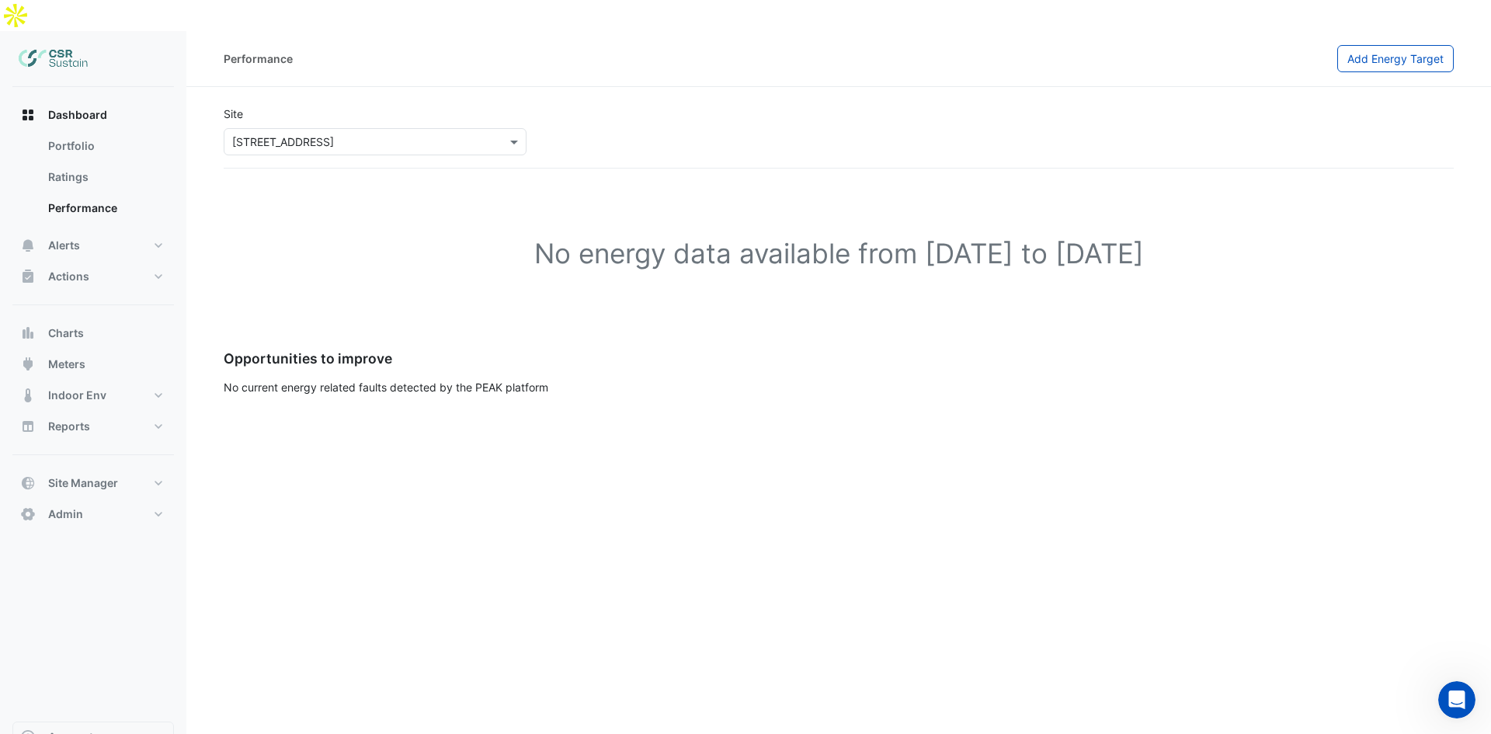
click at [420, 134] on input "text" at bounding box center [359, 142] width 255 height 16
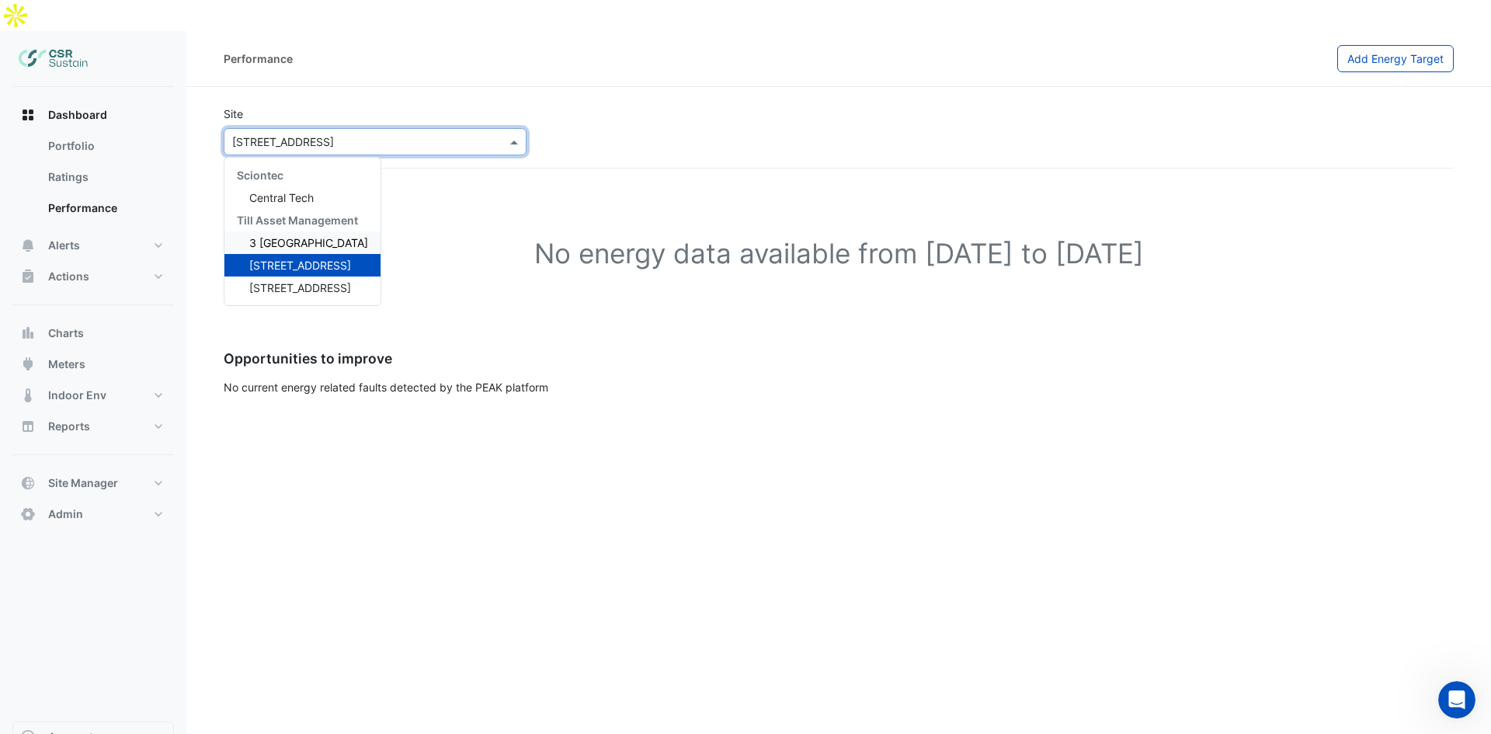
click at [293, 236] on span "3 St. Paul's Place" at bounding box center [308, 242] width 119 height 13
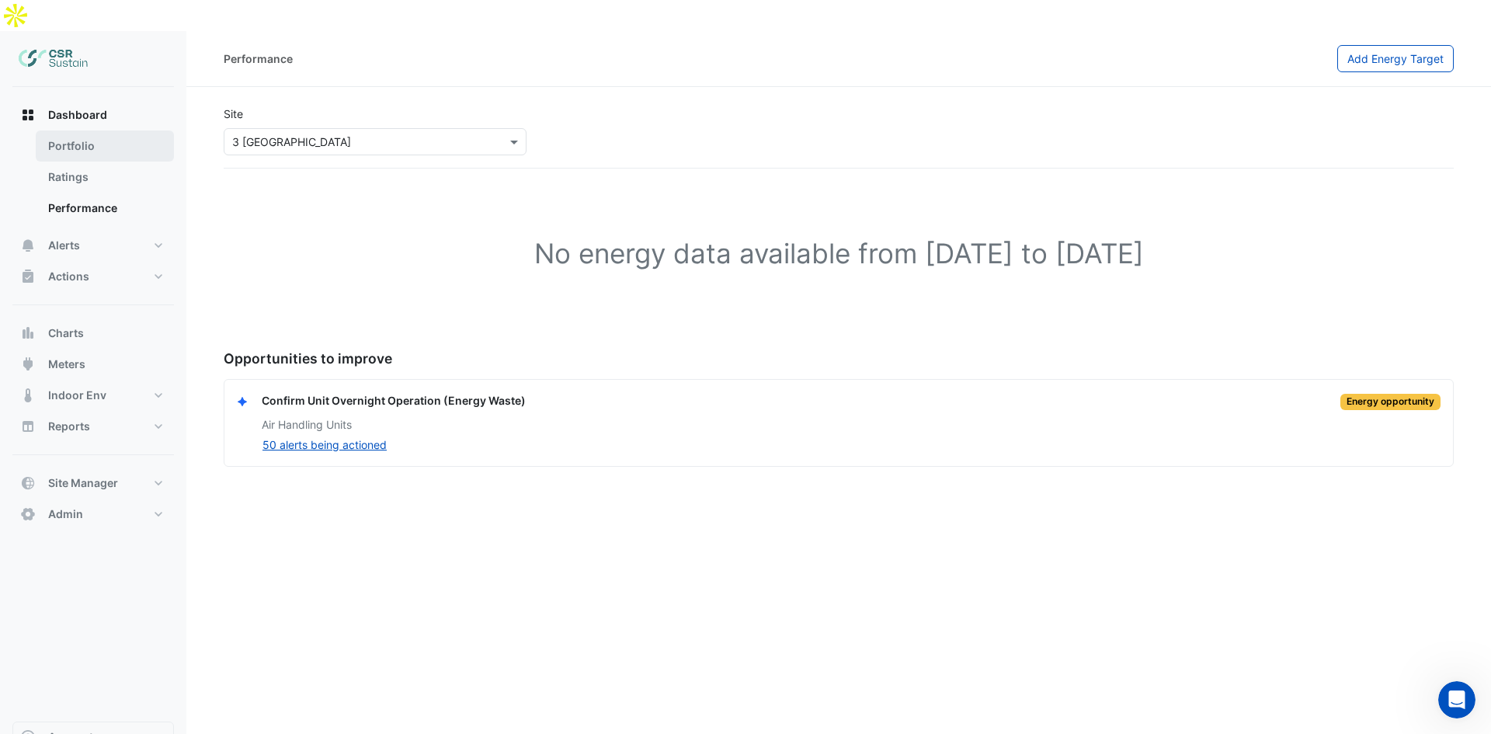
click at [120, 130] on link "Portfolio" at bounding box center [105, 145] width 138 height 31
select select "**"
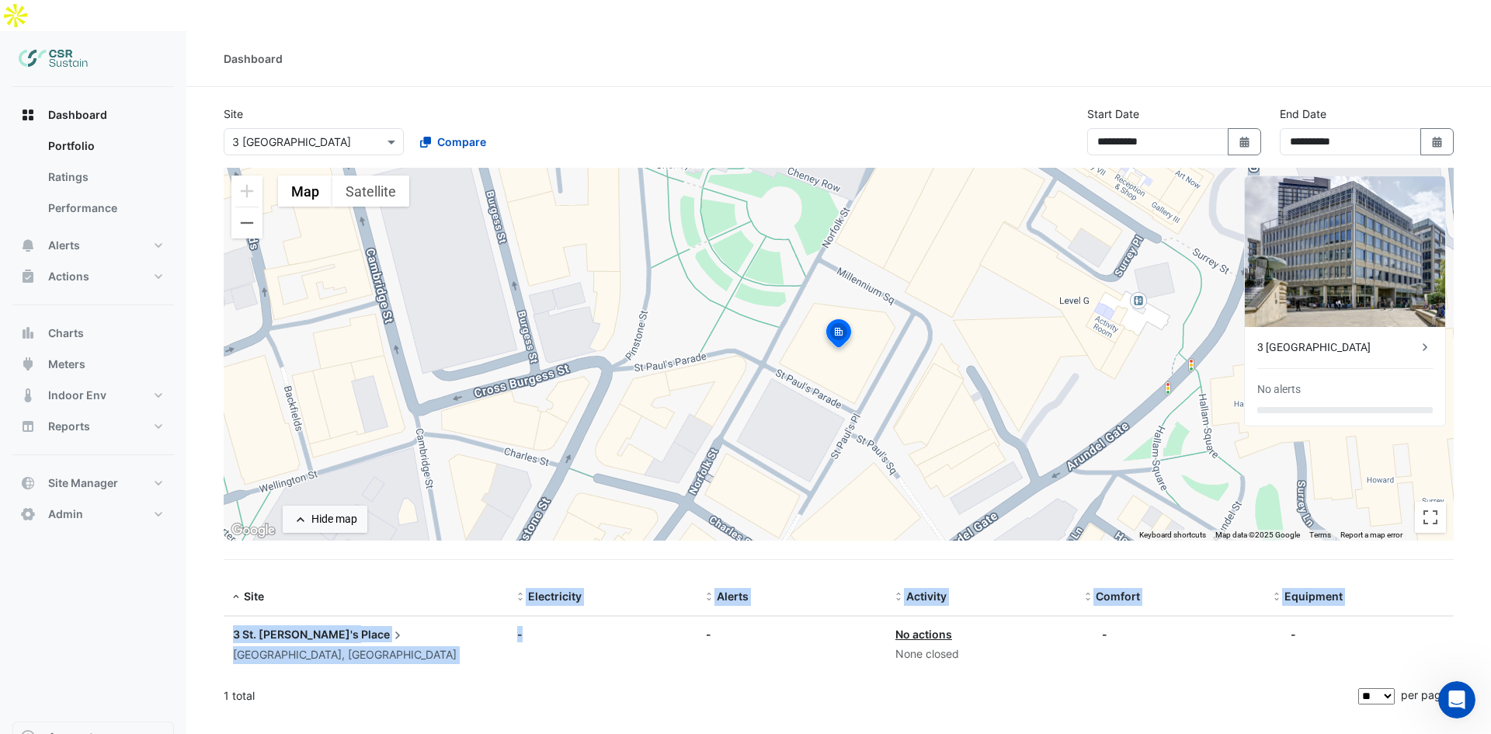
drag, startPoint x: 534, startPoint y: 602, endPoint x: 512, endPoint y: 585, distance: 28.1
click at [506, 580] on div "Site Electricity Alerts Activity Comfort Equipment Site: 3 St. Paul's Place She…" at bounding box center [839, 646] width 1230 height 137
click at [533, 626] on div "-" at bounding box center [602, 634] width 171 height 16
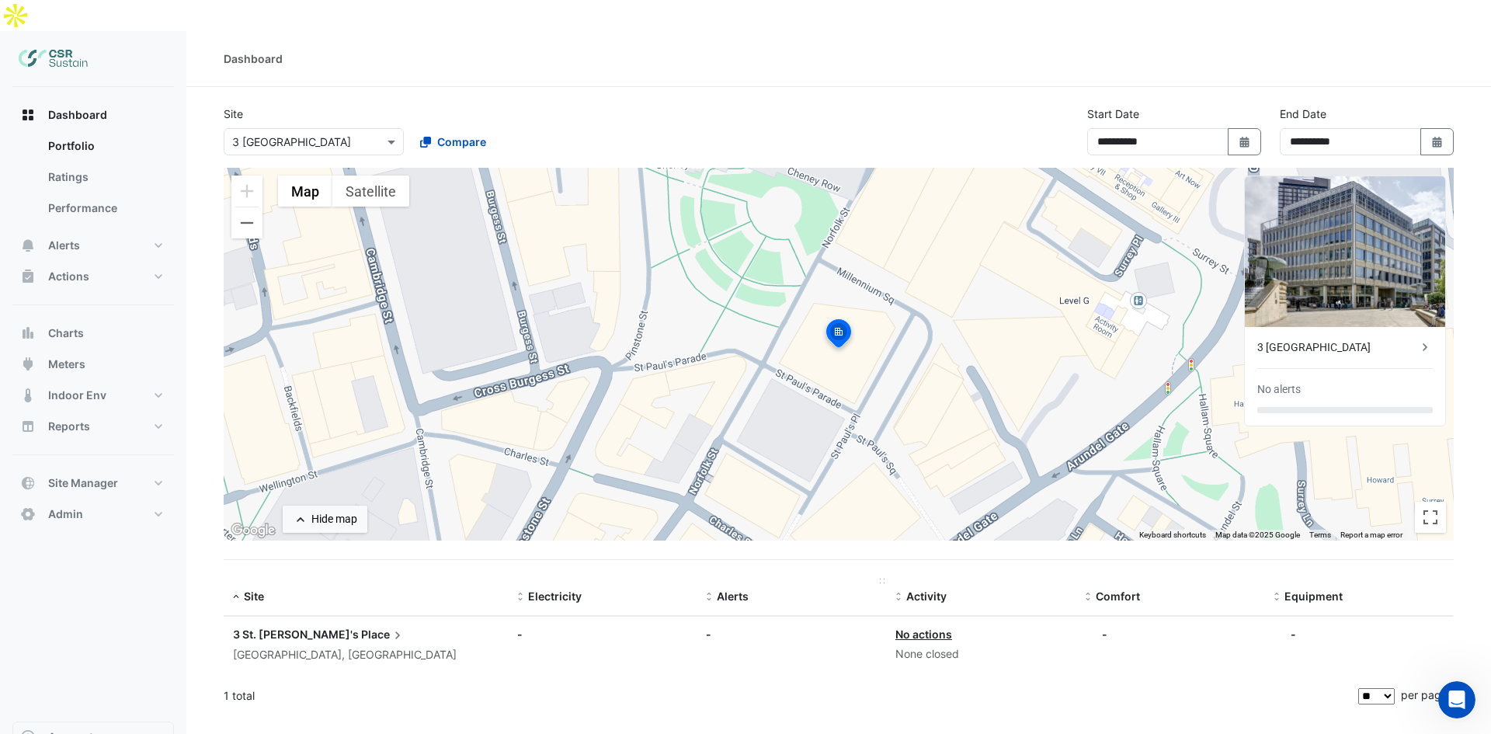
drag, startPoint x: 993, startPoint y: 624, endPoint x: 877, endPoint y: 574, distance: 126.9
click at [877, 578] on div "Site Electricity Alerts Activity Comfort Equipment Site: 3 St. Paul's Place She…" at bounding box center [839, 646] width 1230 height 137
click at [1022, 634] on datatable-body-cell "Activity: No actions None closed" at bounding box center [980, 644] width 189 height 57
click at [1335, 339] on div "3 St. Paul's Place" at bounding box center [1337, 347] width 160 height 16
click at [825, 559] on ngb-offcanvas-backdrop at bounding box center [745, 367] width 1491 height 734
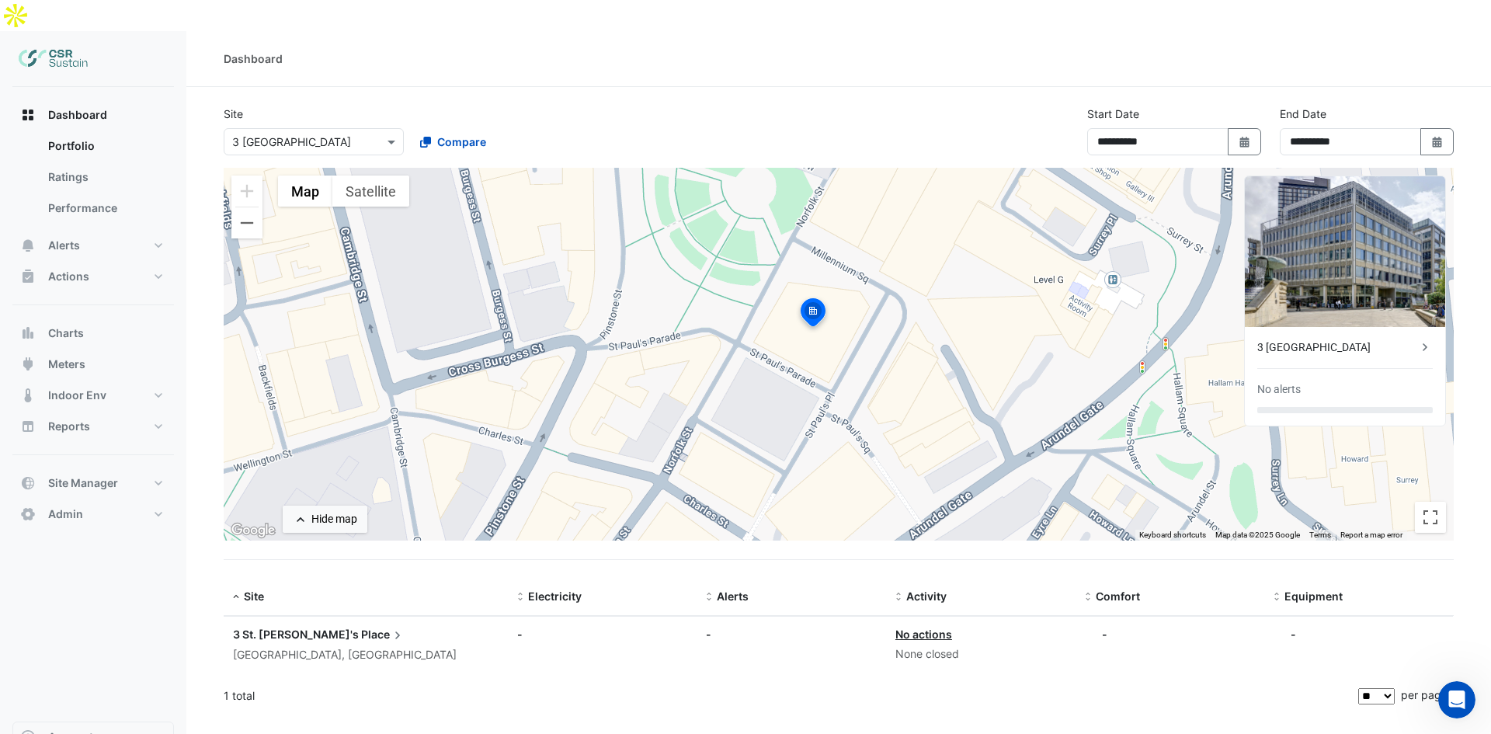
drag, startPoint x: 1161, startPoint y: 346, endPoint x: 1136, endPoint y: 326, distance: 32.6
click at [1137, 326] on div "To activate drag with keyboard, press Alt + Enter. Once in keyboard drag state,…" at bounding box center [839, 354] width 1230 height 373
click at [91, 230] on button "Alerts" at bounding box center [92, 245] width 161 height 31
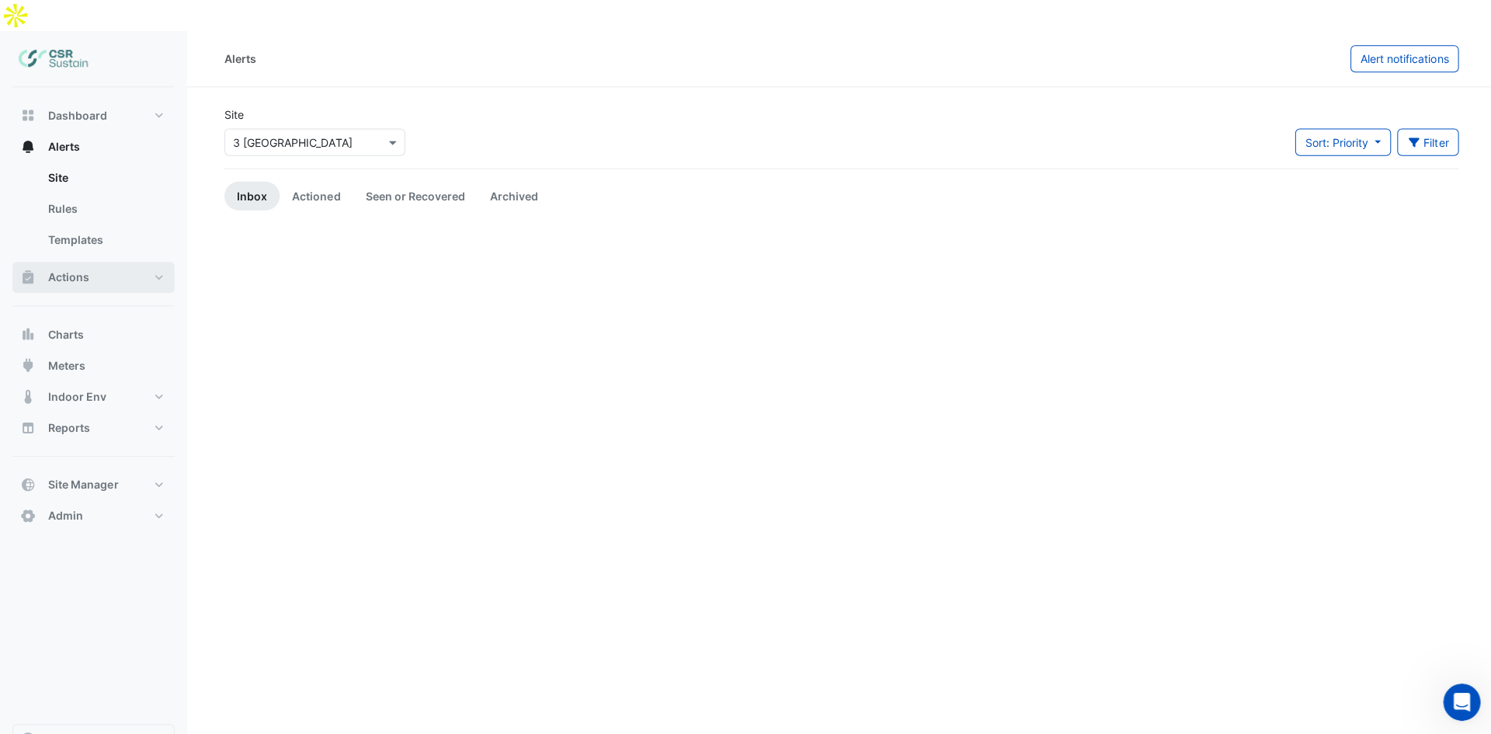
click at [87, 269] on span "Actions" at bounding box center [68, 277] width 41 height 16
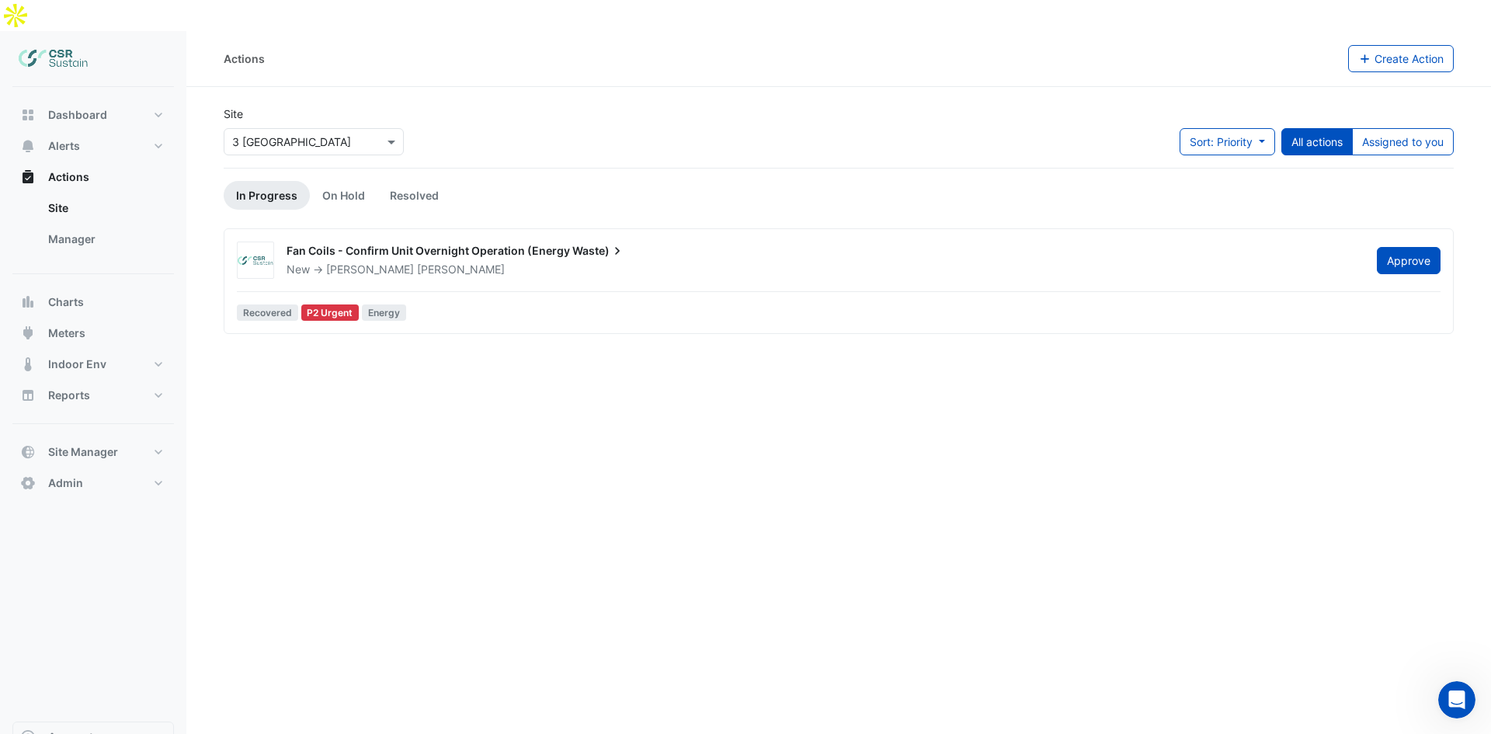
click at [483, 262] on div "New -> Luke Cleary" at bounding box center [822, 270] width 1074 height 16
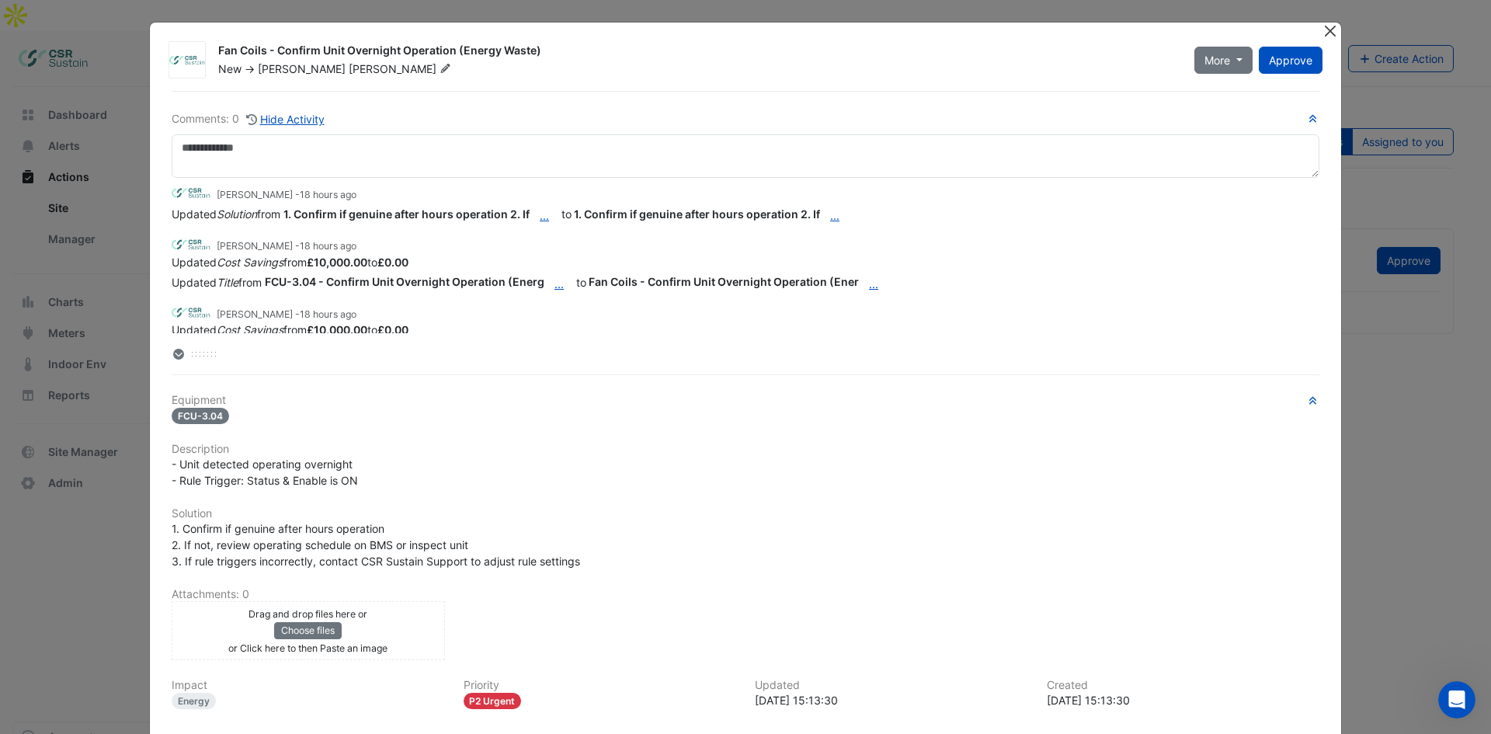
click at [1321, 31] on button "Close" at bounding box center [1329, 31] width 16 height 16
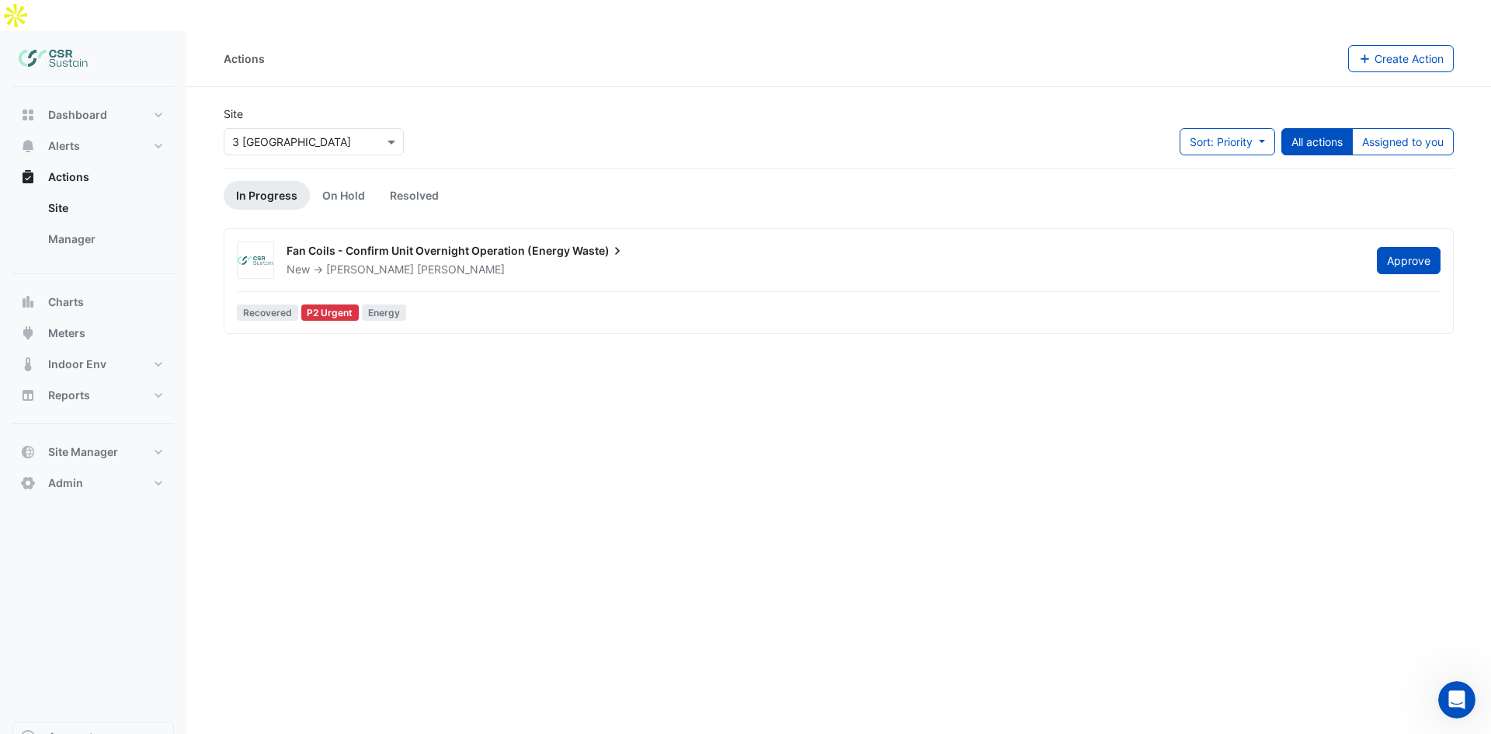
click at [701, 453] on div "Actions Create Action Site Select a Site × 3 St. Paul's Place Sort: Priority Pr…" at bounding box center [838, 398] width 1304 height 734
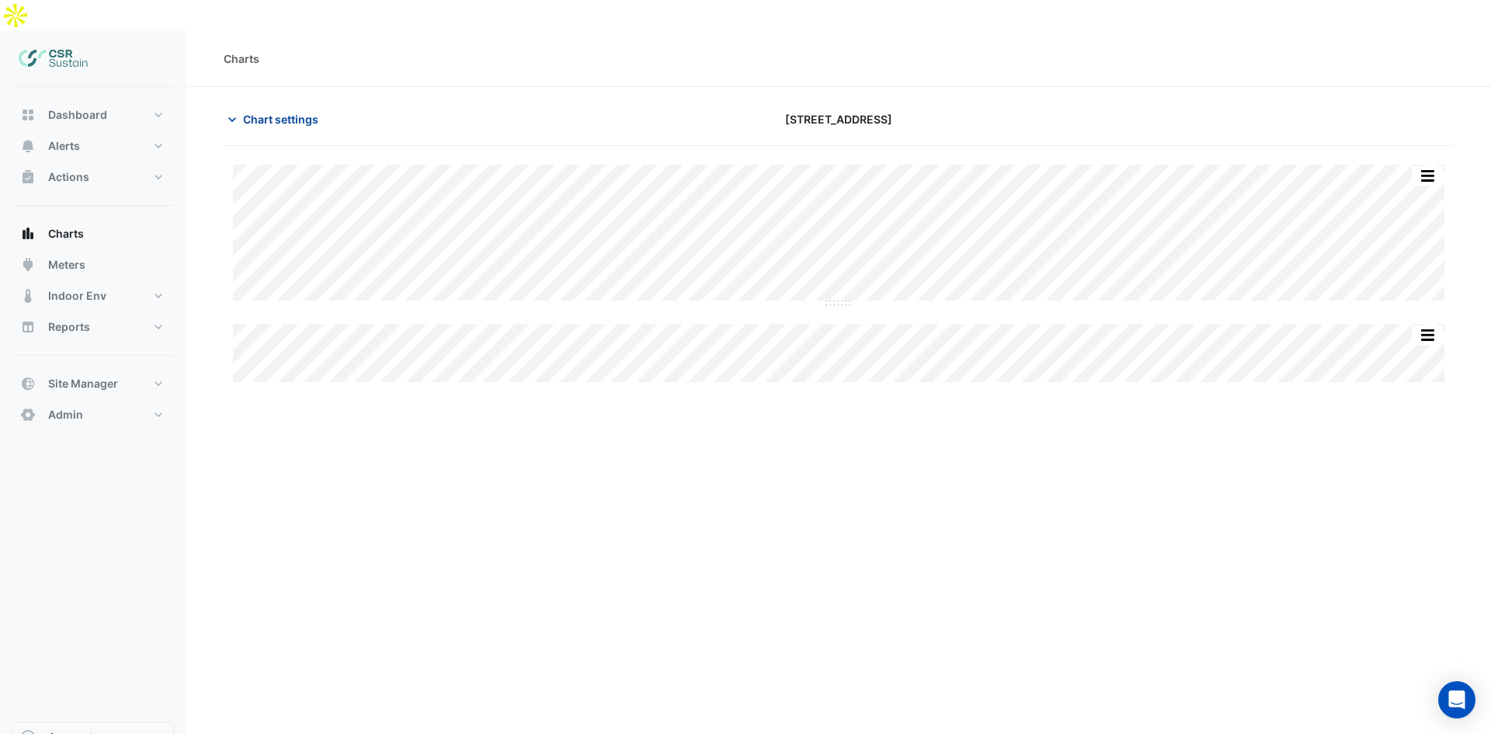
click at [291, 111] on span "Chart settings" at bounding box center [280, 119] width 75 height 16
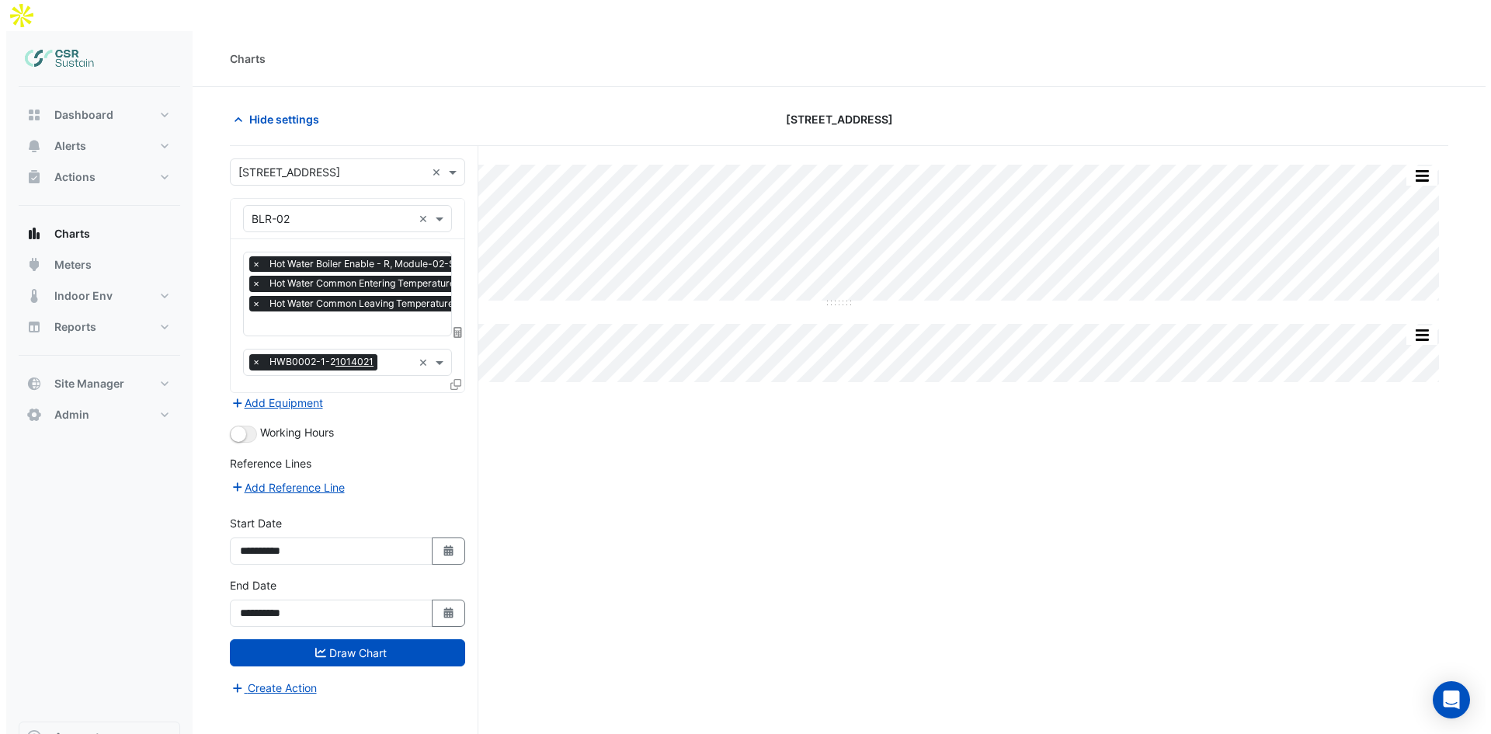
scroll to position [0, 8]
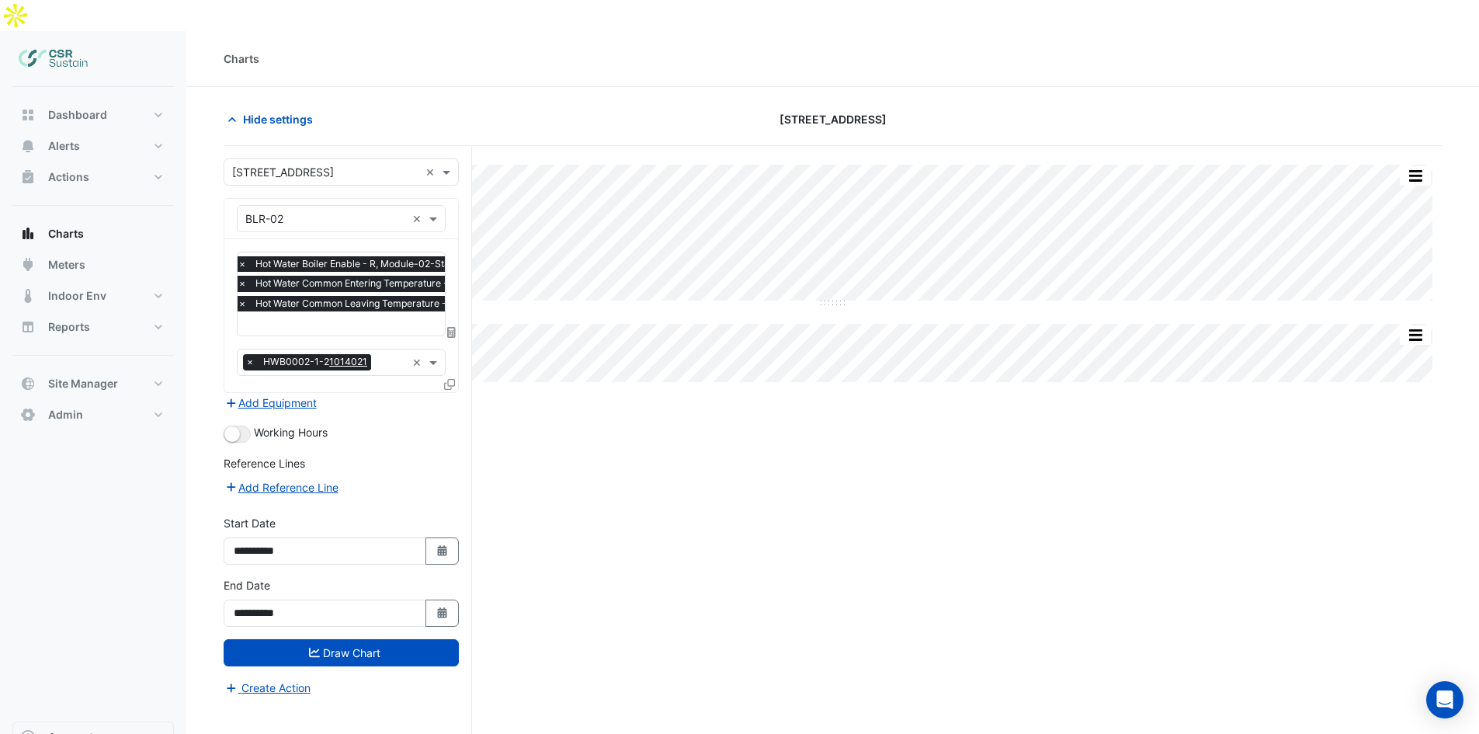
click at [298, 317] on input "text" at bounding box center [367, 325] width 259 height 16
type input "*******"
drag, startPoint x: 299, startPoint y: 292, endPoint x: 224, endPoint y: 291, distance: 75.3
click at [224, 291] on div "Equipment × BLR-02 × Favourites × Hot Water Boiler Enable - R, Module-02-Stage-…" at bounding box center [341, 295] width 235 height 195
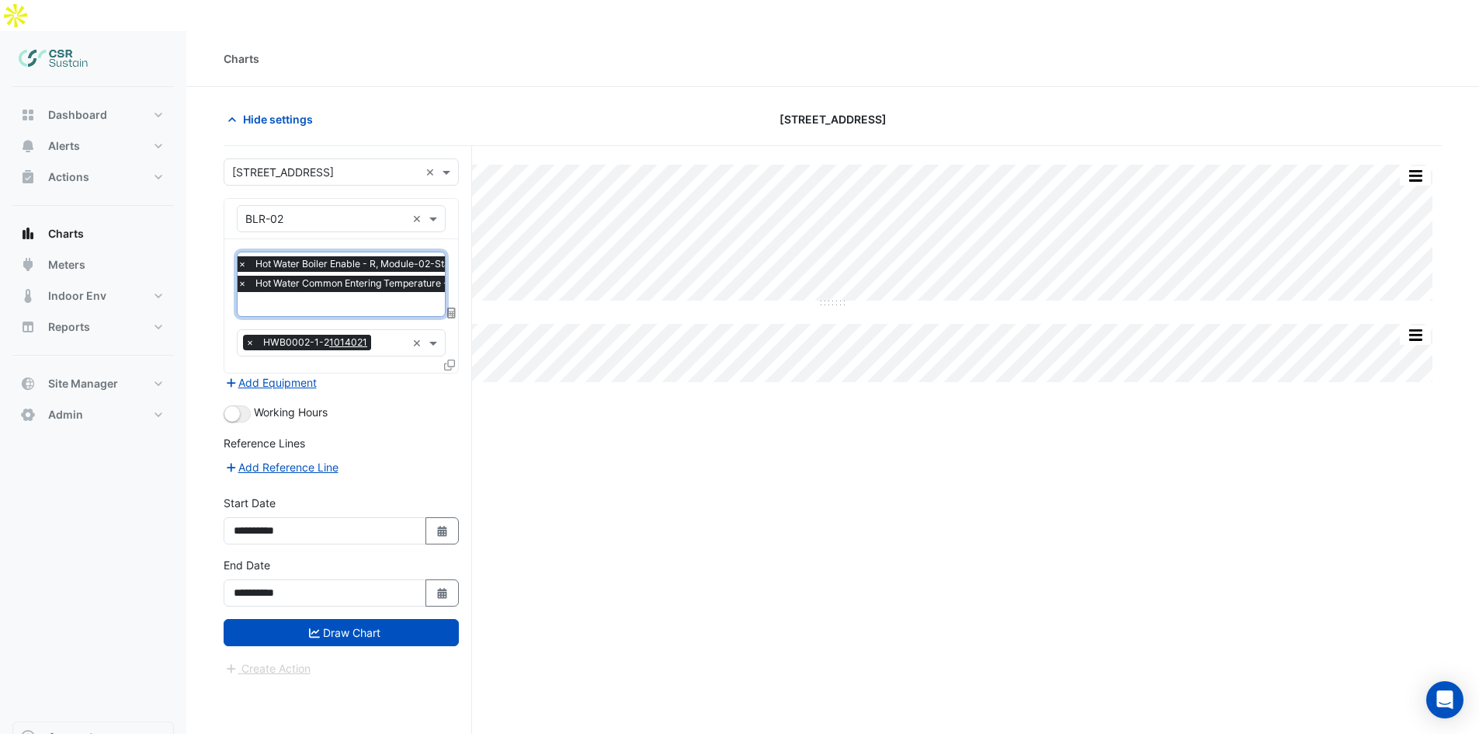
click at [544, 421] on div "Split All Split None Print Save as JPEG Save as PNG Pivot Data Table Export CSV…" at bounding box center [833, 485] width 1218 height 678
drag, startPoint x: 597, startPoint y: 382, endPoint x: 571, endPoint y: 352, distance: 39.7
click at [597, 381] on div "Split All Split None Print Save as JPEG Save as PNG Pivot Data Table Export CSV…" at bounding box center [833, 485] width 1218 height 678
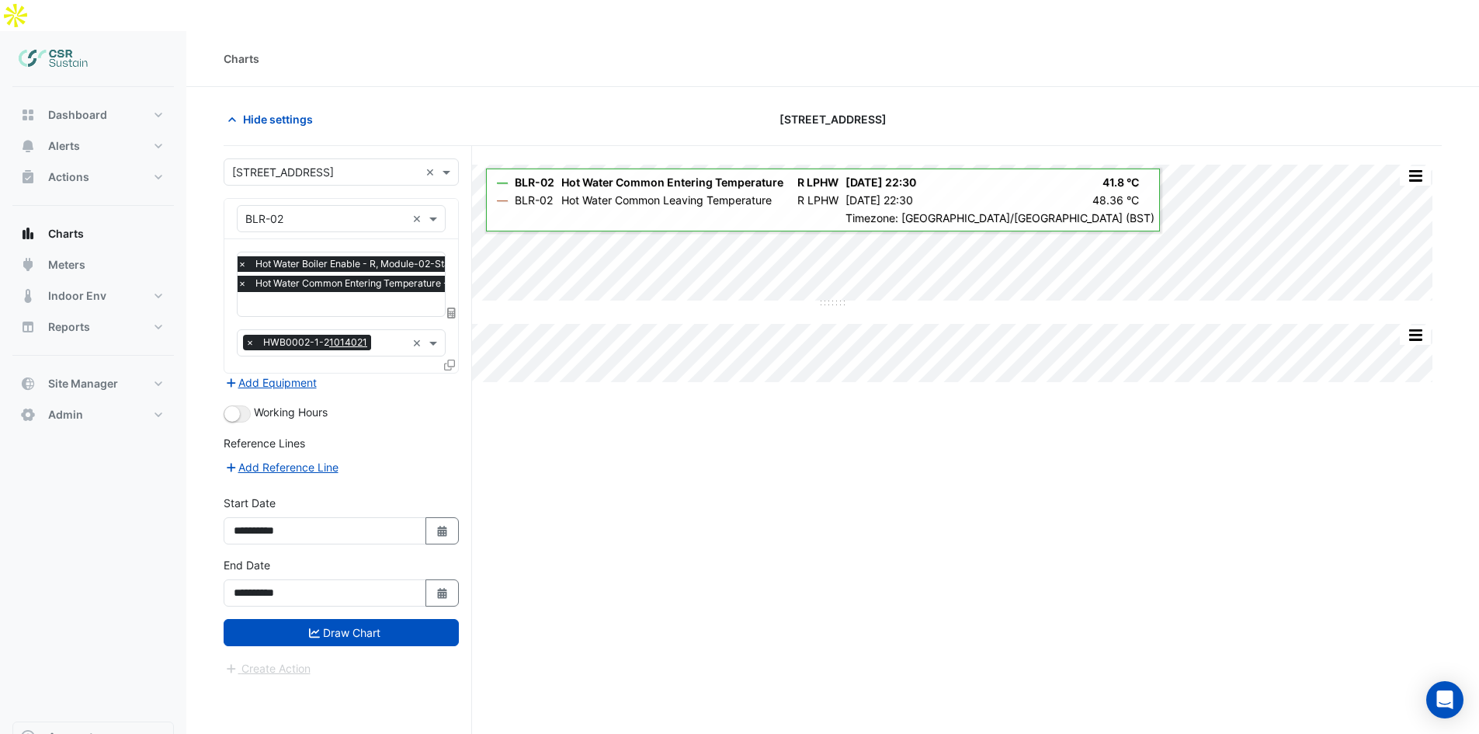
click at [662, 526] on div "Split All Split None Print Save as JPEG Save as PNG Pivot Data Table Export CSV…" at bounding box center [833, 485] width 1218 height 678
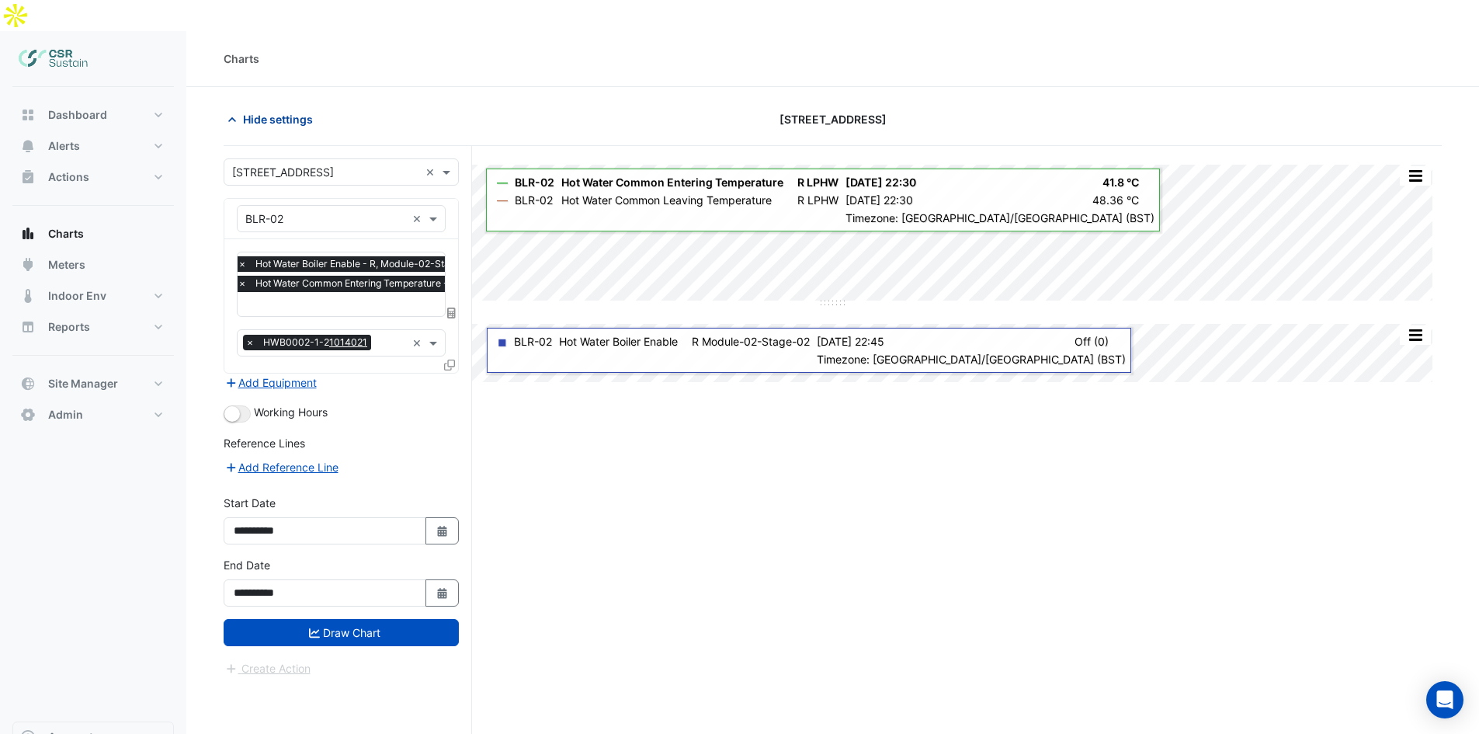
click at [260, 111] on span "Hide settings" at bounding box center [278, 119] width 70 height 16
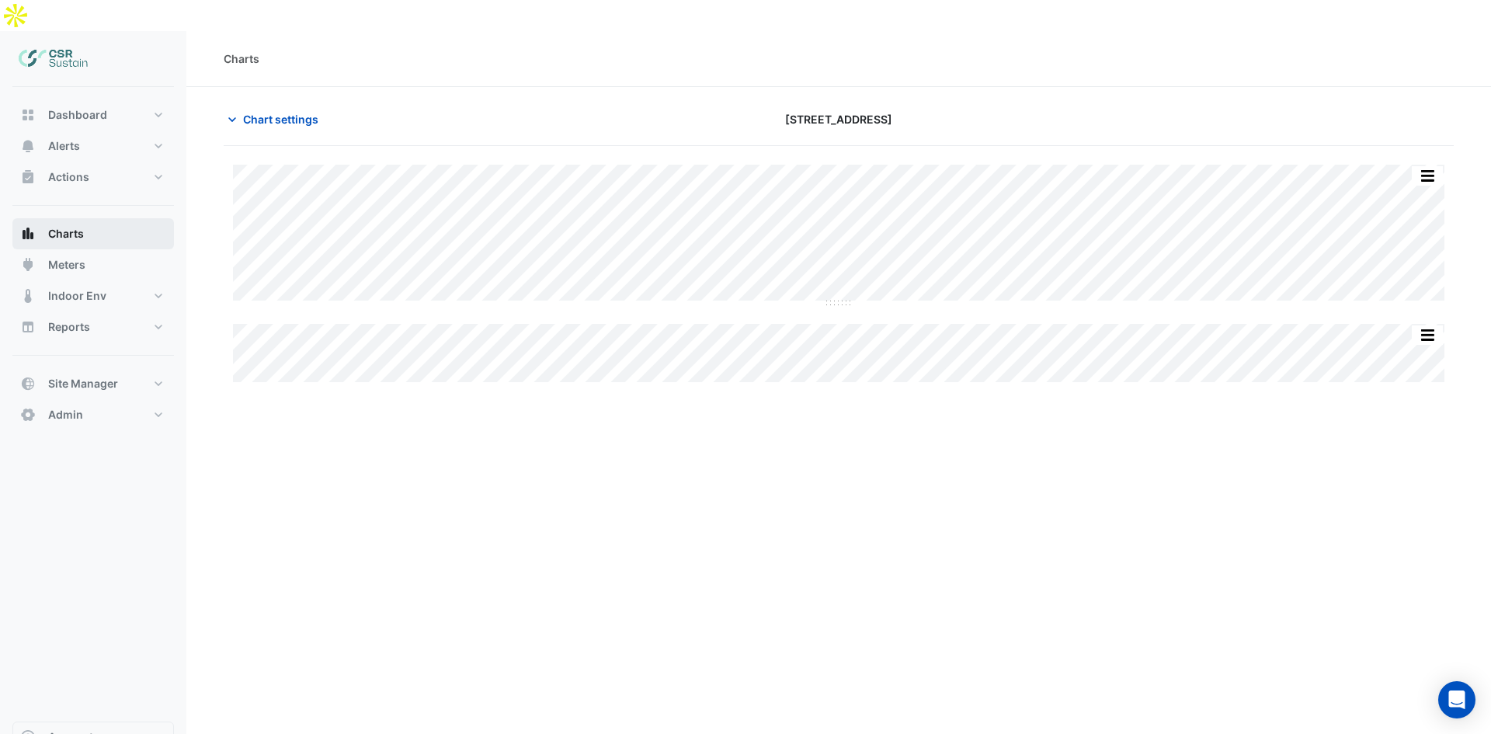
click at [109, 218] on button "Charts" at bounding box center [92, 233] width 161 height 31
click at [119, 249] on button "Meters" at bounding box center [92, 264] width 161 height 31
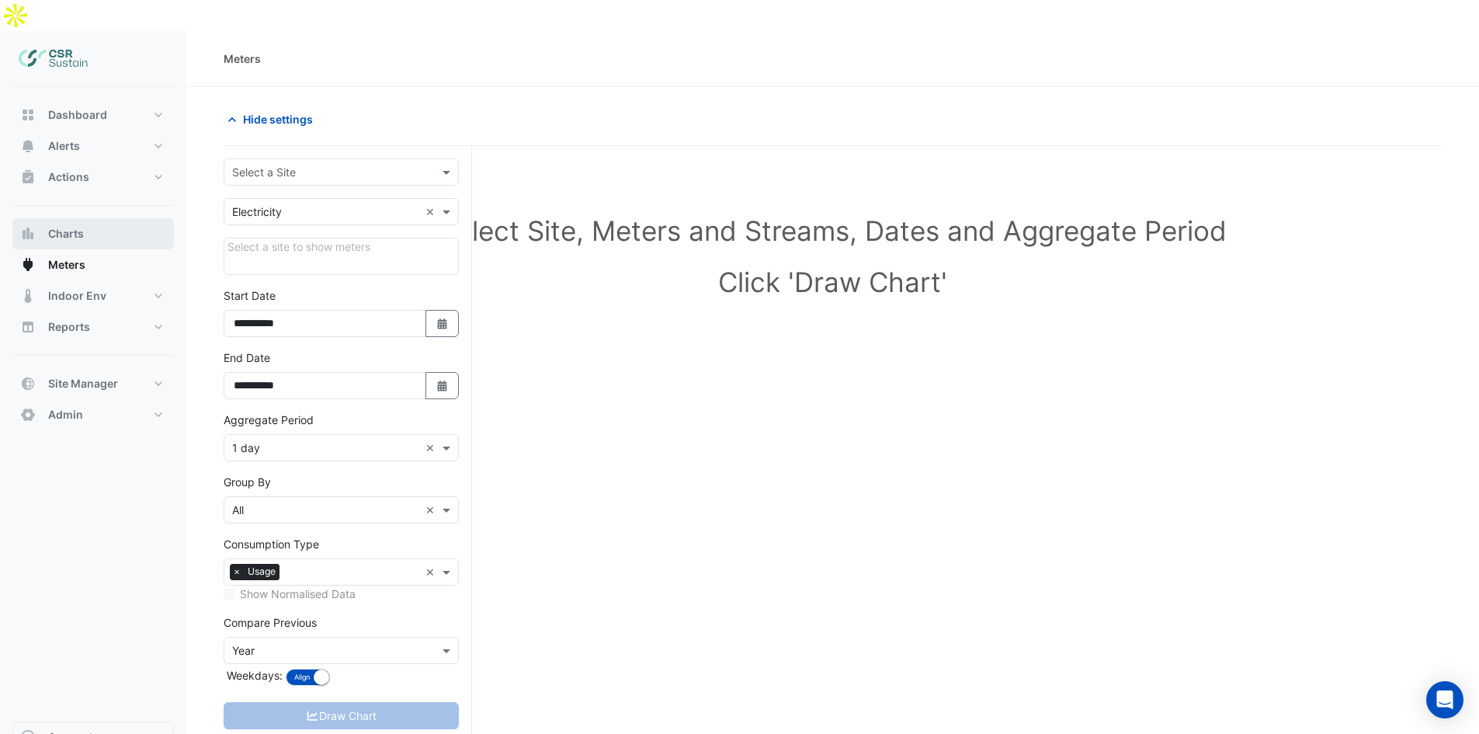
click at [117, 218] on button "Charts" at bounding box center [92, 233] width 161 height 31
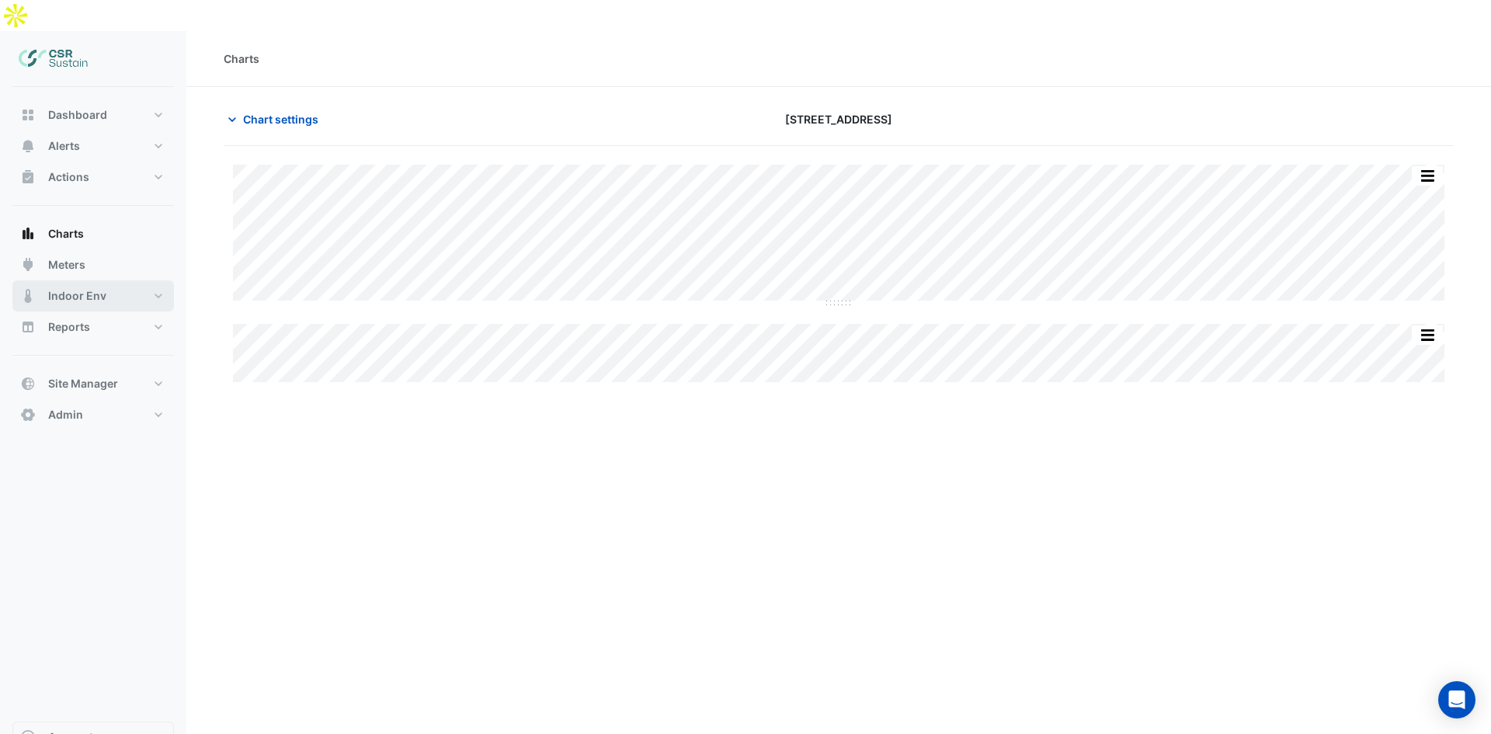
click at [107, 280] on button "Indoor Env" at bounding box center [92, 295] width 161 height 31
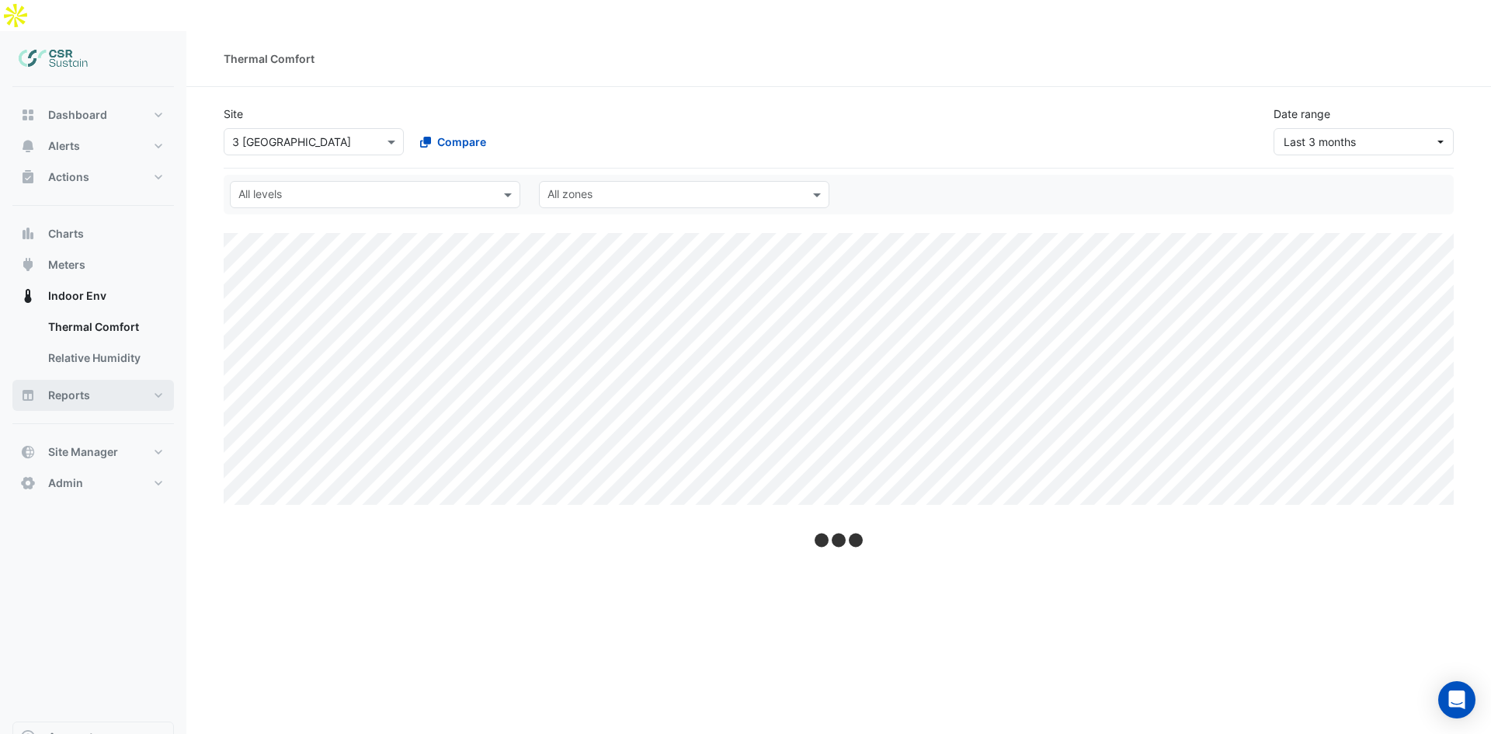
click at [100, 380] on button "Reports" at bounding box center [92, 395] width 161 height 31
select select "**"
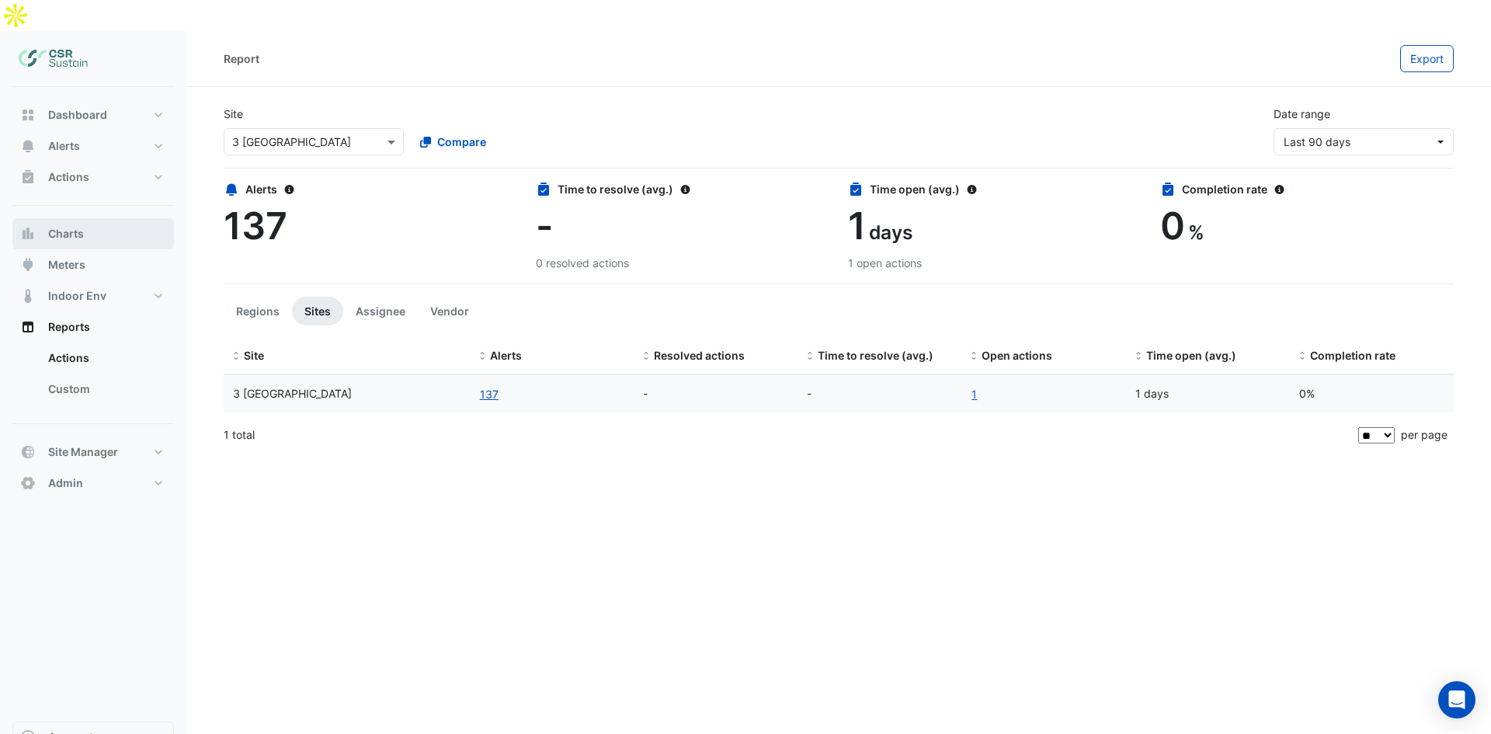
click at [91, 218] on button "Charts" at bounding box center [92, 233] width 161 height 31
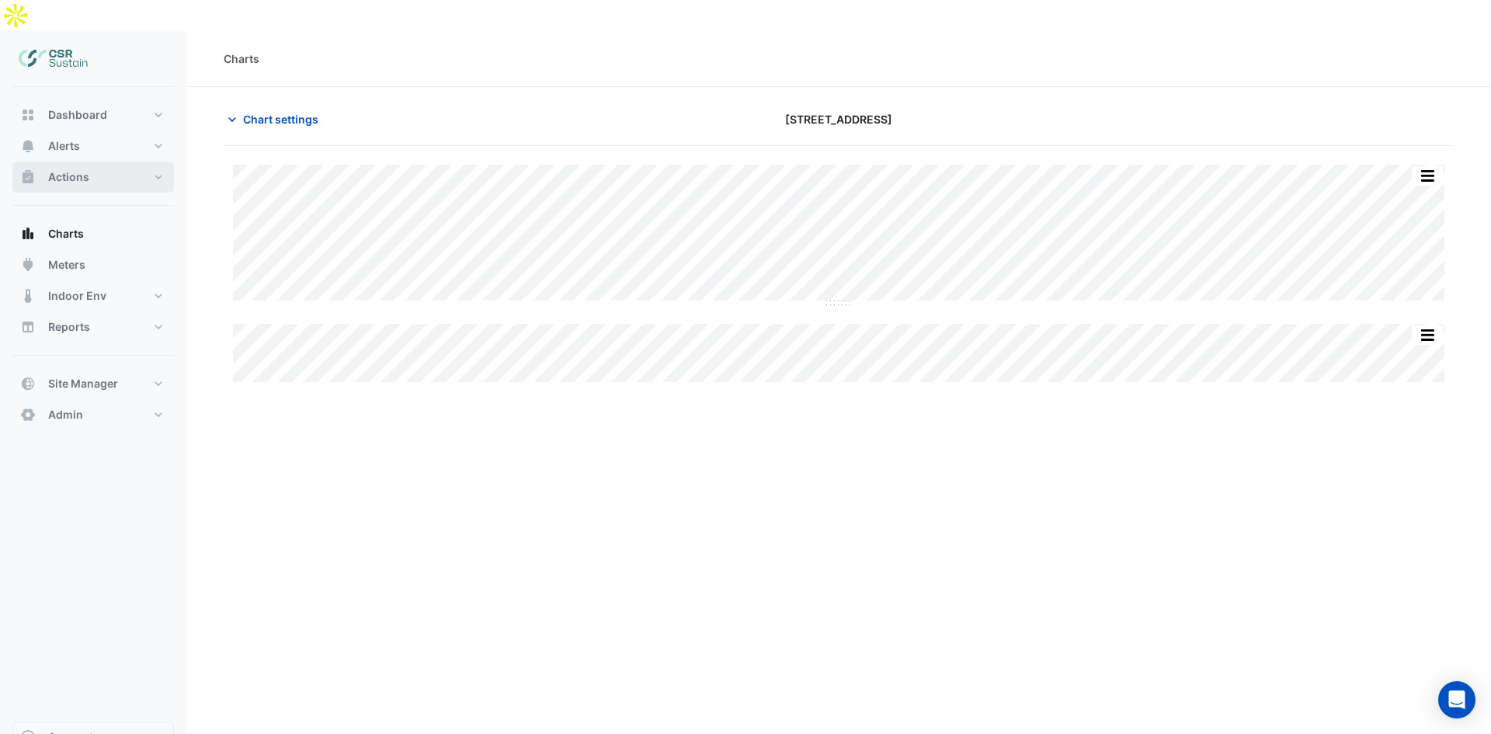
click at [91, 161] on button "Actions" at bounding box center [92, 176] width 161 height 31
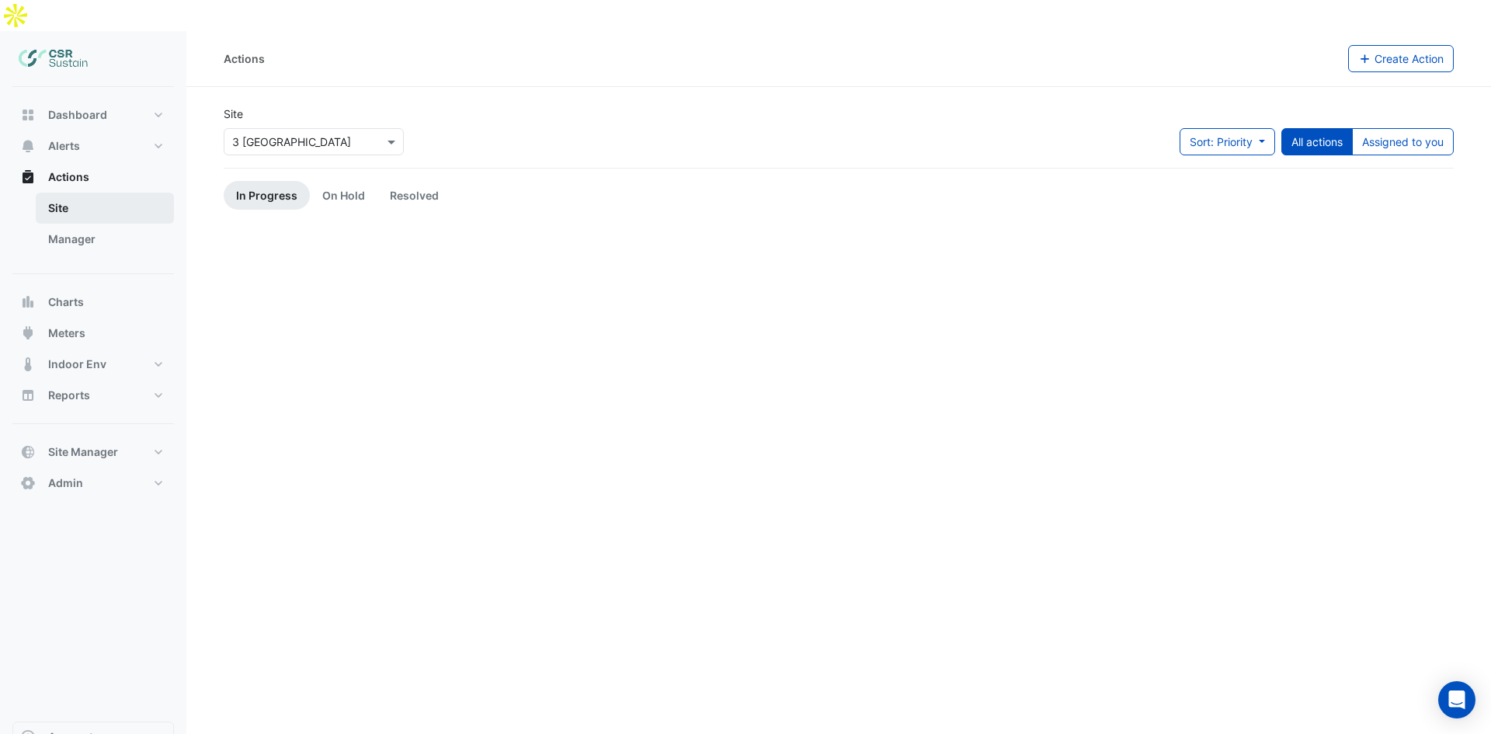
click at [82, 193] on link "Site" at bounding box center [105, 208] width 138 height 31
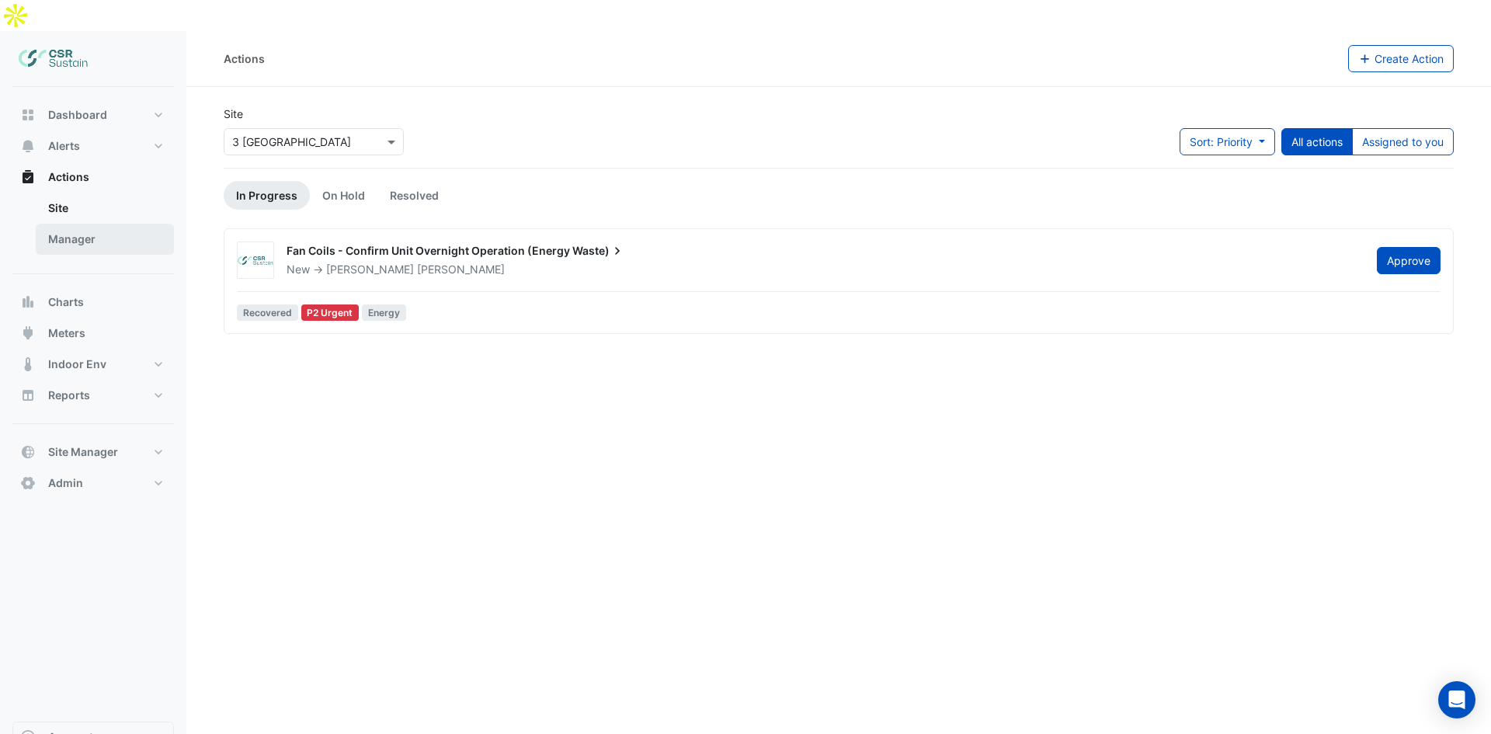
click at [89, 224] on link "Manager" at bounding box center [105, 239] width 138 height 31
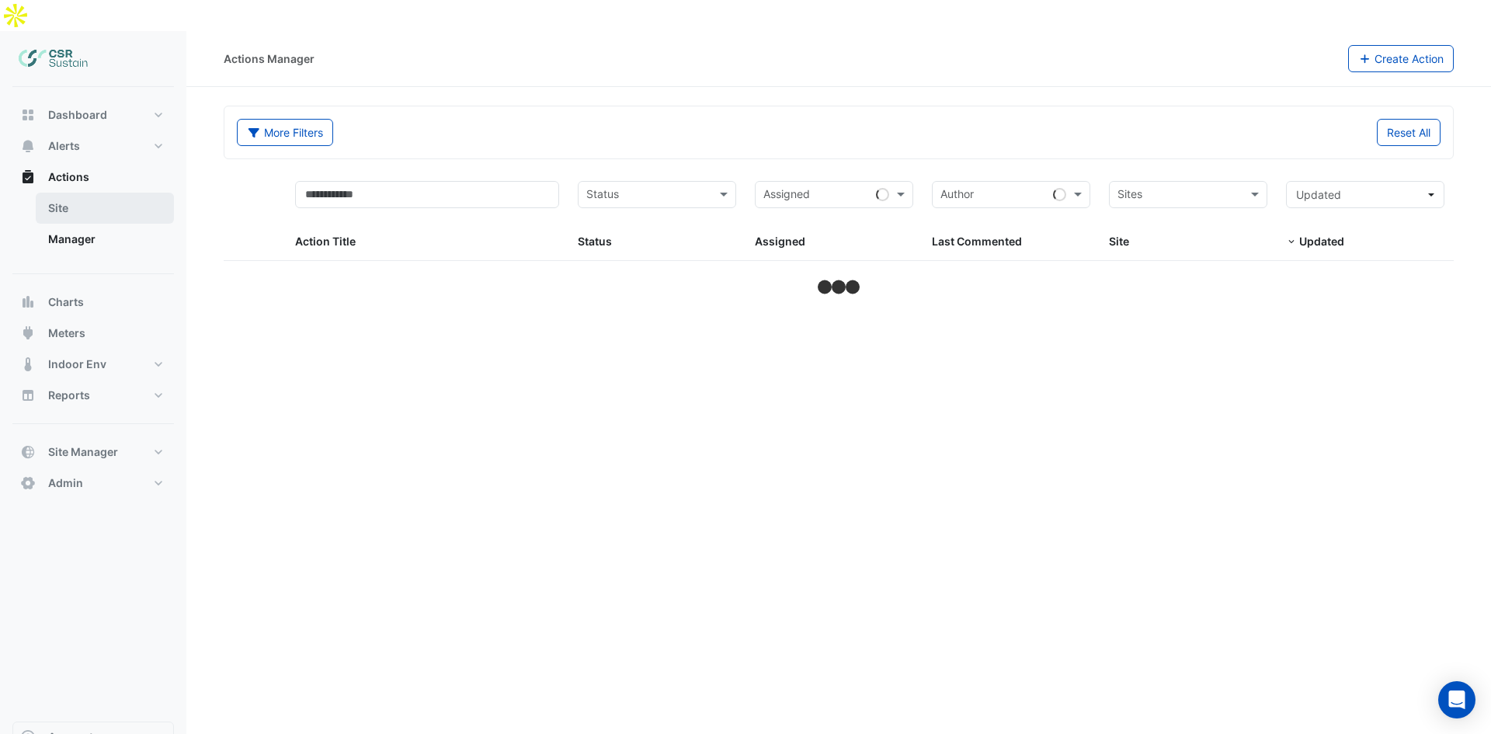
click at [88, 193] on link "Site" at bounding box center [105, 208] width 138 height 31
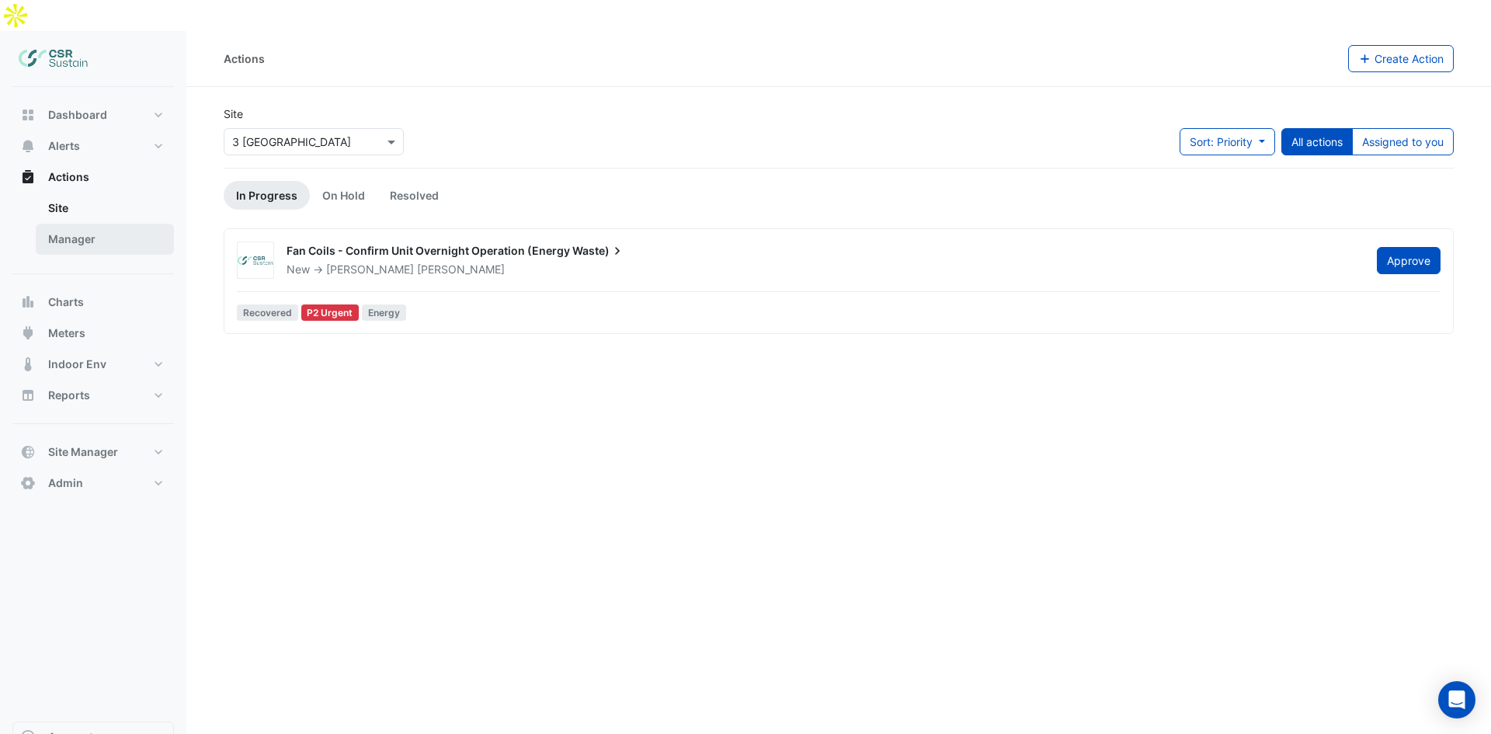
click at [98, 224] on link "Manager" at bounding box center [105, 239] width 138 height 31
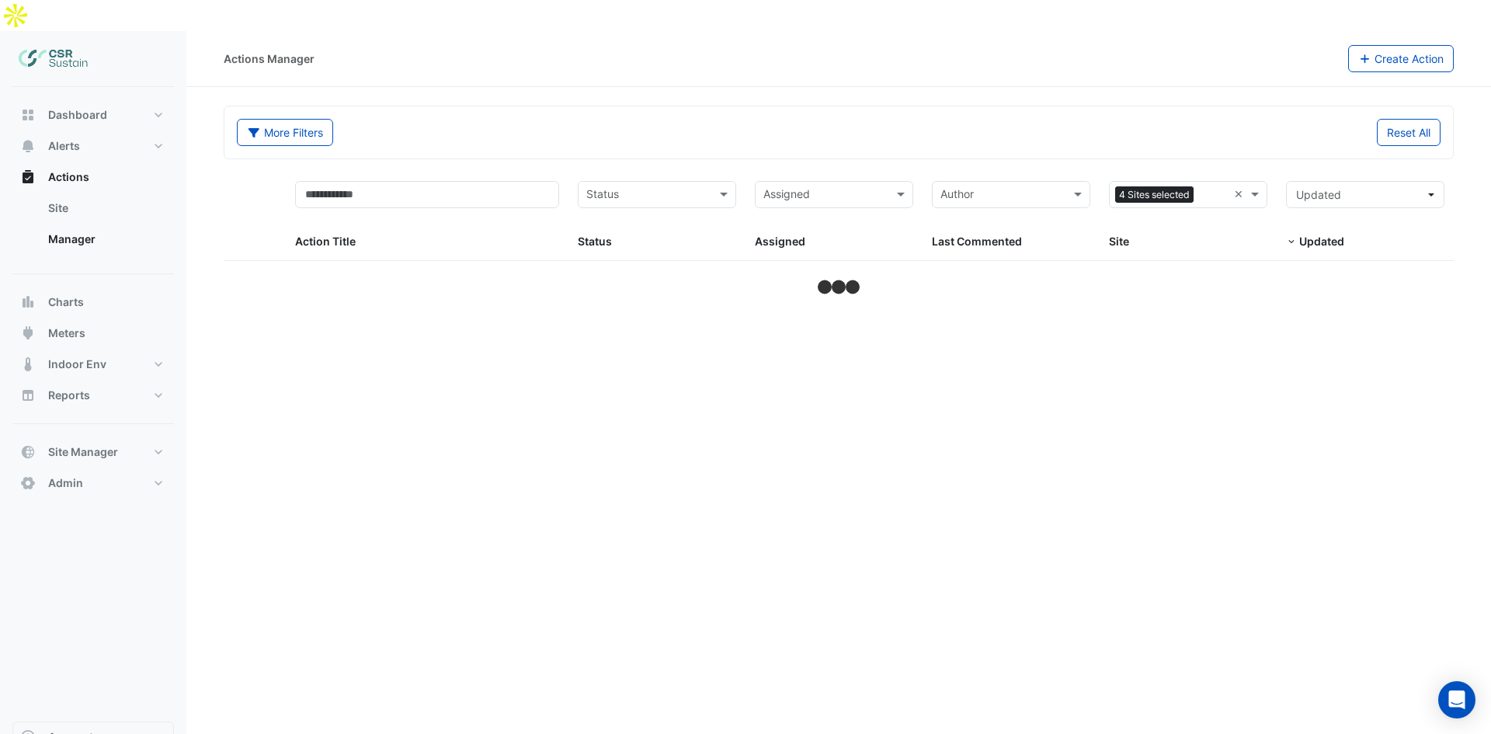
select select "**"
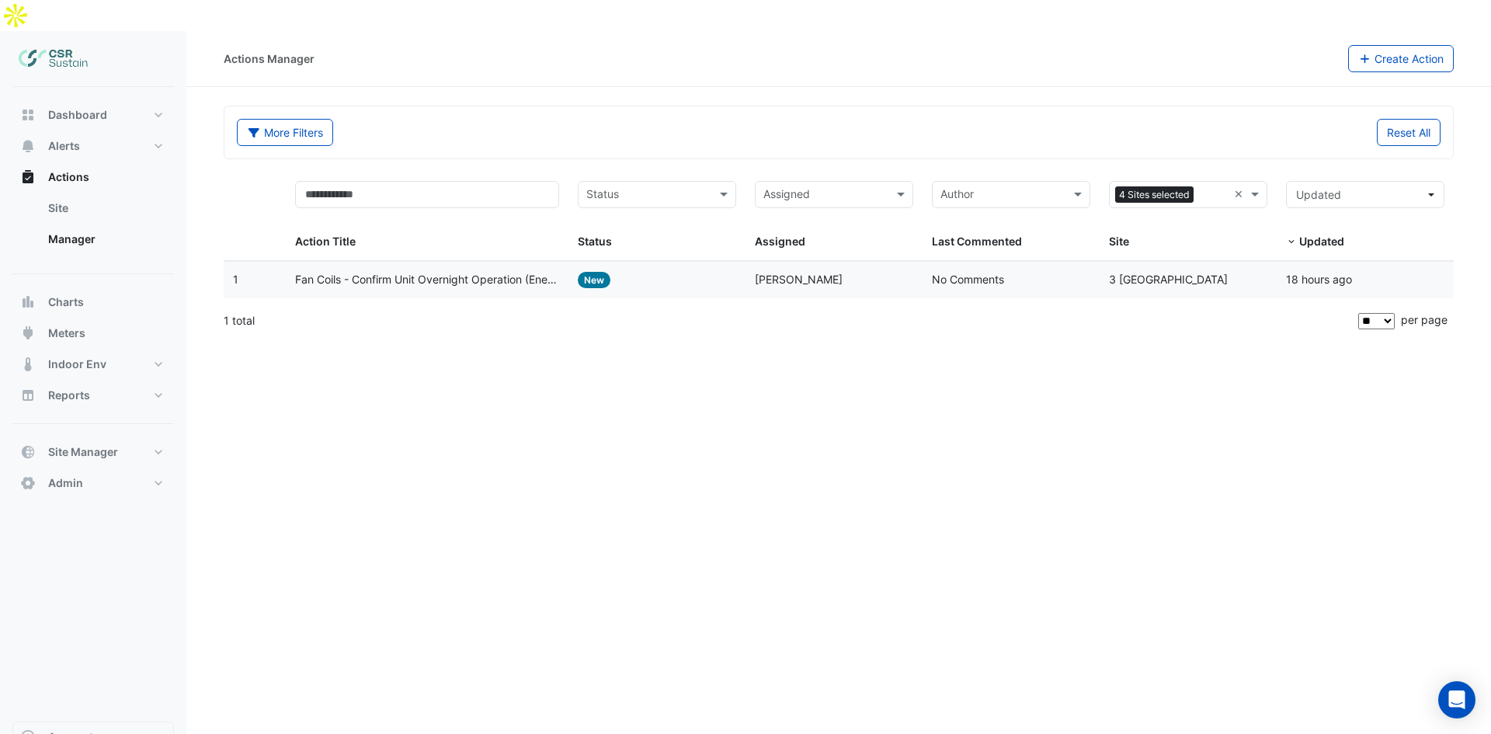
click at [1234, 271] on div "Site: 3 St. Paul's Place" at bounding box center [1188, 280] width 158 height 18
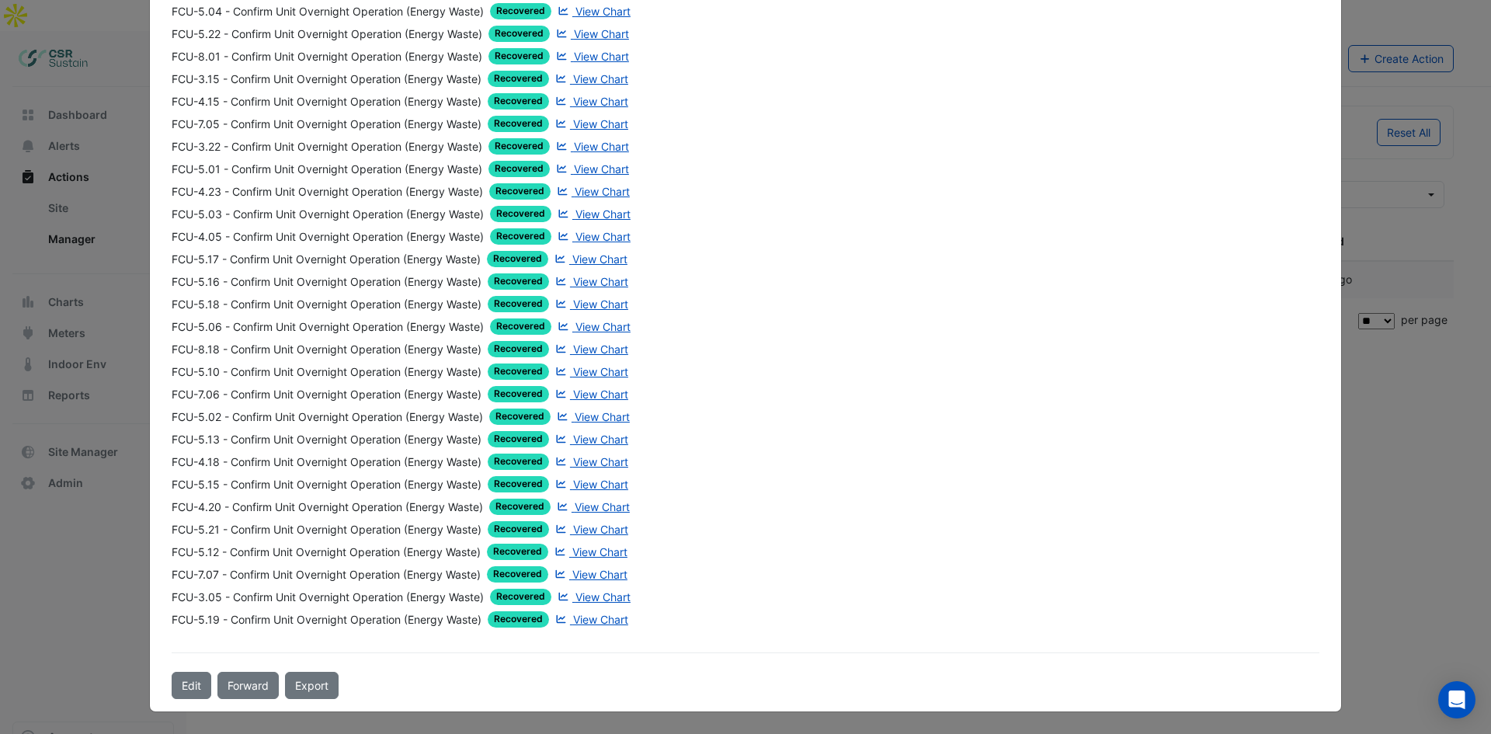
drag, startPoint x: 843, startPoint y: 344, endPoint x: 854, endPoint y: 482, distance: 138.6
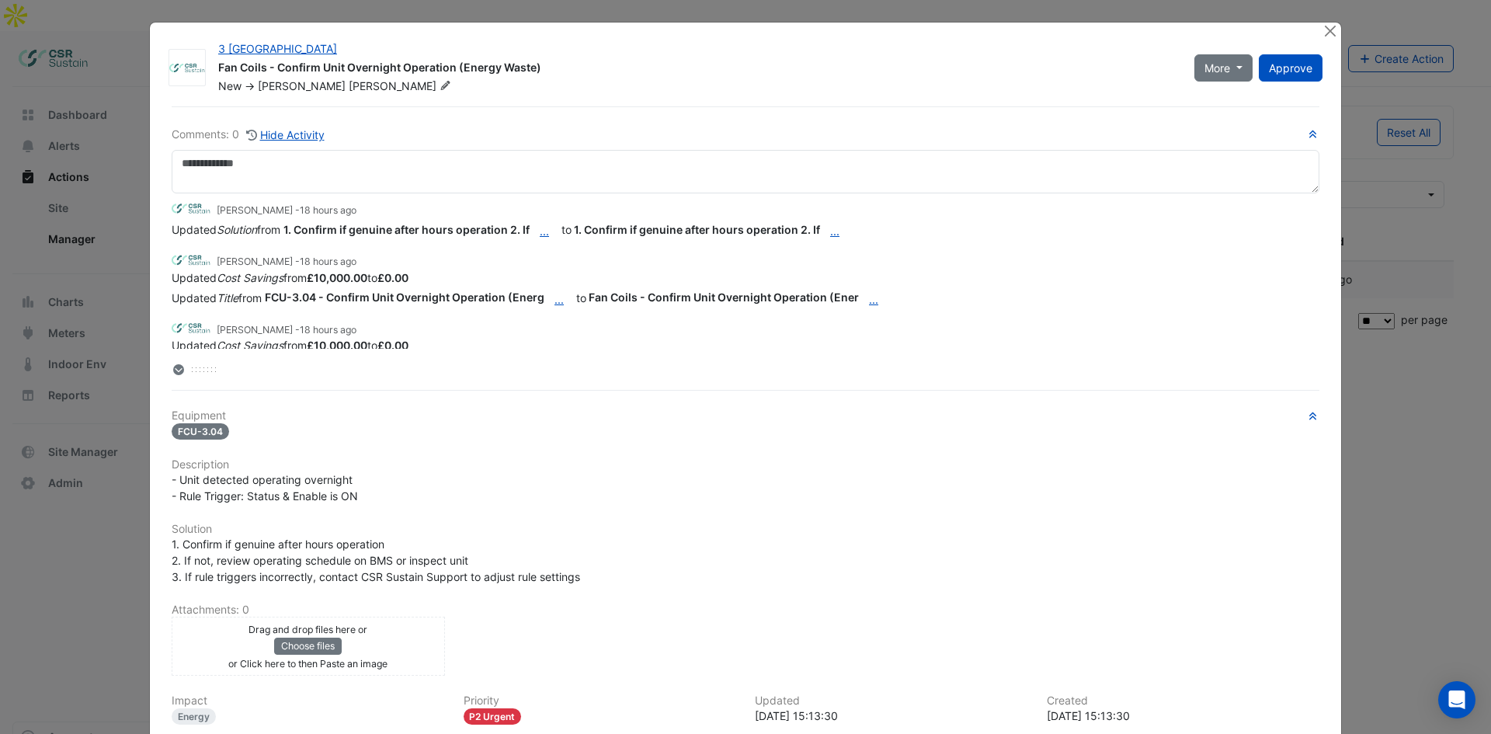
drag, startPoint x: 856, startPoint y: 490, endPoint x: 1125, endPoint y: 113, distance: 462.5
click at [1322, 32] on button "Close" at bounding box center [1329, 31] width 16 height 16
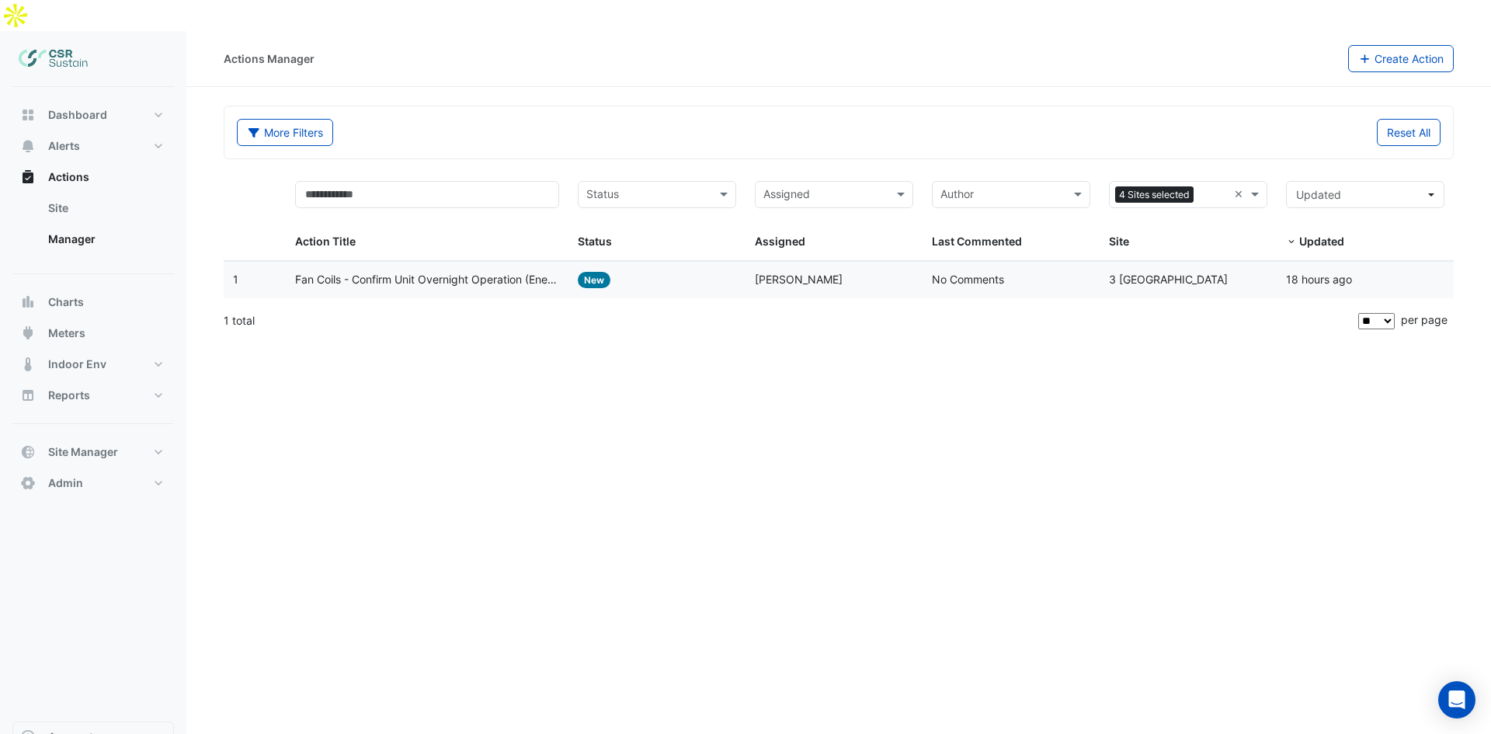
drag, startPoint x: 952, startPoint y: 50, endPoint x: 887, endPoint y: 58, distance: 65.0
click at [951, 50] on div "Actions Manager Create Action" at bounding box center [838, 59] width 1304 height 56
click at [50, 43] on img at bounding box center [54, 58] width 70 height 31
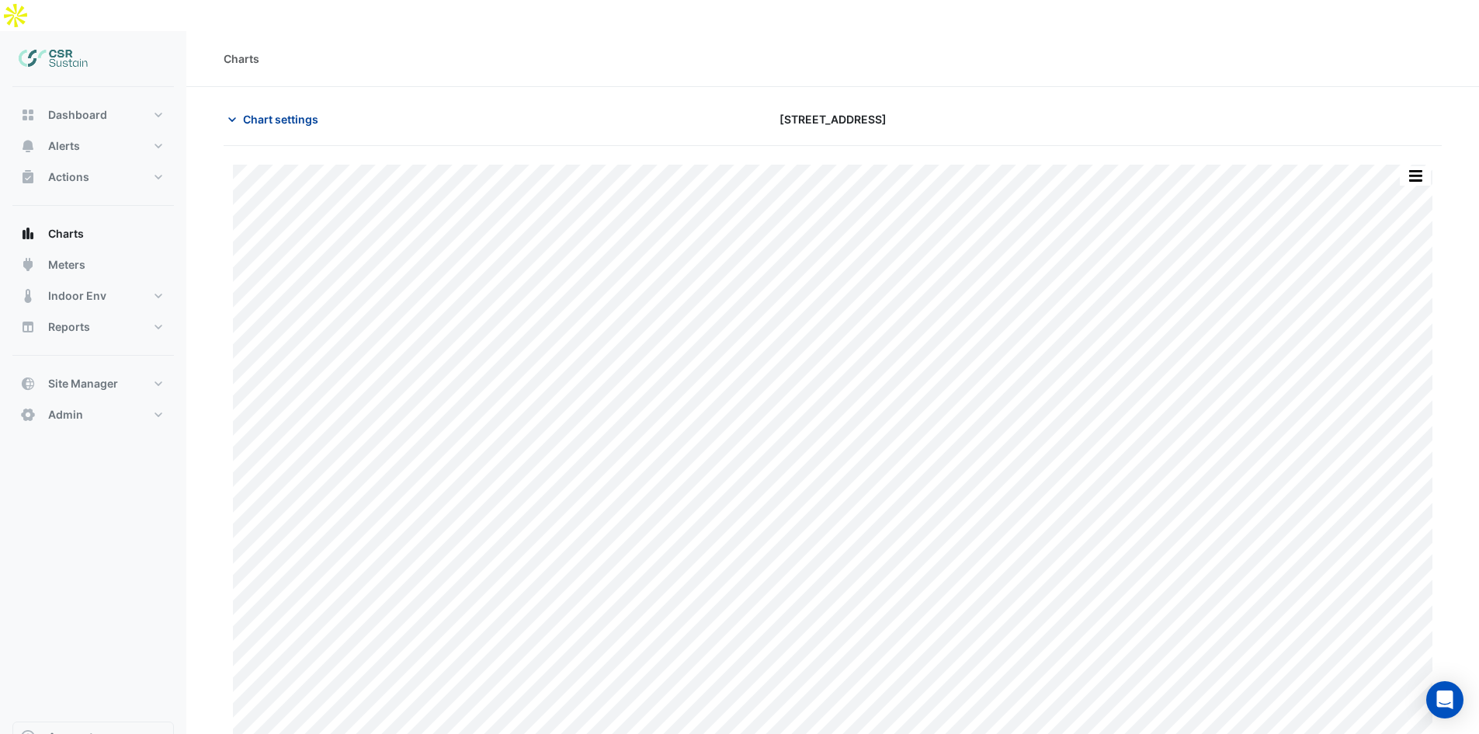
click at [280, 111] on span "Chart settings" at bounding box center [280, 119] width 75 height 16
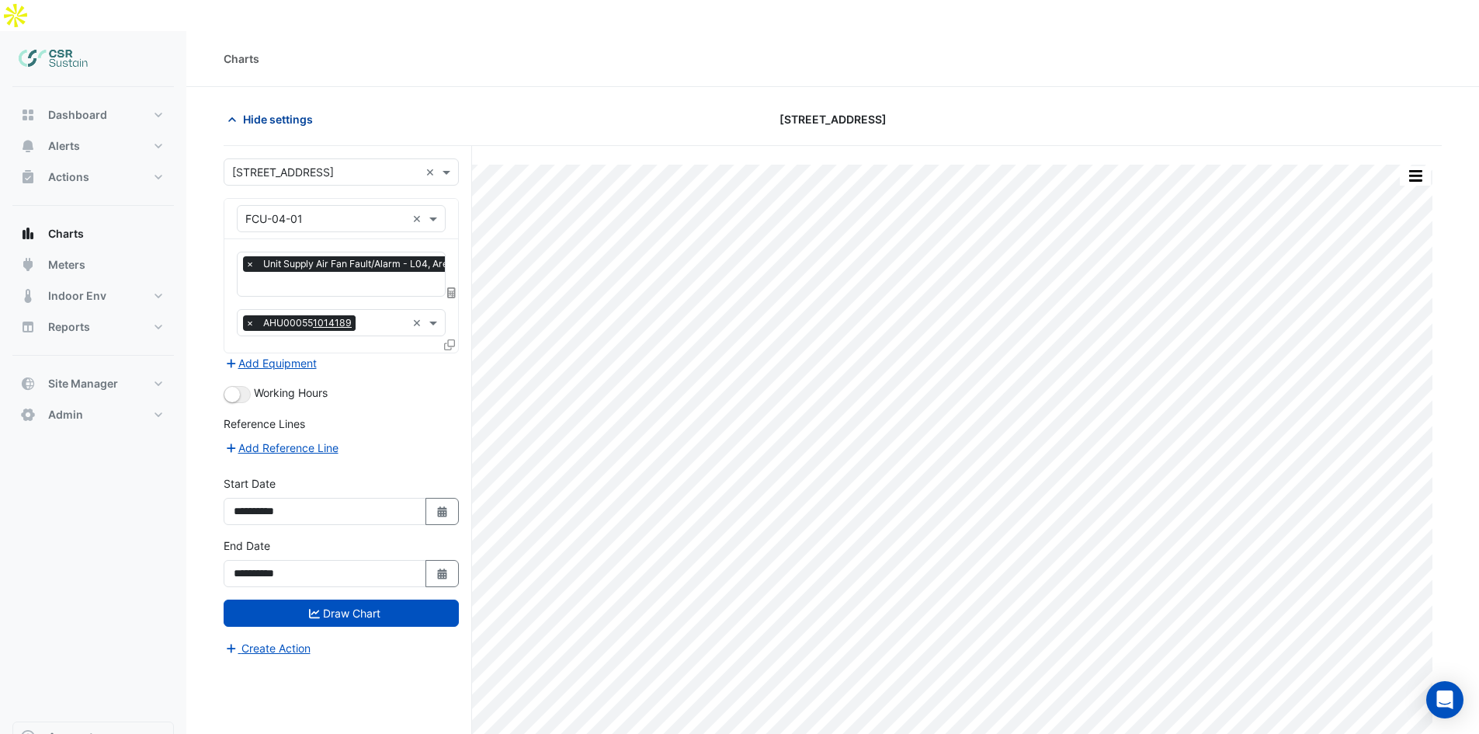
click at [280, 111] on span "Hide settings" at bounding box center [278, 119] width 70 height 16
